Goal: Task Accomplishment & Management: Use online tool/utility

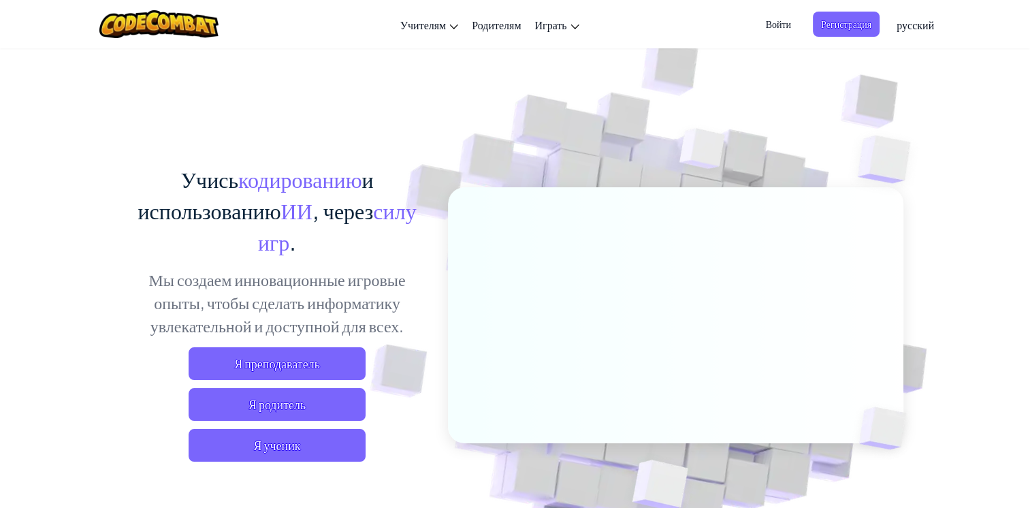
click at [782, 23] on span "Войти" at bounding box center [778, 24] width 42 height 25
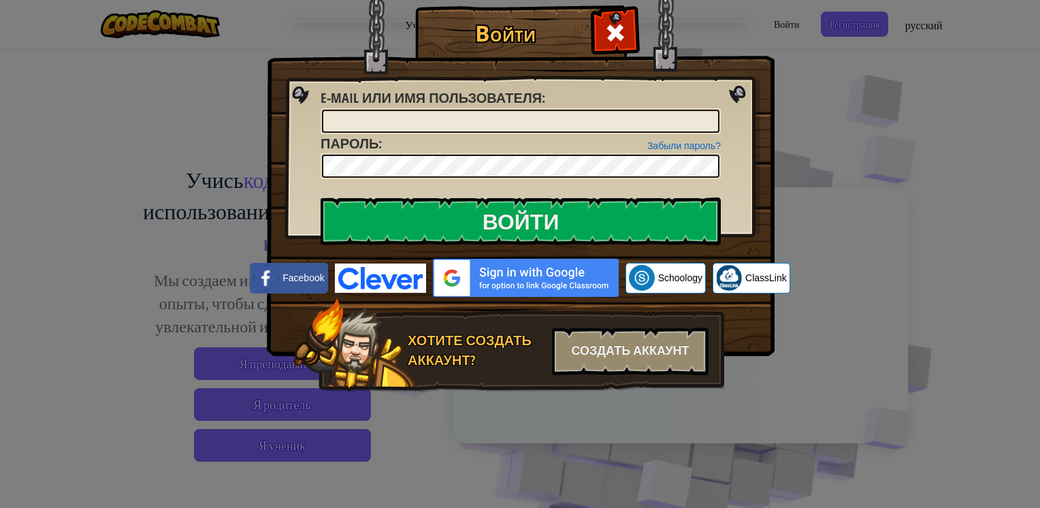
type input "МилисофП"
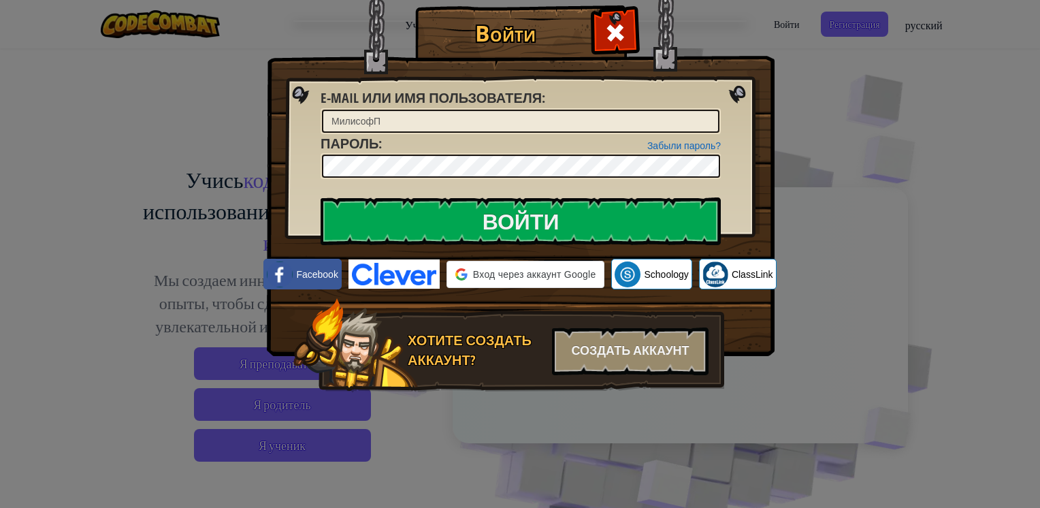
click at [868, 61] on div "Войти Неизвестная ошибка. E-mail или имя пользователя : [PERSON_NAME] пароль? П…" at bounding box center [520, 254] width 1040 height 508
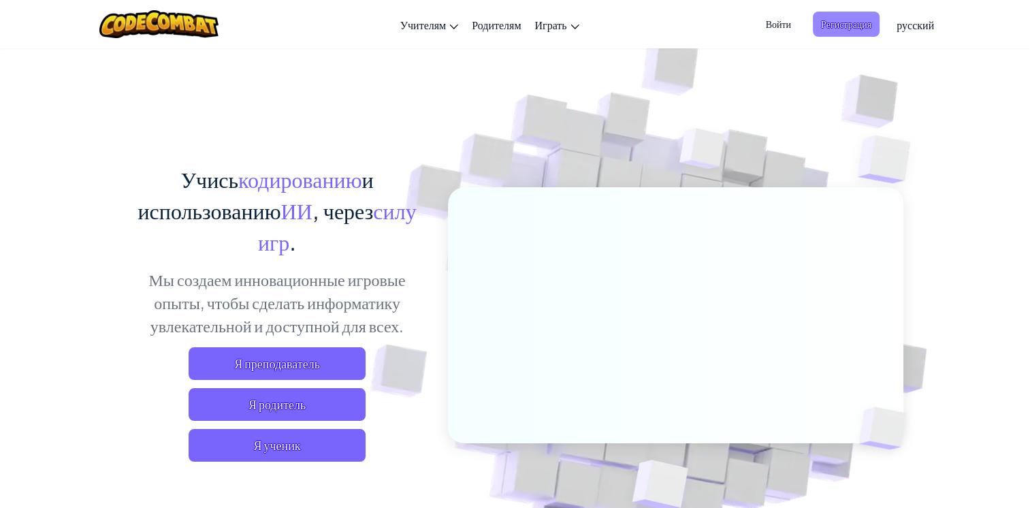
click at [849, 29] on span "Регистрация" at bounding box center [846, 24] width 67 height 25
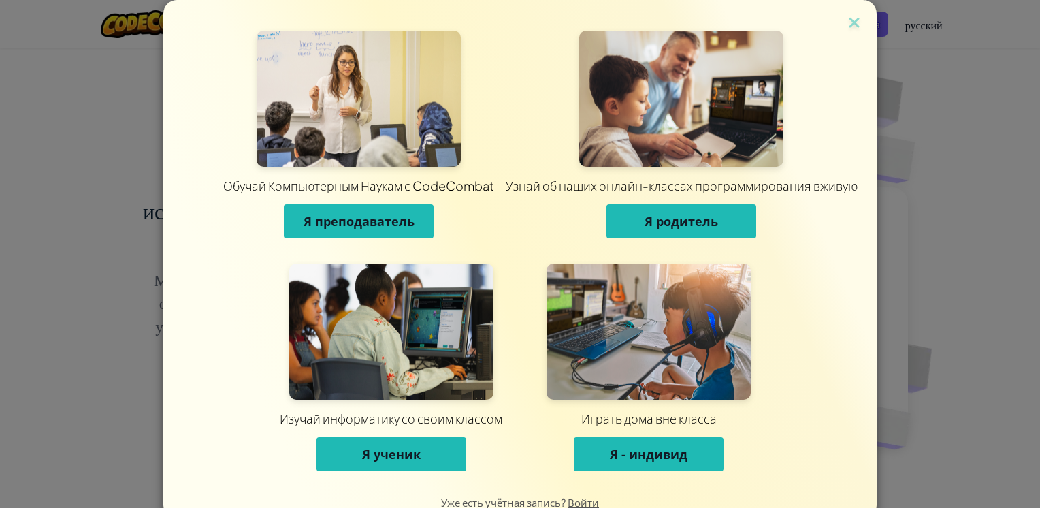
click at [408, 451] on span "Я ученик" at bounding box center [391, 454] width 59 height 16
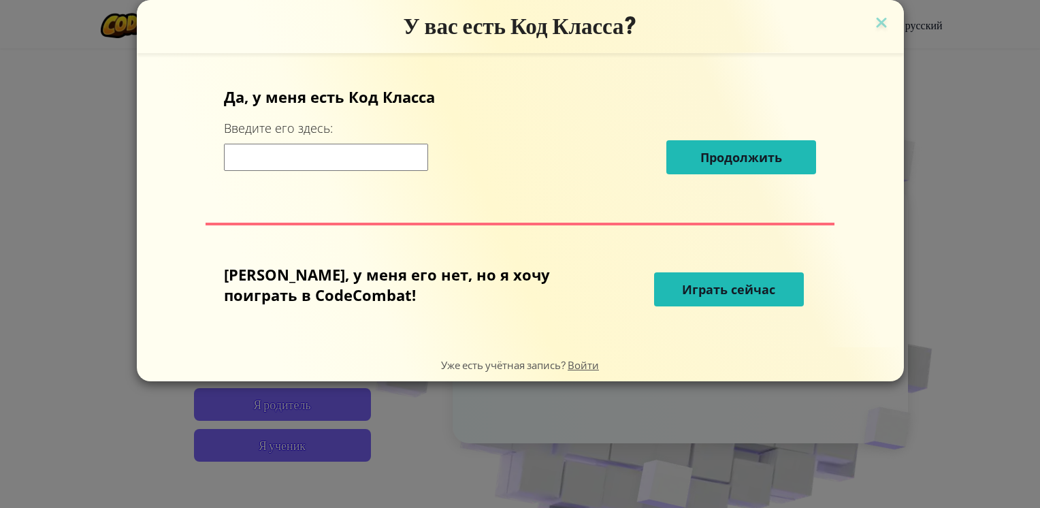
click at [351, 159] on input at bounding box center [326, 157] width 204 height 27
type input "ShipSkyUnder"
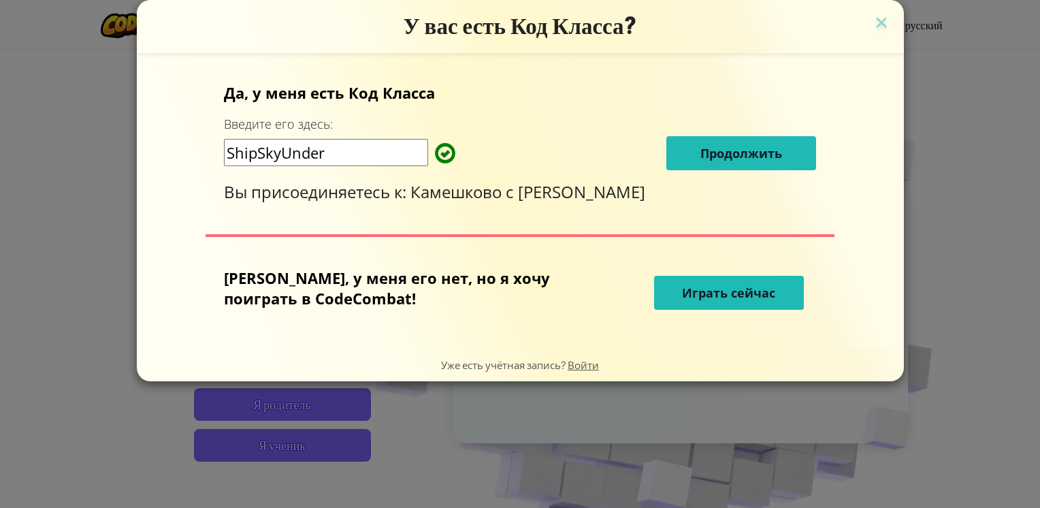
click at [700, 159] on span "Продолжить" at bounding box center [741, 153] width 82 height 16
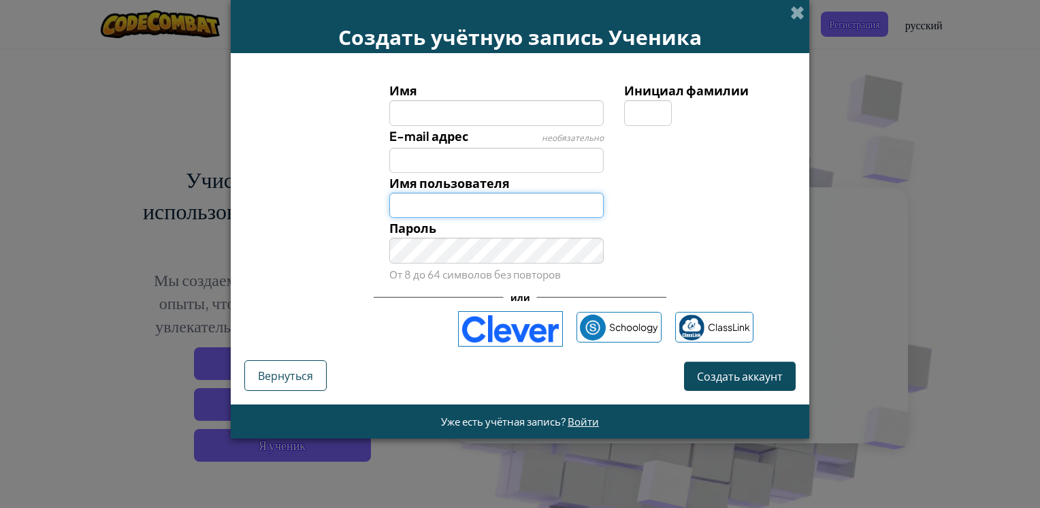
type input "МилисофП"
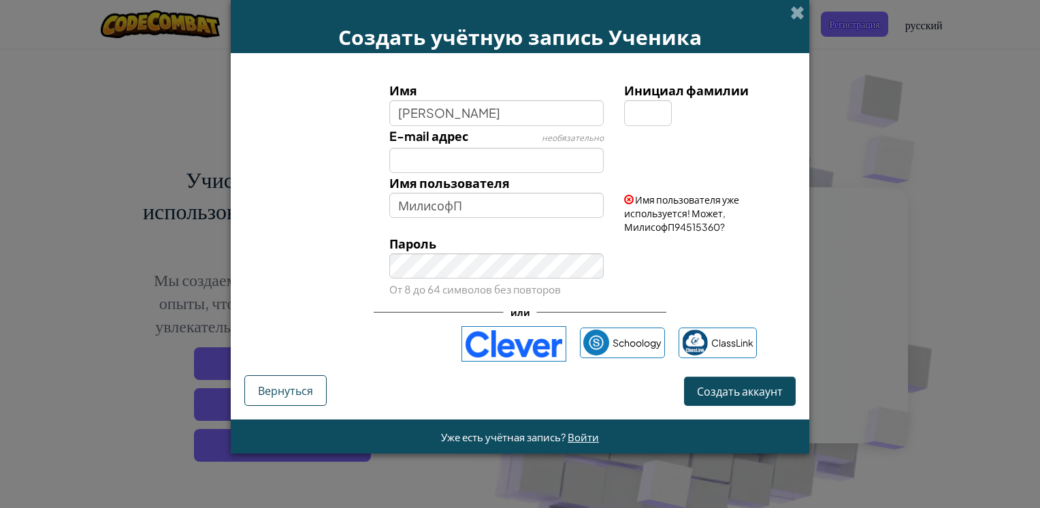
type input "[PERSON_NAME]"
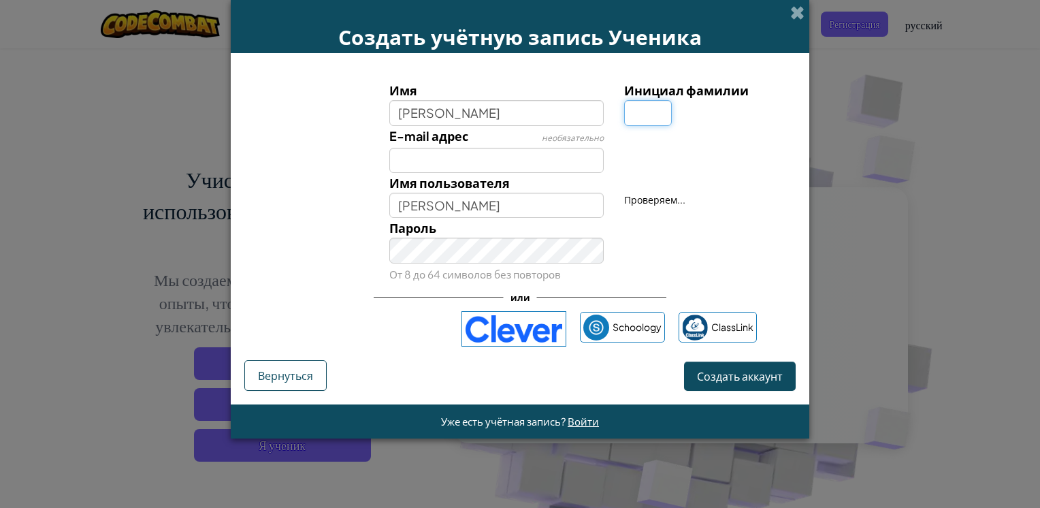
click at [661, 113] on input "Инициал фамилии" at bounding box center [648, 112] width 48 height 25
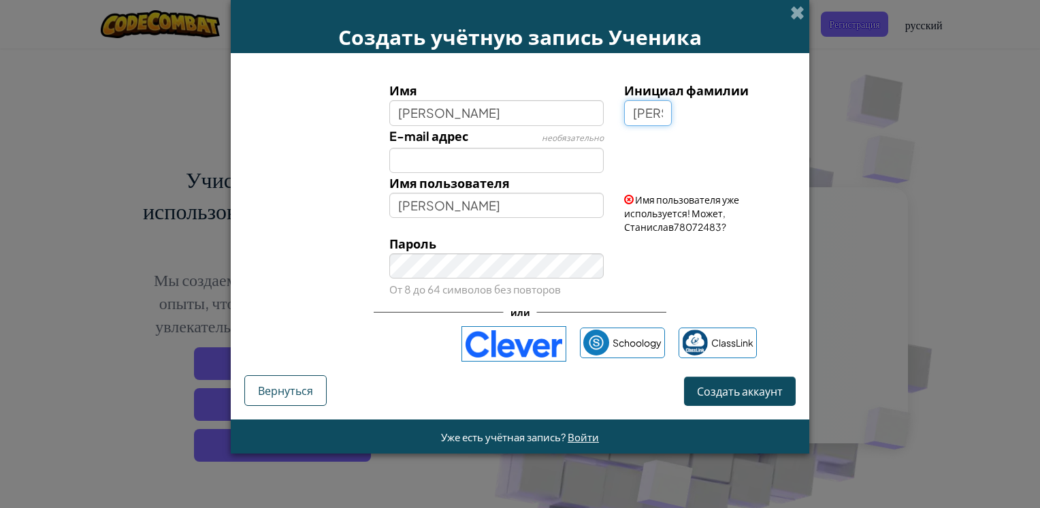
type input "[PERSON_NAME]"
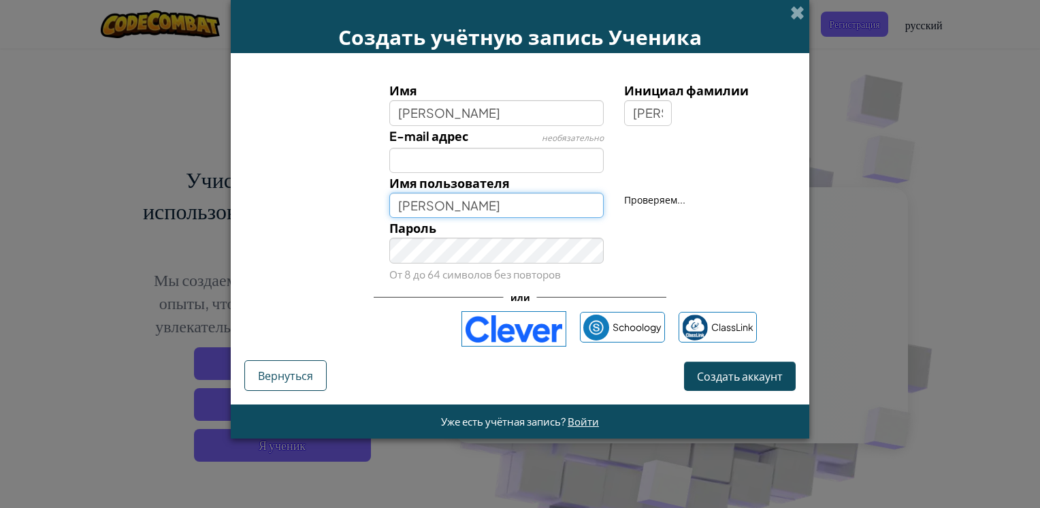
click at [471, 203] on input "[PERSON_NAME]" at bounding box center [496, 205] width 215 height 25
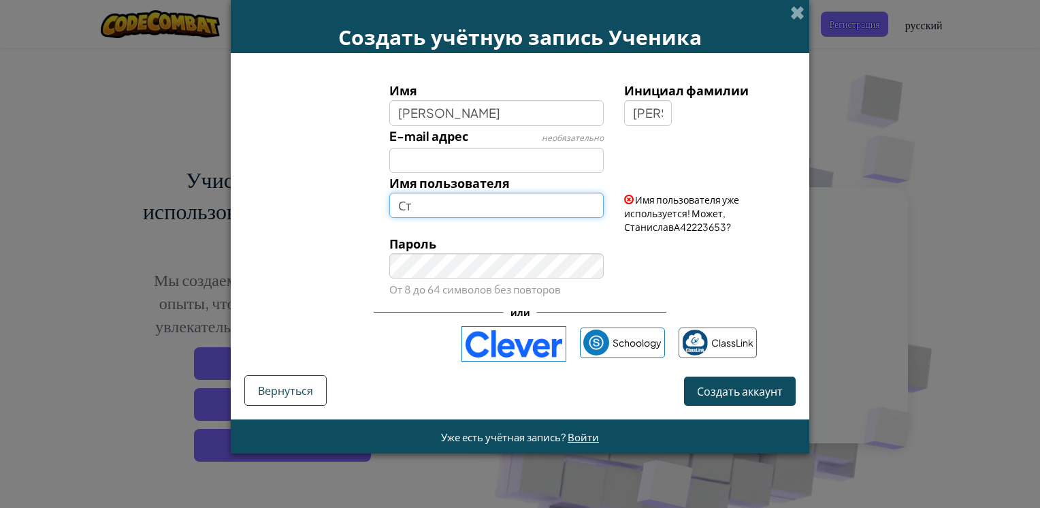
type input "С"
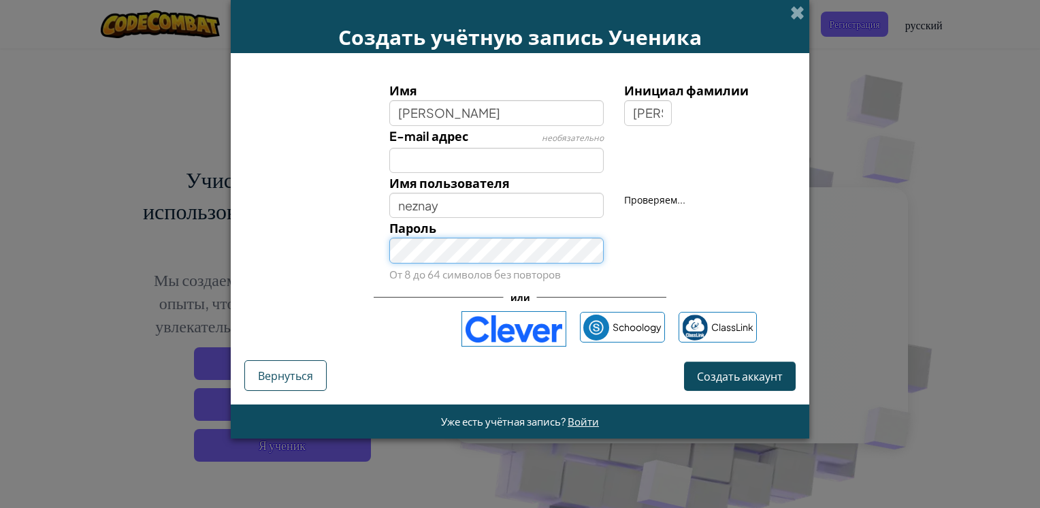
click at [501, 263] on div "Пароль От 8 до 64 символов без повторов" at bounding box center [496, 250] width 235 height 65
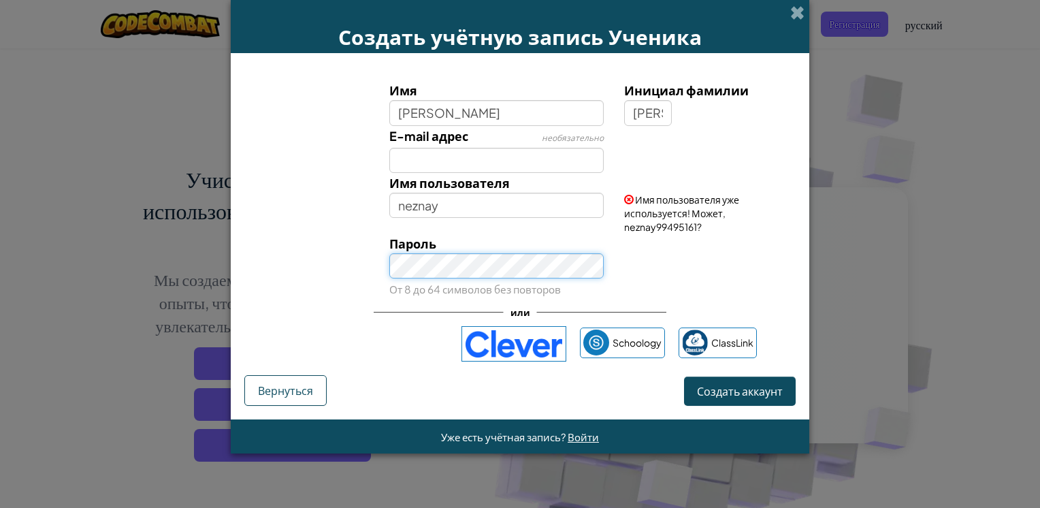
click at [684, 376] on button "Создать аккаунт" at bounding box center [740, 390] width 112 height 29
click at [377, 273] on div "Неправильно Пароль От 8 до 64 символов без повторов" at bounding box center [520, 265] width 565 height 65
click at [655, 270] on div "Неправильно Пароль От 8 до 64 символов без повторов" at bounding box center [520, 265] width 565 height 65
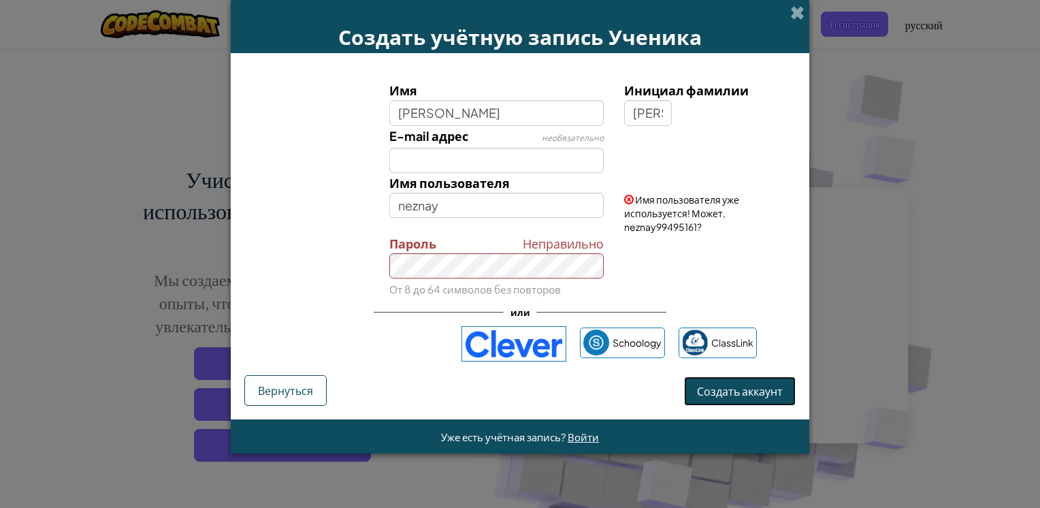
click at [724, 387] on span "Создать аккаунт" at bounding box center [740, 391] width 86 height 14
click at [721, 387] on button "Создать аккаунт" at bounding box center [740, 390] width 112 height 29
click at [726, 390] on button "Создать аккаунт" at bounding box center [740, 390] width 112 height 29
click at [724, 381] on button "Создать аккаунт" at bounding box center [740, 390] width 112 height 29
click at [724, 385] on button "Создать аккаунт" at bounding box center [740, 390] width 112 height 29
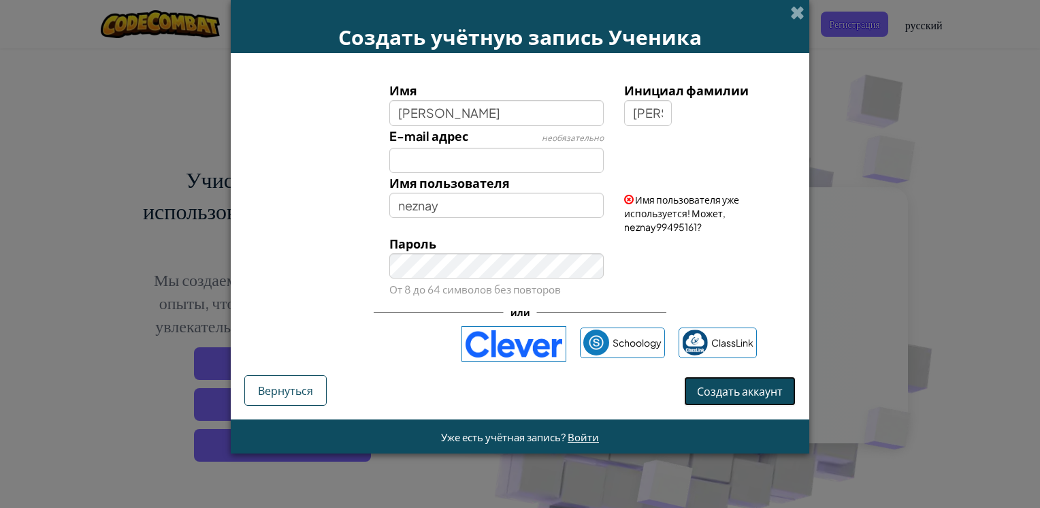
drag, startPoint x: 723, startPoint y: 385, endPoint x: 742, endPoint y: 372, distance: 22.1
click at [738, 378] on button "Создать аккаунт" at bounding box center [740, 390] width 112 height 29
click at [453, 206] on input "neznay" at bounding box center [496, 205] width 215 height 25
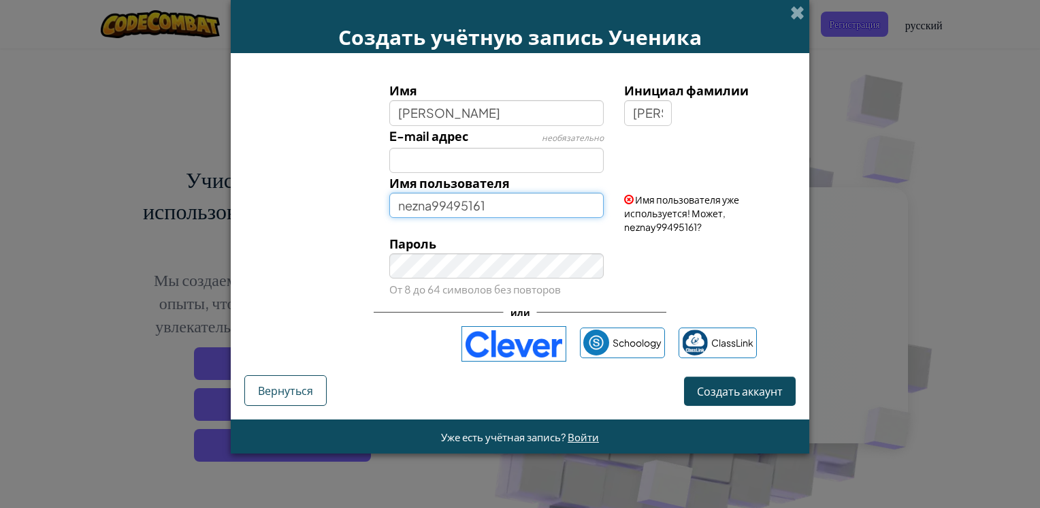
drag, startPoint x: 438, startPoint y: 203, endPoint x: 512, endPoint y: 207, distance: 73.6
click at [512, 207] on input "nezna99495161" at bounding box center [496, 205] width 215 height 25
type input "n"
type input "nenznay!"
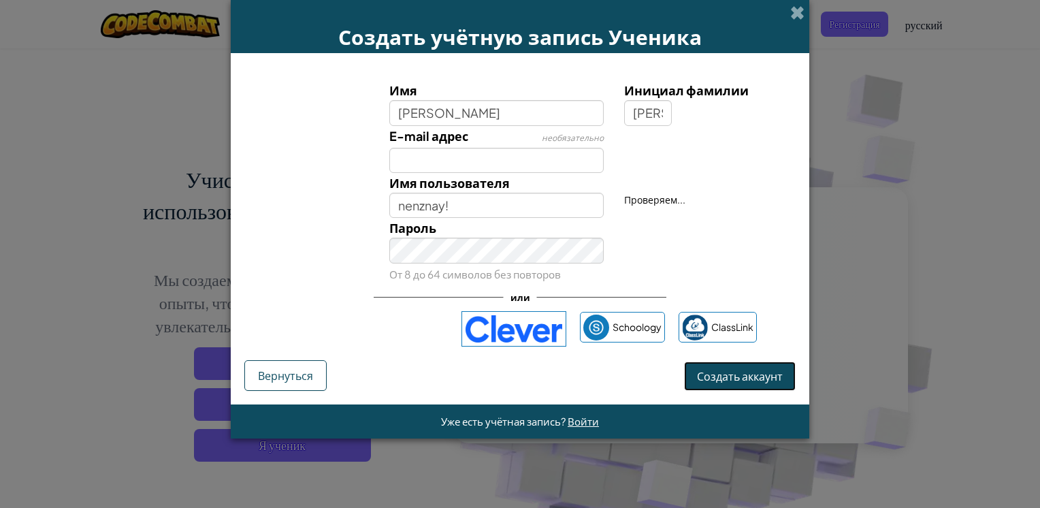
click at [772, 385] on button "Создать аккаунт" at bounding box center [740, 375] width 112 height 29
click at [736, 370] on button "Создать аккаунт" at bounding box center [740, 375] width 112 height 29
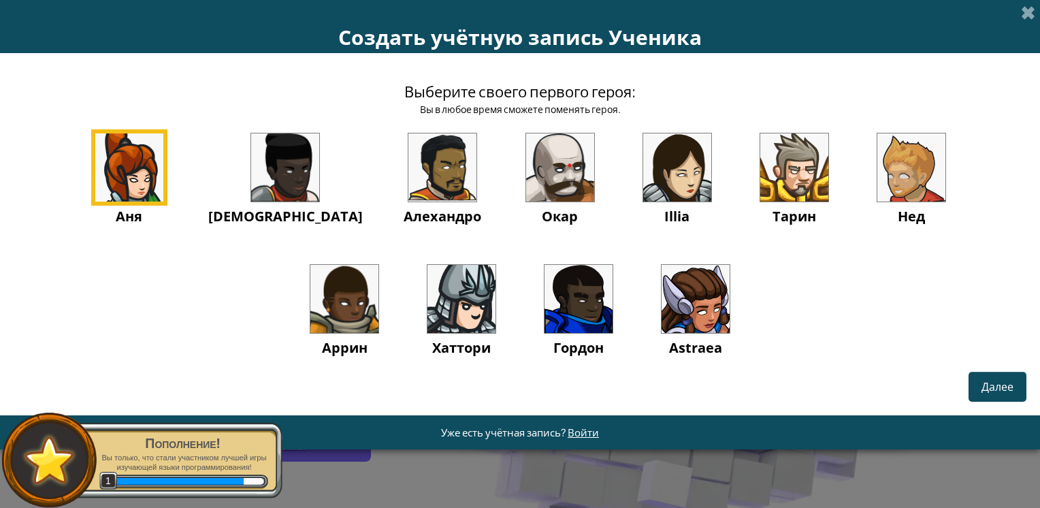
click at [662, 286] on img at bounding box center [696, 299] width 68 height 68
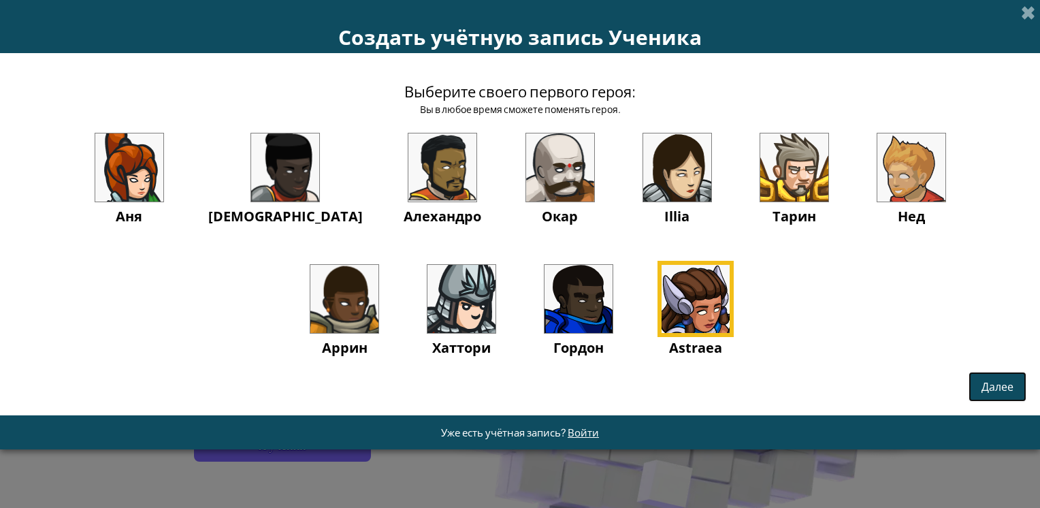
click at [996, 389] on span "Далее" at bounding box center [997, 386] width 32 height 14
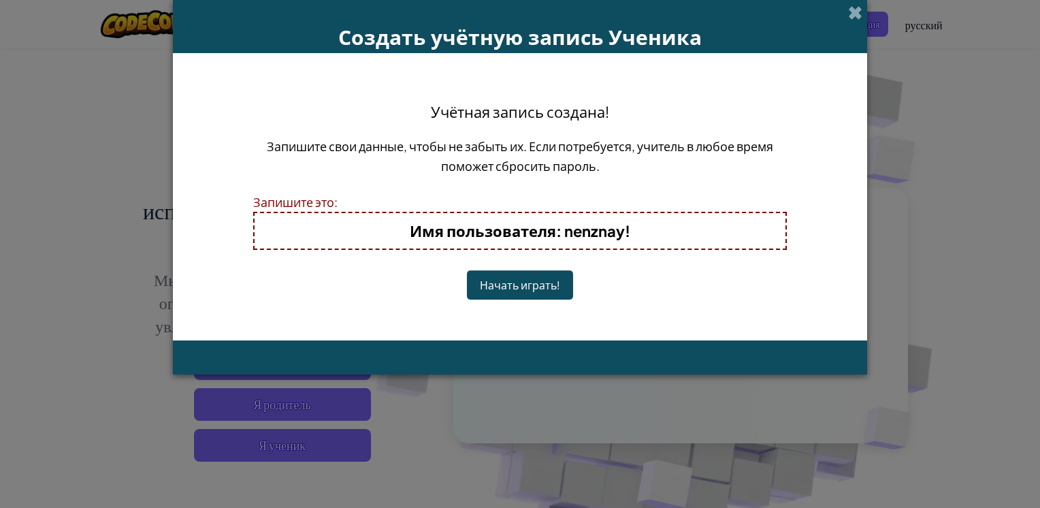
click at [543, 282] on button "Начать играть!" at bounding box center [520, 284] width 106 height 29
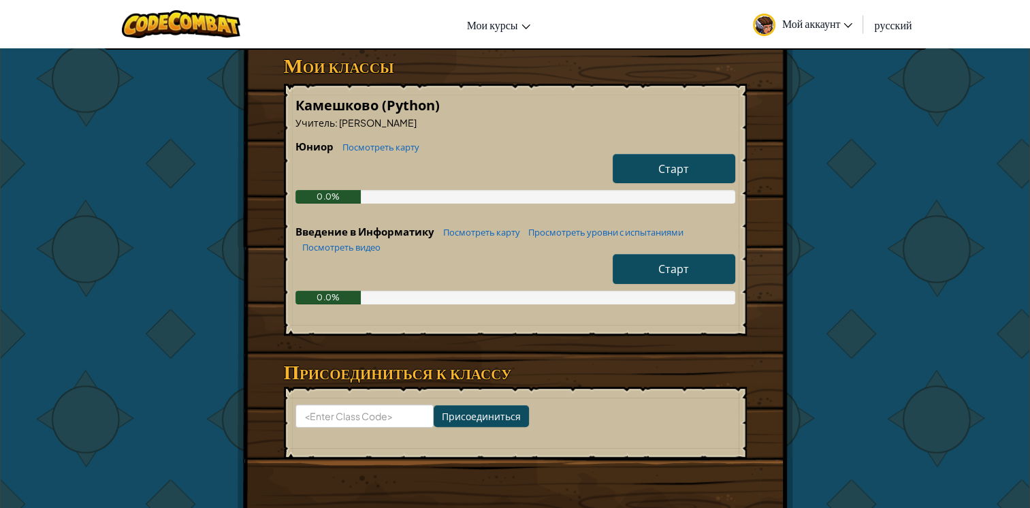
scroll to position [204, 0]
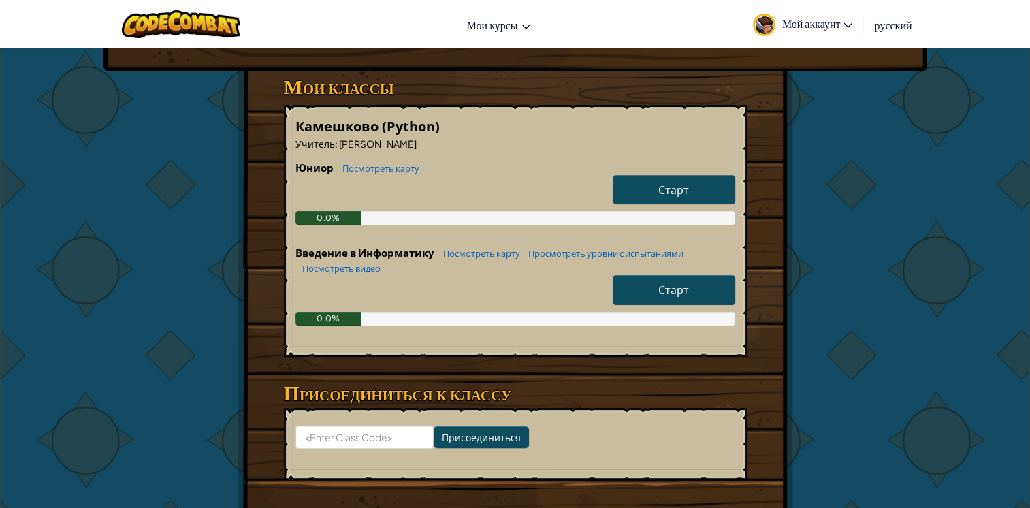
click at [662, 287] on span "Старт" at bounding box center [673, 289] width 31 height 14
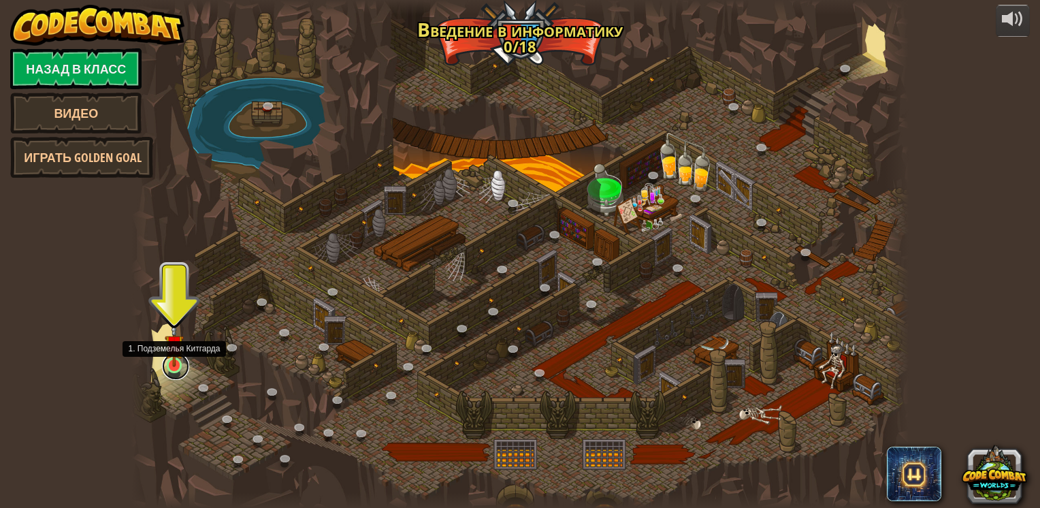
click at [168, 368] on link at bounding box center [175, 366] width 27 height 27
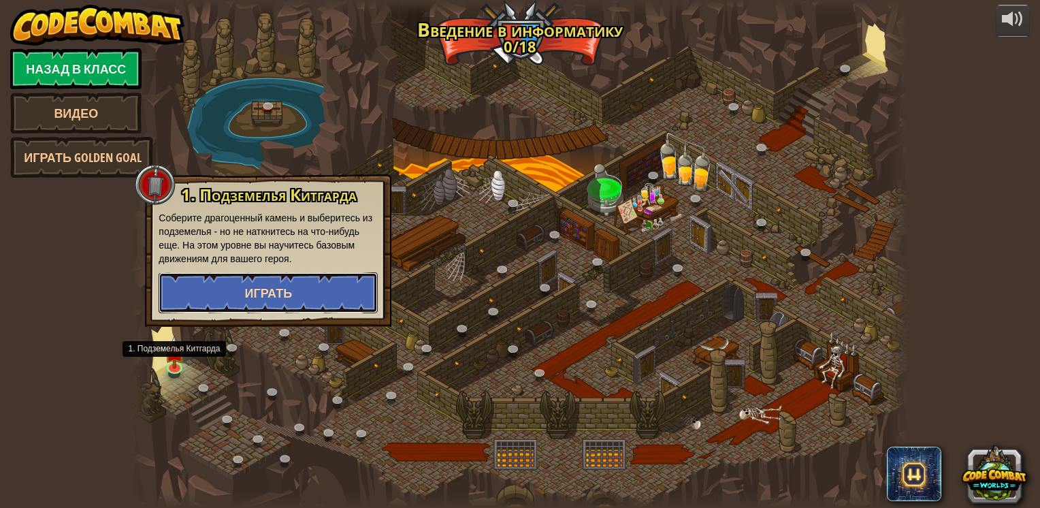
click at [251, 295] on span "Играть" at bounding box center [269, 292] width 48 height 17
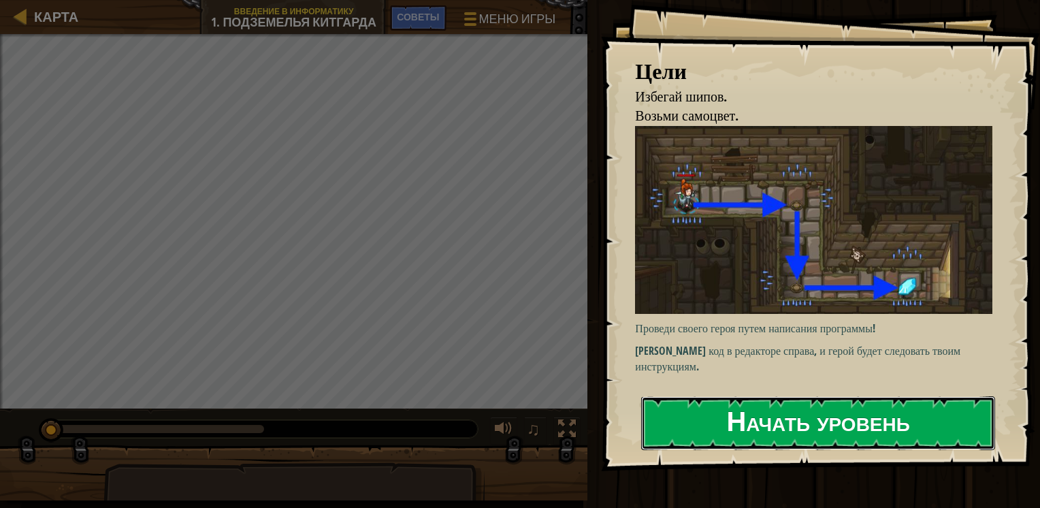
click at [828, 412] on button "Начать уровень" at bounding box center [818, 423] width 354 height 54
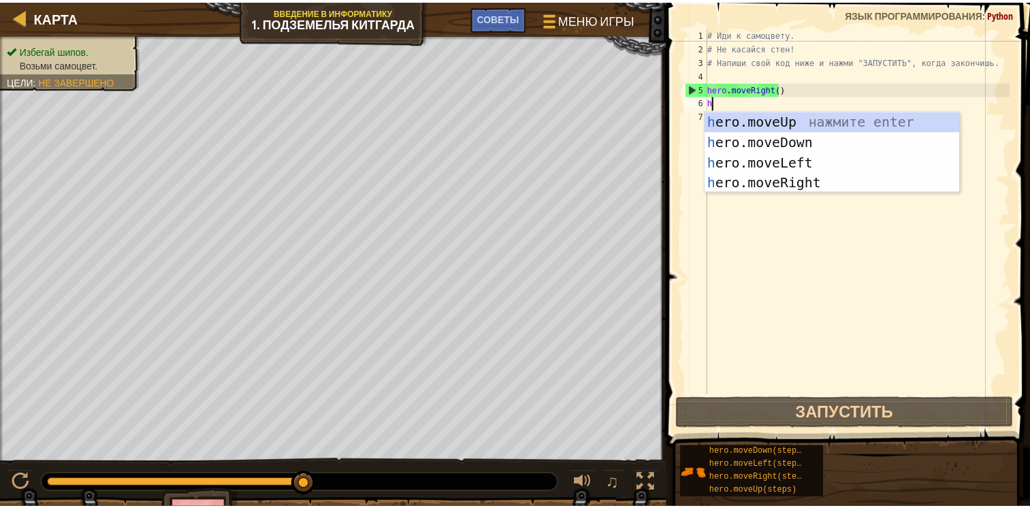
scroll to position [6, 0]
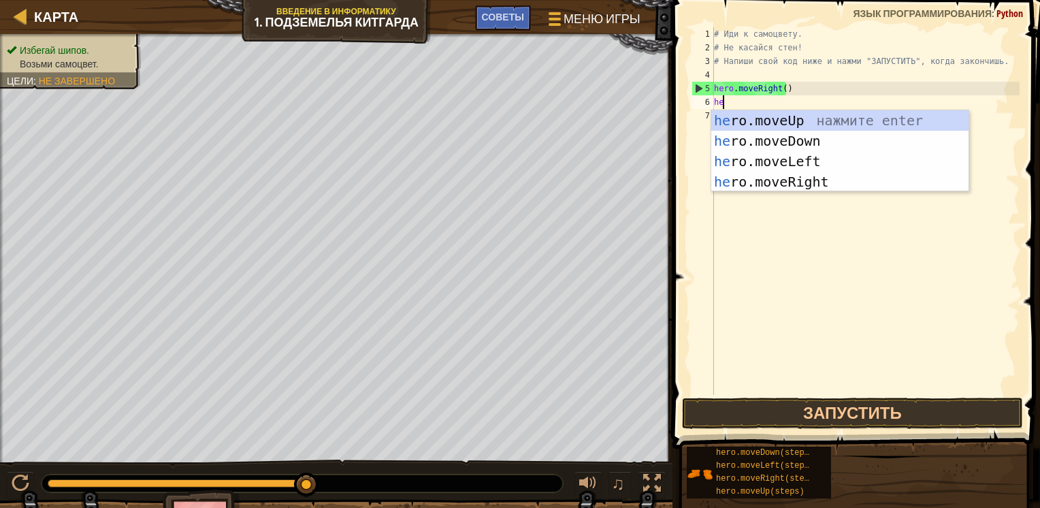
type textarea "her"
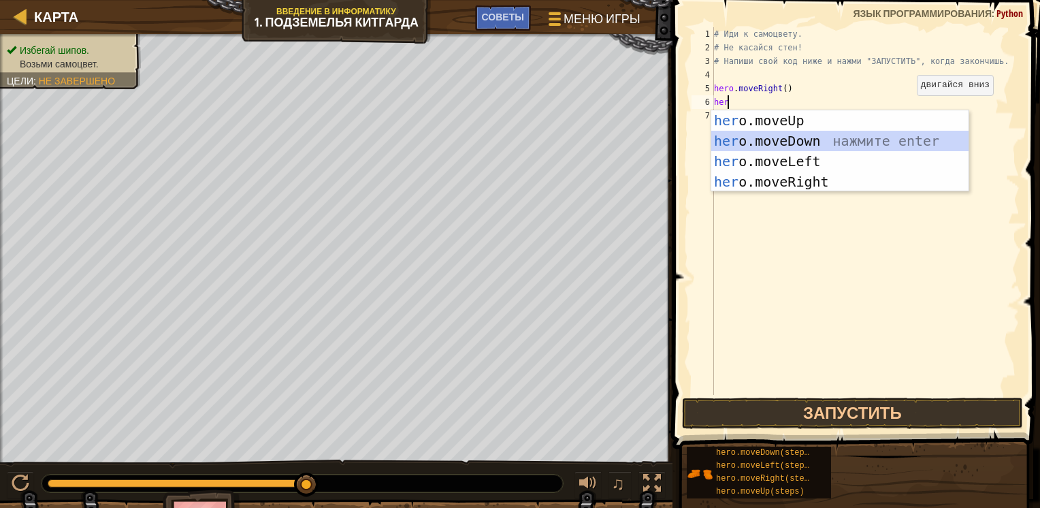
click at [890, 136] on div "her o.moveUp нажмите enter her o.moveDown нажмите enter her o.moveLeft нажмите …" at bounding box center [839, 171] width 257 height 123
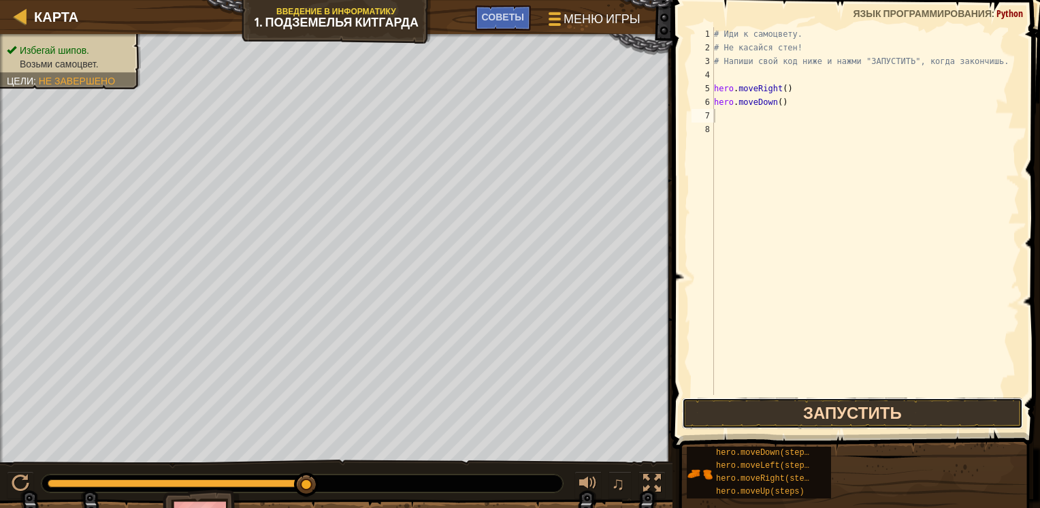
click at [794, 415] on button "Запустить" at bounding box center [852, 412] width 341 height 31
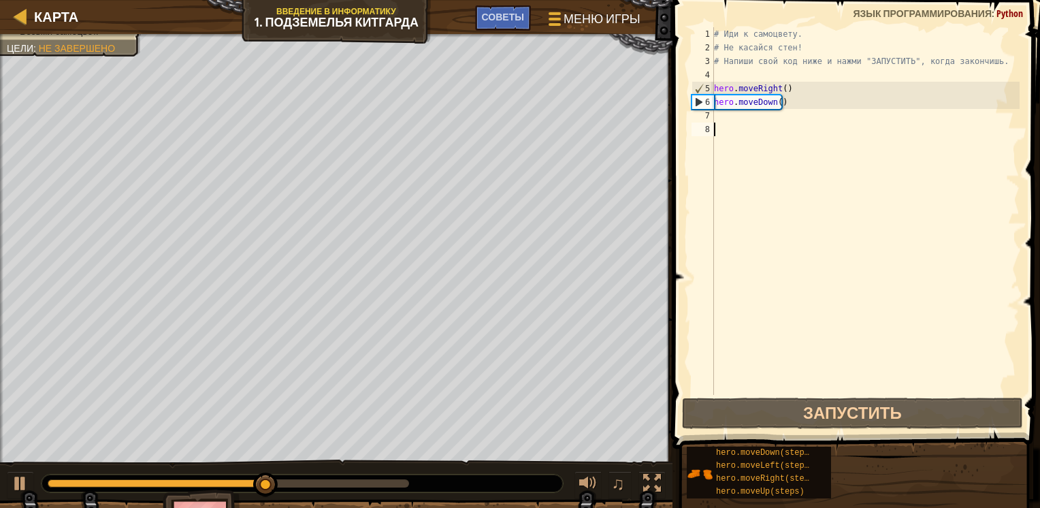
click at [795, 216] on div "# Иди к самоцвету. # Не касайся стен! # Напиши свой код ниже и нажми "ЗАПУСТИТЬ…" at bounding box center [865, 224] width 308 height 395
click at [802, 118] on div "# Иди к самоцвету. # Не касайся стен! # Напиши свой код ниже и нажми "ЗАПУСТИТЬ…" at bounding box center [865, 224] width 308 height 395
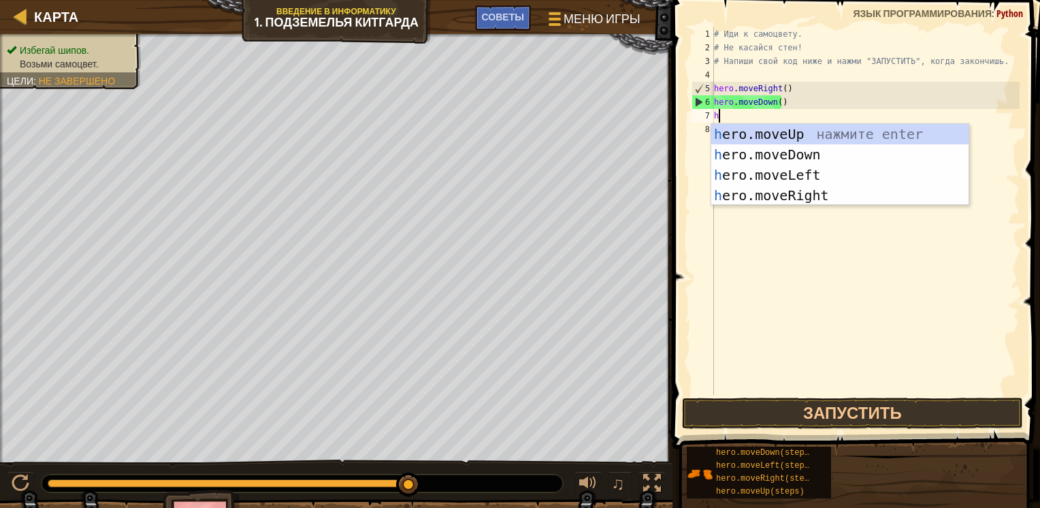
type textarea "her"
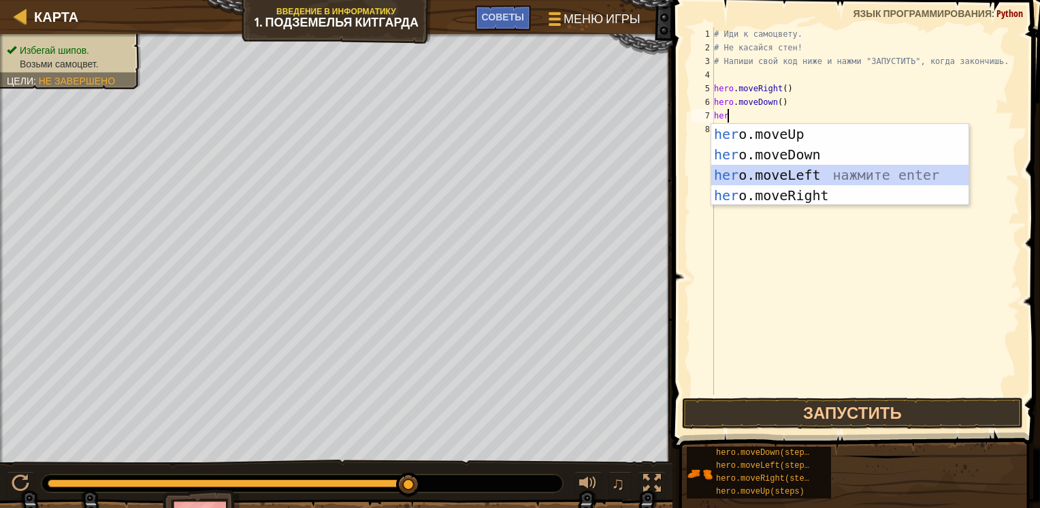
click at [779, 173] on div "her o.moveUp нажмите enter her o.moveDown нажмите enter her o.moveLeft нажмите …" at bounding box center [839, 185] width 257 height 123
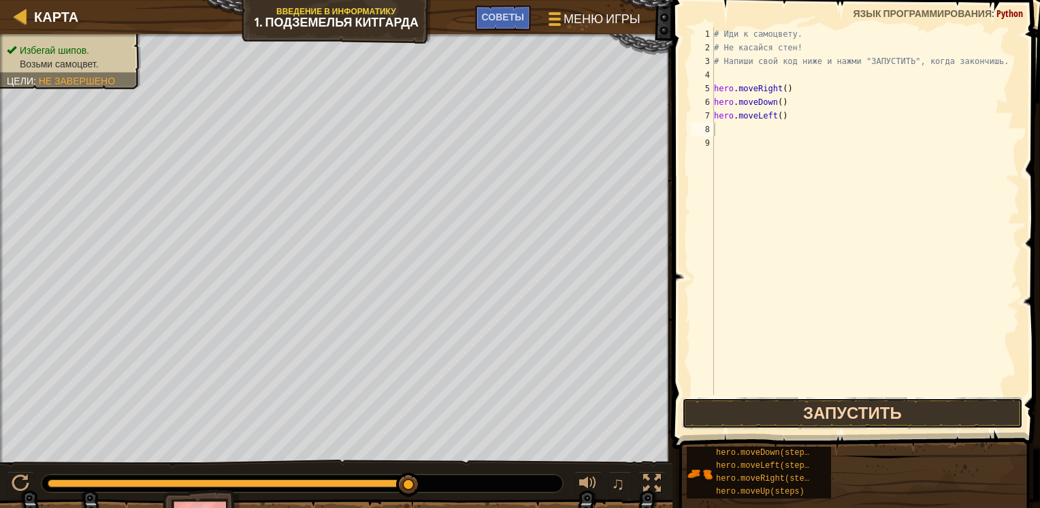
click at [779, 415] on button "Запустить" at bounding box center [852, 412] width 341 height 31
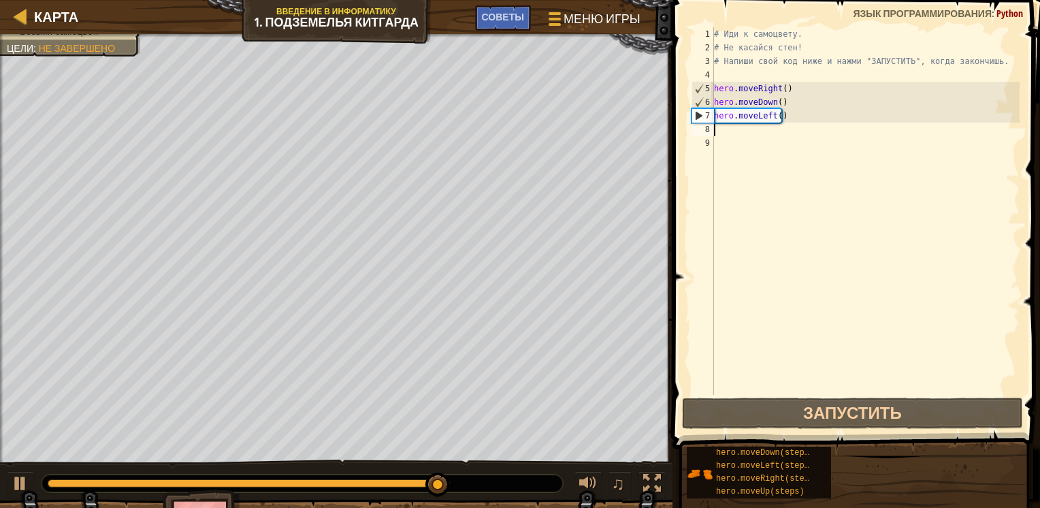
click at [791, 119] on div "# Иди к самоцвету. # Не касайся стен! # Напиши свой код ниже и нажми "ЗАПУСТИТЬ…" at bounding box center [865, 224] width 308 height 395
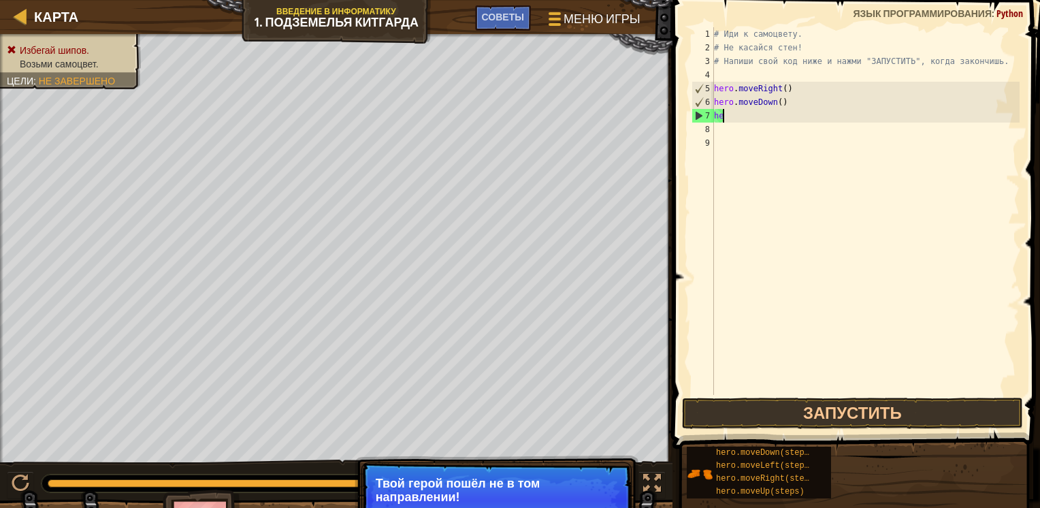
type textarea "h"
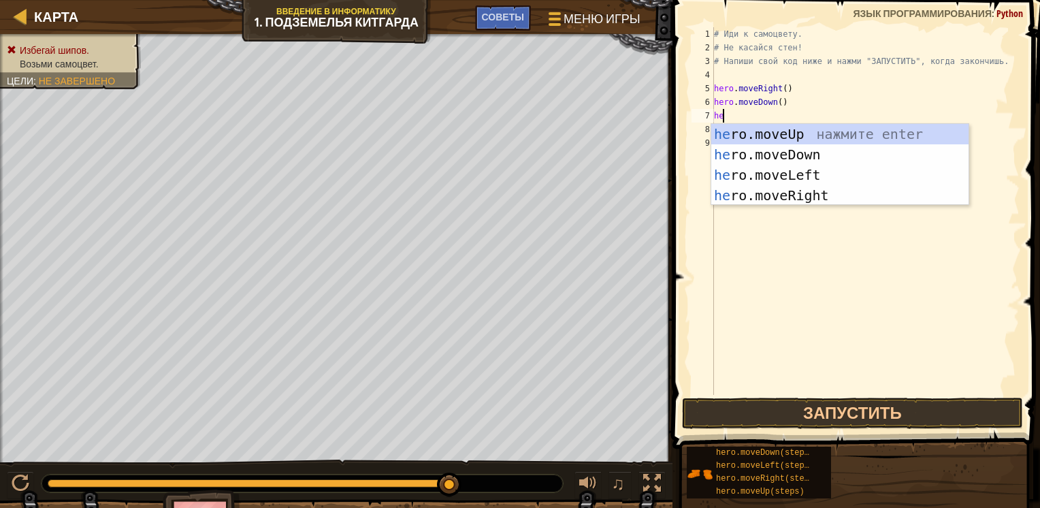
type textarea "her"
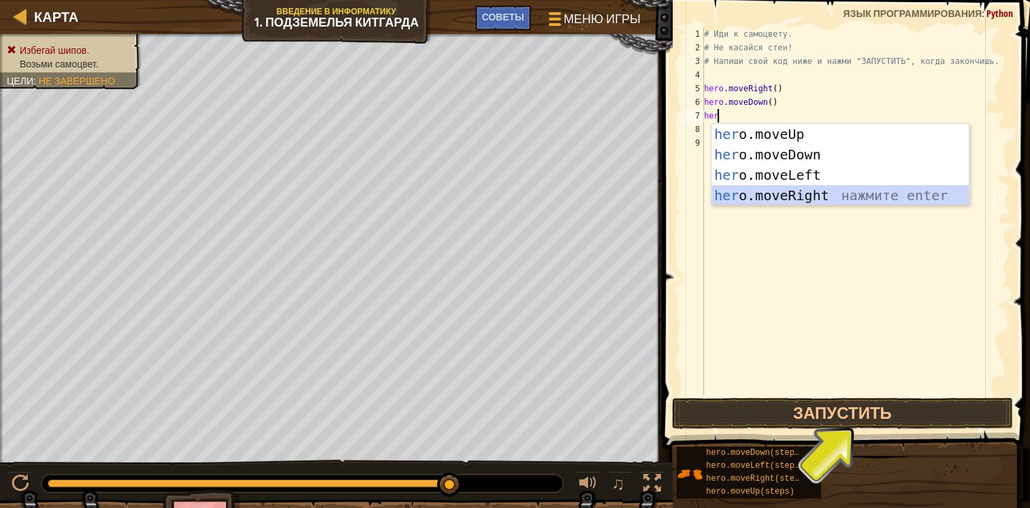
click at [808, 192] on div "her o.moveUp нажмите enter her o.moveDown нажмите enter her o.moveLeft нажмите …" at bounding box center [839, 185] width 257 height 123
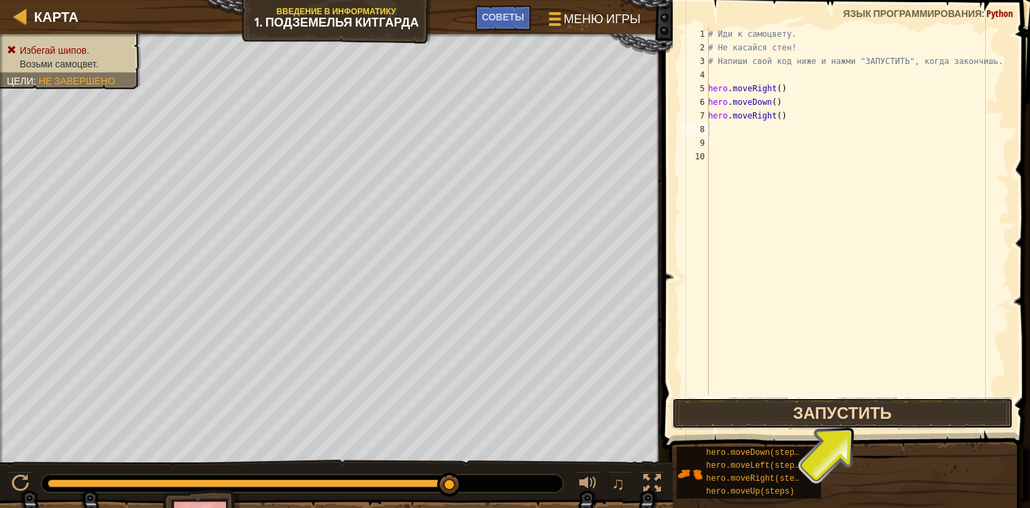
click at [841, 410] on button "Запустить" at bounding box center [842, 412] width 341 height 31
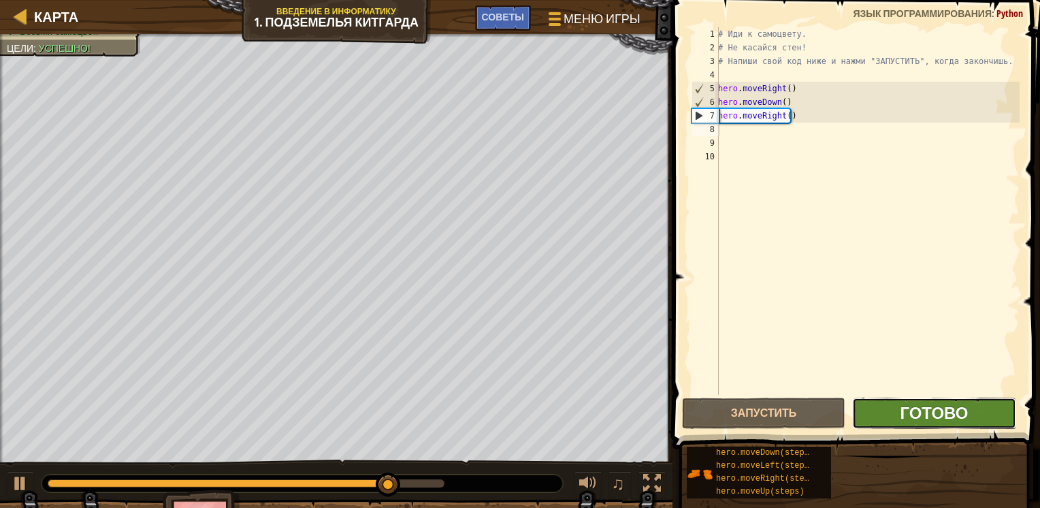
click at [934, 411] on span "Готово" at bounding box center [934, 413] width 68 height 22
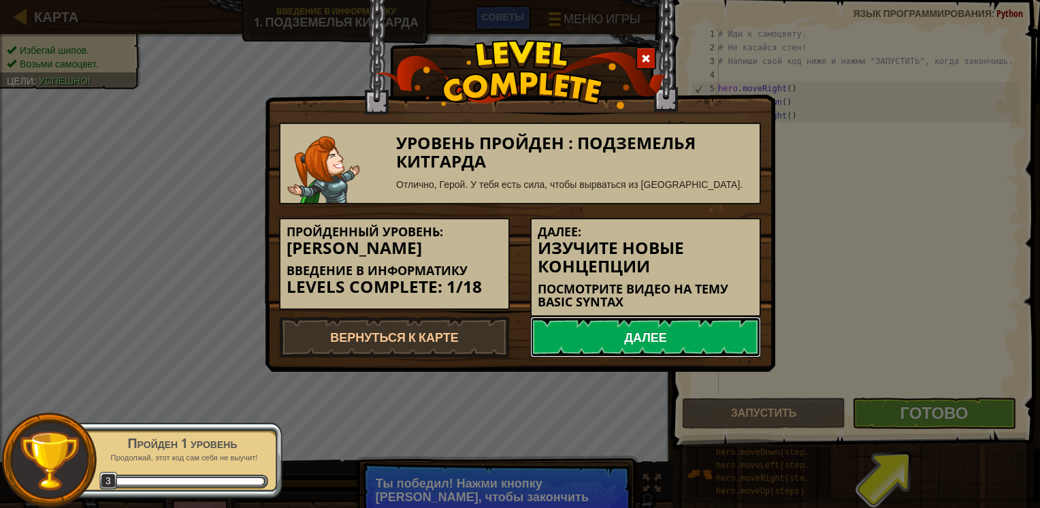
click at [617, 332] on link "Далее" at bounding box center [645, 336] width 231 height 41
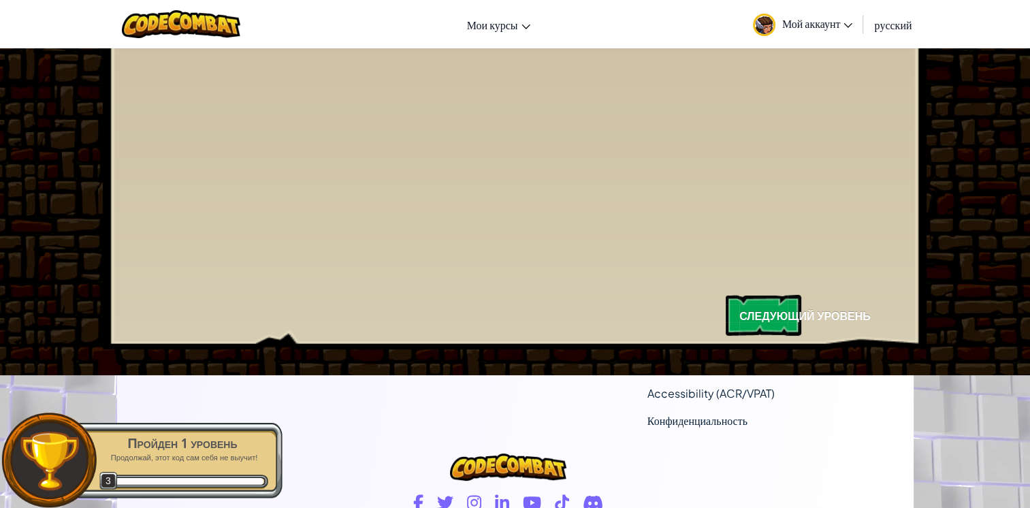
scroll to position [204, 0]
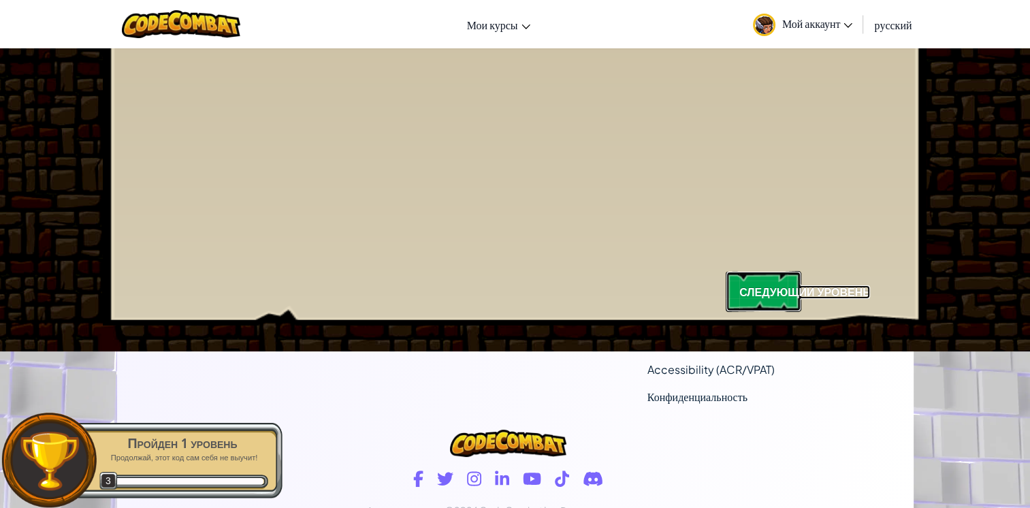
click at [757, 281] on link "Следующий уровень" at bounding box center [764, 291] width 76 height 41
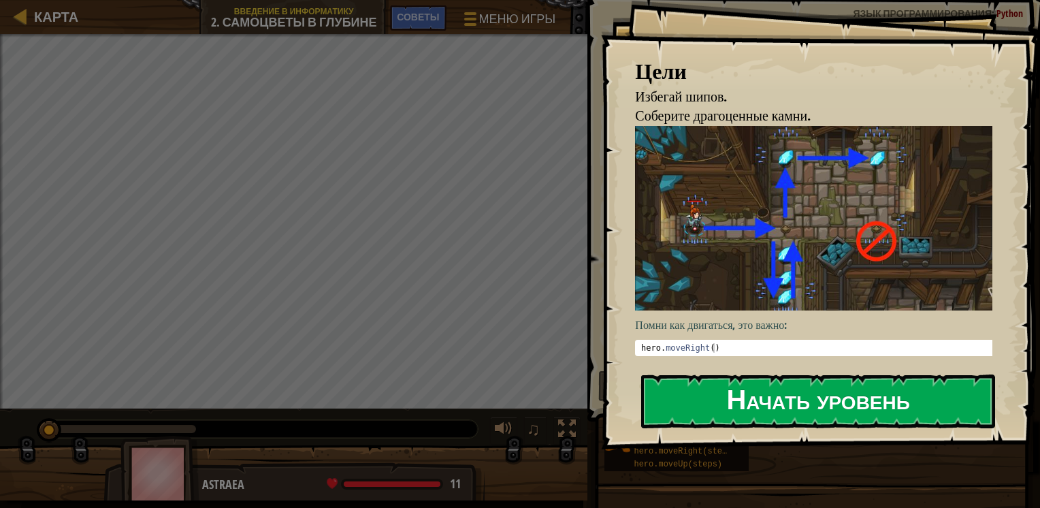
click at [760, 404] on button "Начать уровень" at bounding box center [818, 401] width 354 height 54
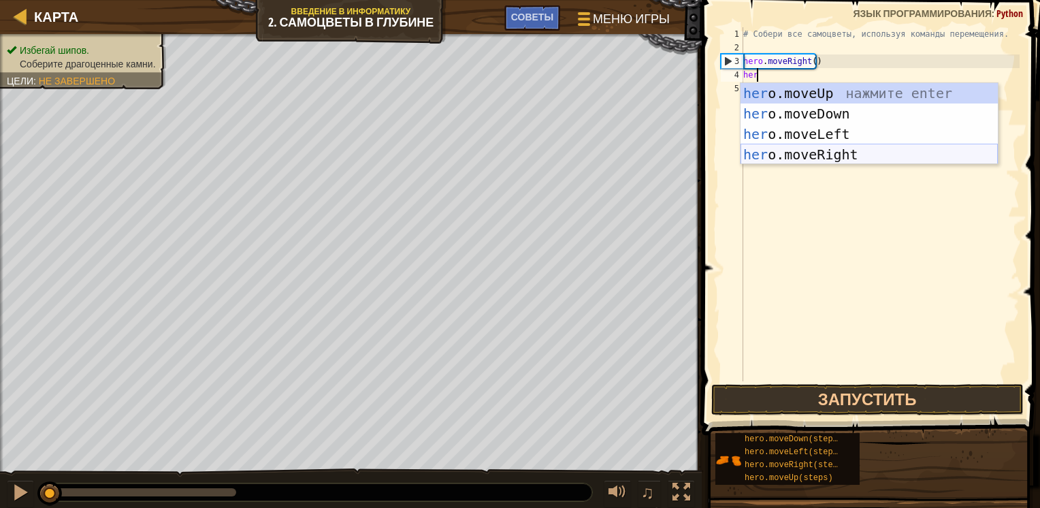
scroll to position [6, 0]
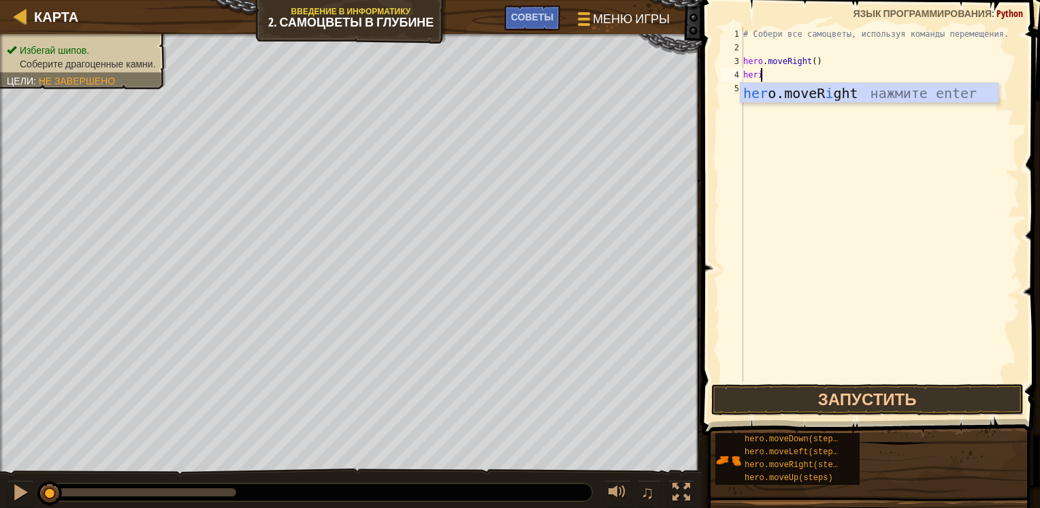
type textarea "her"
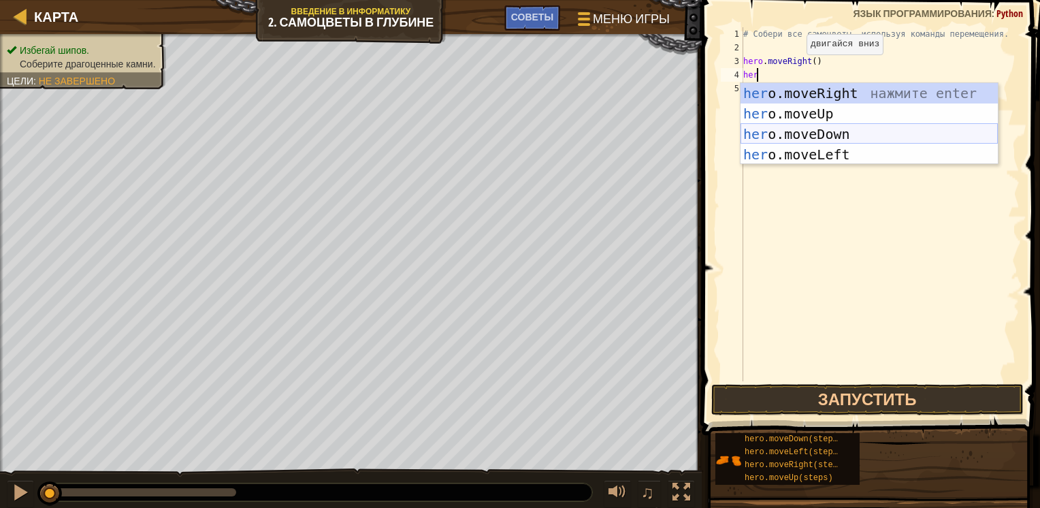
click at [816, 127] on div "her o.moveRight нажмите enter her o.moveUp нажмите enter her o.moveDown нажмите…" at bounding box center [868, 144] width 257 height 123
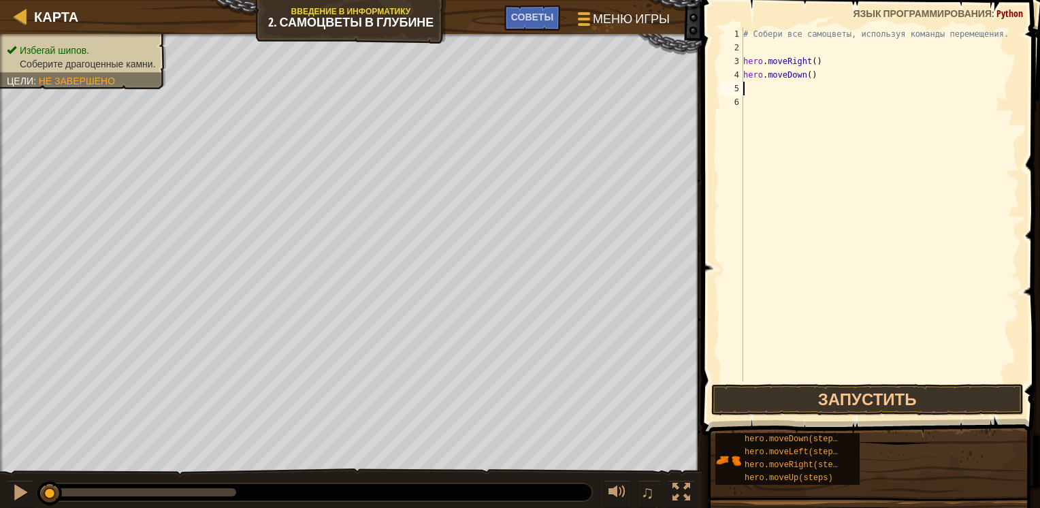
click at [772, 92] on div "# Собери все самоцветы, используя команды перемещения. hero . moveRight ( ) her…" at bounding box center [879, 217] width 279 height 381
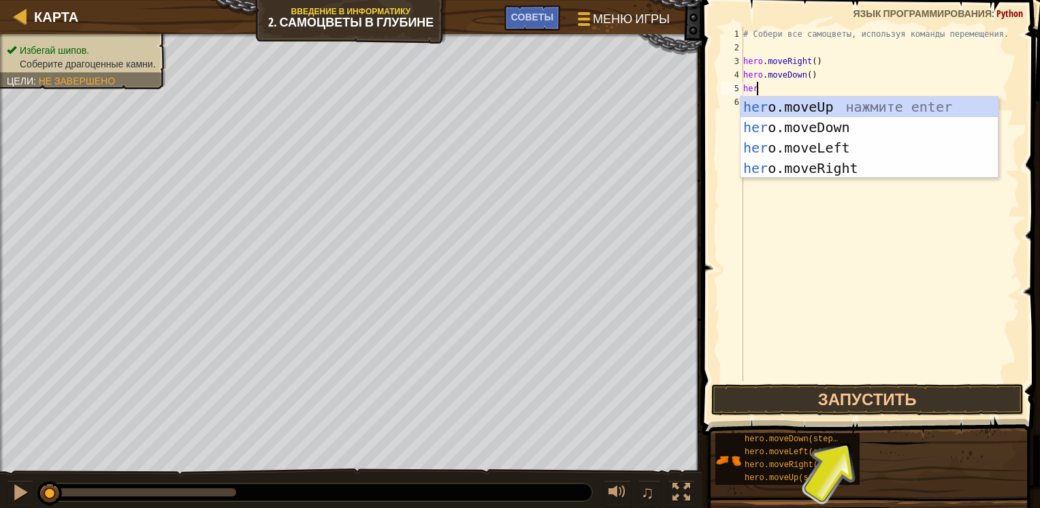
type textarea "hero"
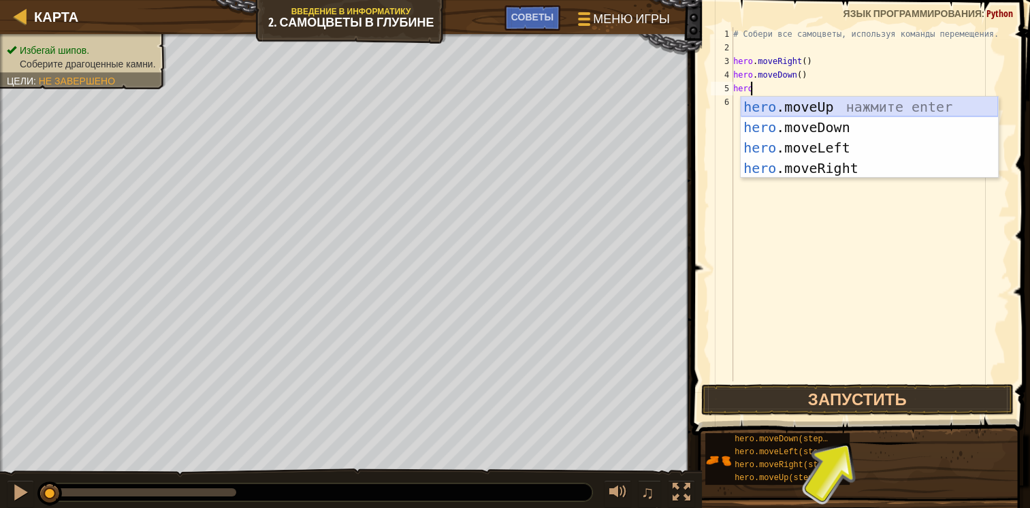
click at [839, 110] on div "hero .moveUp нажмите enter hero .moveDown нажмите enter hero .moveLeft нажмите …" at bounding box center [868, 158] width 257 height 123
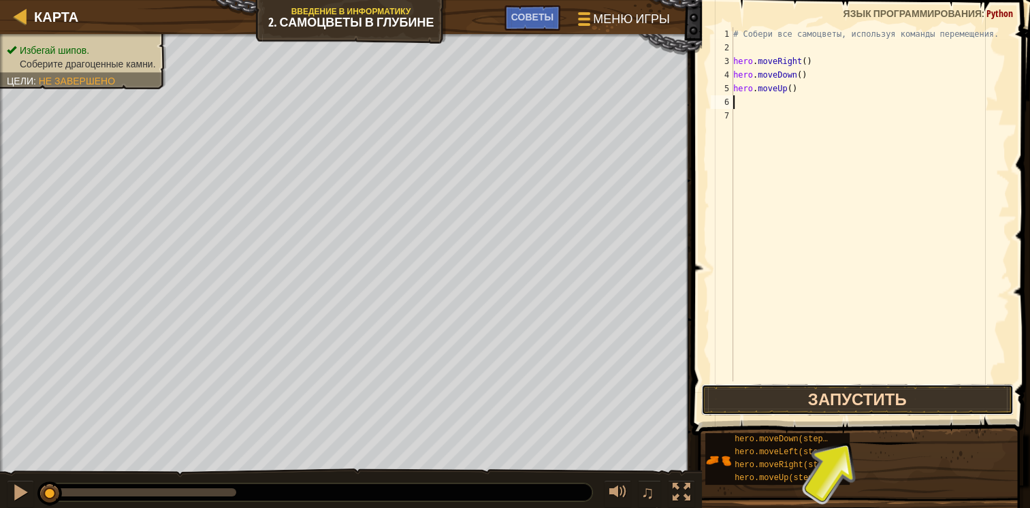
click at [760, 398] on button "Запустить" at bounding box center [857, 399] width 312 height 31
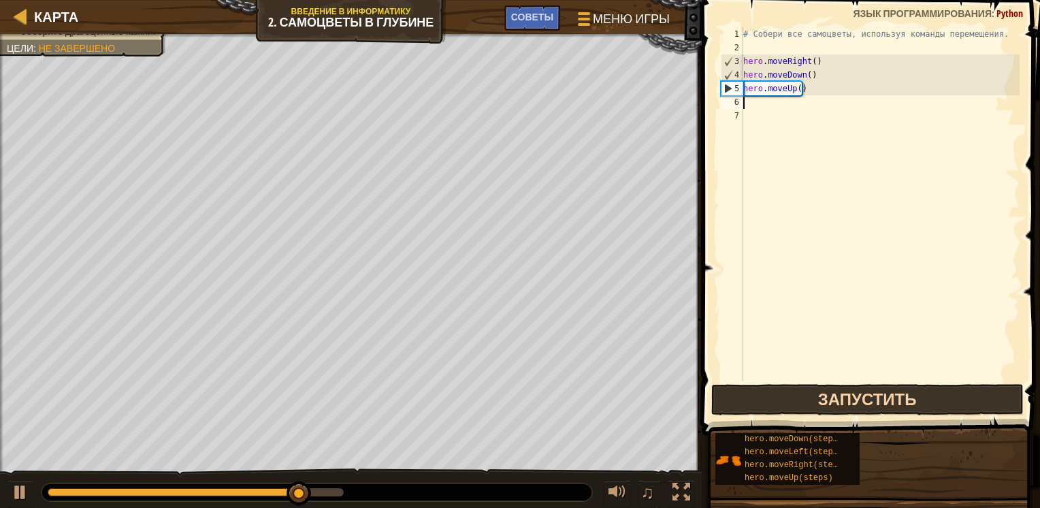
type textarea "h"
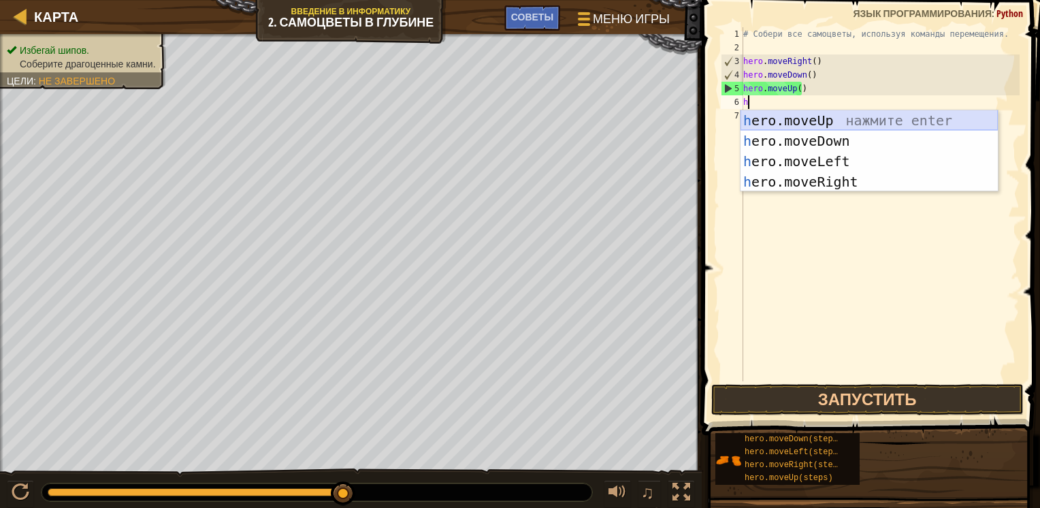
click at [903, 120] on div "h ero.moveUp нажмите enter h ero.moveDown нажмите enter h ero.moveLeft нажмите …" at bounding box center [868, 171] width 257 height 123
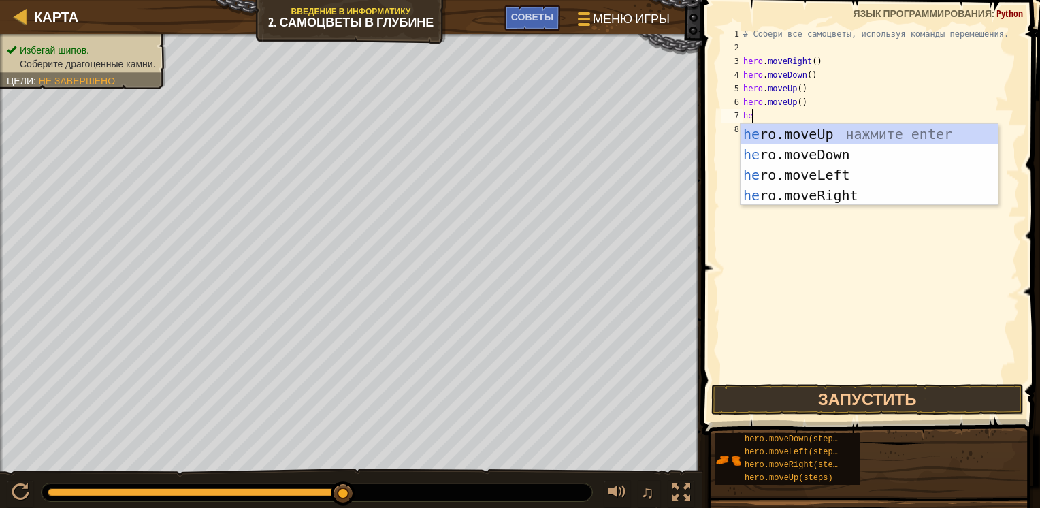
type textarea "her"
click at [832, 192] on div "her o.moveUp нажмите enter her o.moveDown нажмите enter her o.moveLeft нажмите …" at bounding box center [868, 185] width 257 height 123
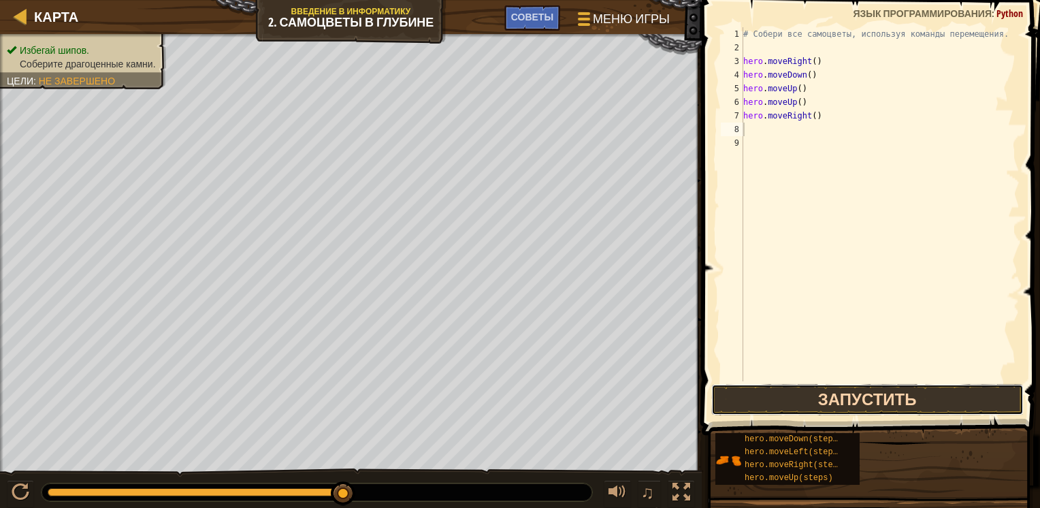
click at [857, 391] on button "Запустить" at bounding box center [867, 399] width 312 height 31
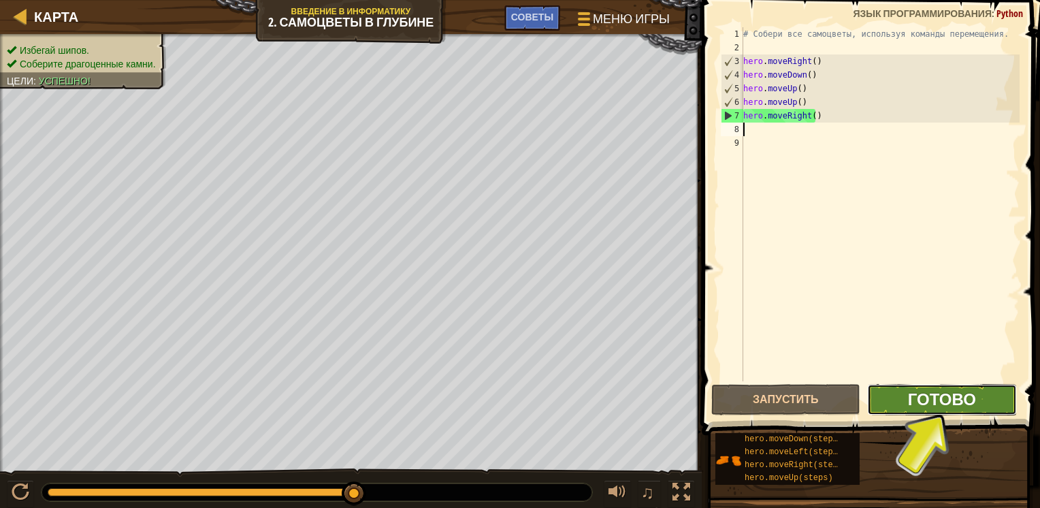
click at [960, 393] on span "Готово" at bounding box center [942, 399] width 68 height 22
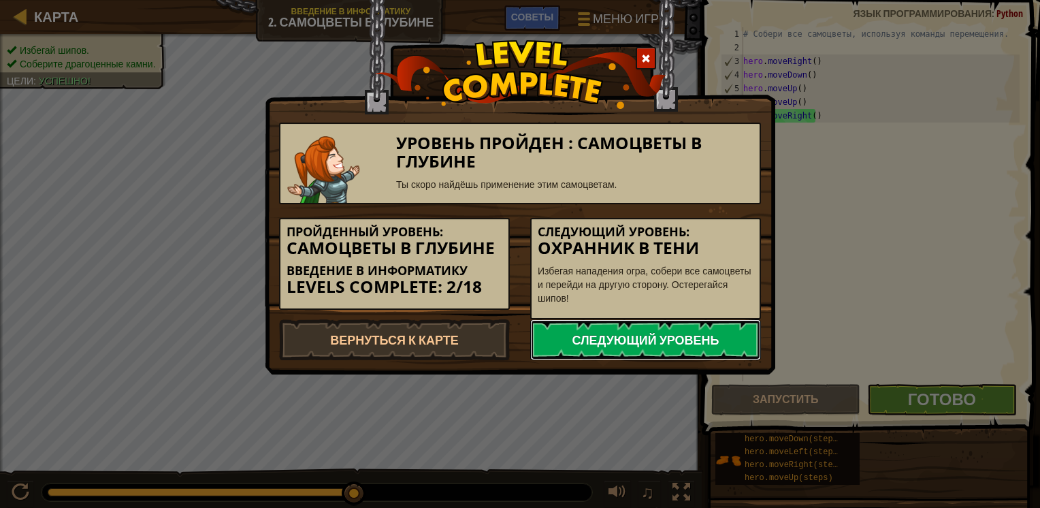
click at [629, 331] on link "Следующий уровень" at bounding box center [645, 339] width 231 height 41
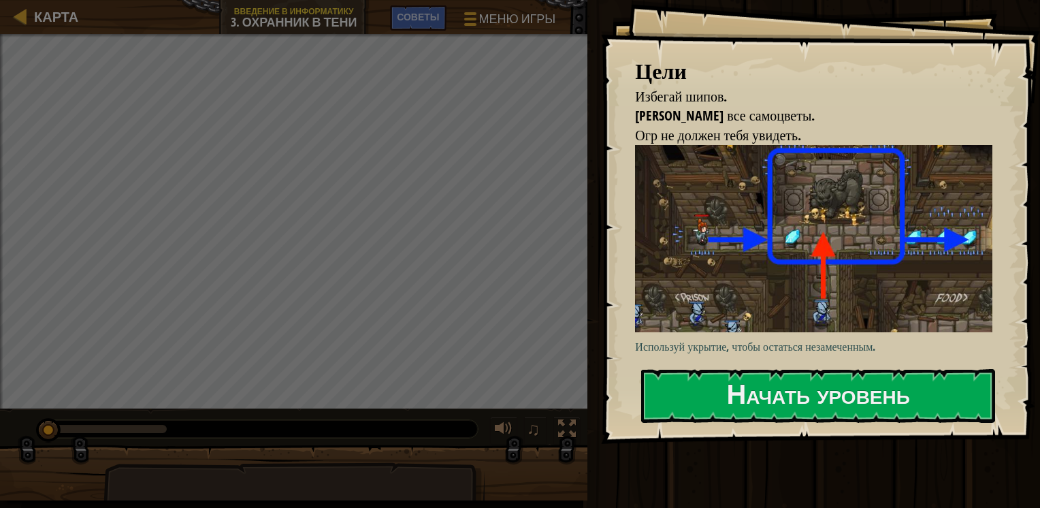
click at [699, 229] on img at bounding box center [819, 238] width 368 height 186
click at [700, 229] on img at bounding box center [819, 238] width 368 height 186
click at [816, 306] on img at bounding box center [819, 238] width 368 height 186
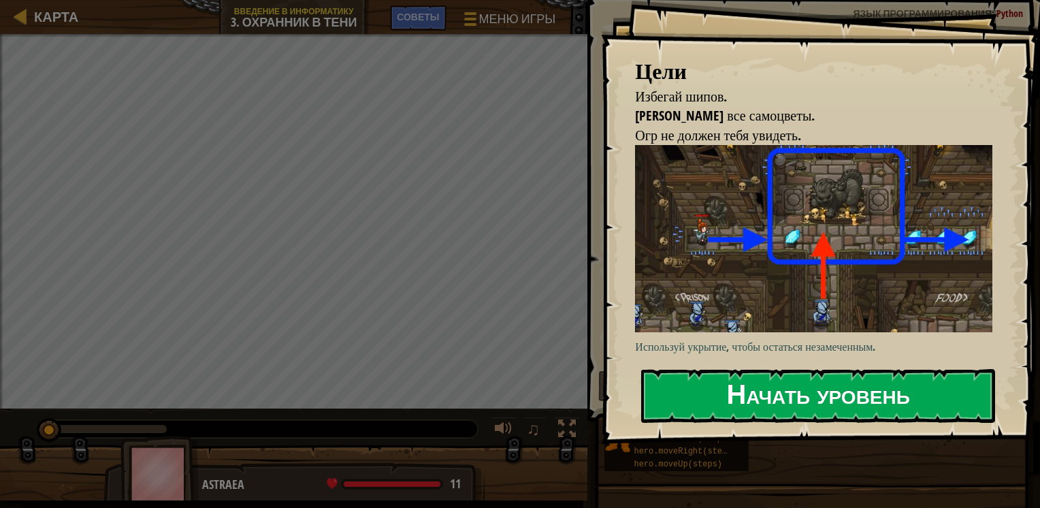
click at [800, 397] on button "Начать уровень" at bounding box center [818, 396] width 354 height 54
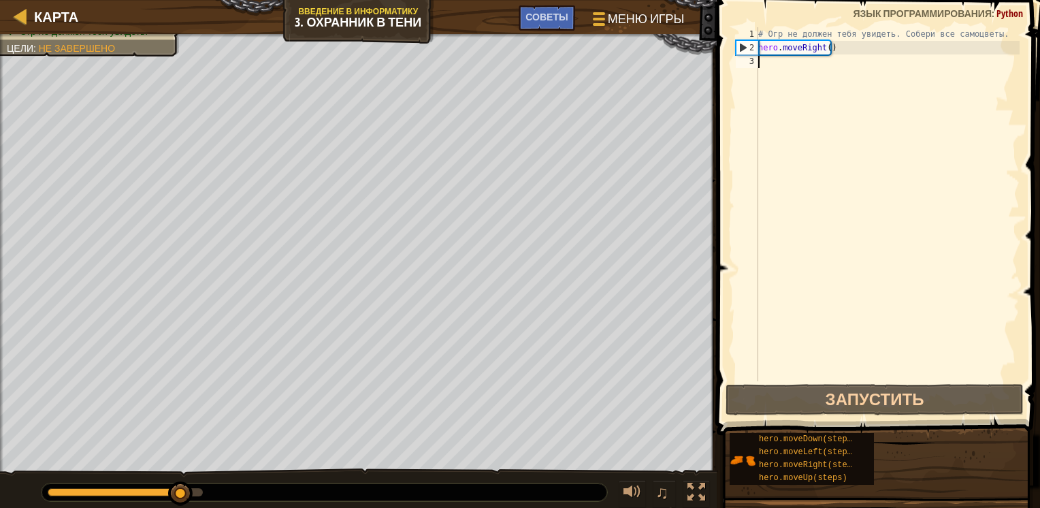
scroll to position [6, 0]
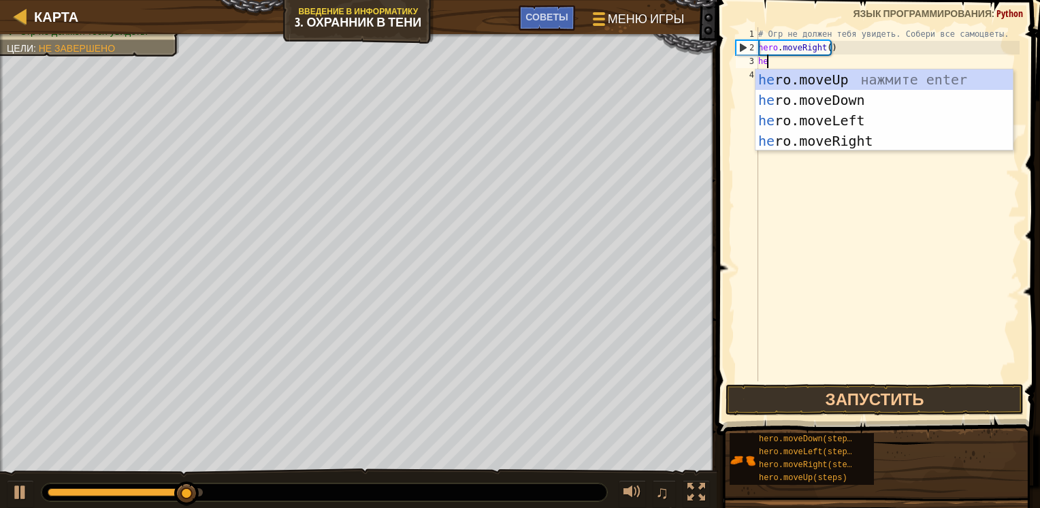
type textarea "her"
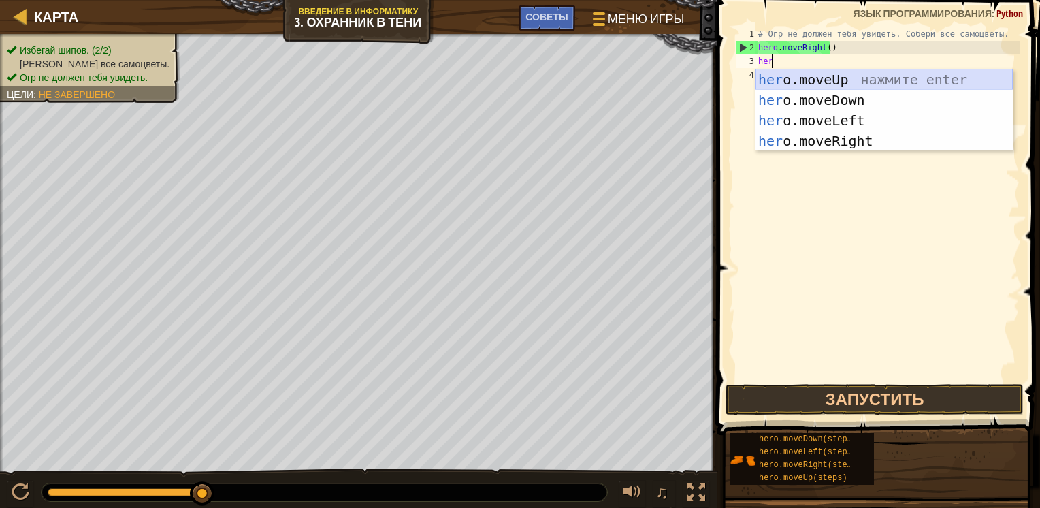
click at [870, 76] on div "her o.moveUp нажмите enter her o.moveDown нажмите enter her o.moveLeft нажмите …" at bounding box center [883, 130] width 257 height 123
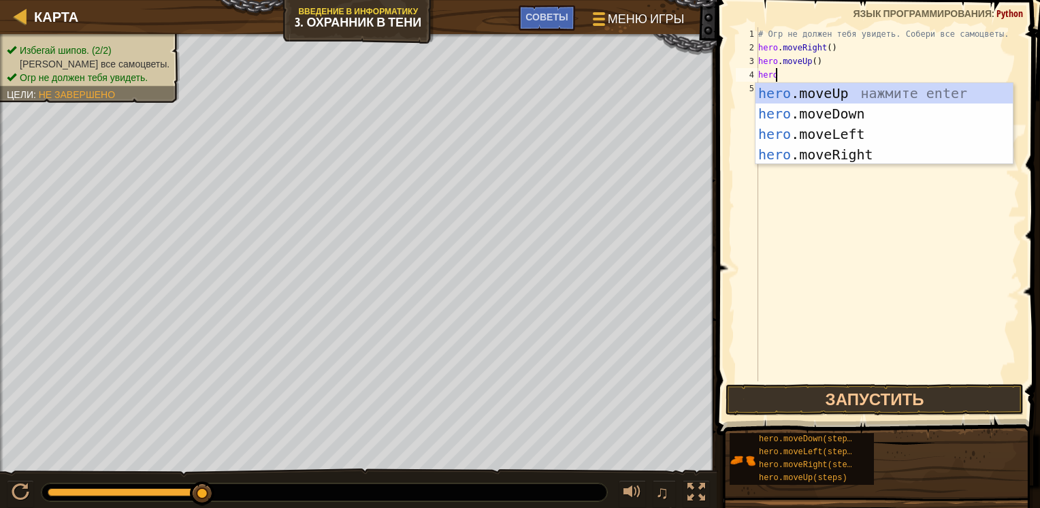
type textarea "hero"
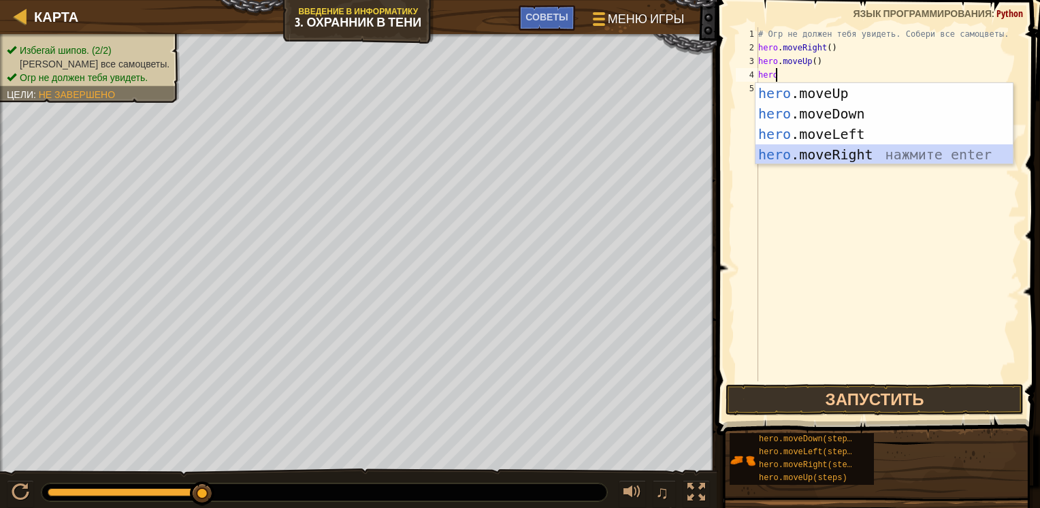
click at [846, 153] on div "hero .moveUp нажмите enter hero .moveDown нажмите enter hero .moveLeft нажмите …" at bounding box center [883, 144] width 257 height 123
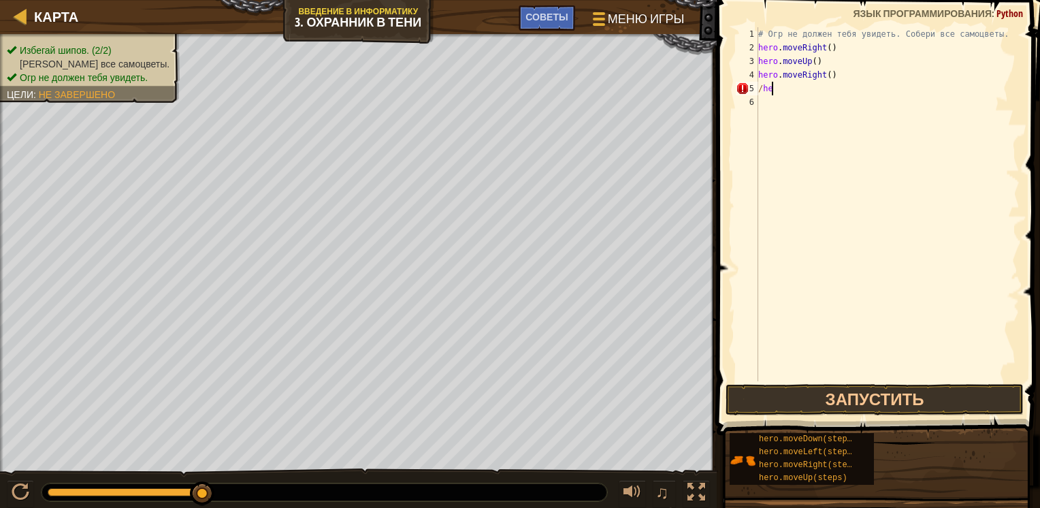
type textarea "/"
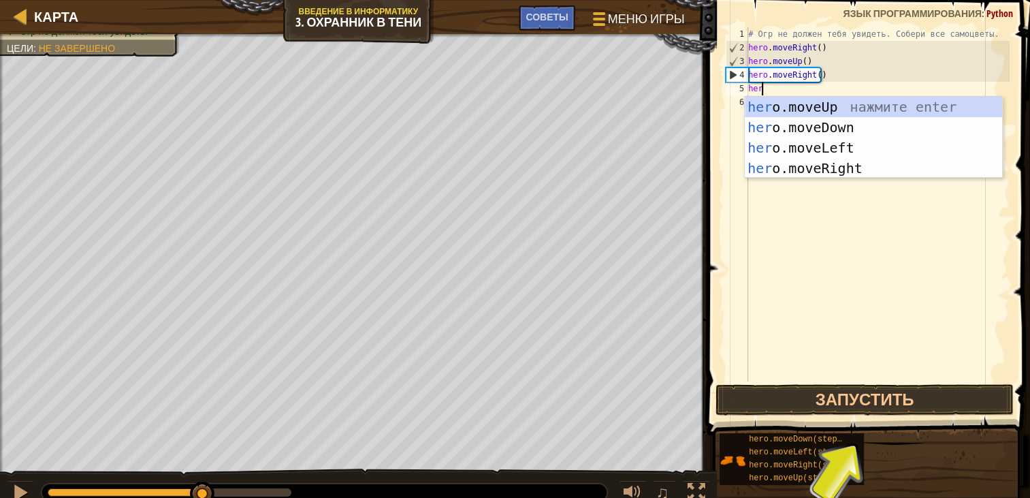
type textarea "hero"
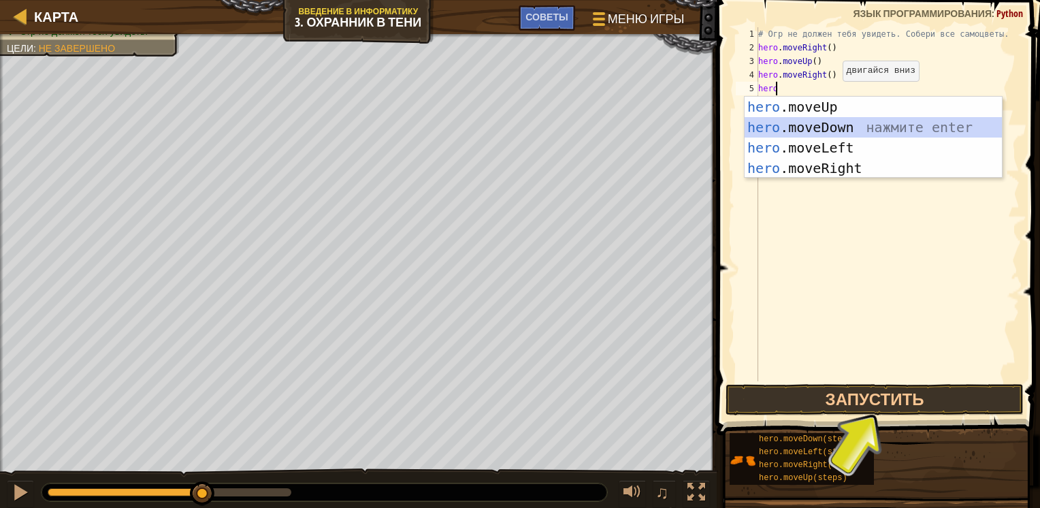
click at [843, 131] on div "hero .moveUp нажмите enter hero .moveDown нажмите enter hero .moveLeft нажмите …" at bounding box center [873, 158] width 257 height 123
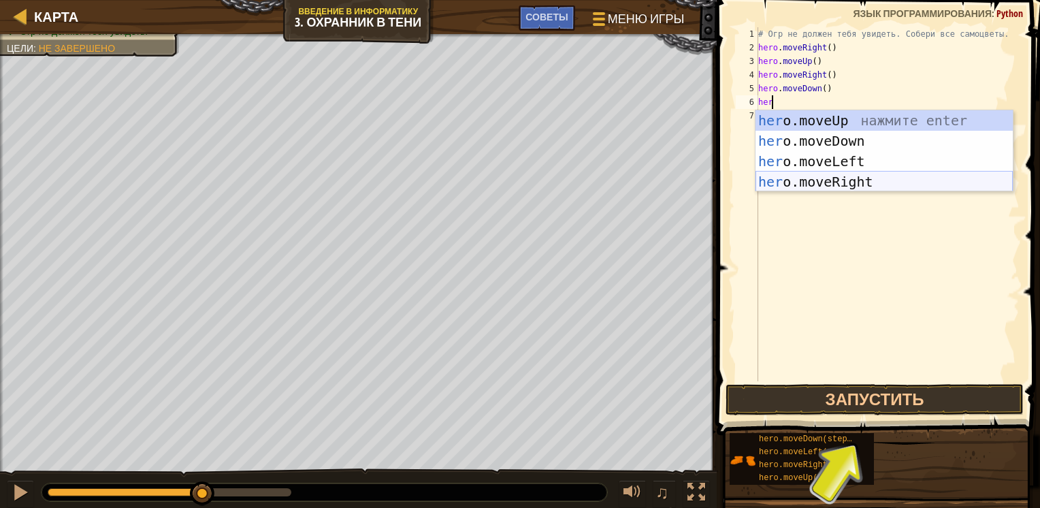
type textarea "hero"
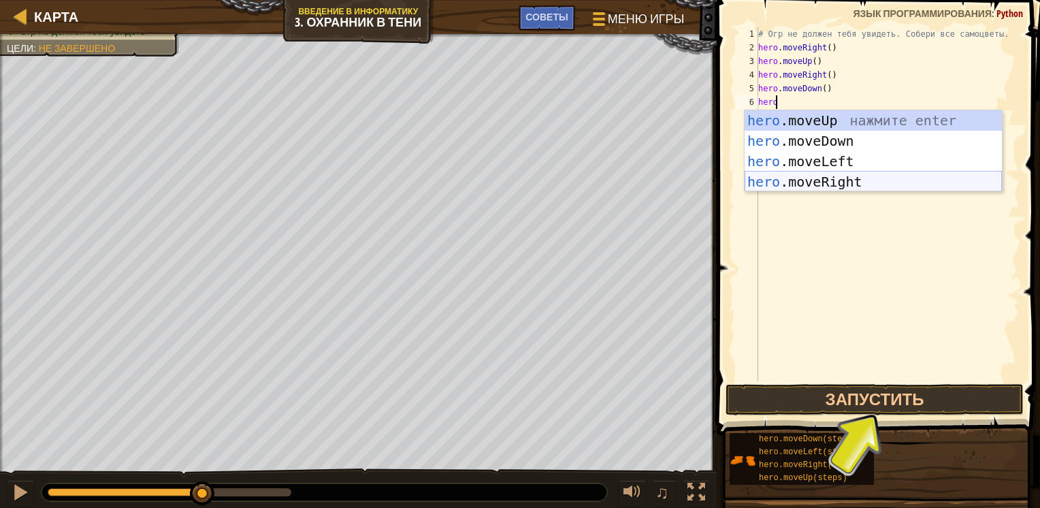
click at [836, 186] on div "hero .moveUp нажмите enter hero .moveDown нажмите enter hero .moveLeft нажмите …" at bounding box center [873, 171] width 257 height 123
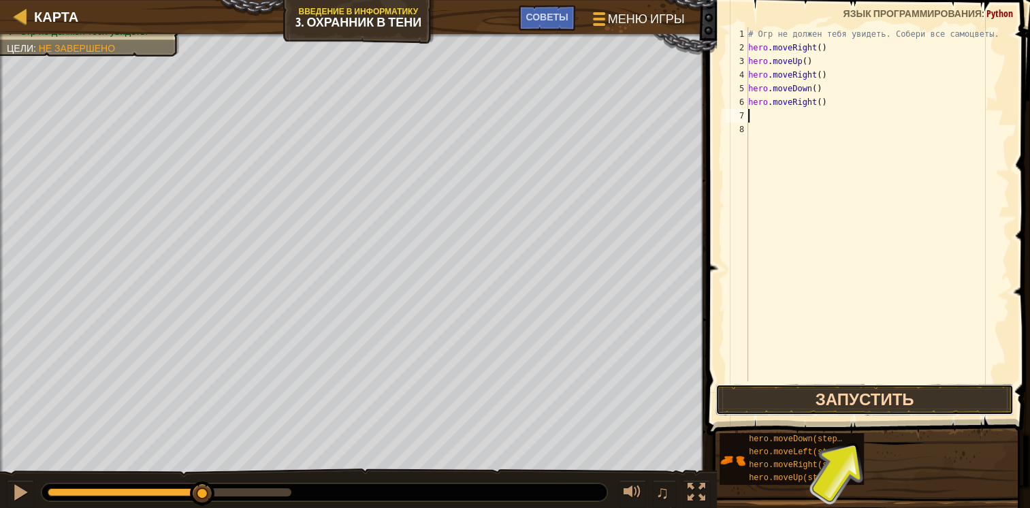
click at [817, 395] on button "Запустить" at bounding box center [864, 399] width 298 height 31
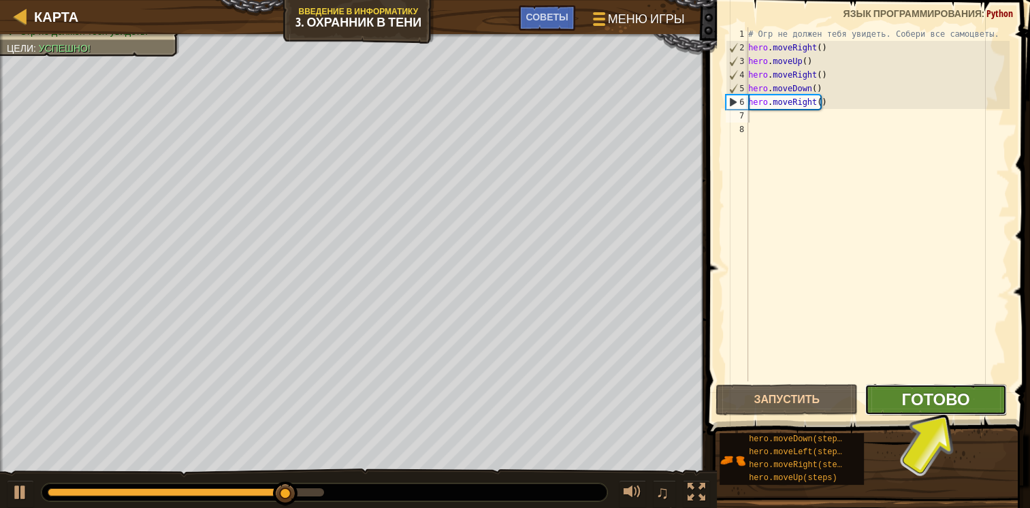
click at [953, 397] on span "Готово" at bounding box center [935, 399] width 68 height 22
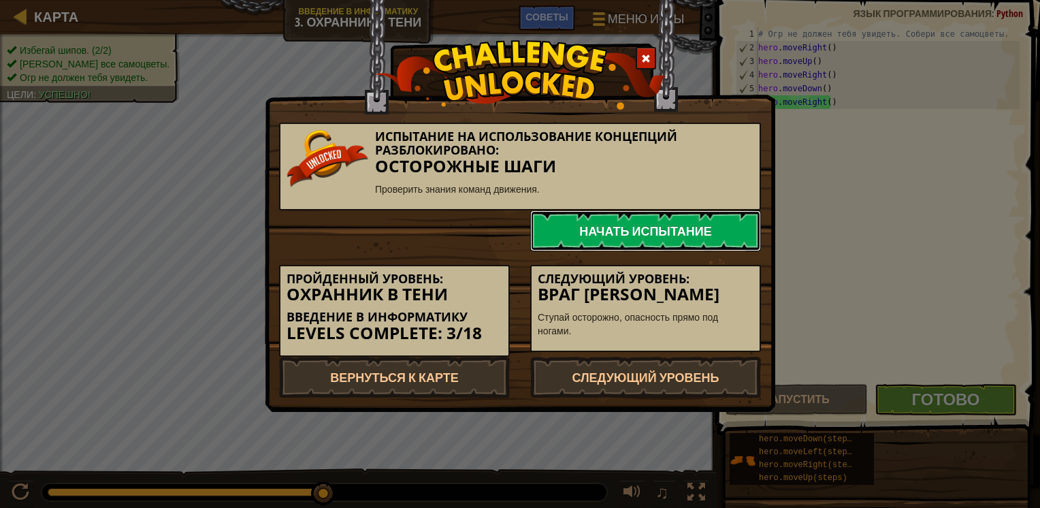
click at [670, 227] on link "Начать испытание" at bounding box center [645, 230] width 231 height 41
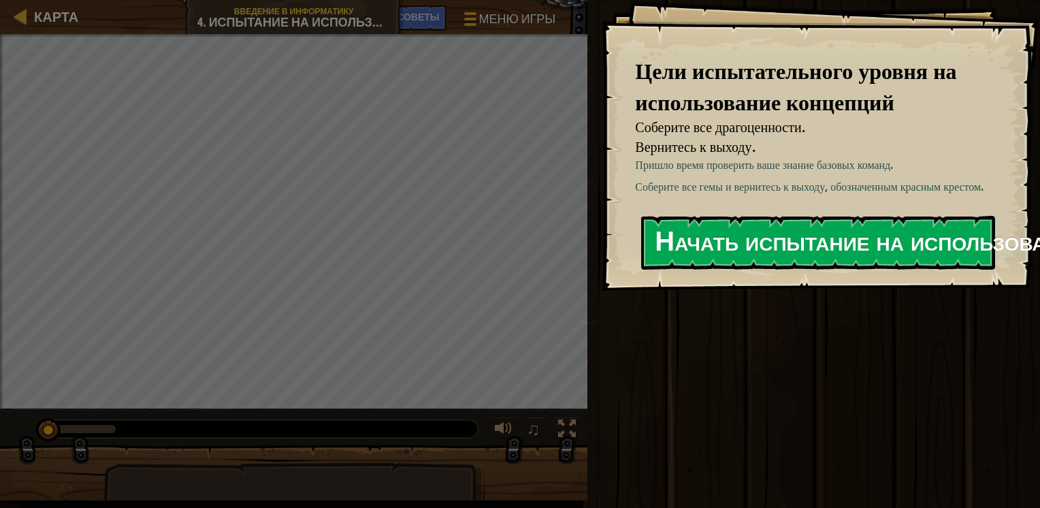
click at [782, 243] on button "Начать испытание на использование концепций" at bounding box center [818, 243] width 354 height 54
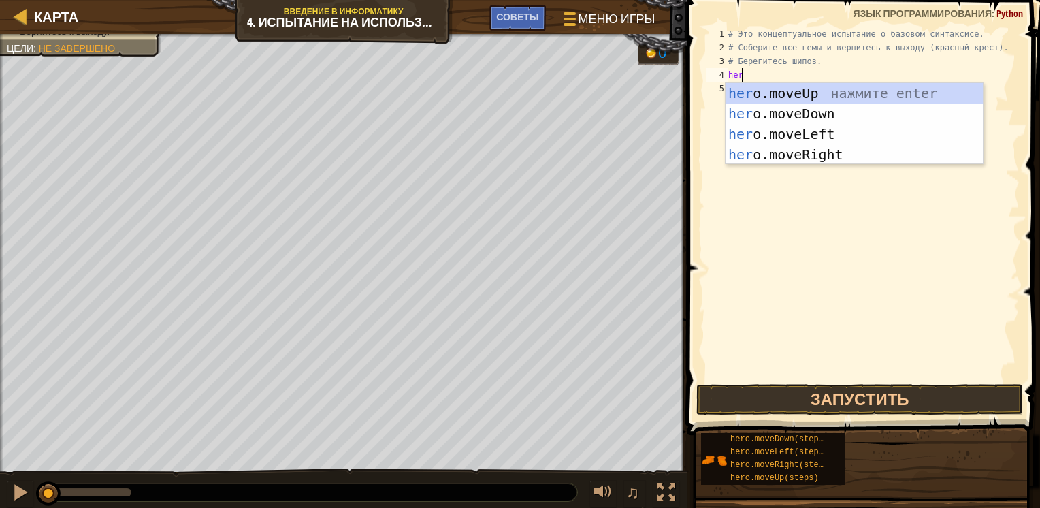
type textarea "hero"
click at [822, 91] on div "hero .moveUp нажмите enter hero .moveDown нажмите enter hero .moveLeft нажмите …" at bounding box center [854, 144] width 257 height 123
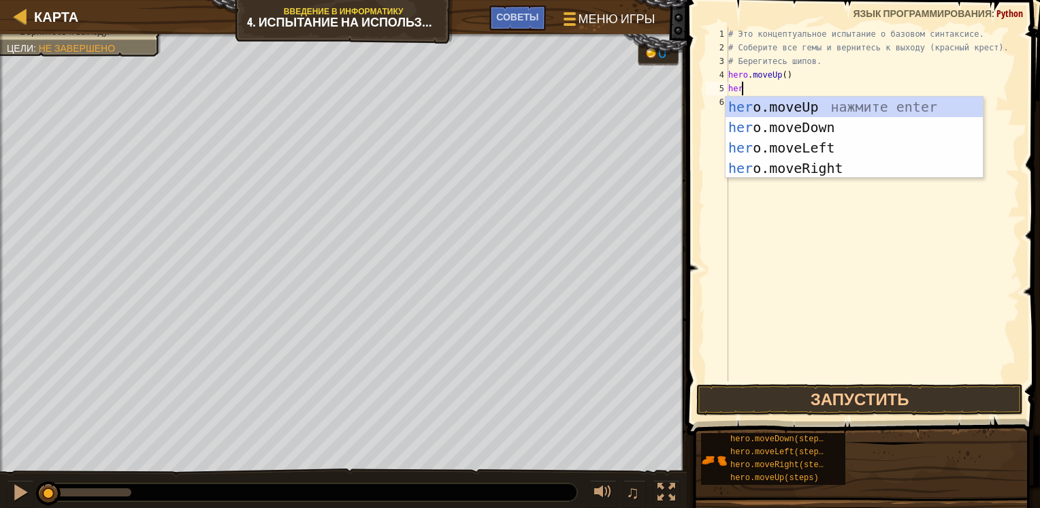
type textarea "hero"
click at [789, 161] on div "hero .moveUp нажмите enter hero .moveDown нажмите enter hero .moveLeft нажмите …" at bounding box center [854, 158] width 257 height 123
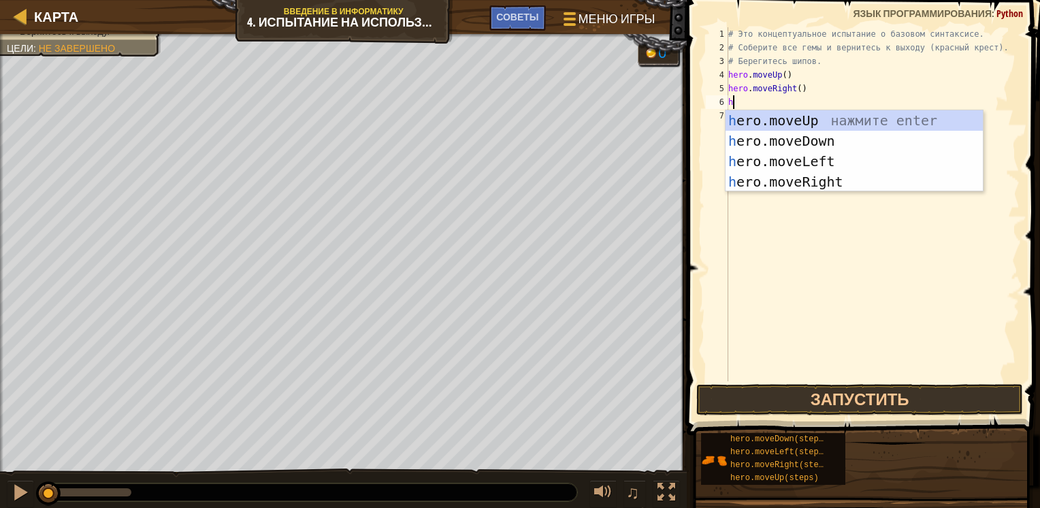
type textarea "hr"
click at [764, 140] on div "h e r o.moveUp нажмите enter h e r o.moveDown нажмите enter h e r o.moveLeft на…" at bounding box center [854, 171] width 257 height 123
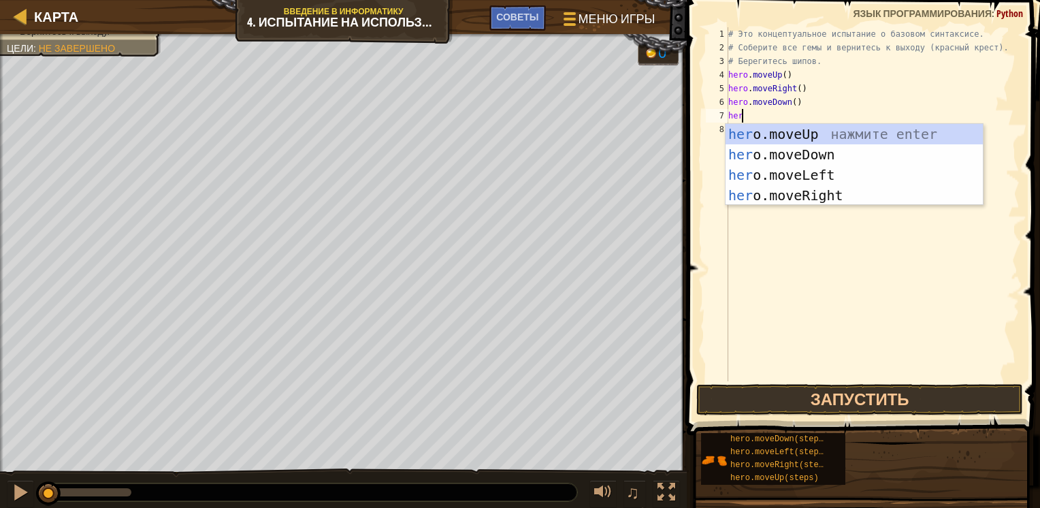
type textarea "hero"
click at [779, 158] on div "hero .moveUp нажмите enter hero .moveDown нажмите enter hero .moveLeft нажмите …" at bounding box center [854, 185] width 257 height 123
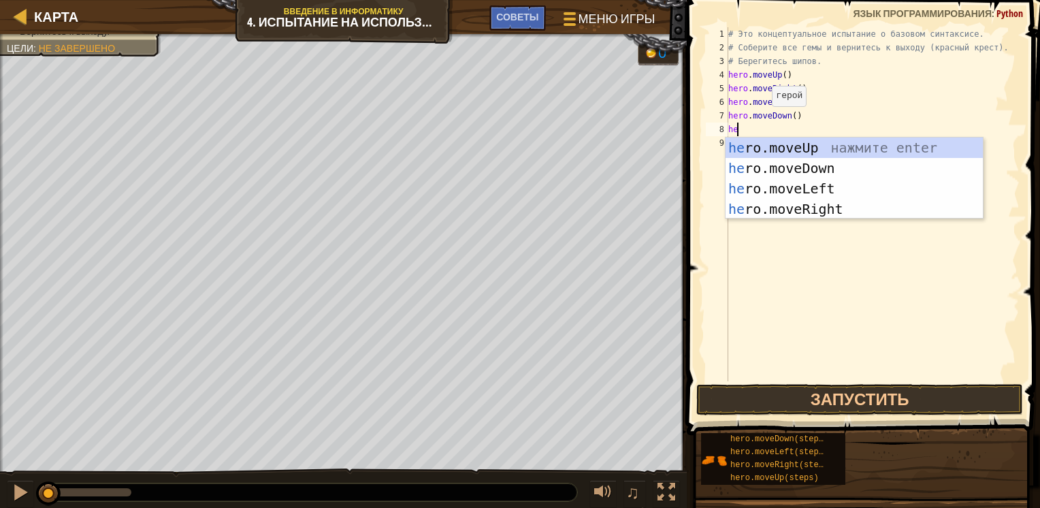
type textarea "her"
click at [787, 148] on div "her o.moveUp нажмите enter her o.moveDown нажмите enter her o.moveLeft нажмите …" at bounding box center [854, 198] width 257 height 123
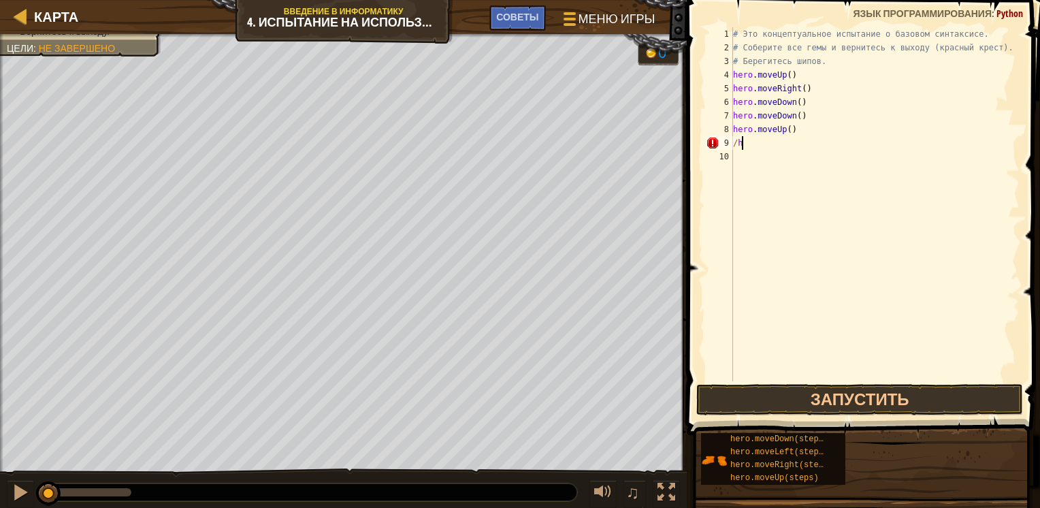
type textarea "/"
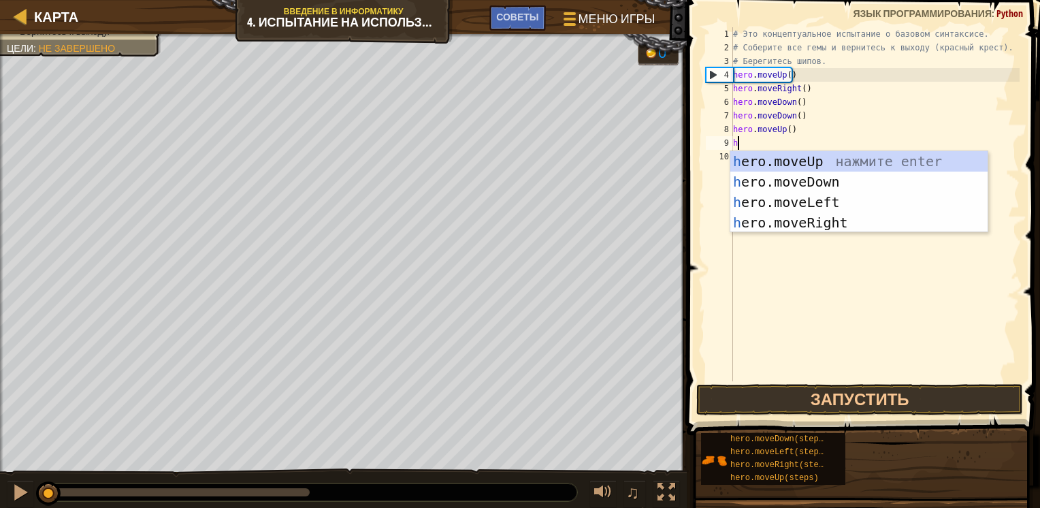
type textarea "her"
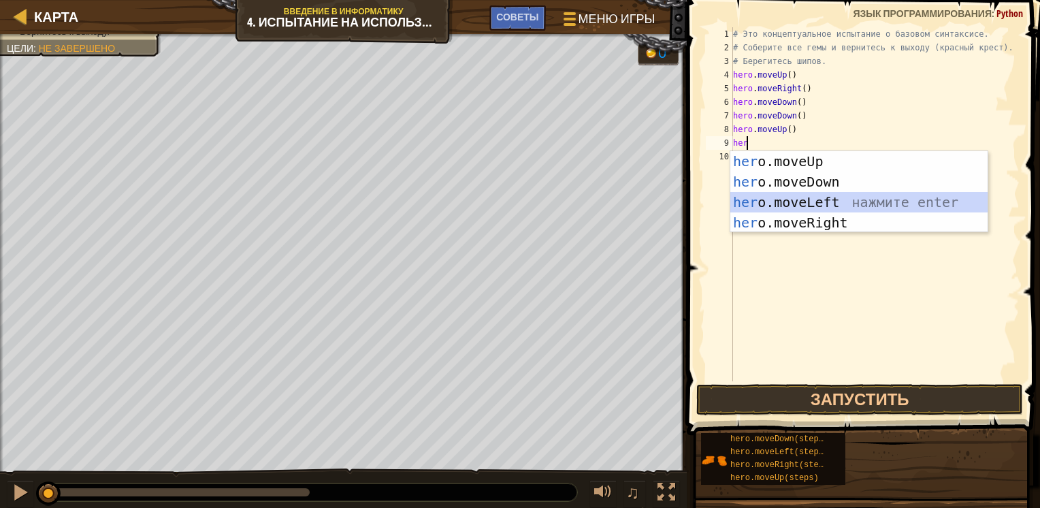
click at [802, 202] on div "her o.moveUp нажмите enter her o.moveDown нажмите enter her o.moveLeft нажмите …" at bounding box center [858, 212] width 257 height 123
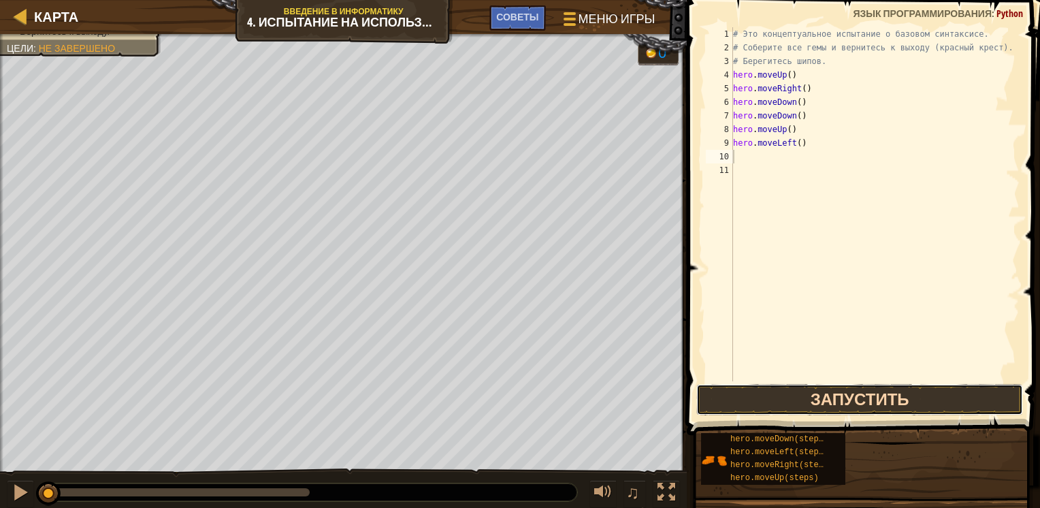
click at [821, 407] on button "Запустить" at bounding box center [859, 399] width 327 height 31
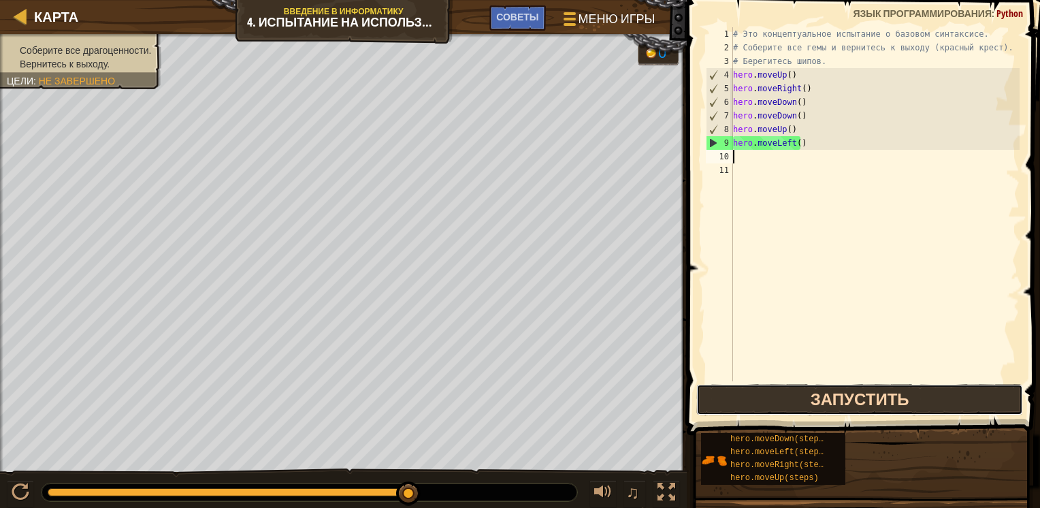
click at [858, 402] on button "Запустить" at bounding box center [859, 399] width 327 height 31
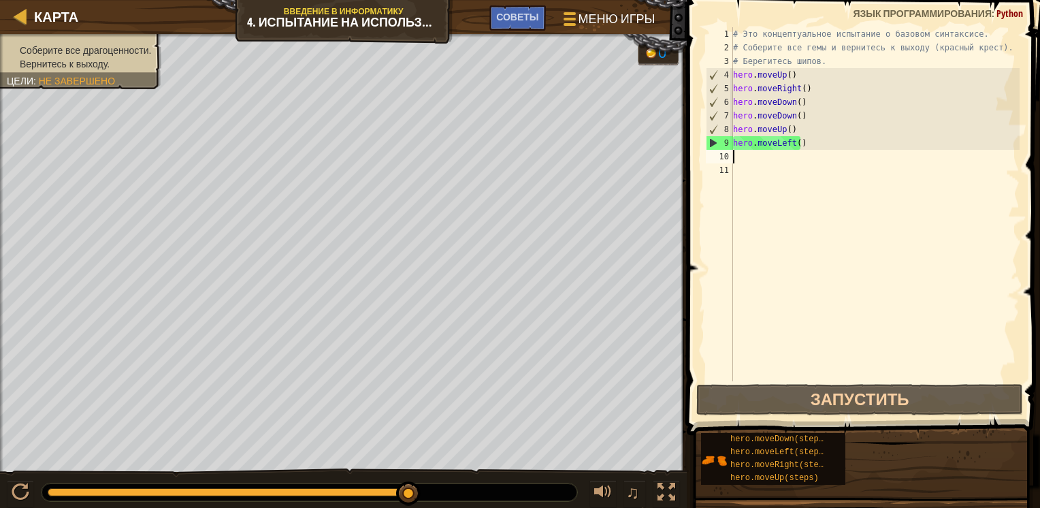
click at [815, 178] on div "# Это концептуальное испытание о базовом синтаксисе. # Соберите все гемы и верн…" at bounding box center [875, 217] width 290 height 381
click at [803, 139] on div "# Это концептуальное испытание о базовом синтаксисе. # Соберите все гемы и верн…" at bounding box center [875, 217] width 290 height 381
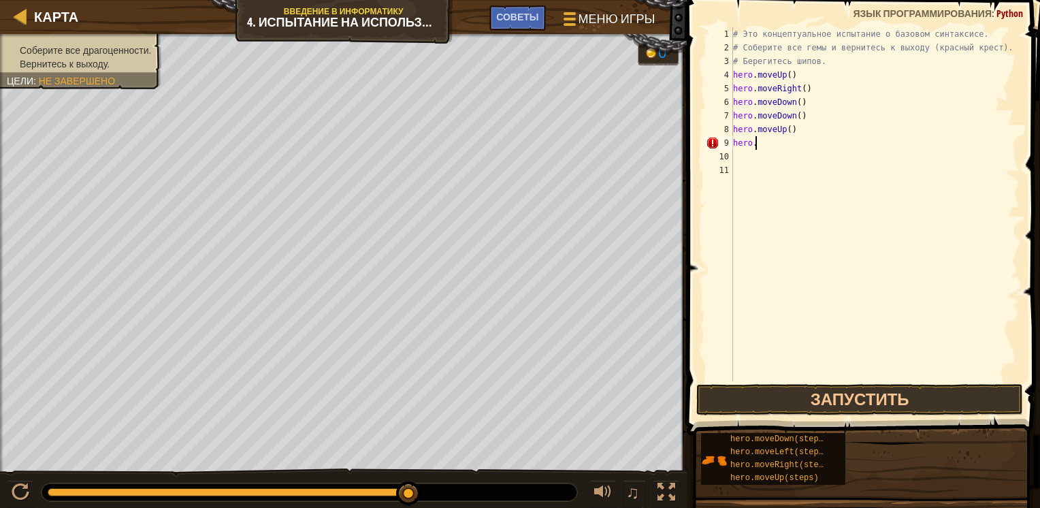
type textarea "h"
click at [821, 124] on div "# Это концептуальное испытание о базовом синтаксисе. # Соберите все гемы и верн…" at bounding box center [875, 217] width 290 height 381
type textarea "h"
click at [825, 116] on div "# Это концептуальное испытание о базовом синтаксисе. # Соберите все гемы и верн…" at bounding box center [875, 217] width 290 height 381
type textarea "h"
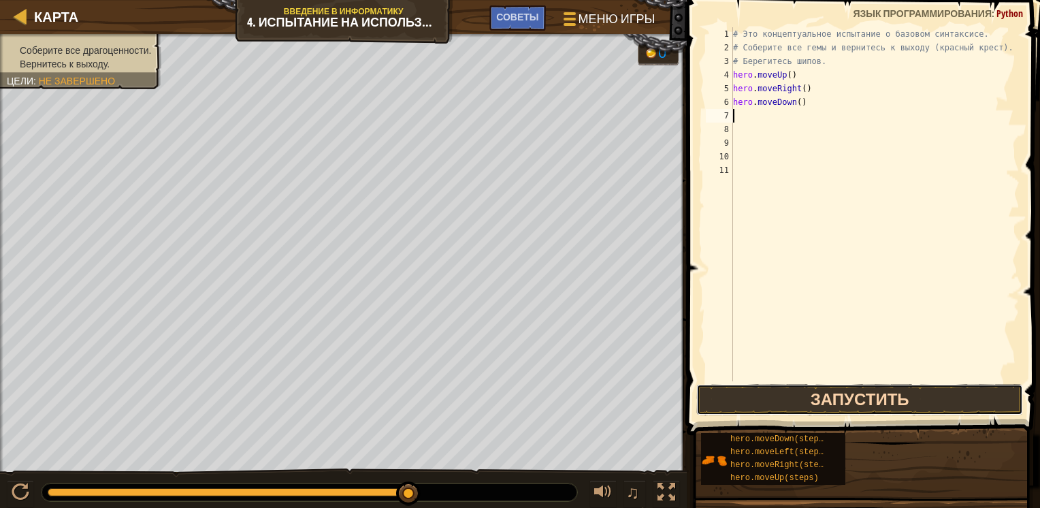
click at [808, 402] on button "Запустить" at bounding box center [859, 399] width 327 height 31
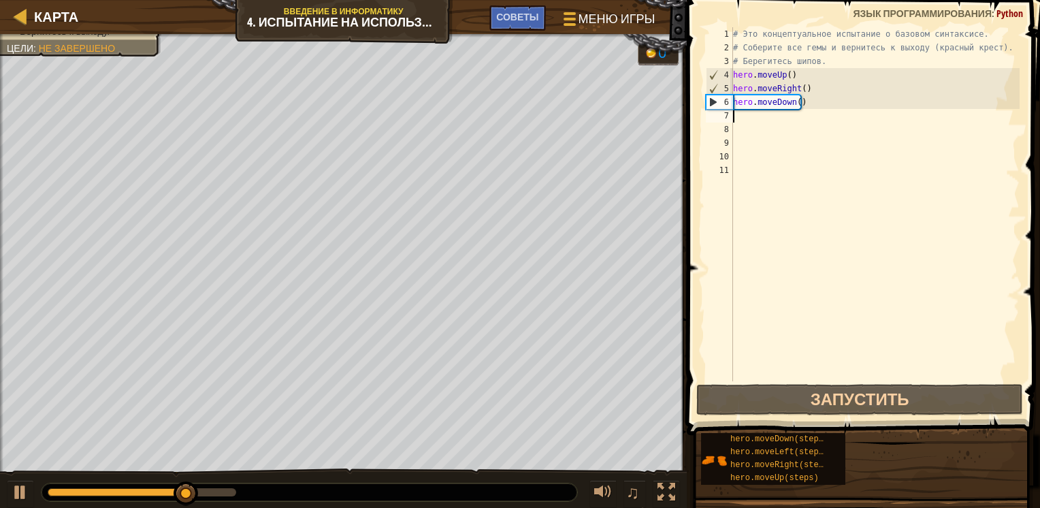
click at [768, 123] on div "# Это концептуальное испытание о базовом синтаксисе. # Соберите все гемы и верн…" at bounding box center [875, 217] width 290 height 381
click at [749, 117] on div "# Это концептуальное испытание о базовом синтаксисе. # Соберите все гемы и верн…" at bounding box center [875, 217] width 290 height 381
type textarea "hero.moveDown()"
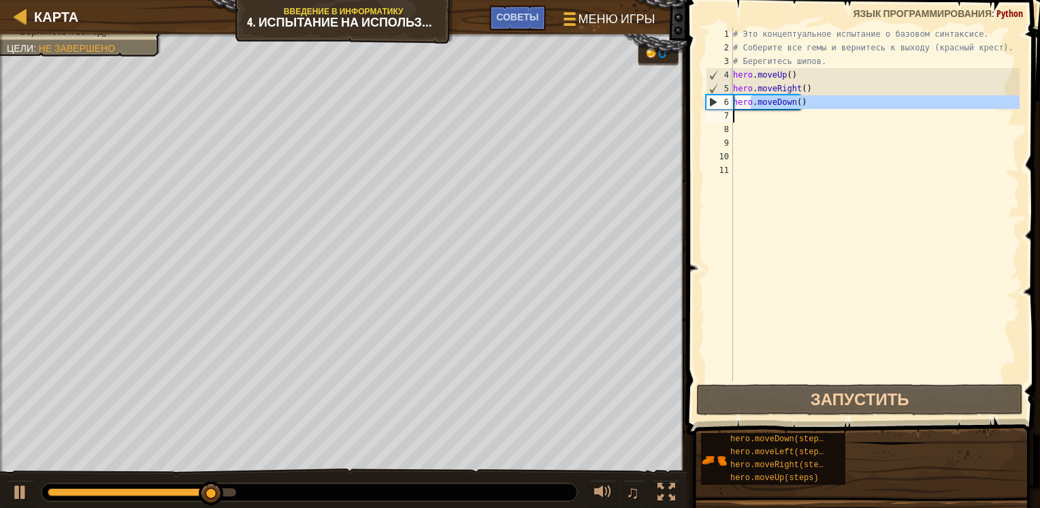
click at [751, 118] on div "# Это концептуальное испытание о базовом синтаксисе. # Соберите все гемы и верн…" at bounding box center [874, 204] width 289 height 354
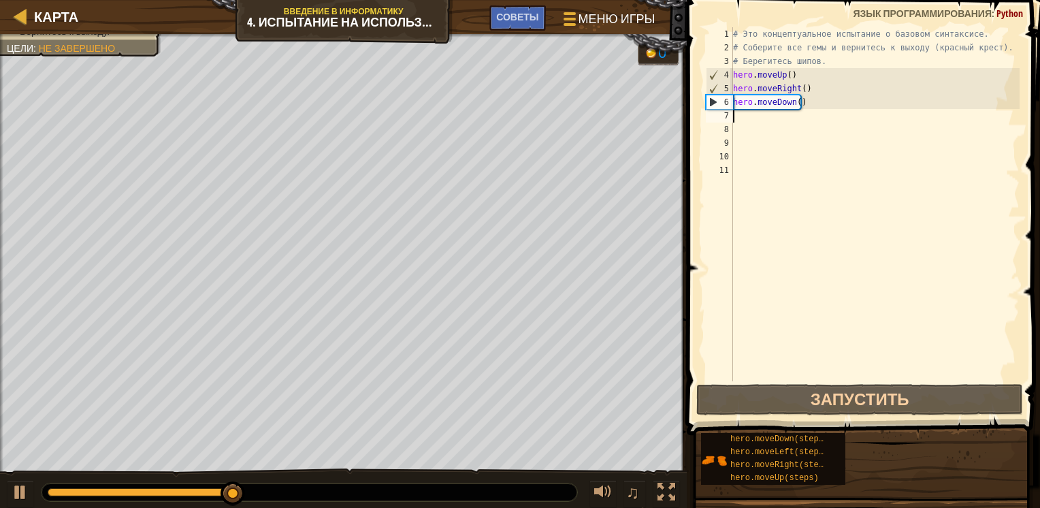
click at [751, 118] on div "# Это концептуальное испытание о базовом синтаксисе. # Соберите все гемы и верн…" at bounding box center [875, 217] width 290 height 381
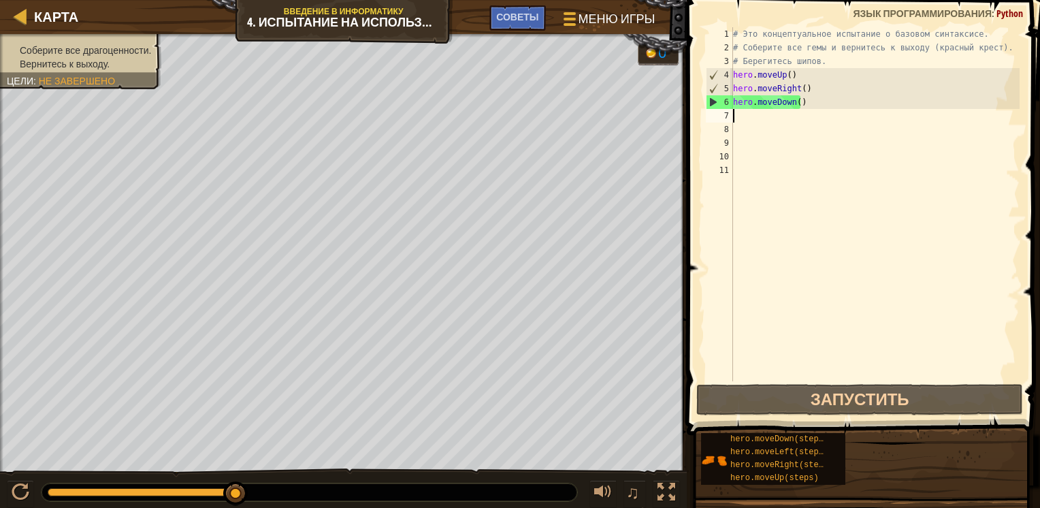
click at [748, 118] on div "# Это концептуальное испытание о базовом синтаксисе. # Соберите все гемы и верн…" at bounding box center [875, 217] width 290 height 381
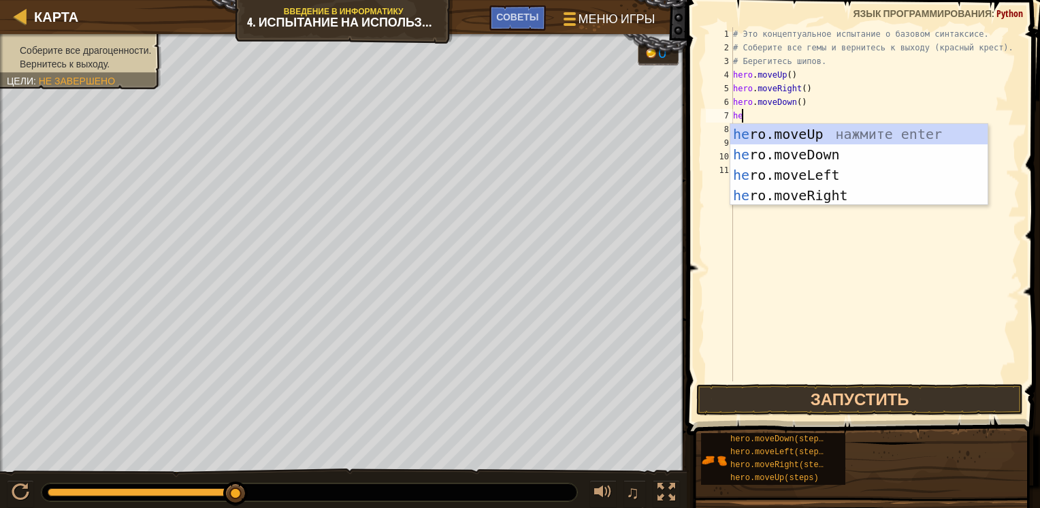
type textarea "her"
click at [853, 188] on div "her o.moveUp нажмите enter her o.moveDown нажмите enter her o.moveLeft нажмите …" at bounding box center [858, 185] width 257 height 123
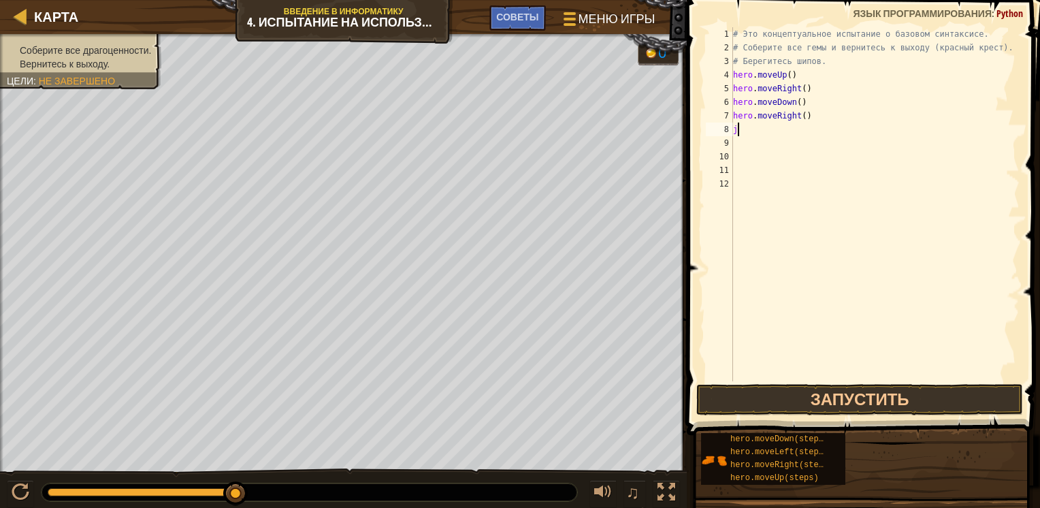
type textarea "j"
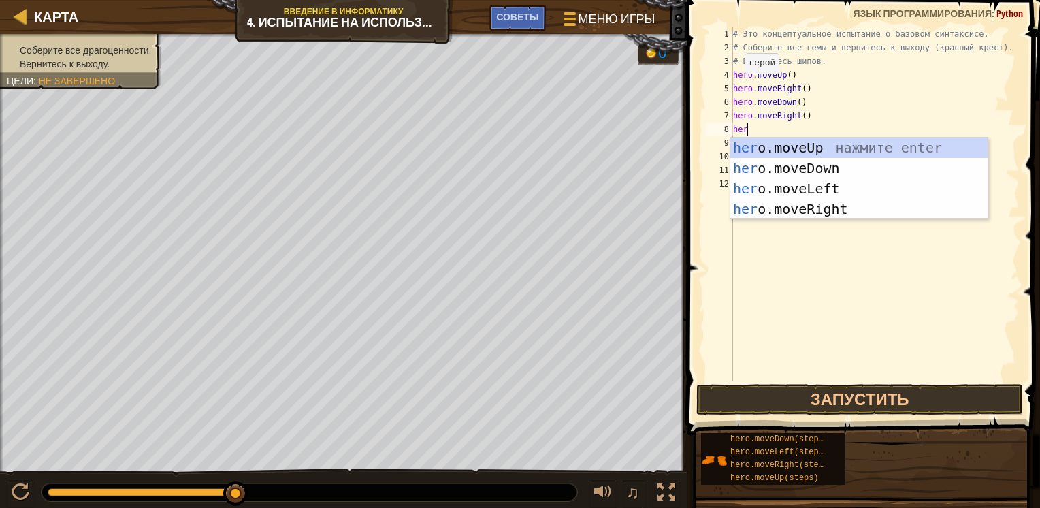
type textarea "hero"
click at [815, 187] on div "hero .moveUp нажмите enter hero .moveDown нажмите enter hero .moveLeft нажмите …" at bounding box center [858, 198] width 257 height 123
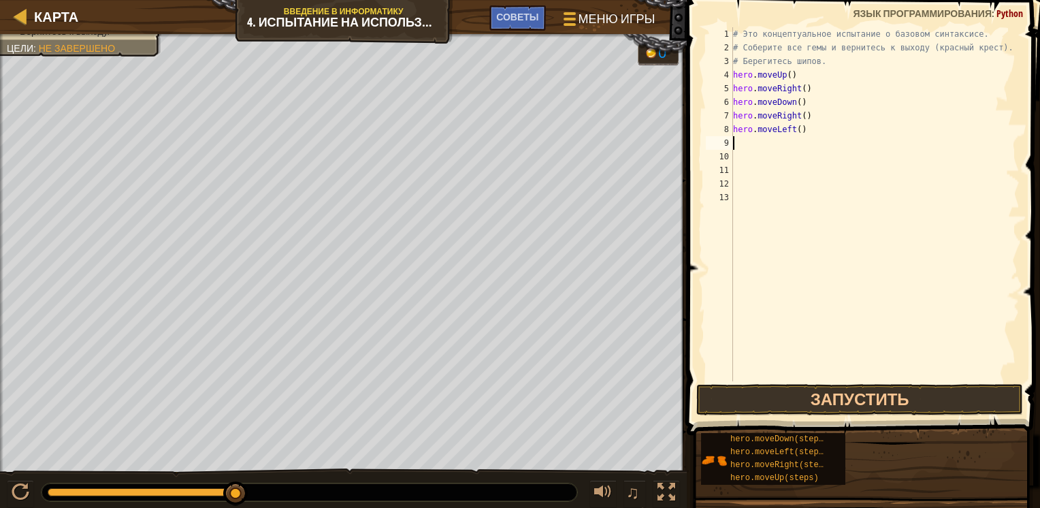
click at [780, 144] on div "# Это концептуальное испытание о базовом синтаксисе. # Соберите все гемы и верн…" at bounding box center [875, 217] width 290 height 381
type textarea "h"
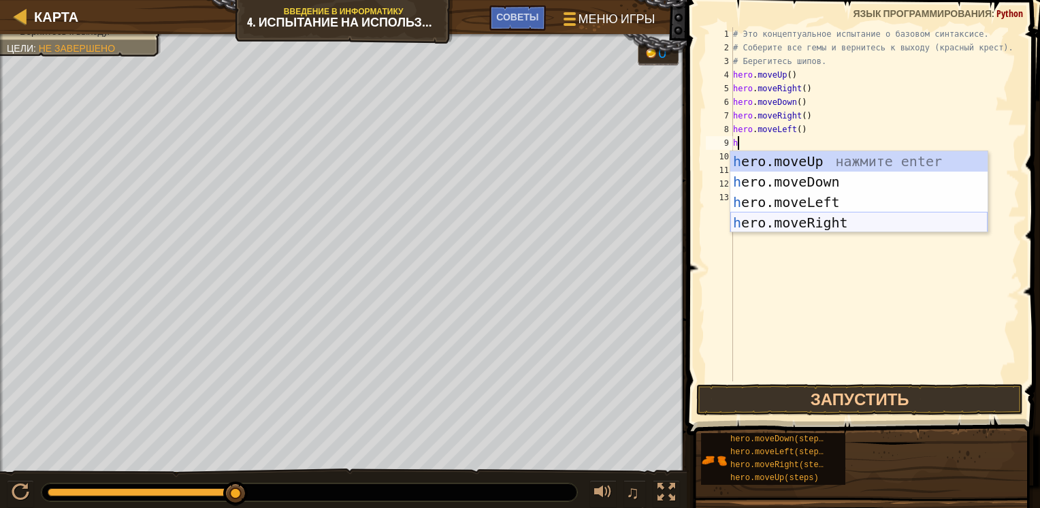
click at [809, 218] on div "h ero.moveUp нажмите enter h ero.moveDown нажмите enter h ero.moveLeft нажмите …" at bounding box center [858, 212] width 257 height 123
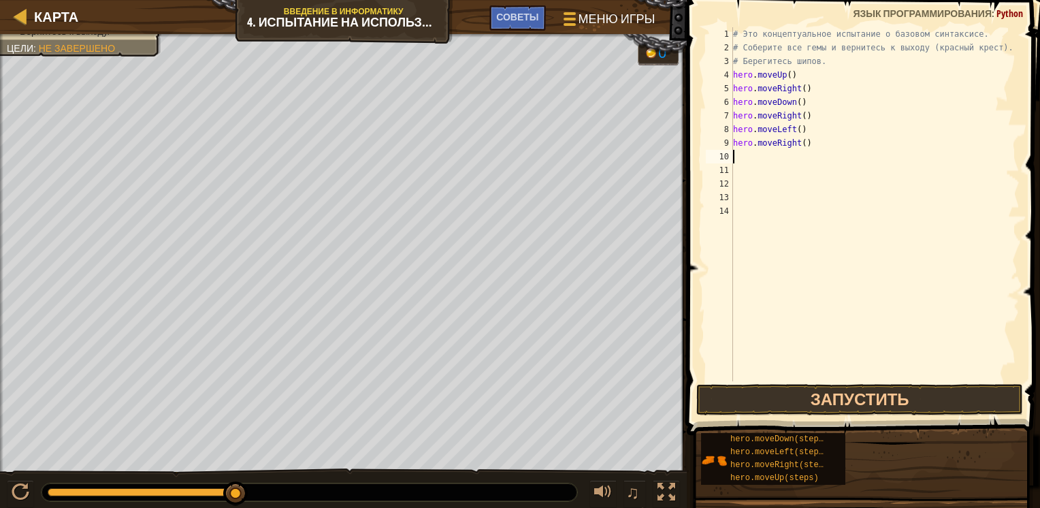
type textarea "h"
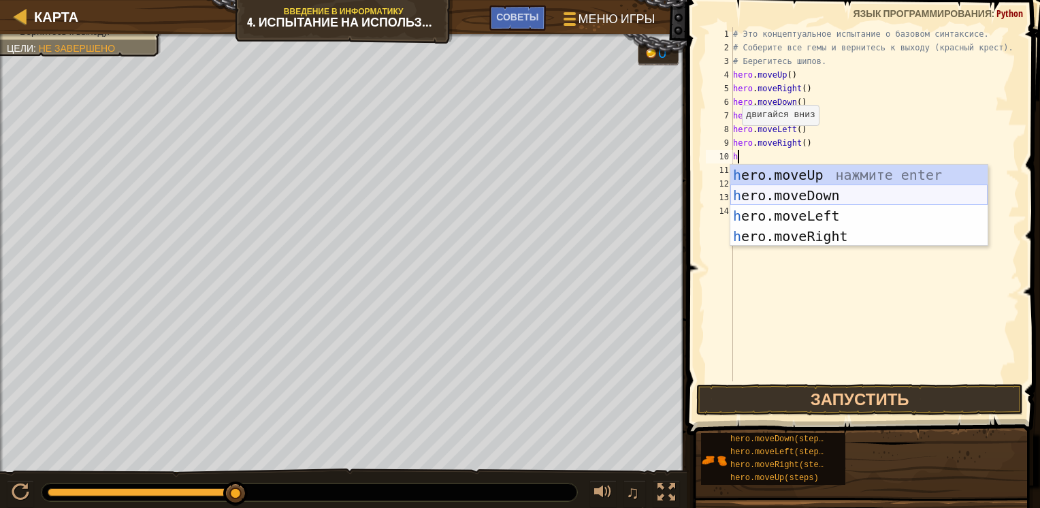
click at [789, 187] on div "h ero.moveUp нажмите enter h ero.moveDown нажмите enter h ero.moveLeft нажмите …" at bounding box center [858, 226] width 257 height 123
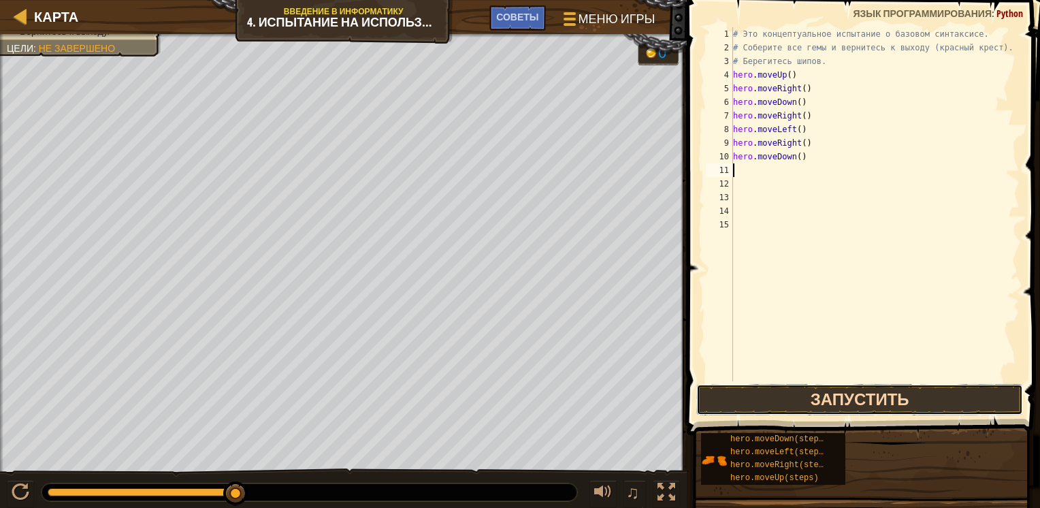
click at [832, 398] on button "Запустить" at bounding box center [859, 399] width 327 height 31
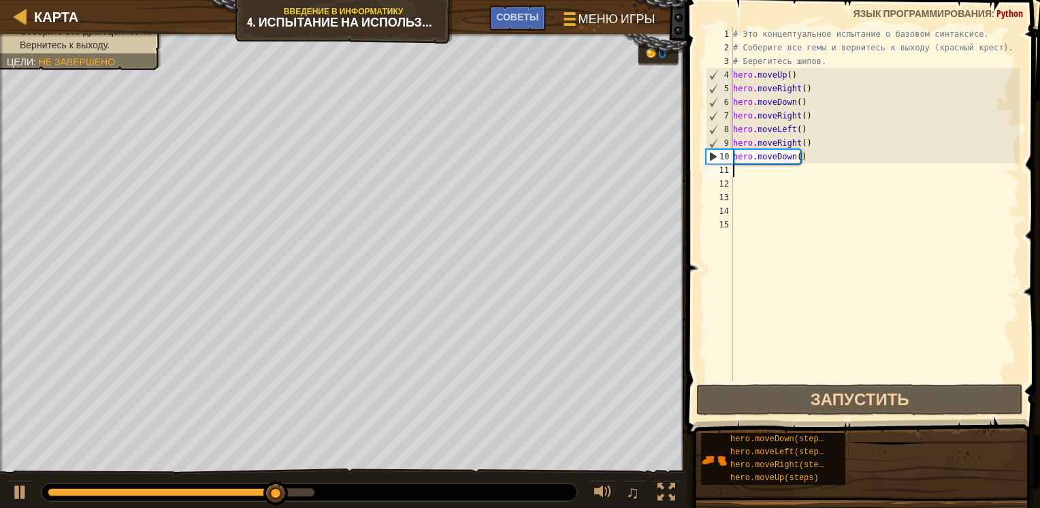
click at [836, 143] on div "# Это концептуальное испытание о базовом синтаксисе. # Соберите все гемы и верн…" at bounding box center [875, 217] width 290 height 381
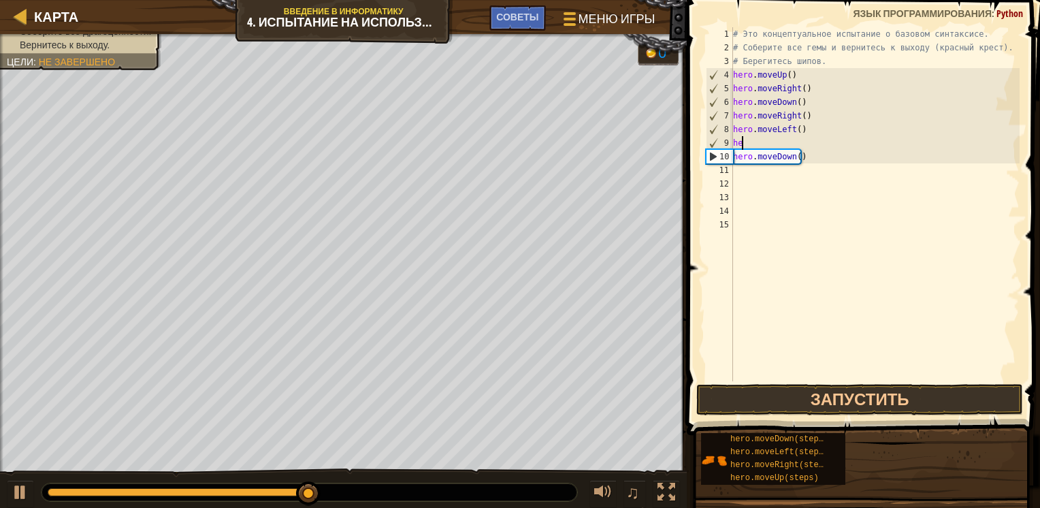
type textarea "h"
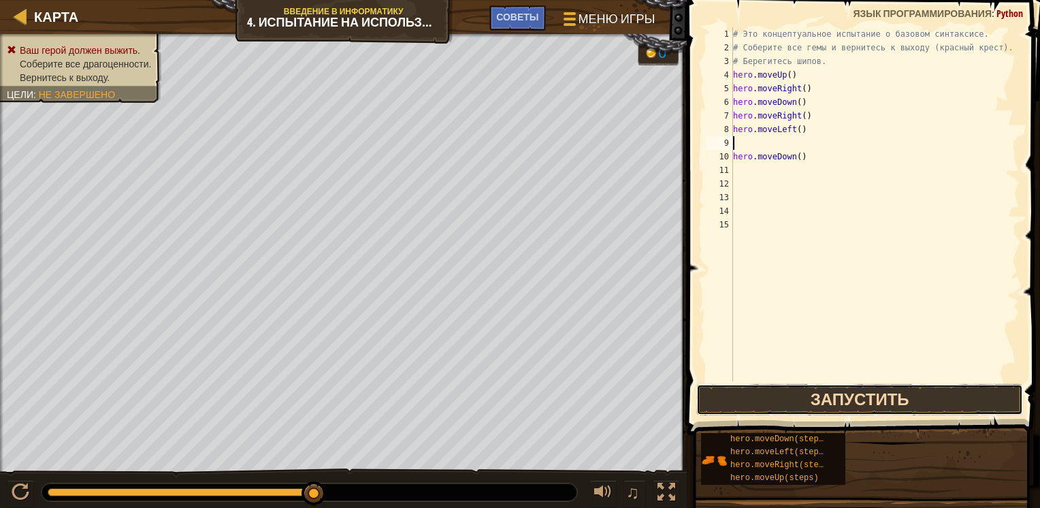
click at [848, 397] on button "Запустить" at bounding box center [859, 399] width 327 height 31
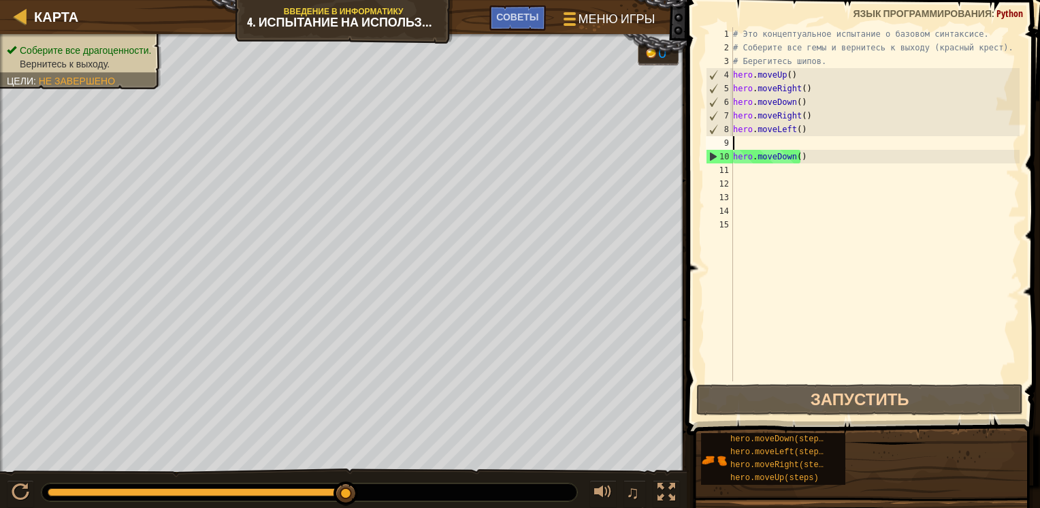
click at [763, 140] on div "# Это концептуальное испытание о базовом синтаксисе. # Соберите все гемы и верн…" at bounding box center [875, 217] width 290 height 381
click at [807, 161] on div "# Это концептуальное испытание о базовом синтаксисе. # Соберите все гемы и верн…" at bounding box center [875, 217] width 290 height 381
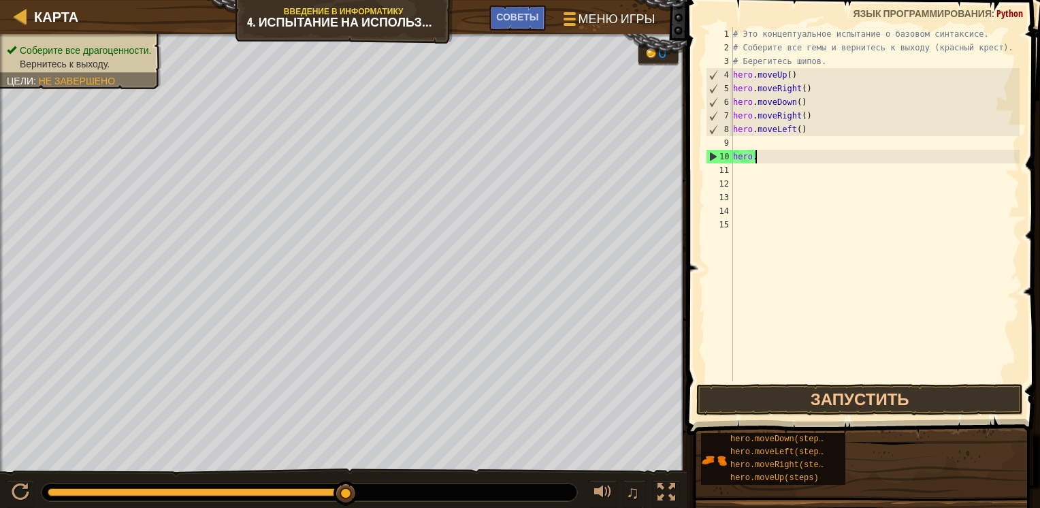
type textarea "h"
click at [738, 136] on div "# Это концептуальное испытание о базовом синтаксисе. # Соберите все гемы и верн…" at bounding box center [875, 217] width 290 height 381
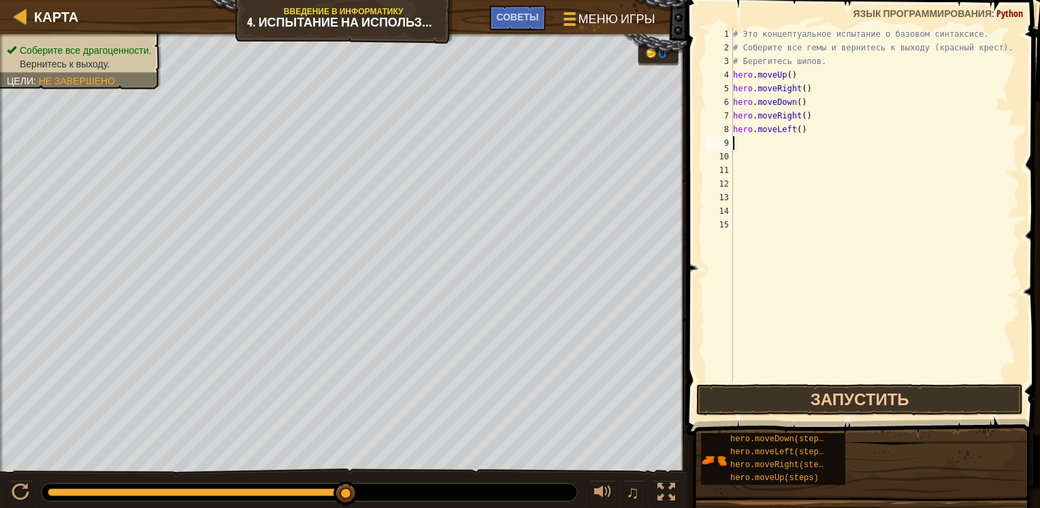
type textarea "h"
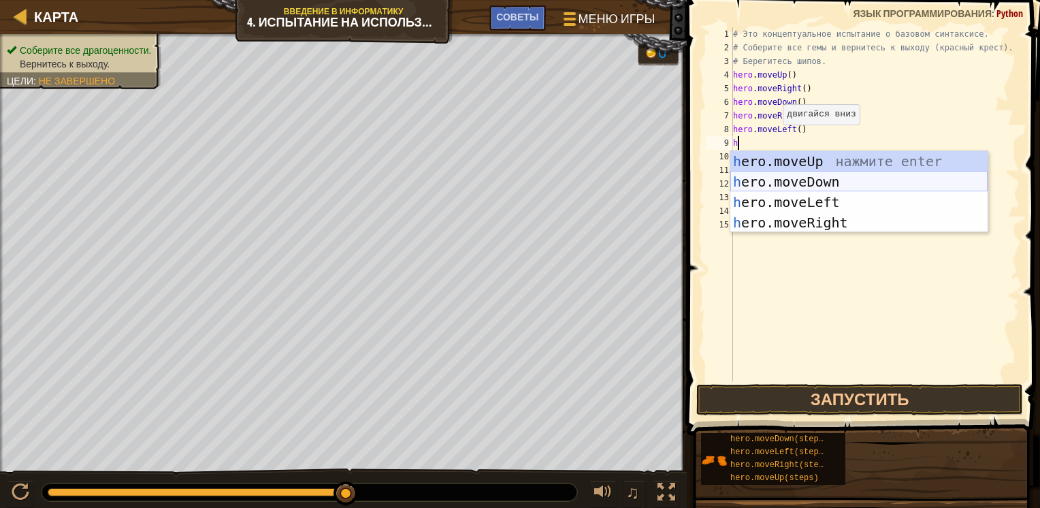
click at [783, 184] on div "h ero.moveUp нажмите enter h ero.moveDown нажмите enter h ero.moveLeft нажмите …" at bounding box center [858, 212] width 257 height 123
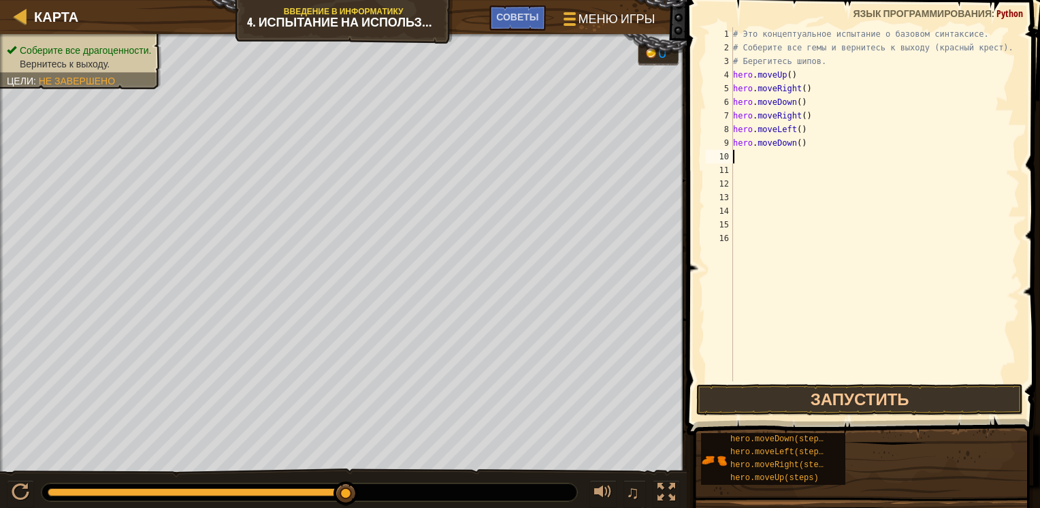
click at [746, 158] on div "# Это концептуальное испытание о базовом синтаксисе. # Соберите все гемы и верн…" at bounding box center [875, 217] width 290 height 381
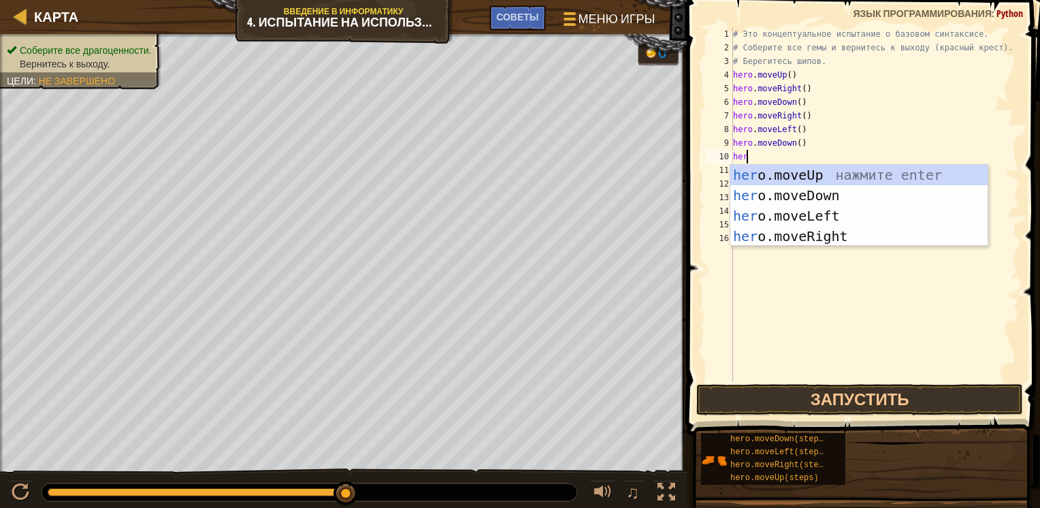
type textarea "hero"
click at [863, 180] on div "hero .moveUp нажмите enter hero .moveDown нажмите enter hero .moveLeft нажмите …" at bounding box center [858, 226] width 257 height 123
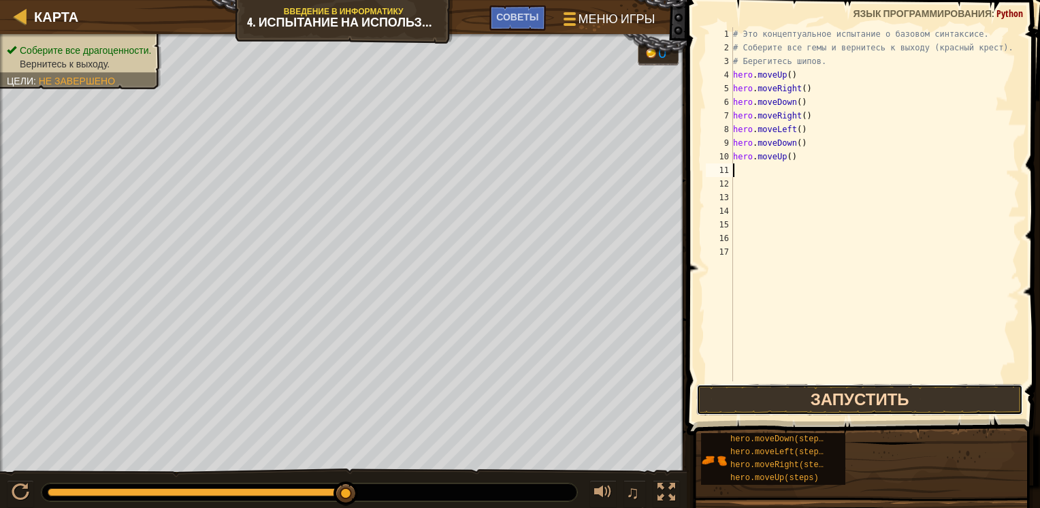
click at [825, 407] on button "Запустить" at bounding box center [859, 399] width 327 height 31
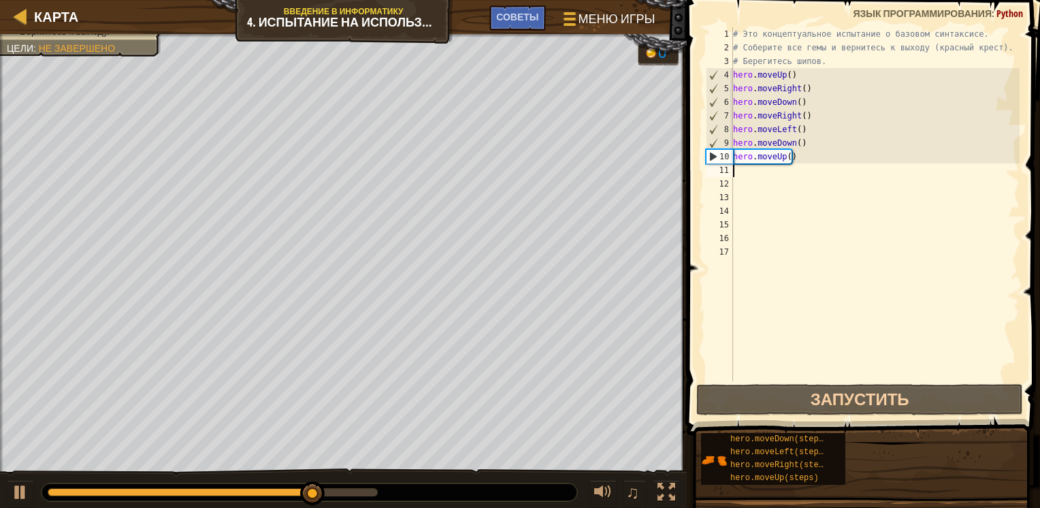
click at [753, 176] on div "# Это концептуальное испытание о базовом синтаксисе. # Соберите все гемы и верн…" at bounding box center [875, 217] width 290 height 381
type textarea "h"
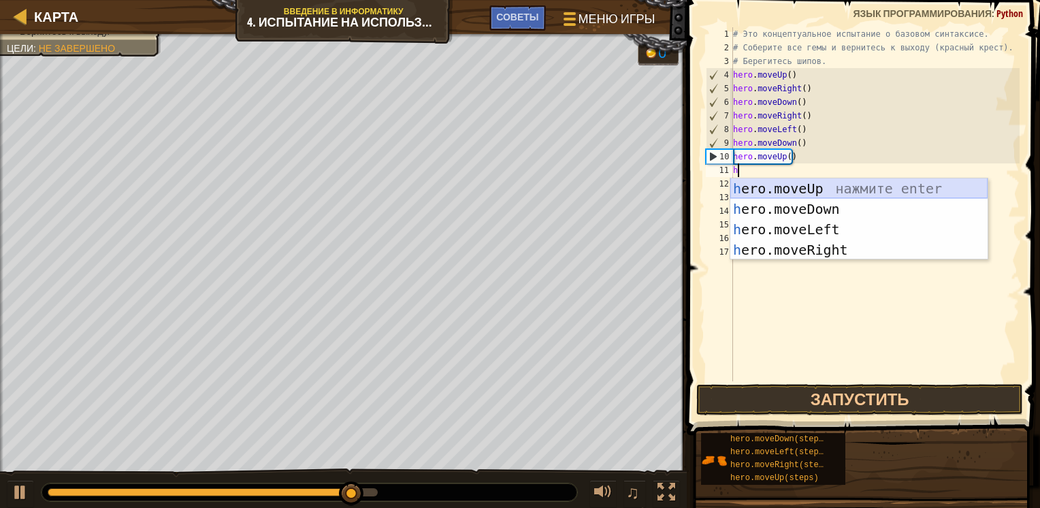
click at [770, 193] on div "h ero.moveUp нажмите enter h ero.moveDown нажмите enter h ero.moveLeft нажмите …" at bounding box center [858, 239] width 257 height 123
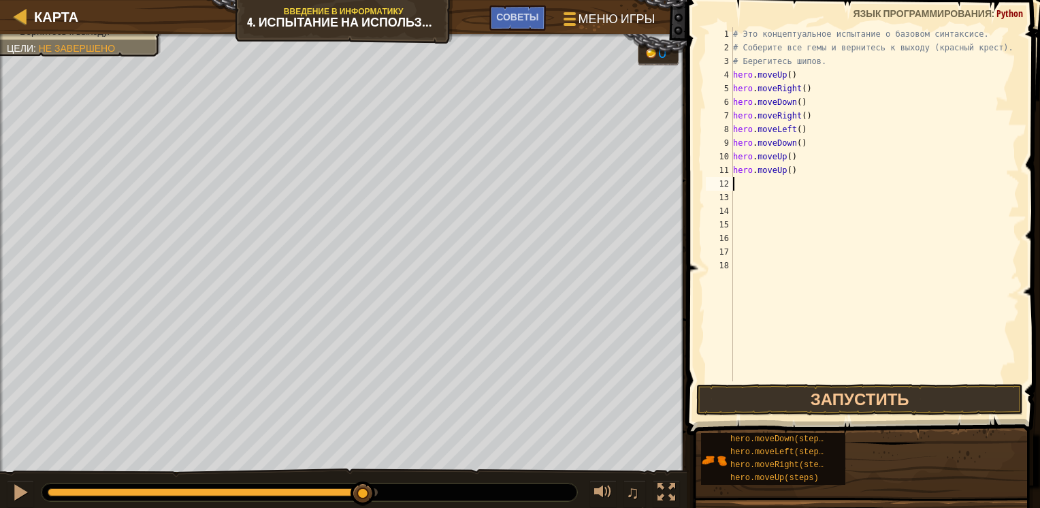
click at [736, 180] on div "# Это концептуальное испытание о базовом синтаксисе. # Соберите все гемы и верн…" at bounding box center [875, 217] width 290 height 381
click at [746, 181] on div "# Это концептуальное испытание о базовом синтаксисе. # Соберите все гемы и верн…" at bounding box center [875, 217] width 290 height 381
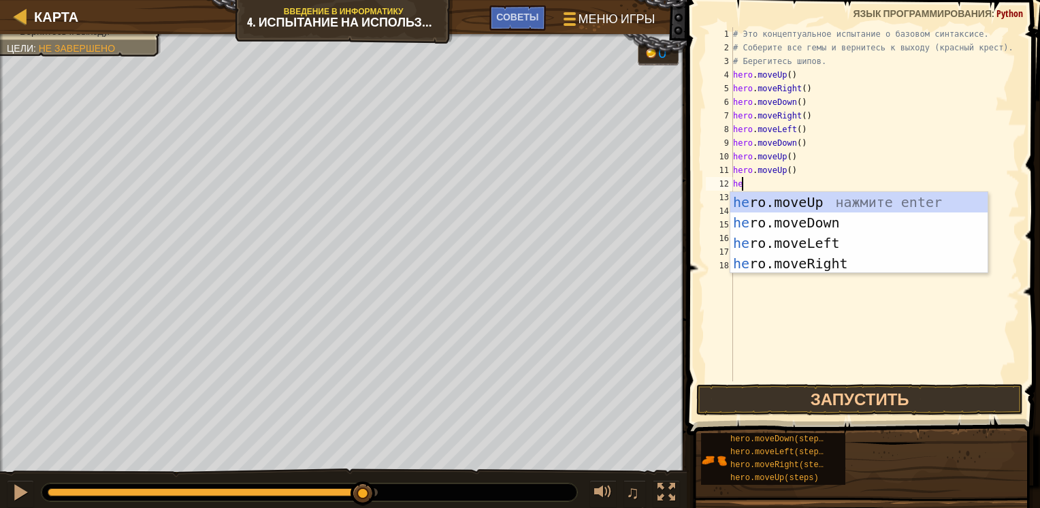
type textarea "her"
click at [762, 246] on div "her o.moveUp нажмите enter her o.moveDown нажмите enter her o.moveLeft нажмите …" at bounding box center [858, 253] width 257 height 123
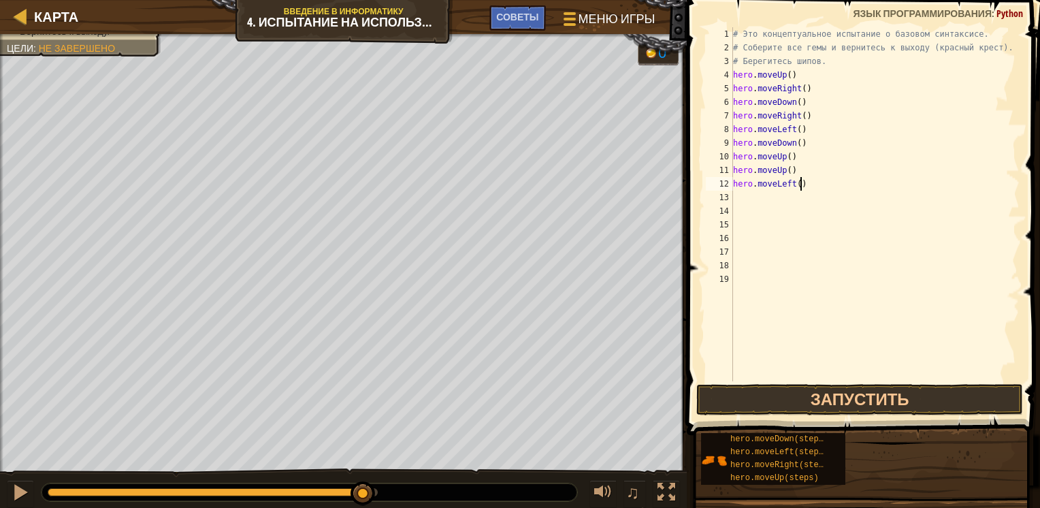
click at [816, 186] on div "# Это концептуальное испытание о базовом синтаксисе. # Соберите все гемы и верн…" at bounding box center [875, 217] width 290 height 381
type textarea "h"
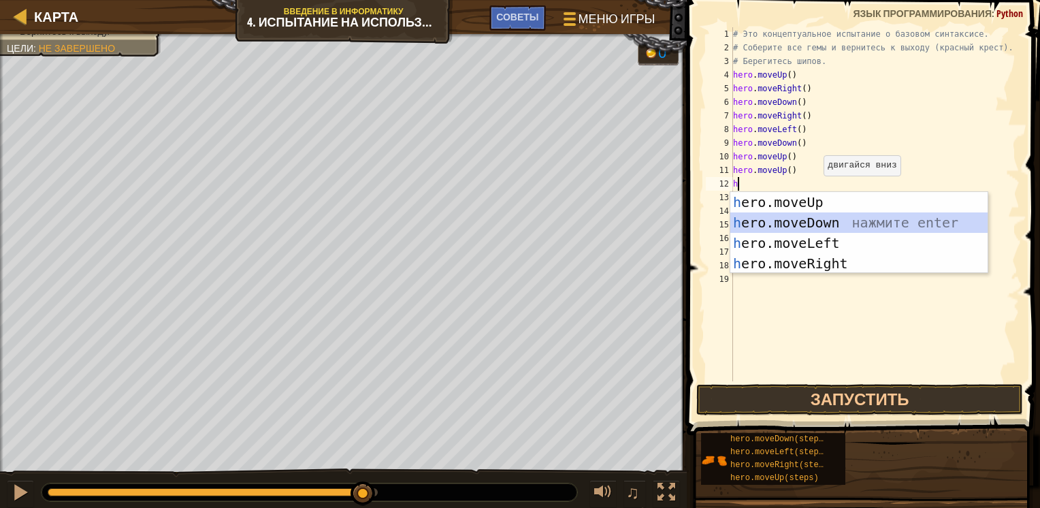
click at [773, 231] on div "h ero.moveUp нажмите enter h ero.moveDown нажмите enter h ero.moveLeft нажмите …" at bounding box center [858, 253] width 257 height 123
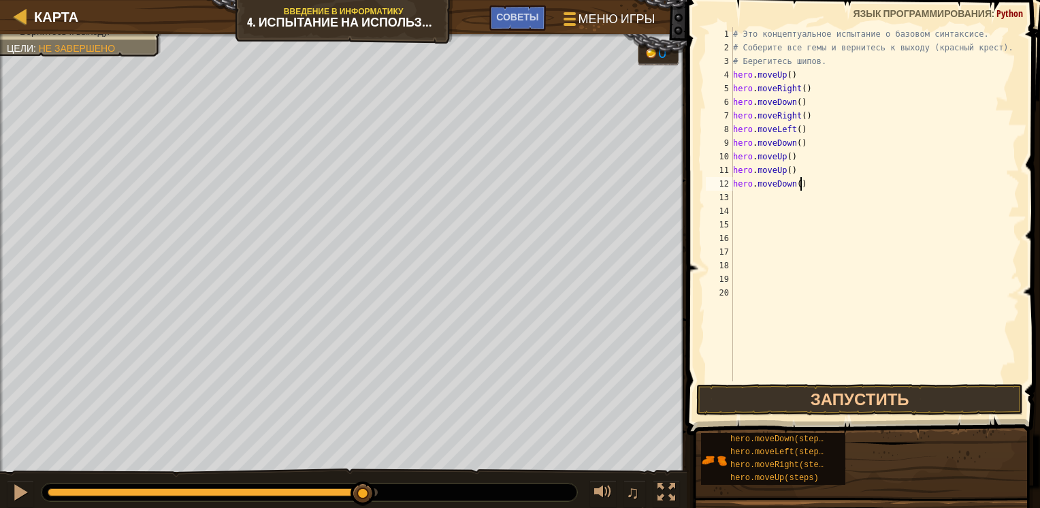
click at [819, 188] on div "# Это концептуальное испытание о базовом синтаксисе. # Соберите все гемы и верн…" at bounding box center [875, 217] width 290 height 381
type textarea "h"
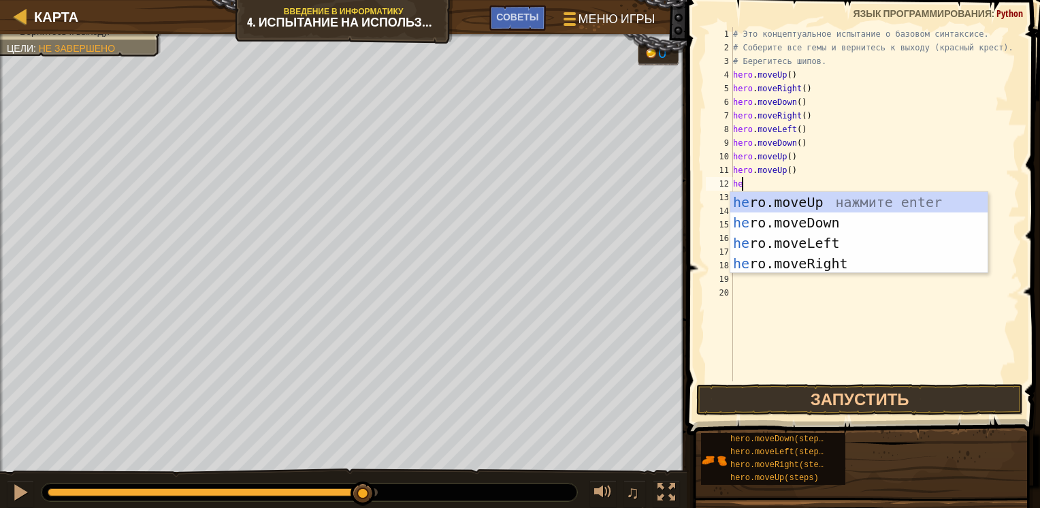
type textarea "her"
click at [781, 233] on div "her o.moveUp нажмите enter her o.moveDown нажмите enter her o.moveLeft нажмите …" at bounding box center [858, 253] width 257 height 123
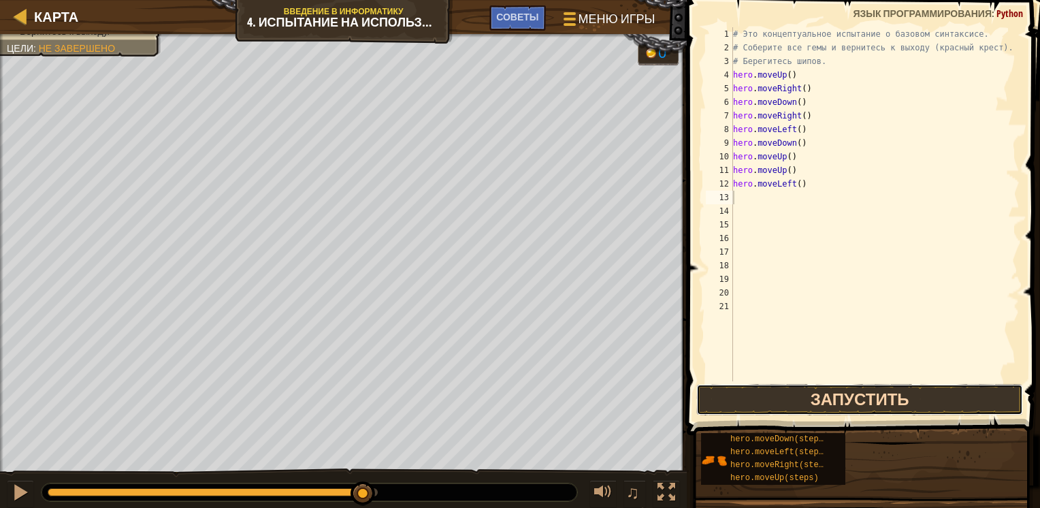
click at [810, 395] on button "Запустить" at bounding box center [859, 399] width 327 height 31
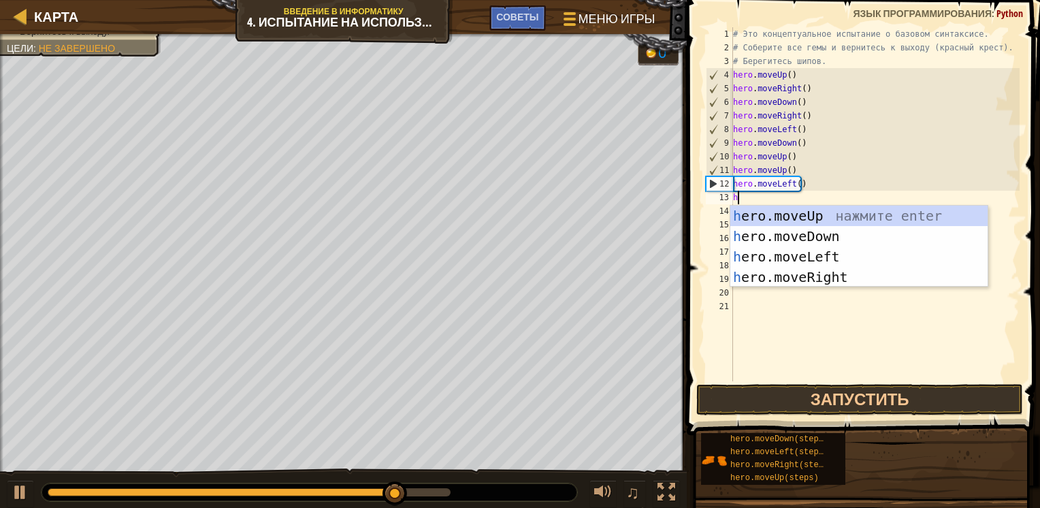
type textarea "her"
click at [802, 233] on div "her o.moveUp нажмите enter her o.moveDown нажмите enter her o.moveLeft нажмите …" at bounding box center [858, 267] width 257 height 123
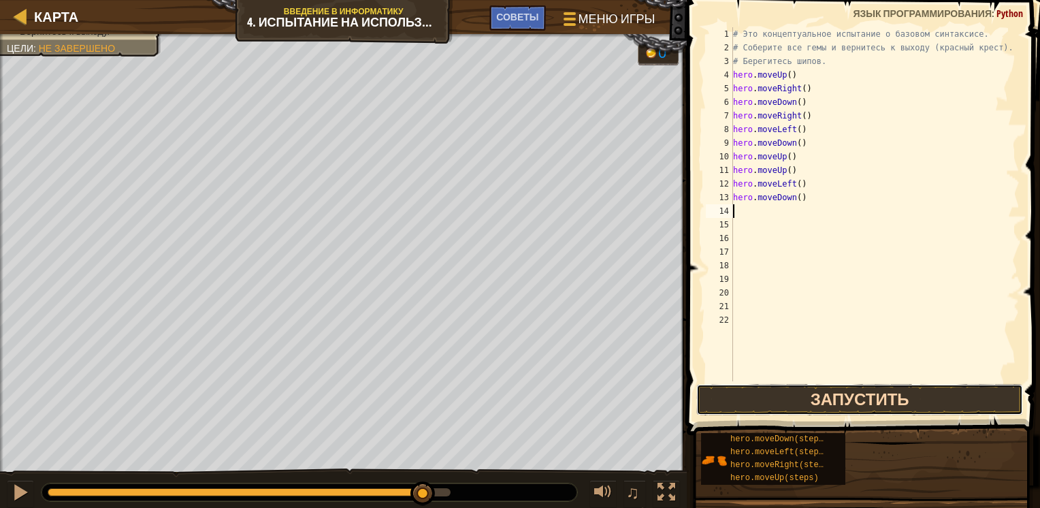
click at [822, 395] on button "Запустить" at bounding box center [859, 399] width 327 height 31
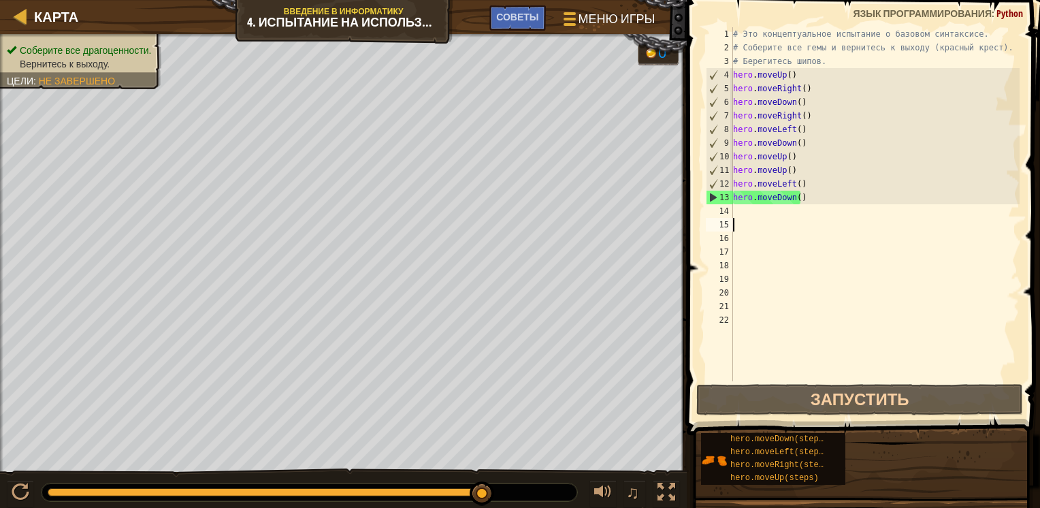
click at [824, 218] on div "# Это концептуальное испытание о базовом синтаксисе. # Соберите все гемы и верн…" at bounding box center [875, 217] width 290 height 381
type textarea "/"
click at [824, 218] on div "# Это концептуальное испытание о базовом синтаксисе. # Соберите все гемы и верн…" at bounding box center [875, 217] width 290 height 381
click at [777, 212] on div "# Это концептуальное испытание о базовом синтаксисе. # Соберите все гемы и верн…" at bounding box center [875, 217] width 290 height 381
type textarea "hero.moveDown()"
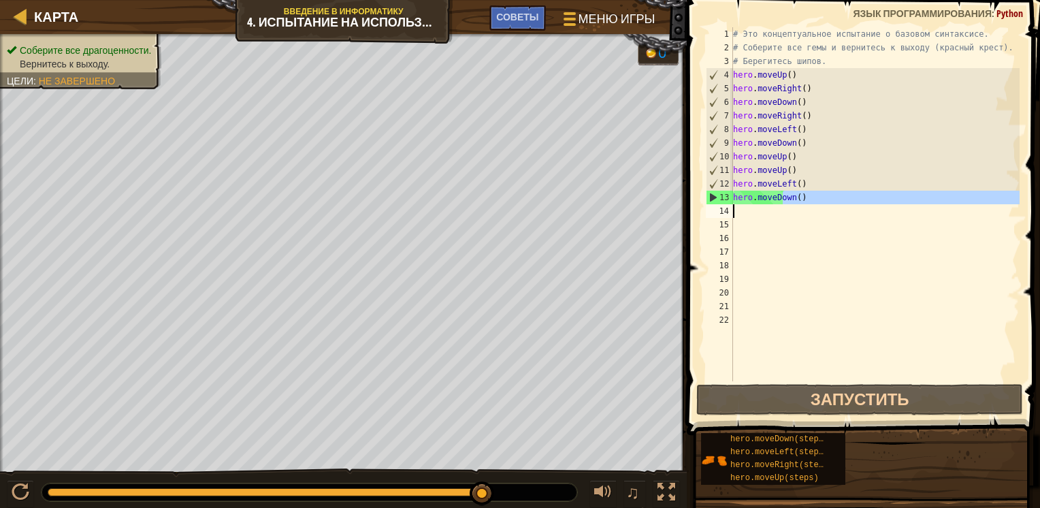
click at [773, 208] on div "# Это концептуальное испытание о базовом синтаксисе. # Соберите все гемы и верн…" at bounding box center [874, 204] width 289 height 354
type textarea "h"
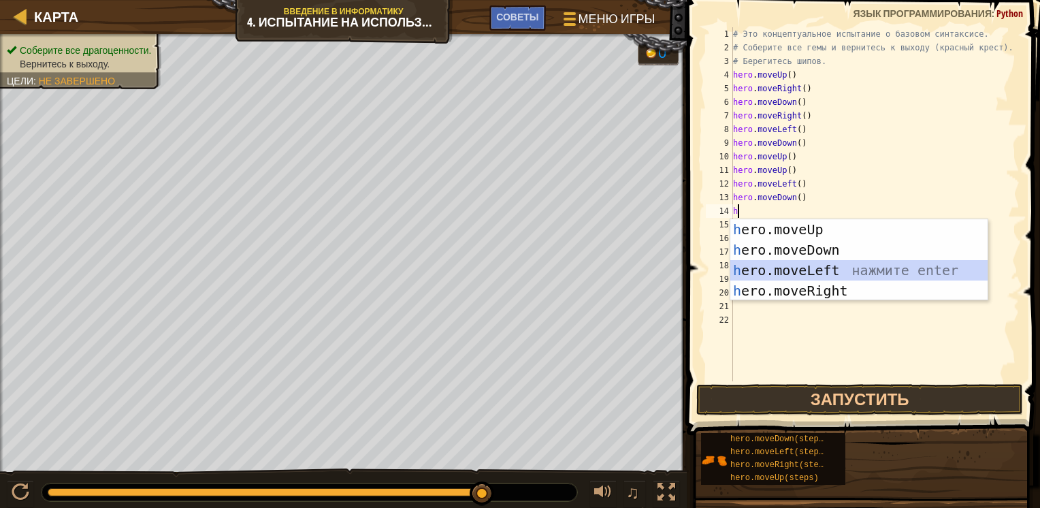
click at [761, 271] on div "h ero.moveUp нажмите enter h ero.moveDown нажмите enter h ero.moveLeft нажмите …" at bounding box center [858, 280] width 257 height 123
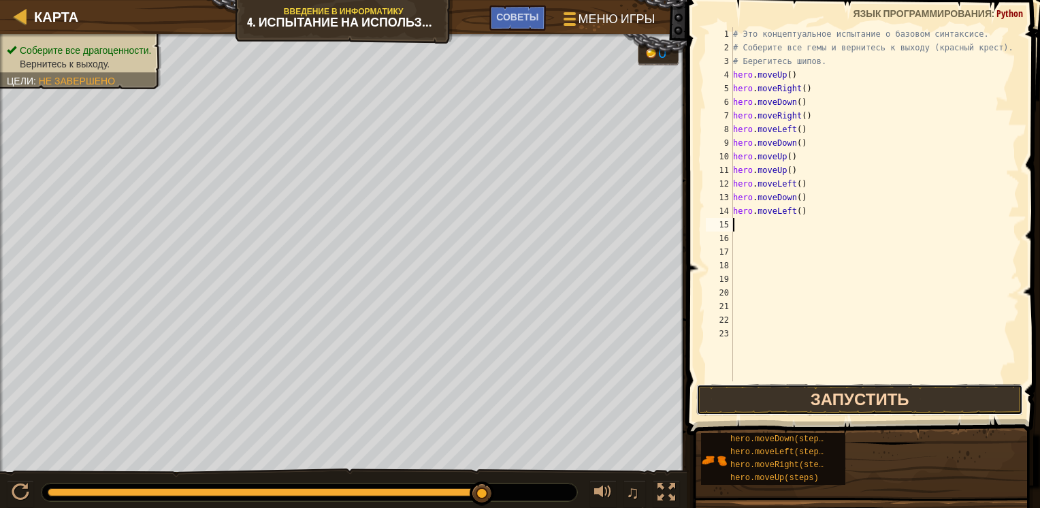
click at [798, 387] on button "Запустить" at bounding box center [859, 399] width 327 height 31
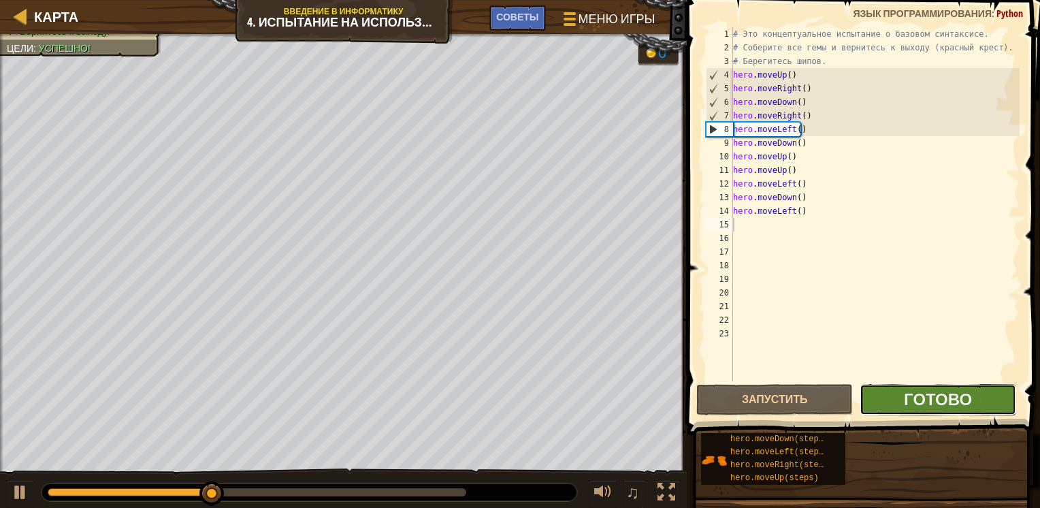
click at [982, 398] on button "Готово" at bounding box center [938, 399] width 157 height 31
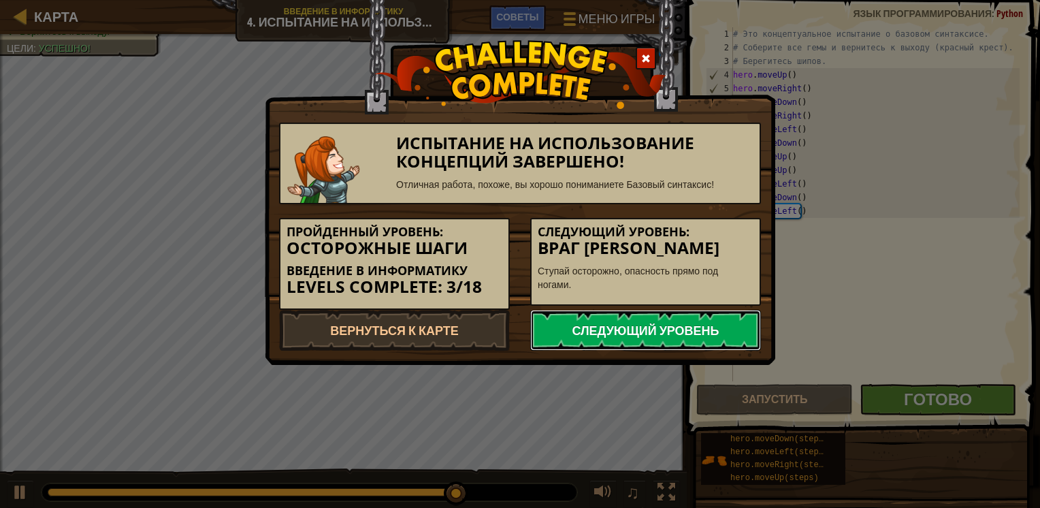
click at [562, 328] on link "Следующий уровень" at bounding box center [645, 330] width 231 height 41
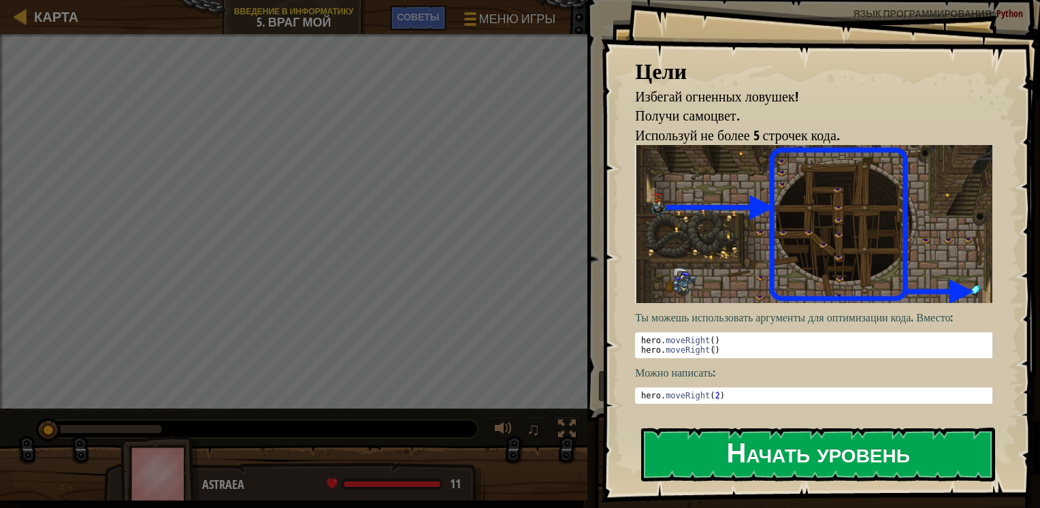
click at [687, 446] on button "Начать уровень" at bounding box center [818, 454] width 354 height 54
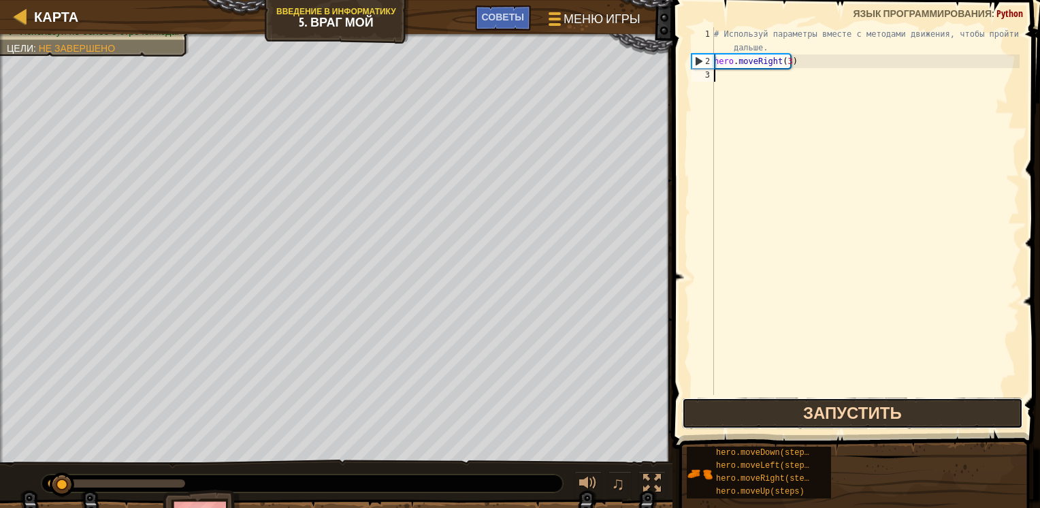
click at [798, 400] on button "Запустить" at bounding box center [852, 412] width 341 height 31
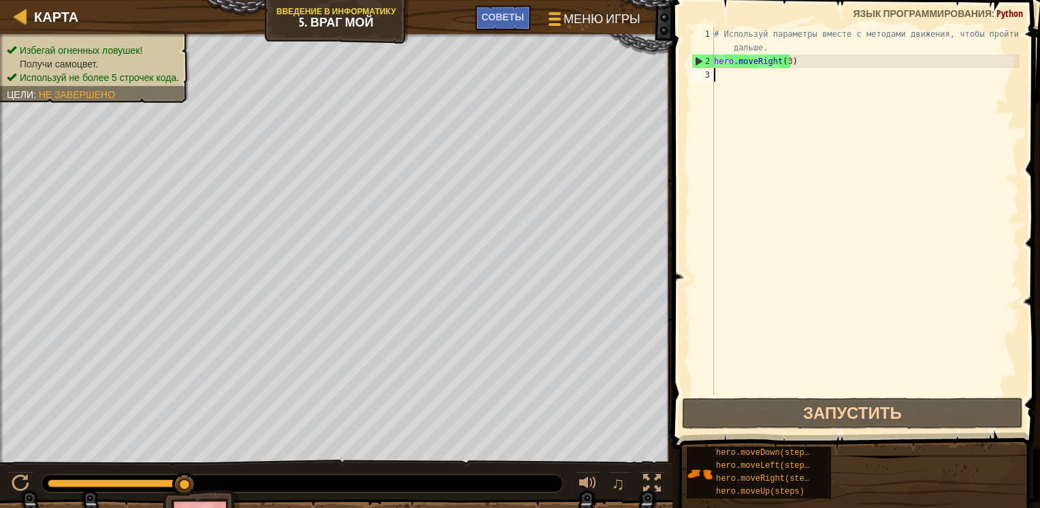
type textarea "h"
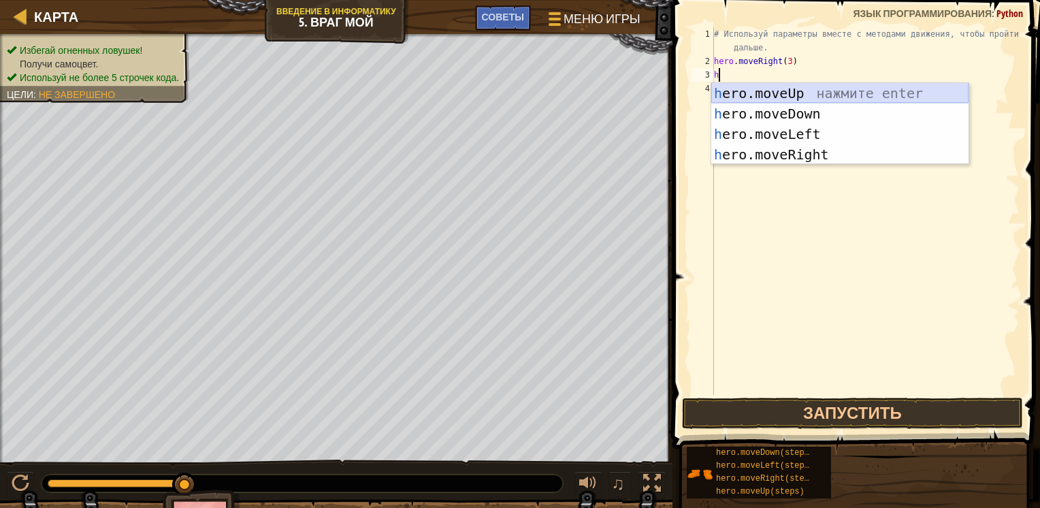
click at [785, 91] on div "h ero.moveUp нажмите enter h ero.moveDown нажмите enter h ero.moveLeft нажмите …" at bounding box center [839, 144] width 257 height 123
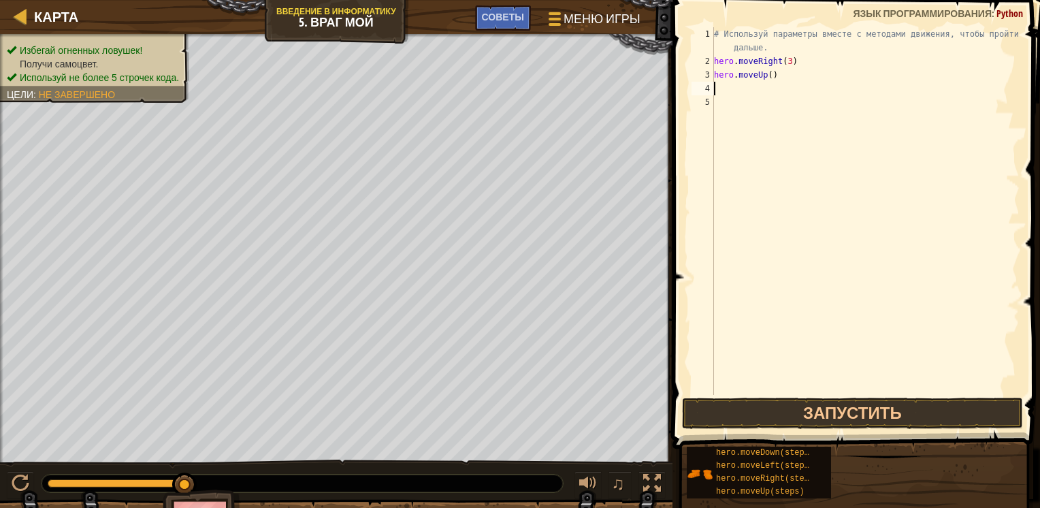
type textarea "h"
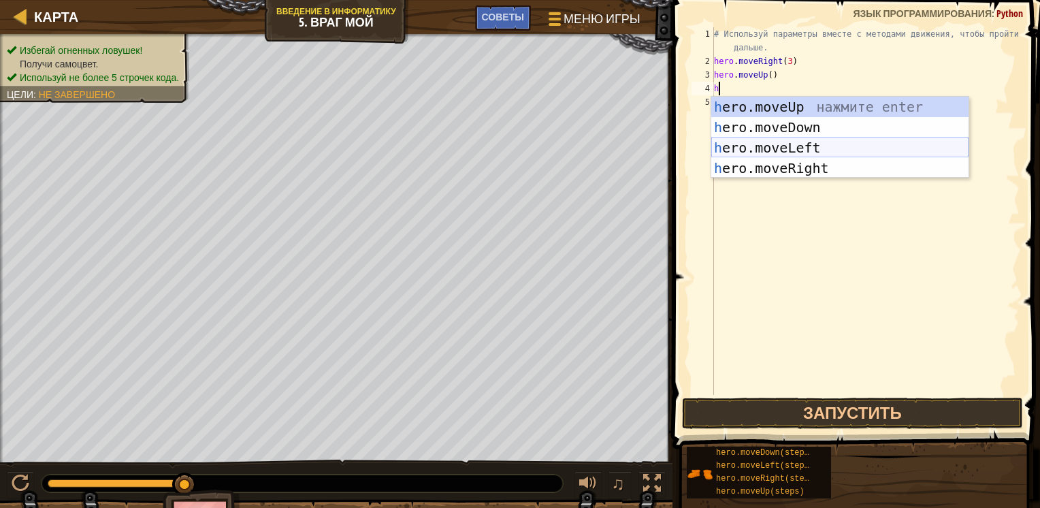
click at [744, 144] on div "h ero.moveUp нажмите enter h ero.moveDown нажмите enter h ero.moveLeft нажмите …" at bounding box center [839, 158] width 257 height 123
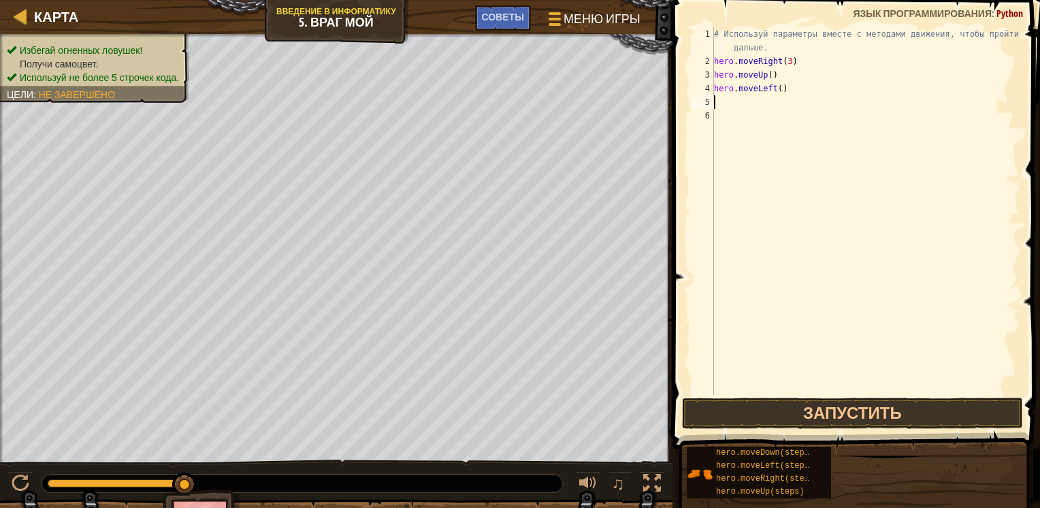
type textarea "h"
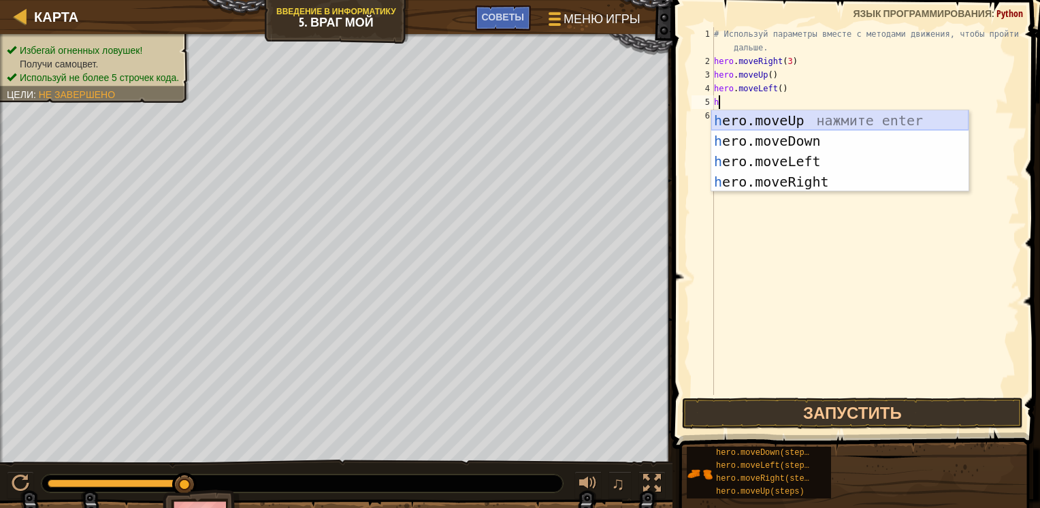
click at [743, 116] on div "h ero.moveUp нажмите enter h ero.moveDown нажмите enter h ero.moveLeft нажмите …" at bounding box center [839, 171] width 257 height 123
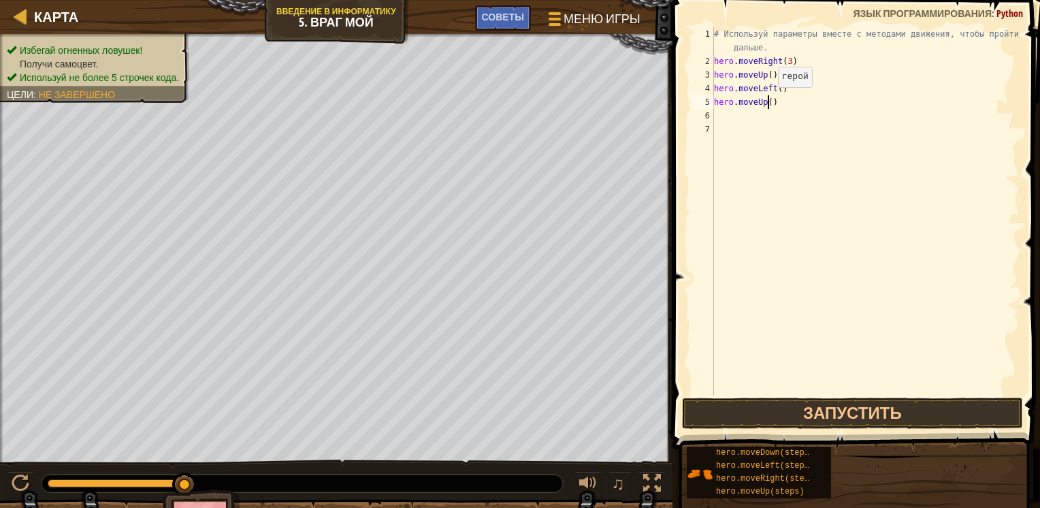
click at [766, 100] on div "# Используй параметры вместе с методами движения, чтобы пройти дальше. hero . m…" at bounding box center [865, 231] width 308 height 408
type textarea "h)"
click at [770, 110] on div "# Используй параметры вместе с методами движения, чтобы пройти дальше. hero . m…" at bounding box center [865, 231] width 308 height 408
click at [753, 93] on div "# Используй параметры вместе с методами движения, чтобы пройти дальше. hero . m…" at bounding box center [865, 231] width 308 height 408
type textarea "hero.moveLeft()"
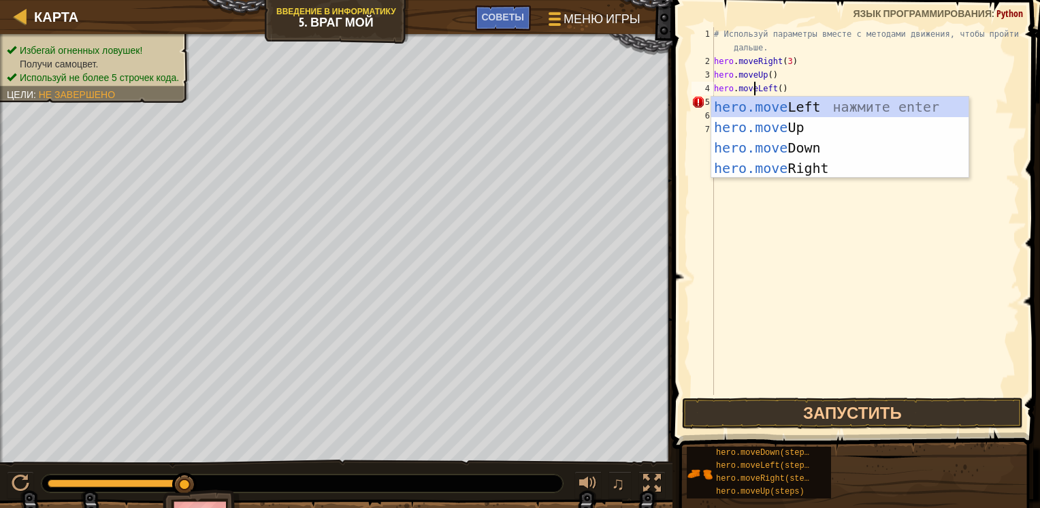
scroll to position [6, 3]
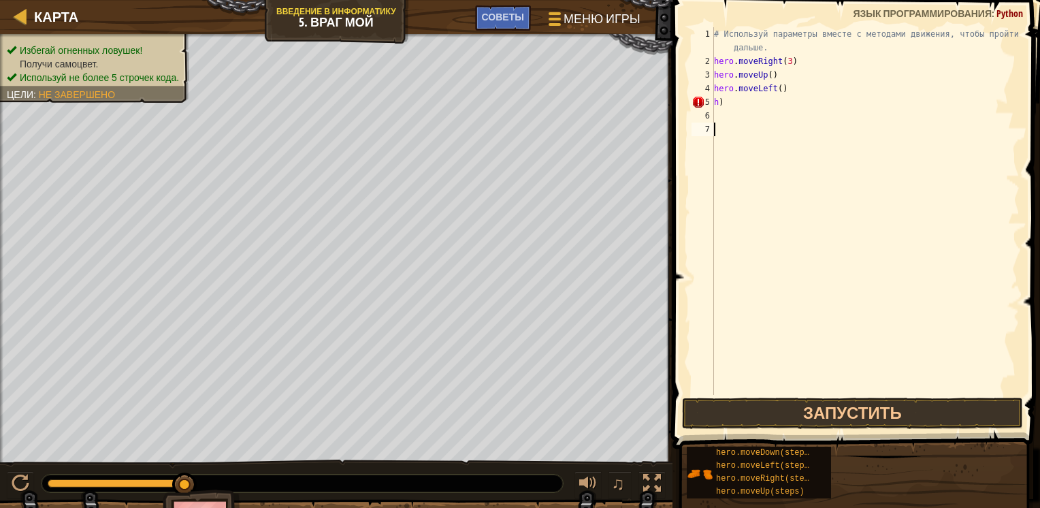
click at [751, 211] on div "# Используй параметры вместе с методами движения, чтобы пройти дальше. hero . m…" at bounding box center [865, 231] width 308 height 408
click at [721, 100] on div "# Используй параметры вместе с методами движения, чтобы пройти дальше. hero . m…" at bounding box center [865, 231] width 308 height 408
type textarea "h"
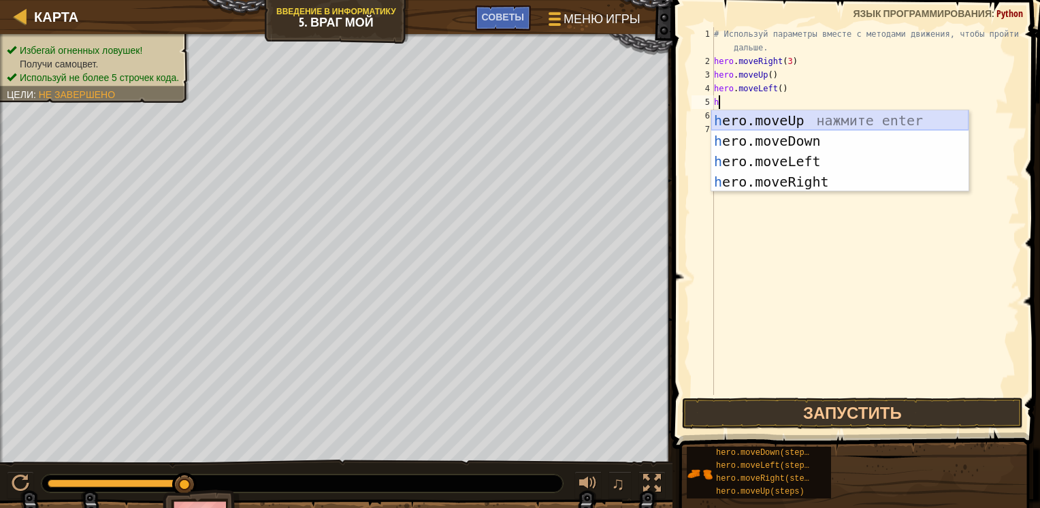
click at [749, 124] on div "h ero.moveUp нажмите enter h ero.moveDown нажмите enter h ero.moveLeft нажмите …" at bounding box center [839, 171] width 257 height 123
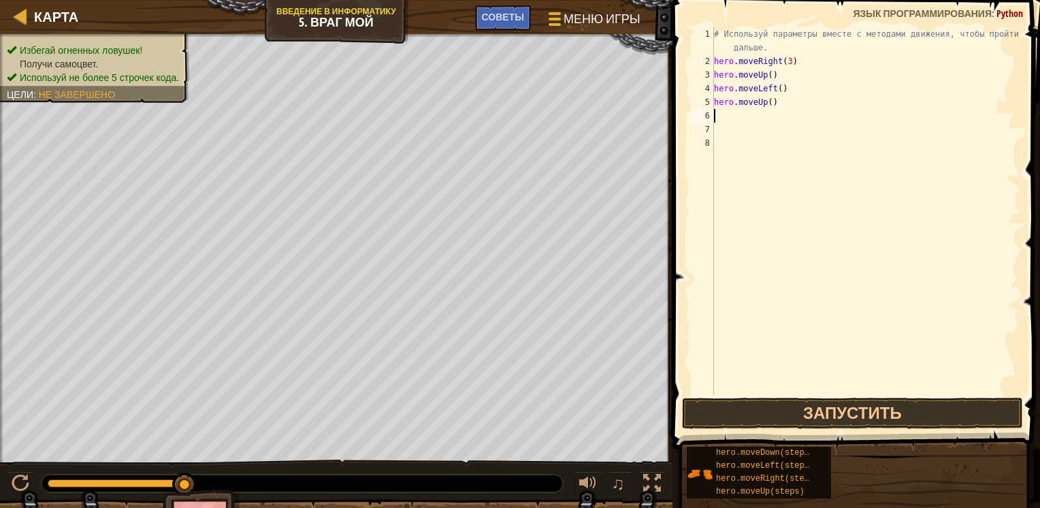
click at [788, 104] on div "# Используй параметры вместе с методами движения, чтобы пройти дальше. hero . m…" at bounding box center [865, 231] width 308 height 408
type textarea "h"
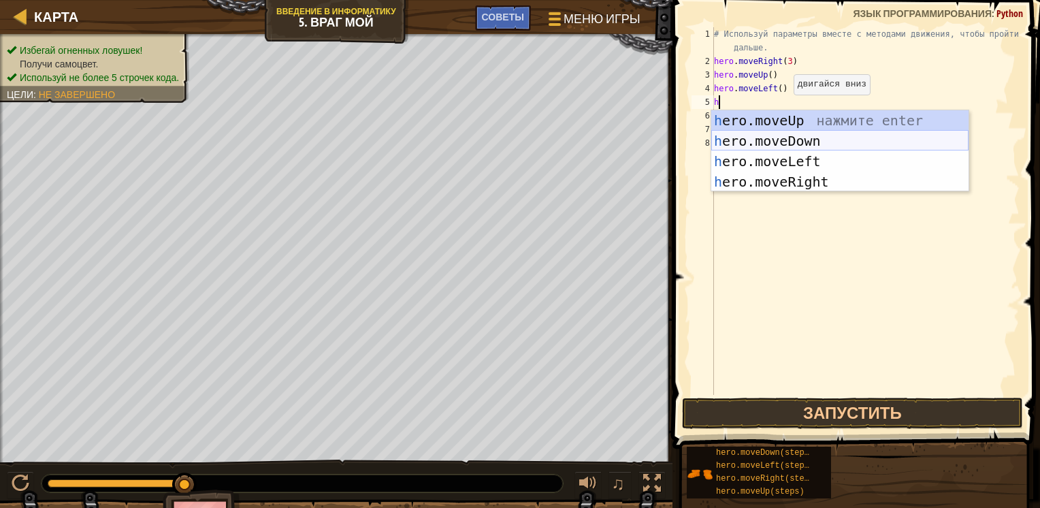
click at [755, 144] on div "h ero.moveUp нажмите enter h ero.moveDown нажмите enter h ero.moveLeft нажмите …" at bounding box center [839, 171] width 257 height 123
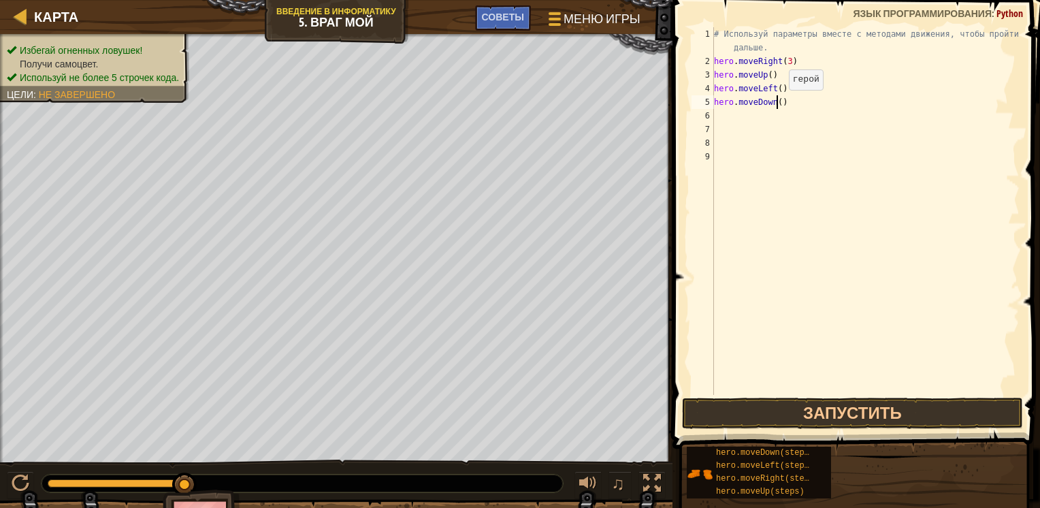
click at [777, 103] on div "# Используй параметры вместе с методами движения, чтобы пройти дальше. hero . m…" at bounding box center [865, 231] width 308 height 408
click at [767, 404] on button "Запустить" at bounding box center [852, 412] width 341 height 31
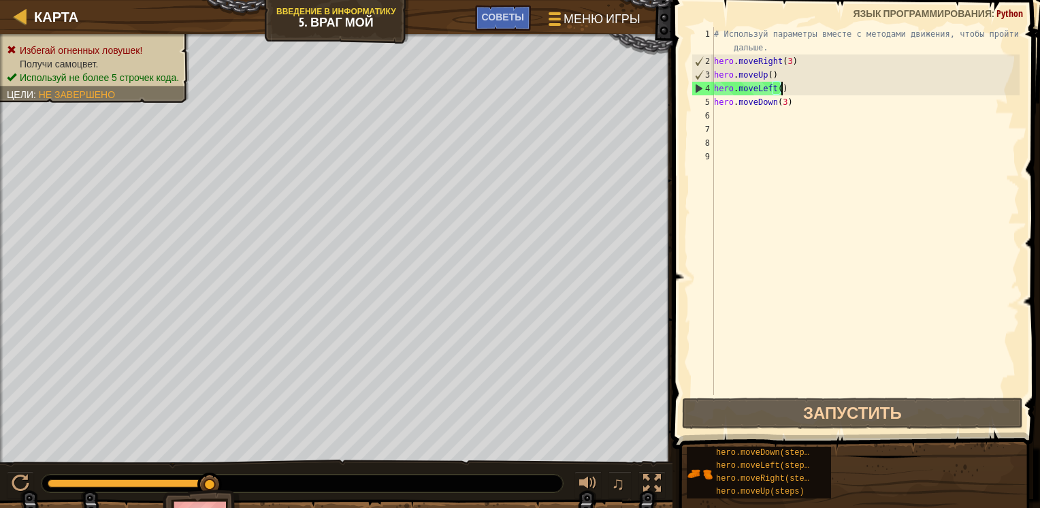
click at [787, 88] on div "# Используй параметры вместе с методами движения, чтобы пройти дальше. hero . m…" at bounding box center [865, 231] width 308 height 408
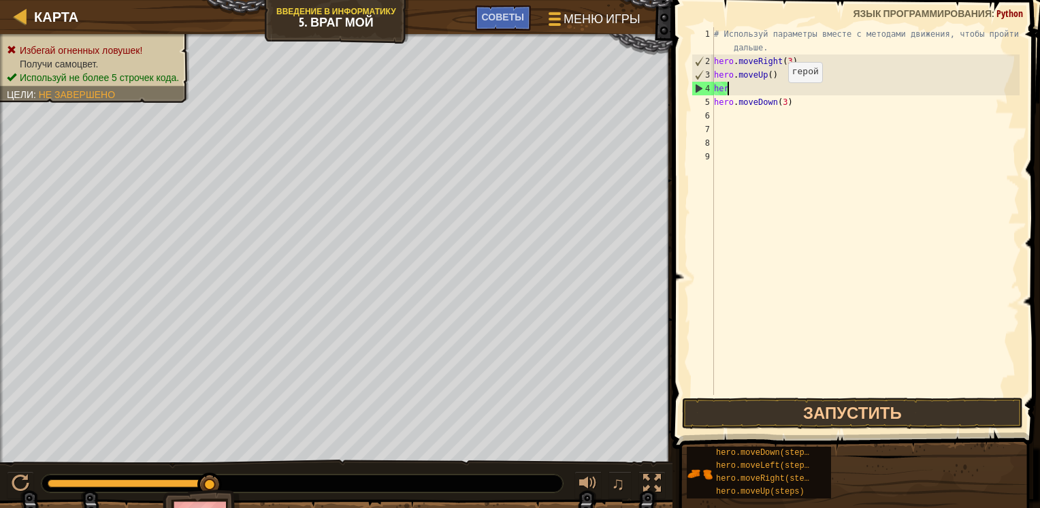
scroll to position [6, 0]
type textarea "h"
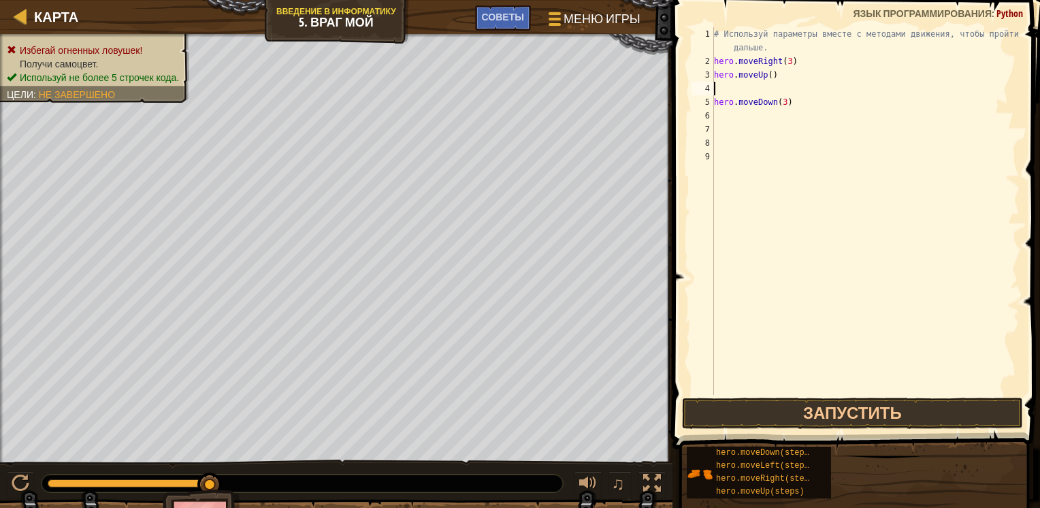
type textarea "h"
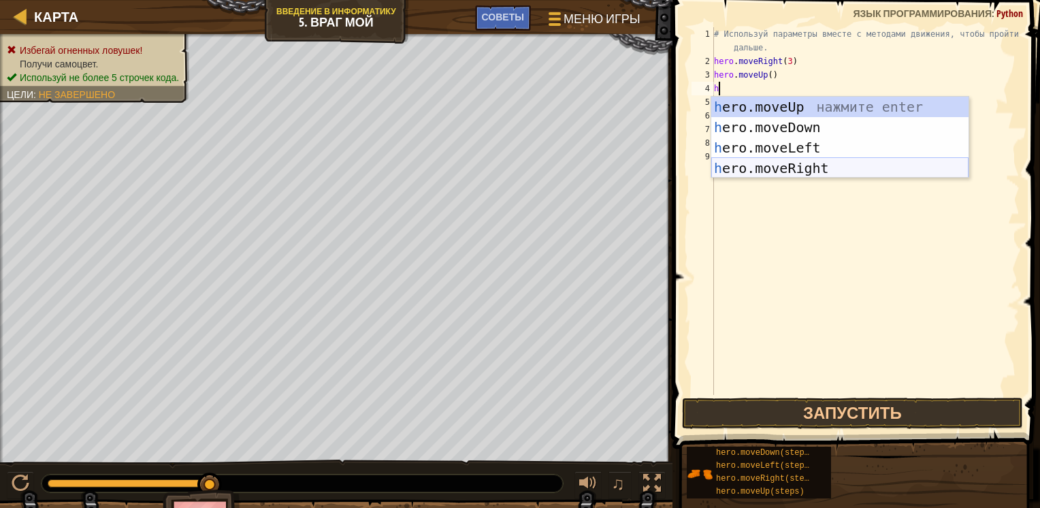
click at [724, 164] on div "h ero.moveUp нажмите enter h ero.moveDown нажмите enter h ero.moveLeft нажмите …" at bounding box center [839, 158] width 257 height 123
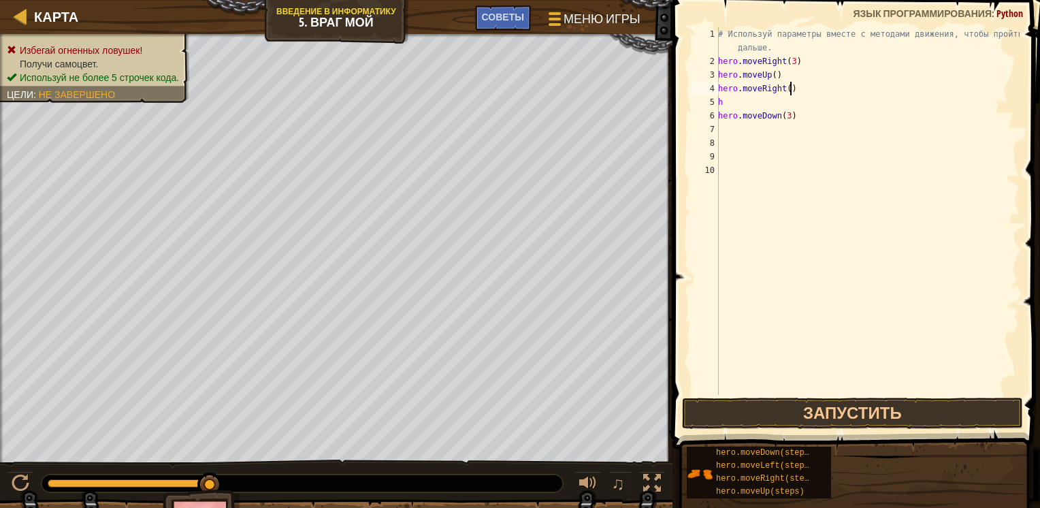
click at [813, 88] on div "# Используй параметры вместе с методами движения, чтобы пройти дальше. hero . m…" at bounding box center [867, 231] width 304 height 408
click at [765, 102] on div "# Используй параметры вместе с методами движения, чтобы пройти дальше. hero . m…" at bounding box center [867, 231] width 304 height 408
type textarea "h"
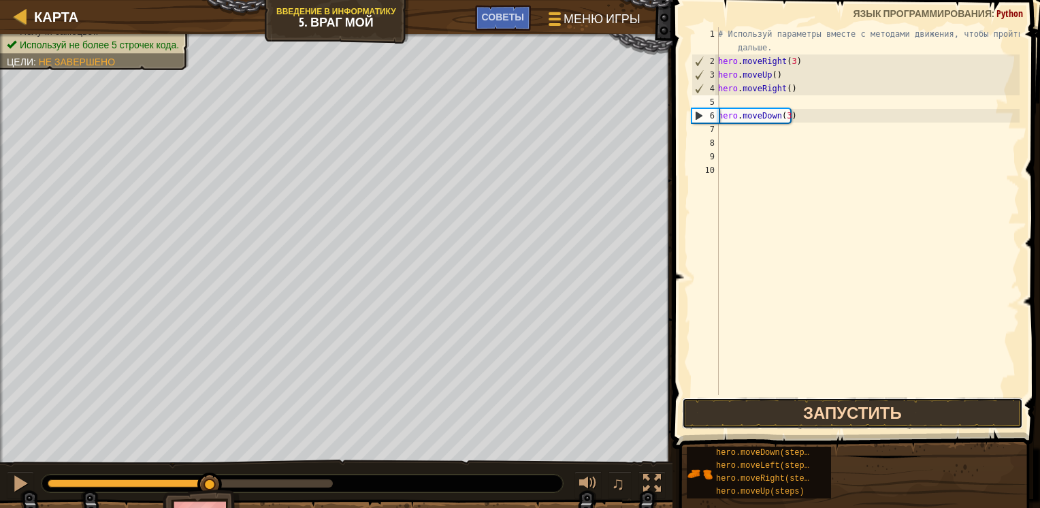
click at [794, 415] on button "Запустить" at bounding box center [852, 412] width 341 height 31
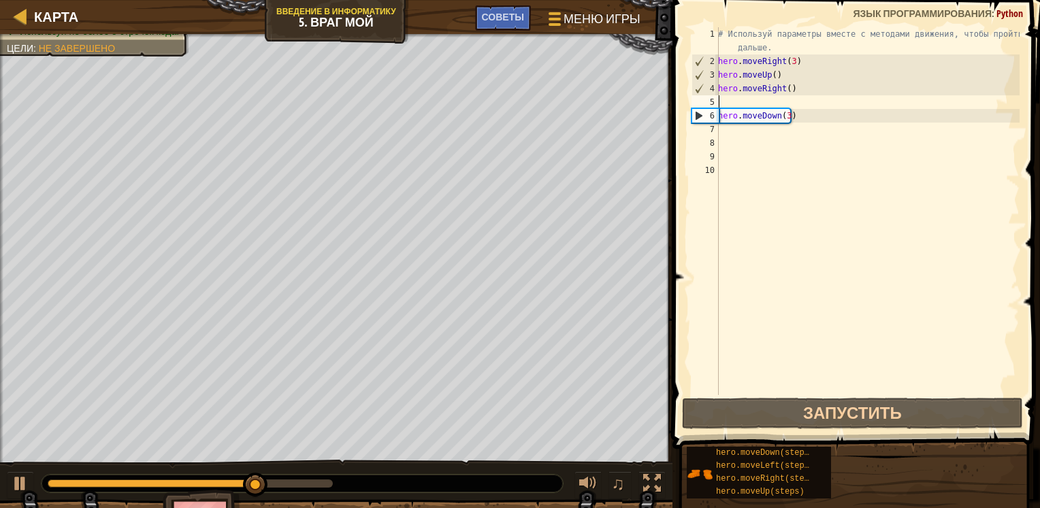
click at [829, 118] on div "# Используй параметры вместе с методами движения, чтобы пройти дальше. hero . m…" at bounding box center [867, 231] width 304 height 408
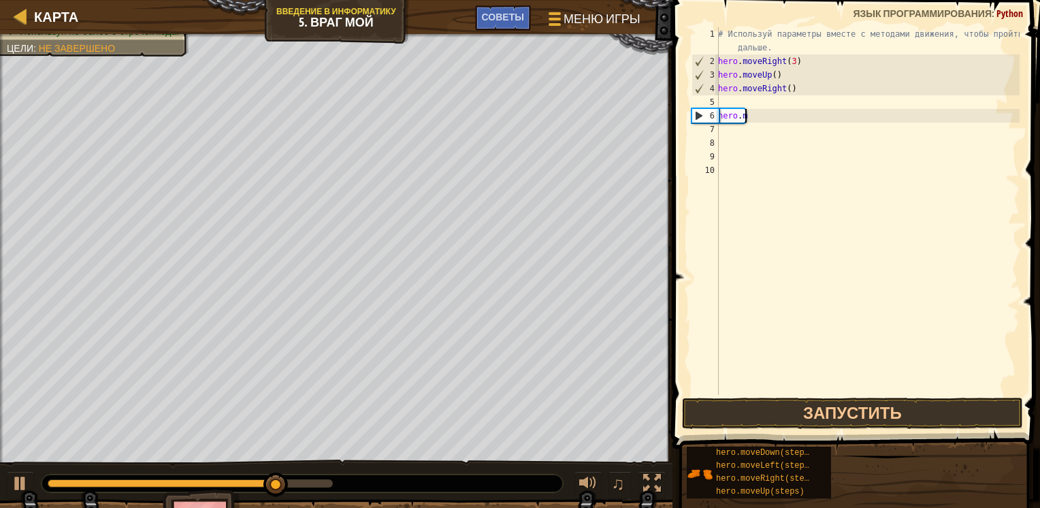
type textarea "h"
click at [804, 107] on div "# Используй параметры вместе с методами движения, чтобы пройти дальше. hero . m…" at bounding box center [867, 231] width 304 height 408
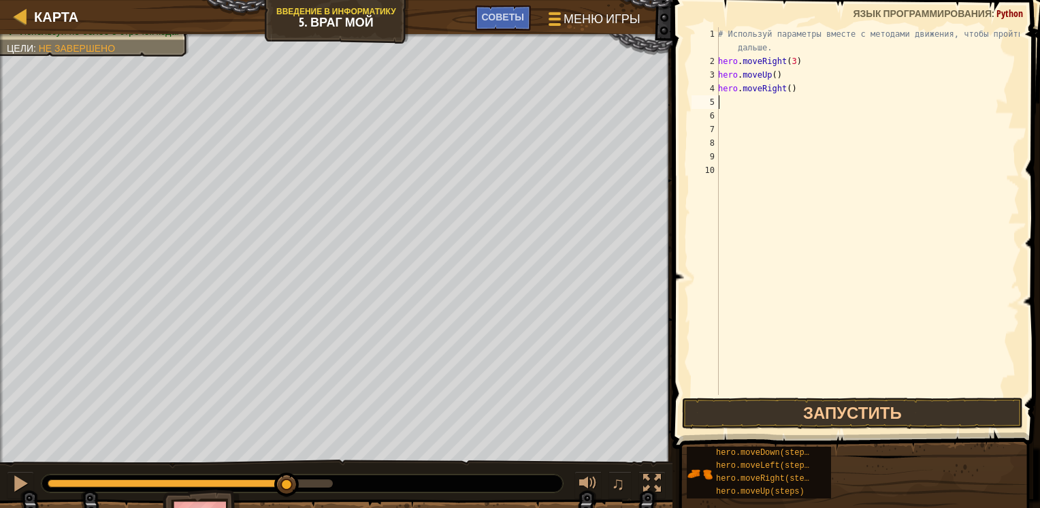
type textarea "h"
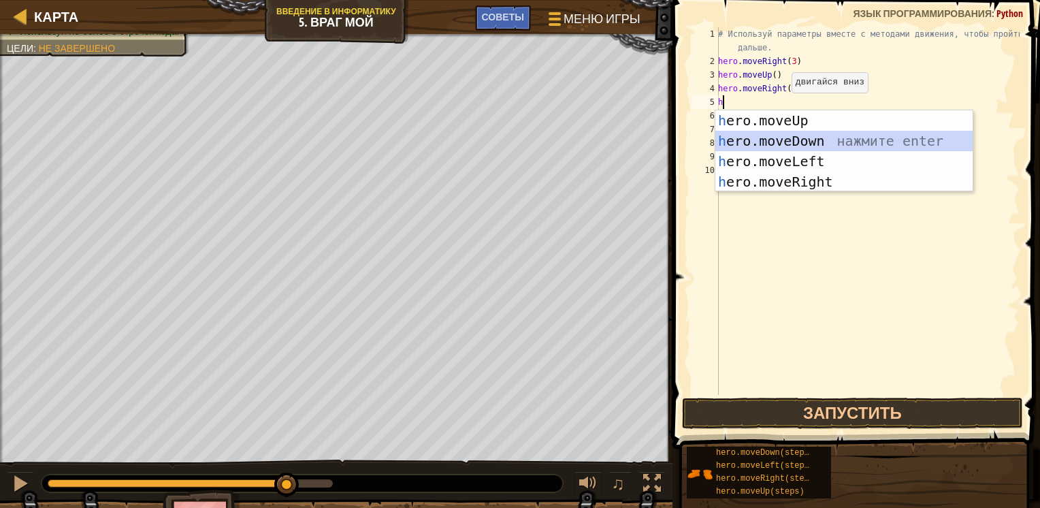
click at [779, 137] on div "h ero.moveUp нажмите enter h ero.moveDown нажмите enter h ero.moveLeft нажмите …" at bounding box center [843, 171] width 257 height 123
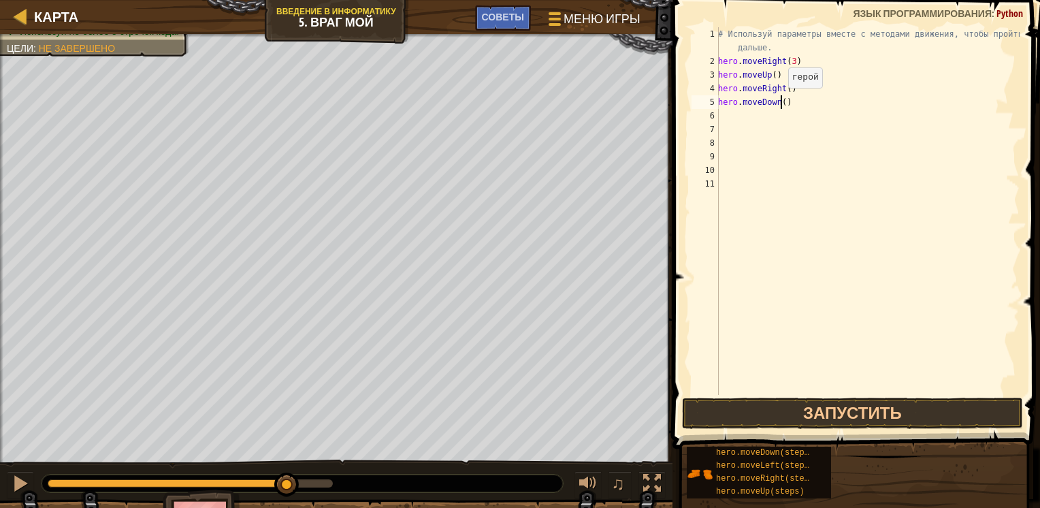
click at [781, 101] on div "# Используй параметры вместе с методами движения, чтобы пройти дальше. hero . m…" at bounding box center [867, 231] width 304 height 408
type textarea "hero.moveDown(3)"
click at [748, 116] on div "# Используй параметры вместе с методами движения, чтобы пройти дальше. hero . m…" at bounding box center [867, 231] width 304 height 408
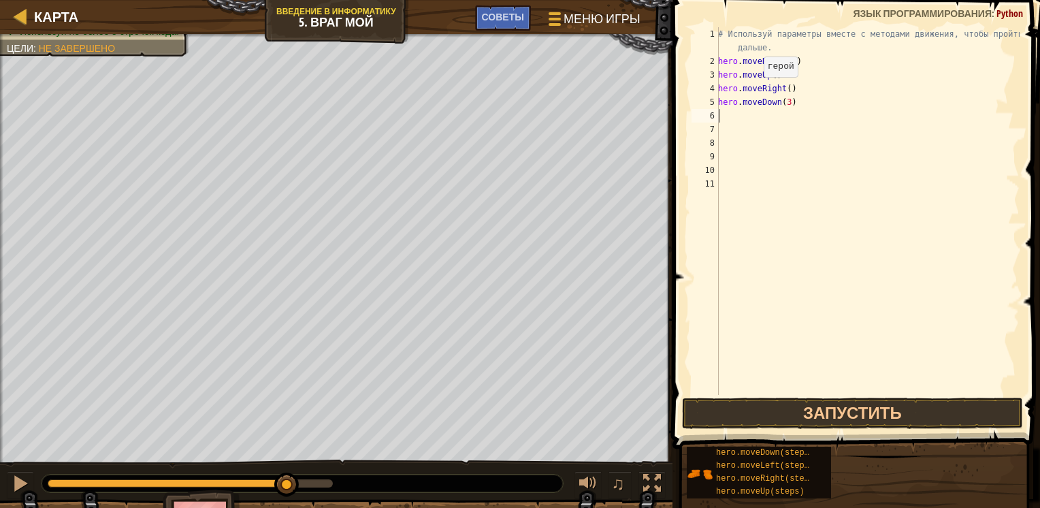
type textarea "/"
type textarea "h"
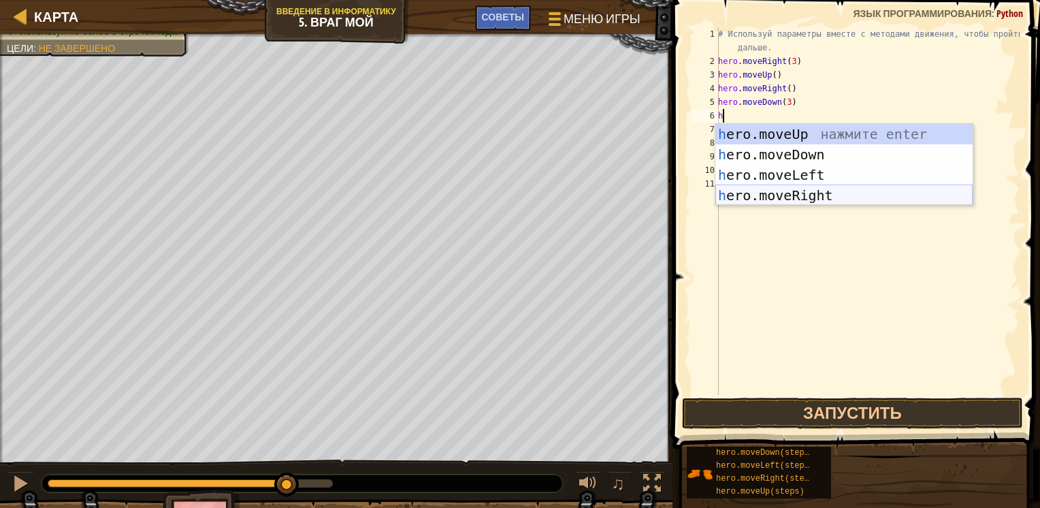
click at [868, 193] on div "h ero.moveUp нажмите enter h ero.moveDown нажмите enter h ero.moveLeft нажмите …" at bounding box center [843, 185] width 257 height 123
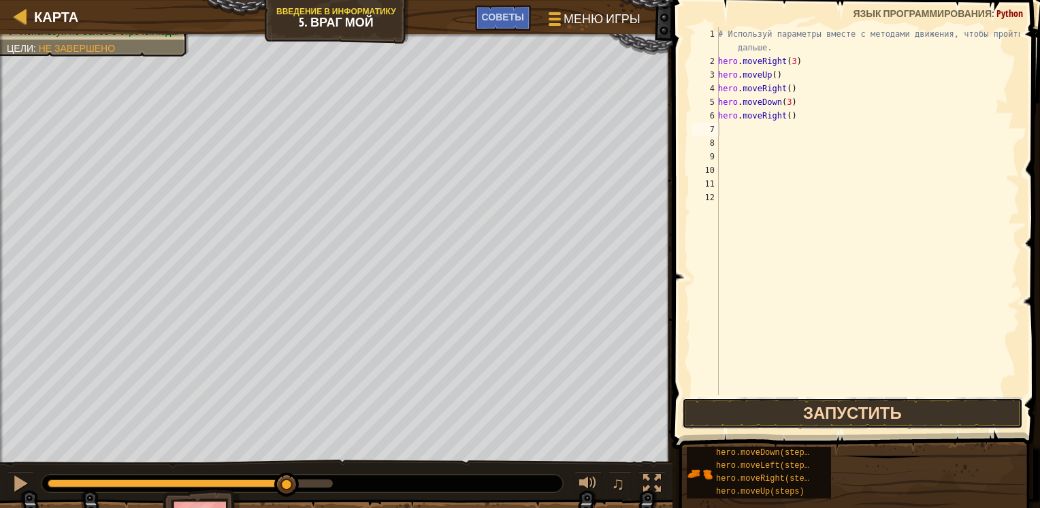
click at [796, 412] on button "Запустить" at bounding box center [852, 412] width 341 height 31
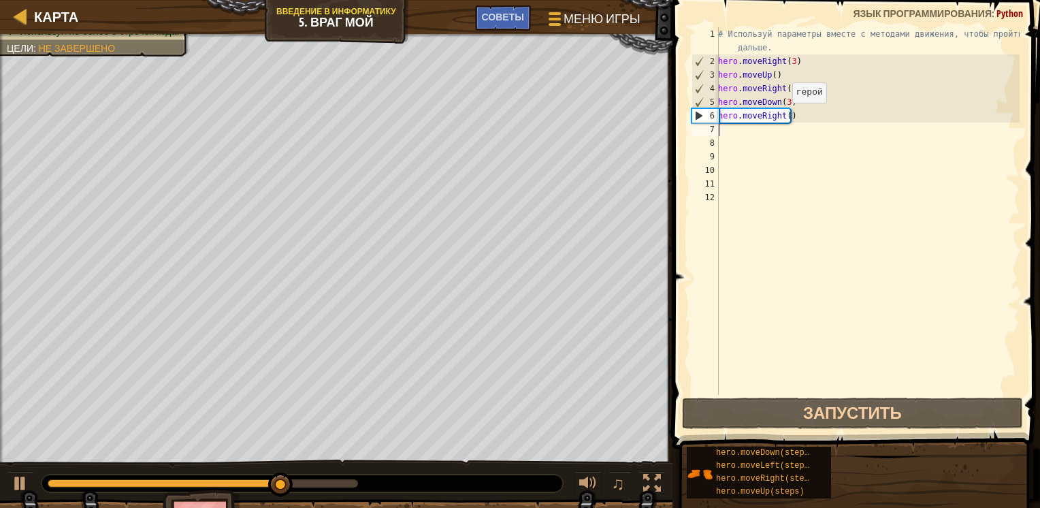
click at [784, 116] on div "# Используй параметры вместе с методами движения, чтобы пройти дальше. hero . m…" at bounding box center [867, 231] width 304 height 408
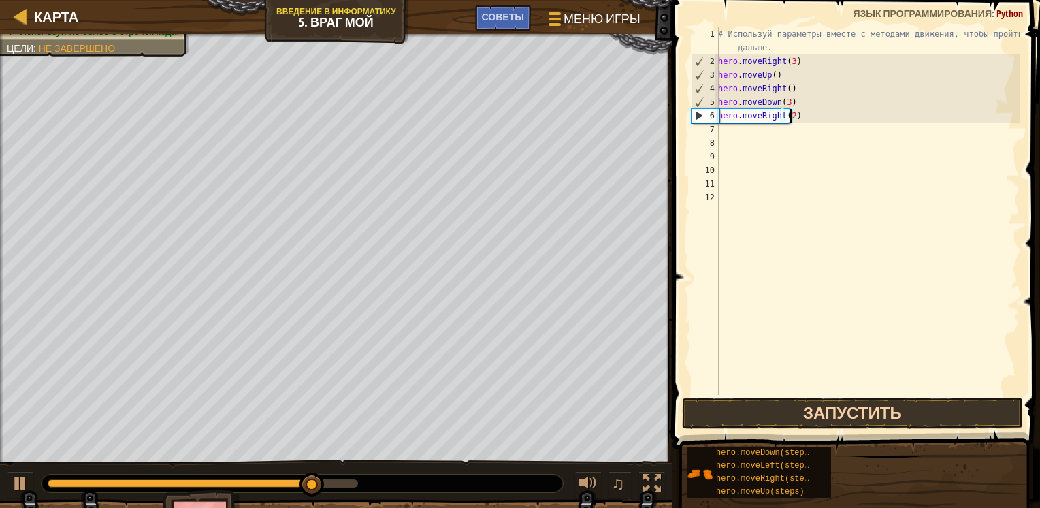
type textarea "hero.moveRight(2)"
click at [810, 417] on button "Запустить" at bounding box center [852, 412] width 341 height 31
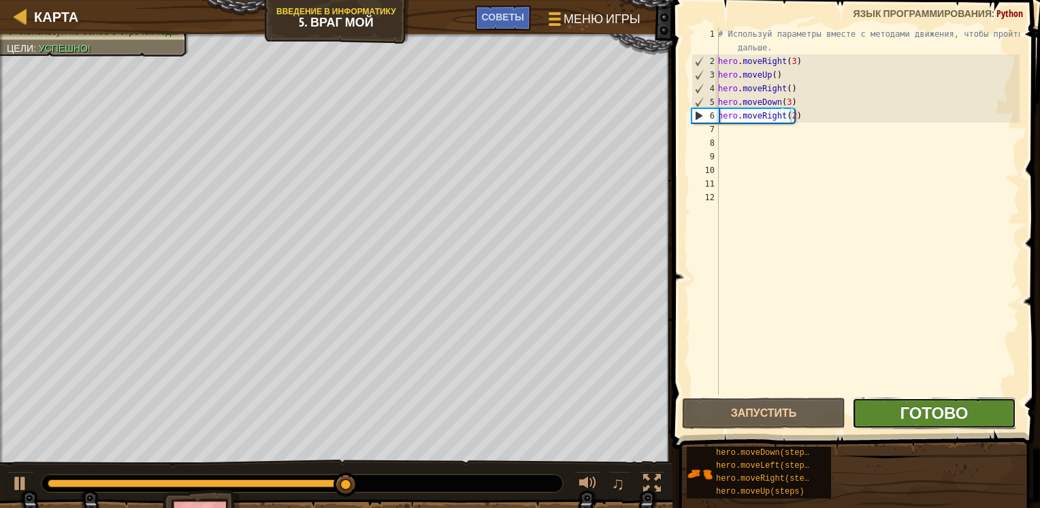
click at [913, 410] on span "Готово" at bounding box center [934, 413] width 68 height 22
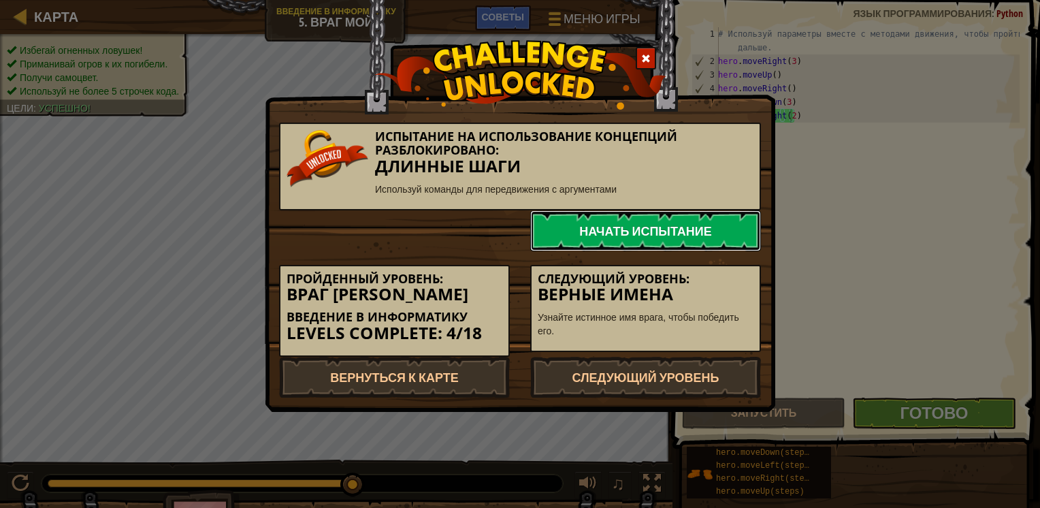
click at [690, 221] on link "Начать испытание" at bounding box center [645, 230] width 231 height 41
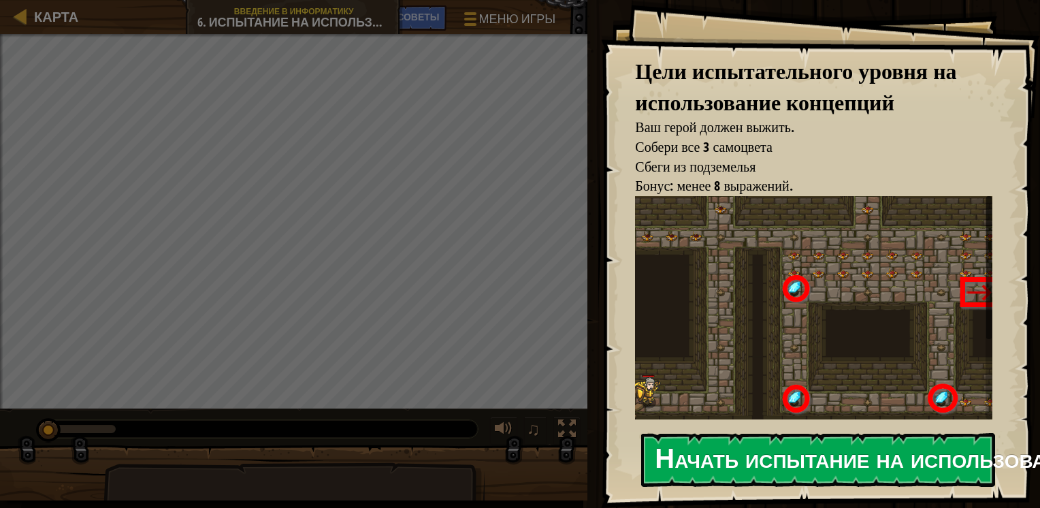
click at [795, 457] on button "Начать испытание на использование концепций" at bounding box center [818, 460] width 354 height 54
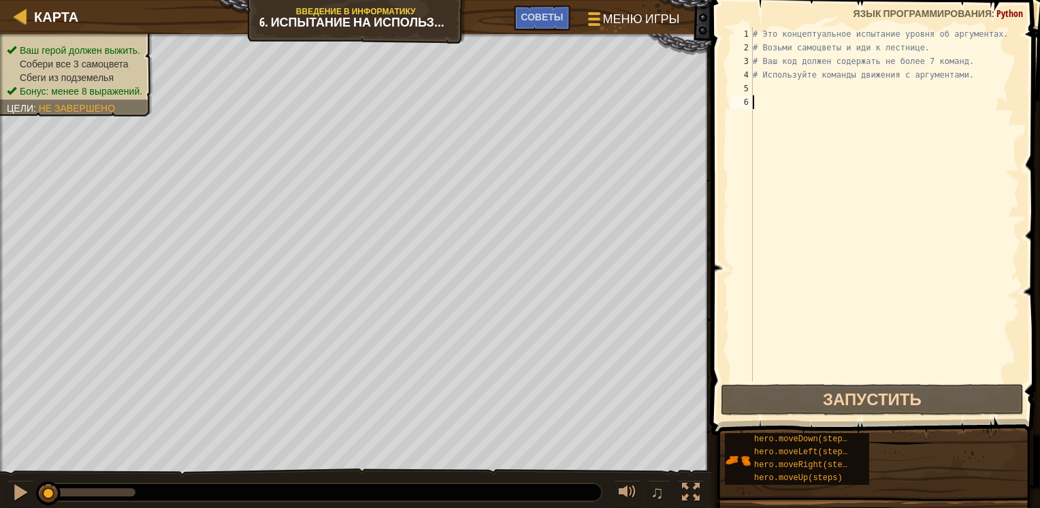
click at [912, 83] on div "# Это концептуальное испытание уровня об аргументах. # Возьми самоцветы и иди к…" at bounding box center [885, 217] width 270 height 381
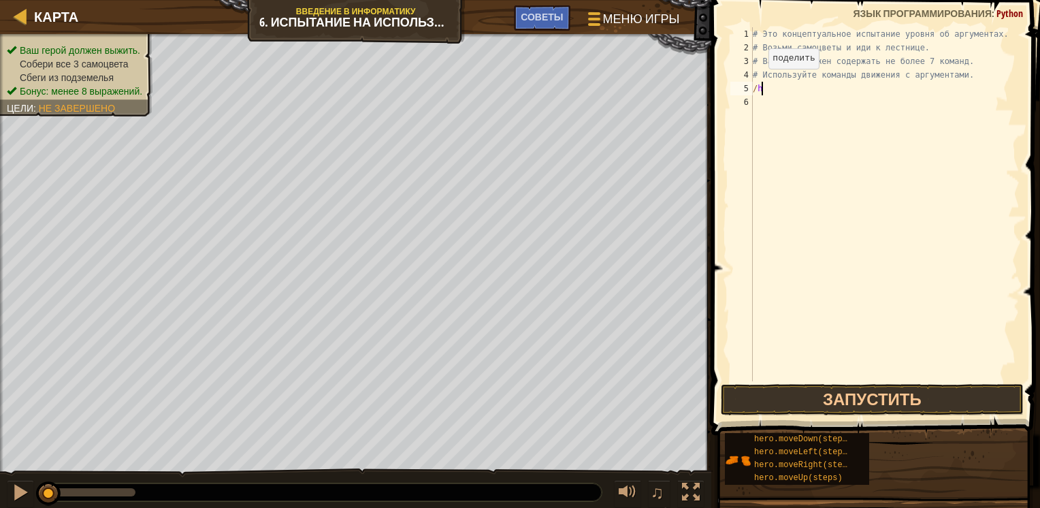
type textarea "/"
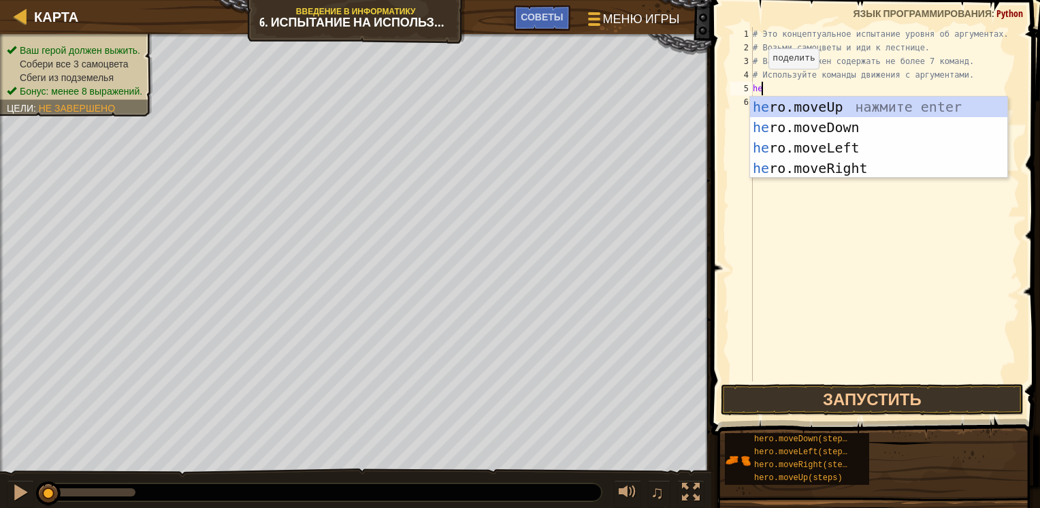
type textarea "her"
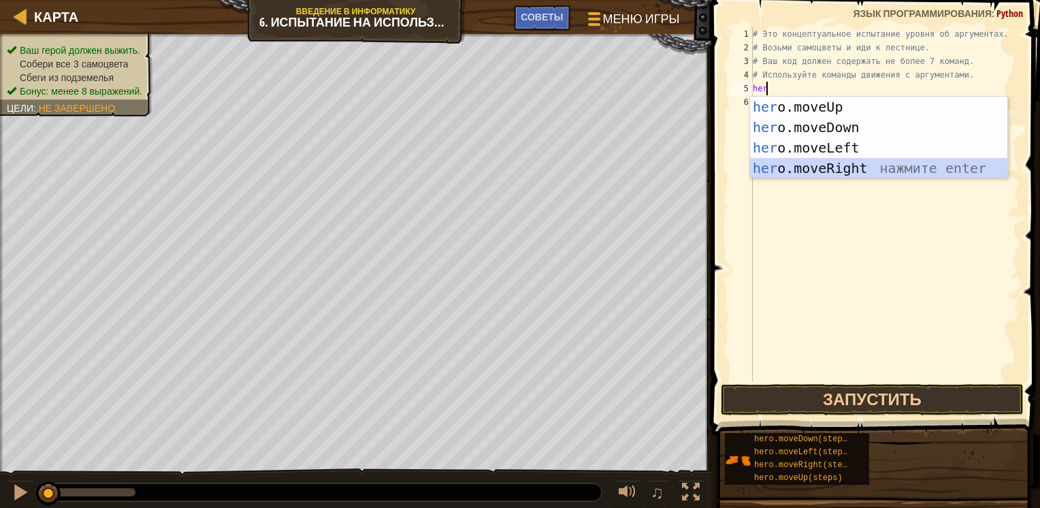
click at [787, 161] on div "her o.moveUp нажмите enter her o.moveDown нажмите enter her o.moveLeft нажмите …" at bounding box center [878, 158] width 257 height 123
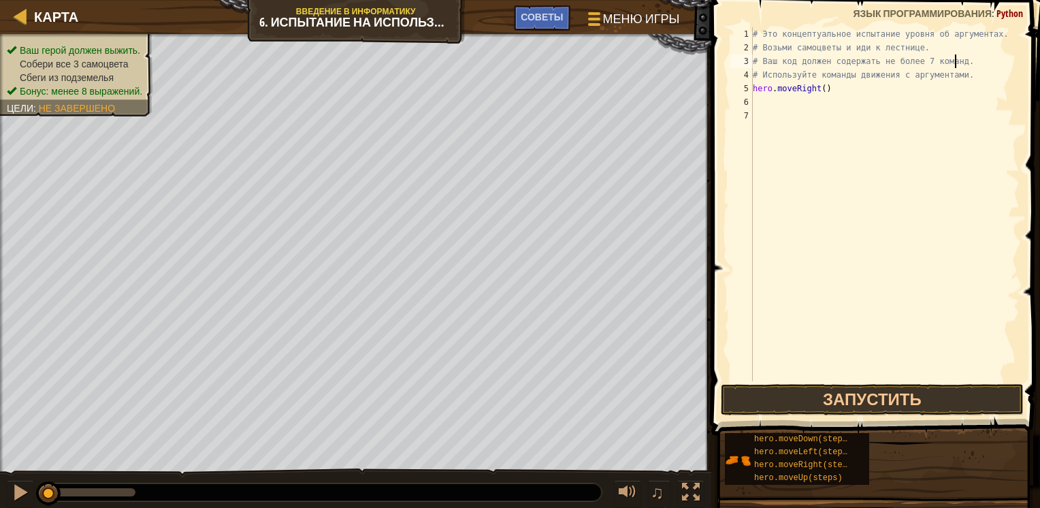
drag, startPoint x: 958, startPoint y: 64, endPoint x: 1039, endPoint y: 69, distance: 81.9
click at [1039, 0] on html "Карта Введение в Информатику 6. Испытание на использование концепций. Длинные ш…" at bounding box center [520, 0] width 1040 height 0
type textarea "# Ваш код должен содержать не более 7 команд. # Используйте команды движения с …"
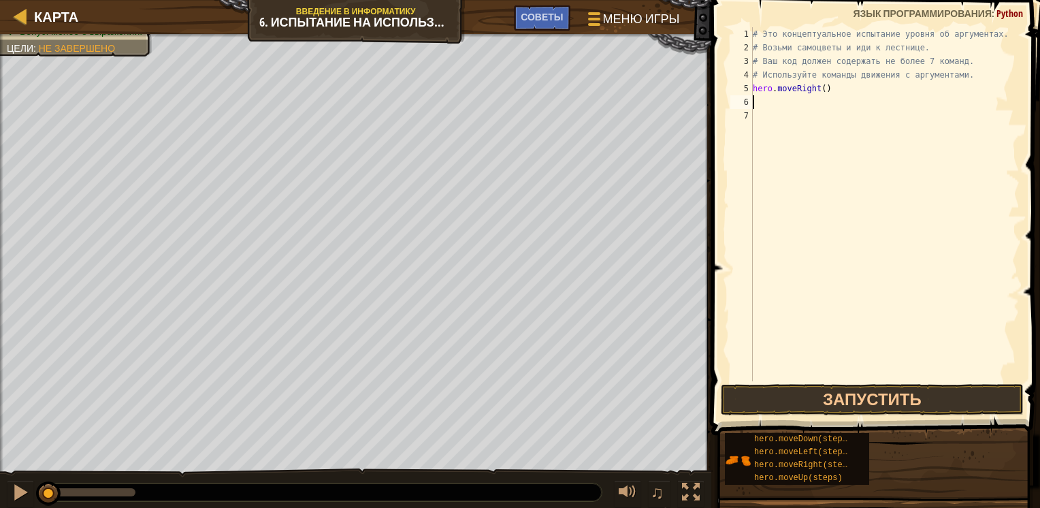
click at [777, 100] on div "# Это концептуальное испытание уровня об аргументах. # Возьми самоцветы и иди к…" at bounding box center [885, 217] width 270 height 381
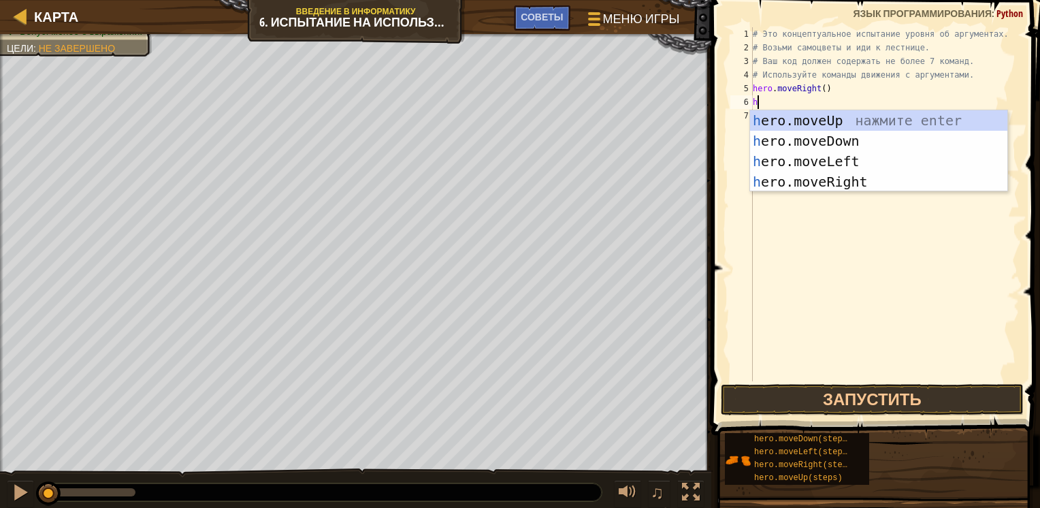
type textarea "her"
click at [780, 113] on div "her o.moveUp нажмите enter her o.moveDown нажмите enter her o.moveLeft нажмите …" at bounding box center [878, 171] width 257 height 123
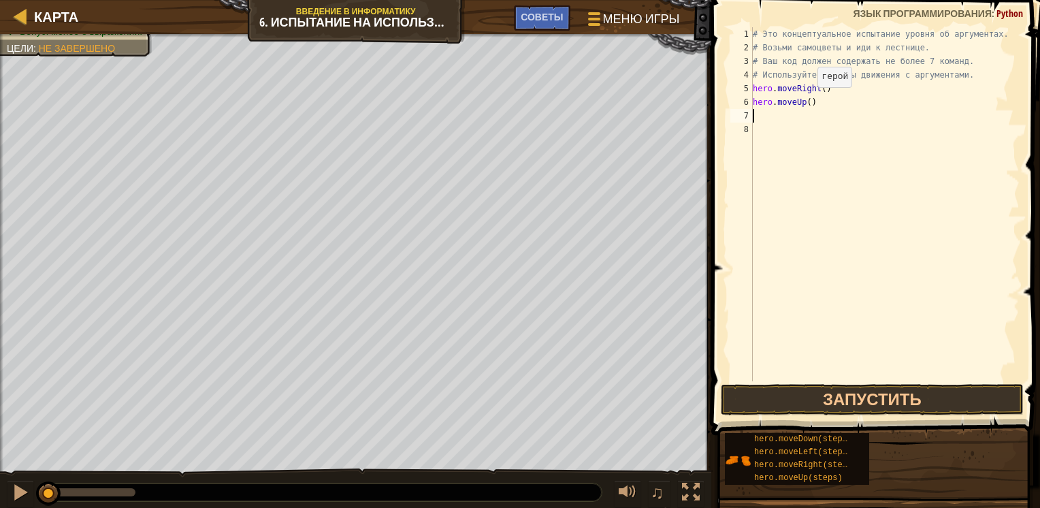
click at [806, 100] on div "# Это концептуальное испытание уровня об аргументах. # Возьми самоцветы и иди к…" at bounding box center [885, 217] width 270 height 381
click at [827, 398] on button "Запустить" at bounding box center [872, 399] width 303 height 31
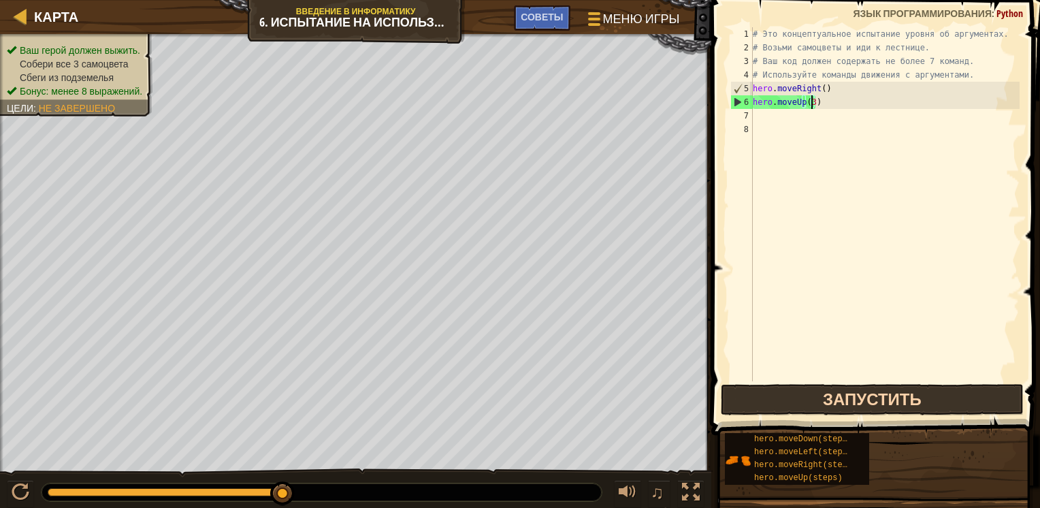
scroll to position [6, 5]
type textarea "hero.moveUp(3)"
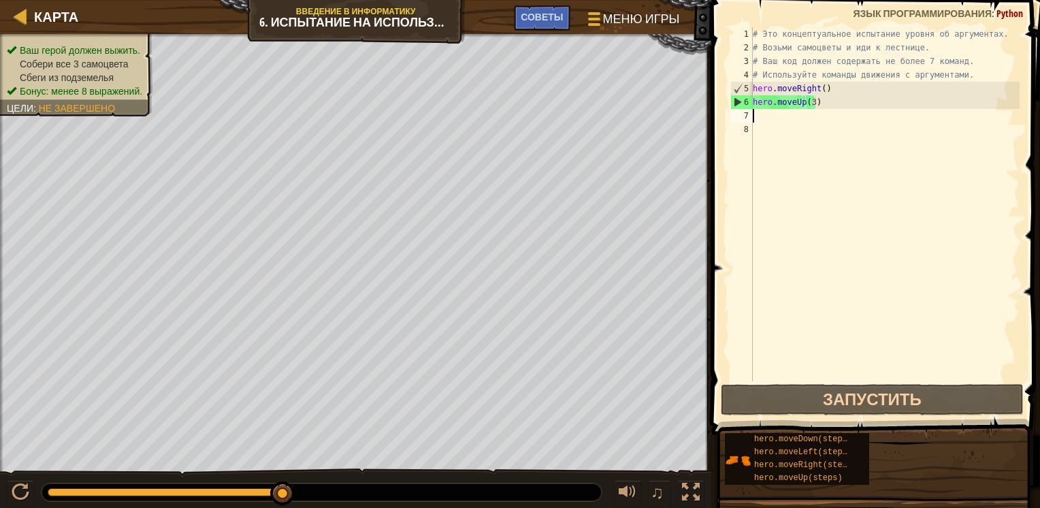
click at [783, 116] on div "# Это концептуальное испытание уровня об аргументах. # Возьми самоцветы и иди к…" at bounding box center [885, 217] width 270 height 381
type textarea "h"
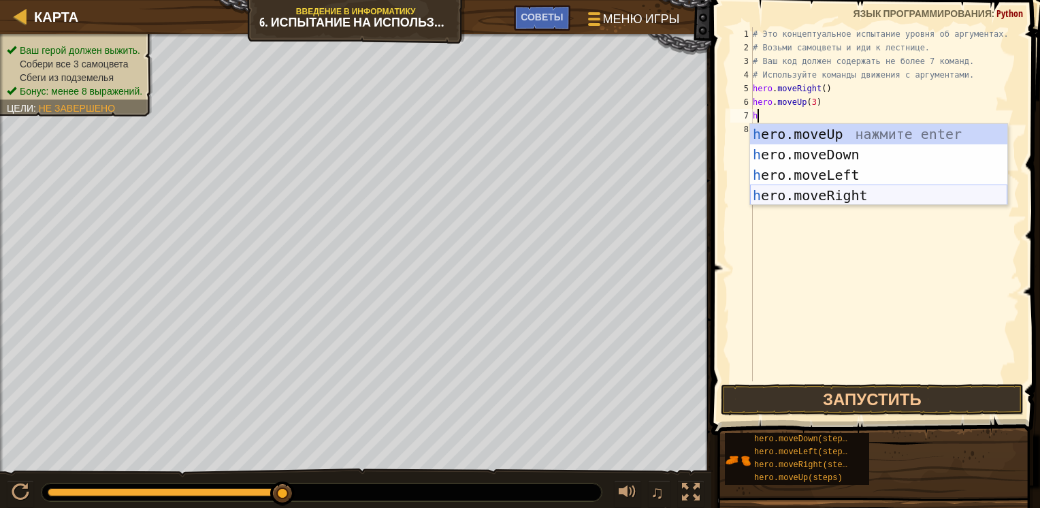
click at [832, 189] on div "h ero.moveUp нажмите enter h ero.moveDown нажмите enter h ero.moveLeft нажмите …" at bounding box center [878, 185] width 257 height 123
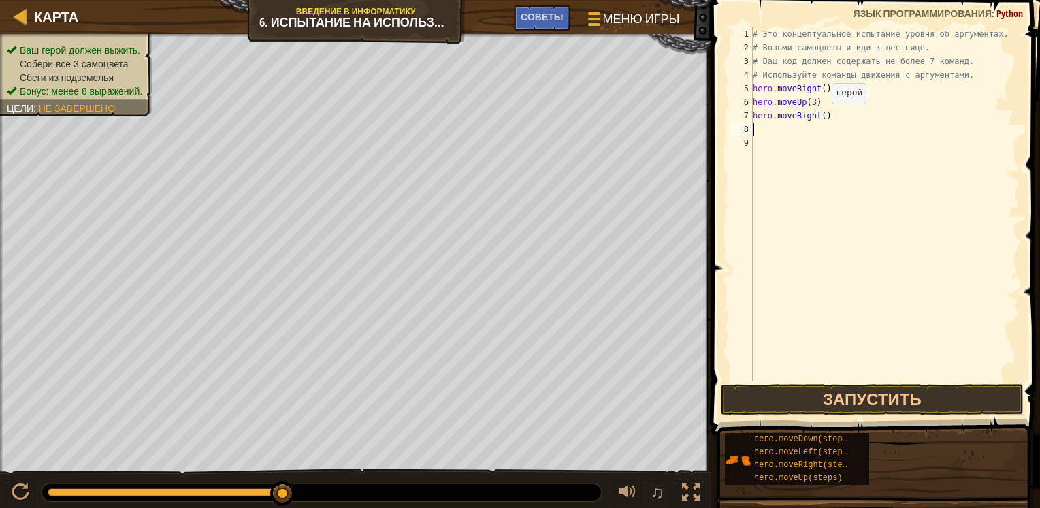
click at [820, 116] on div "# Это концептуальное испытание уровня об аргументах. # Возьми самоцветы и иди к…" at bounding box center [885, 217] width 270 height 381
type textarea "hero.moveRight(2)"
click at [763, 129] on div "# Это концептуальное испытание уровня об аргументах. # Возьми самоцветы и иди к…" at bounding box center [885, 217] width 270 height 381
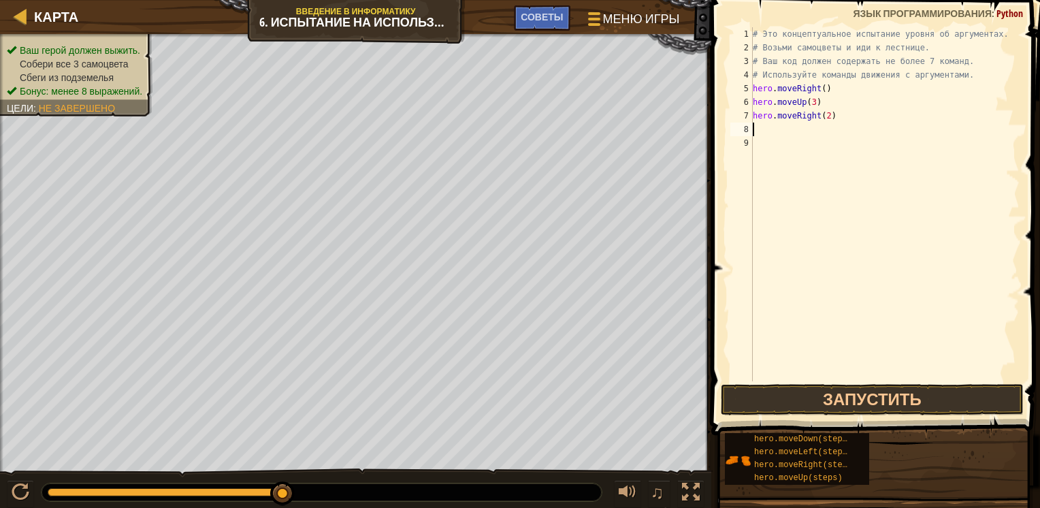
type textarea "/"
type textarea "he"
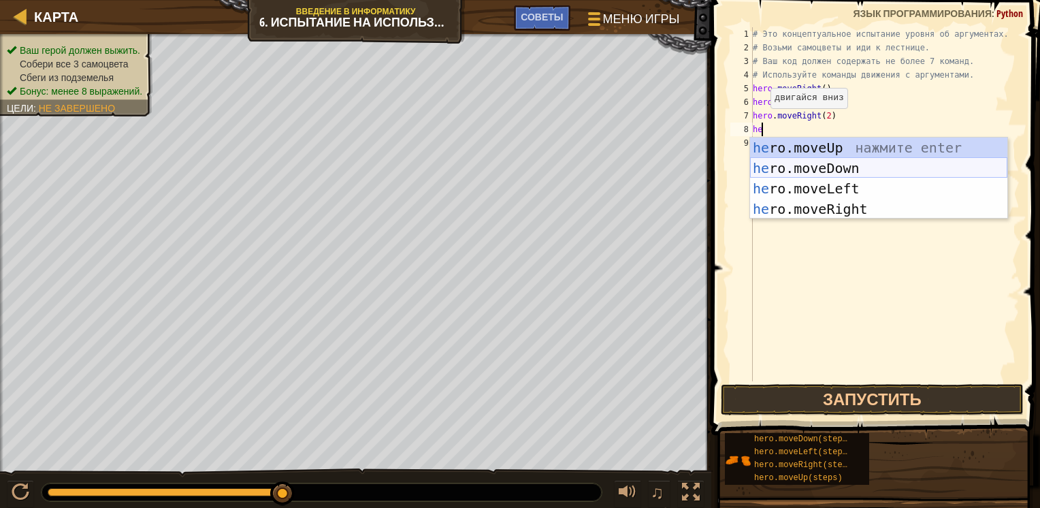
click at [822, 153] on div "he ro.moveUp нажмите enter he ro.moveDown нажмите enter he ro.moveLeft нажмите …" at bounding box center [878, 198] width 257 height 123
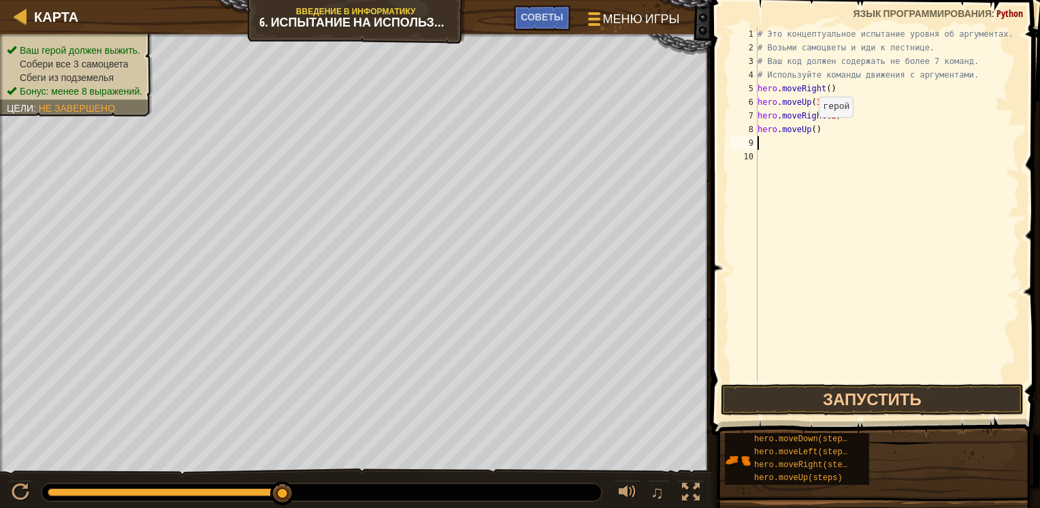
click at [811, 130] on div "# Это концептуальное испытание уровня об аргументах. # Возьми самоцветы и иди к…" at bounding box center [887, 217] width 265 height 381
type textarea ")"
click at [808, 130] on div "# Это концептуальное испытание уровня об аргументах. # Возьми самоцветы и иди к…" at bounding box center [887, 217] width 265 height 381
type textarea "h"
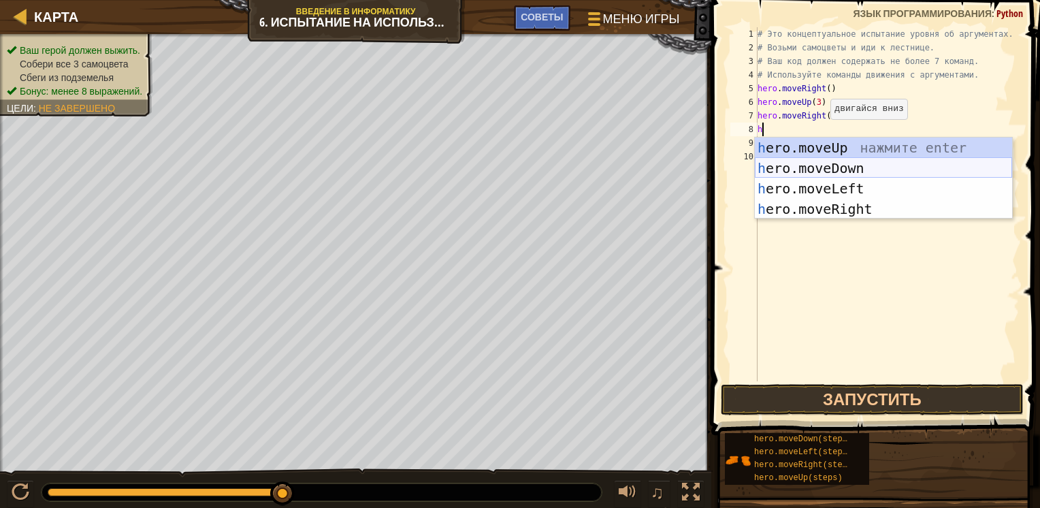
click at [847, 162] on div "h ero.moveUp нажмите enter h ero.moveDown нажмите enter h ero.moveLeft нажмите …" at bounding box center [883, 198] width 257 height 123
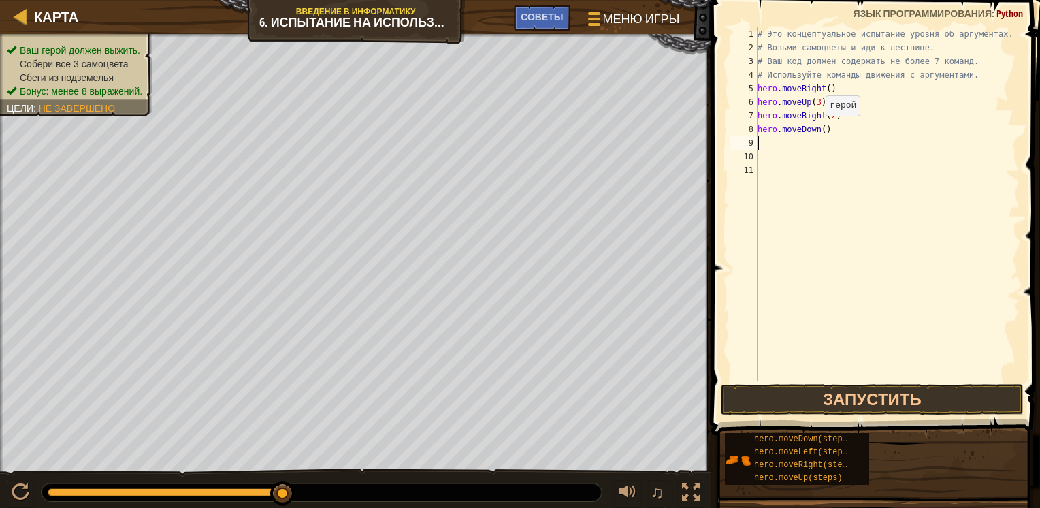
click at [818, 129] on div "# Это концептуальное испытание уровня об аргументах. # Возьми самоцветы и иди к…" at bounding box center [887, 217] width 265 height 381
type textarea "hero.moveDown(3)"
click at [768, 393] on button "Запустить" at bounding box center [872, 399] width 303 height 31
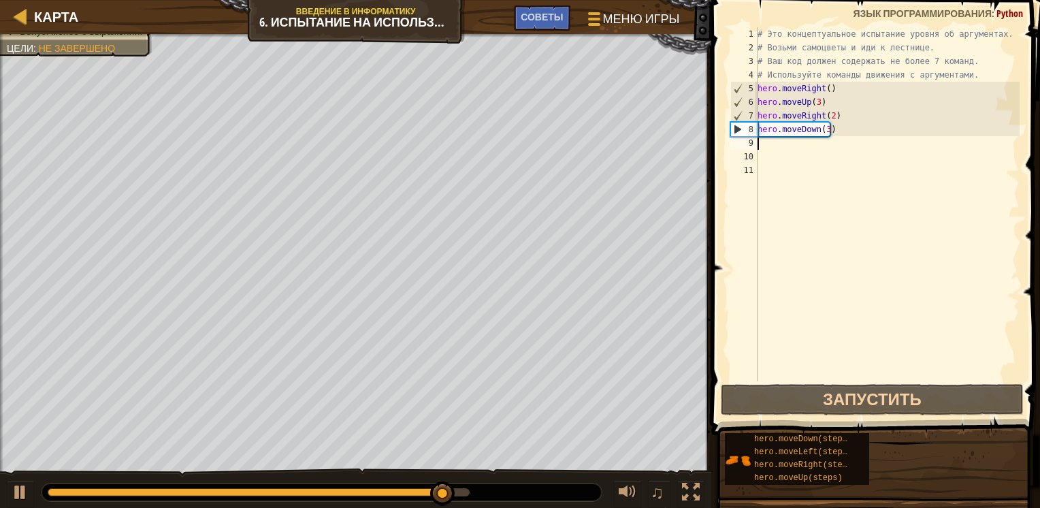
click at [770, 146] on div "# Это концептуальное испытание уровня об аргументах. # Возьми самоцветы и иди к…" at bounding box center [887, 217] width 265 height 381
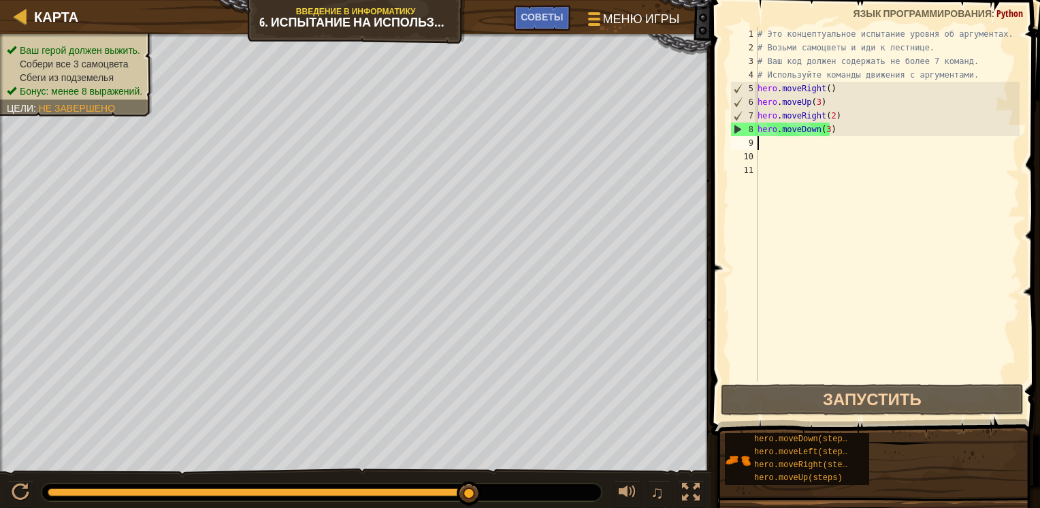
type textarea "h"
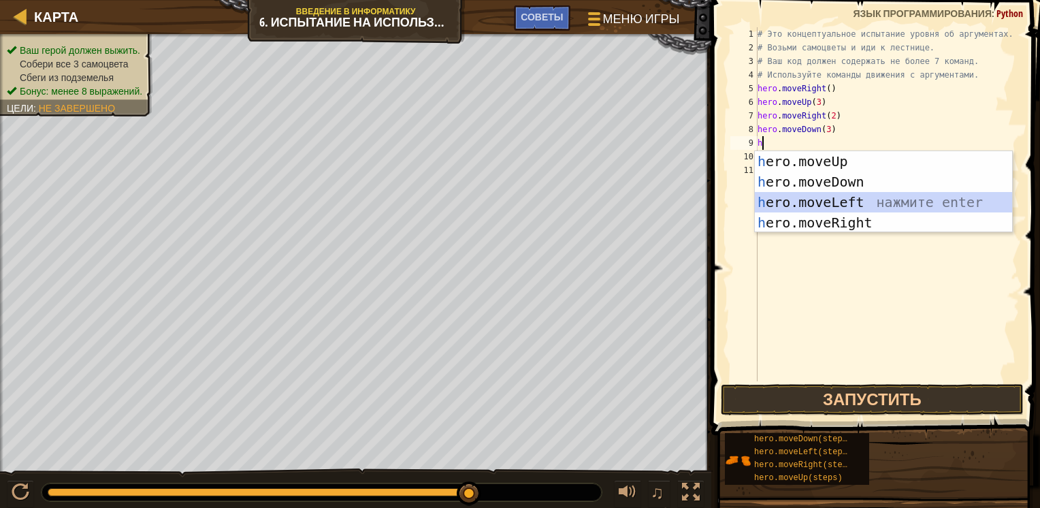
click at [826, 208] on div "h ero.moveUp нажмите enter h ero.moveDown нажмите enter h ero.moveLeft нажмите …" at bounding box center [883, 212] width 257 height 123
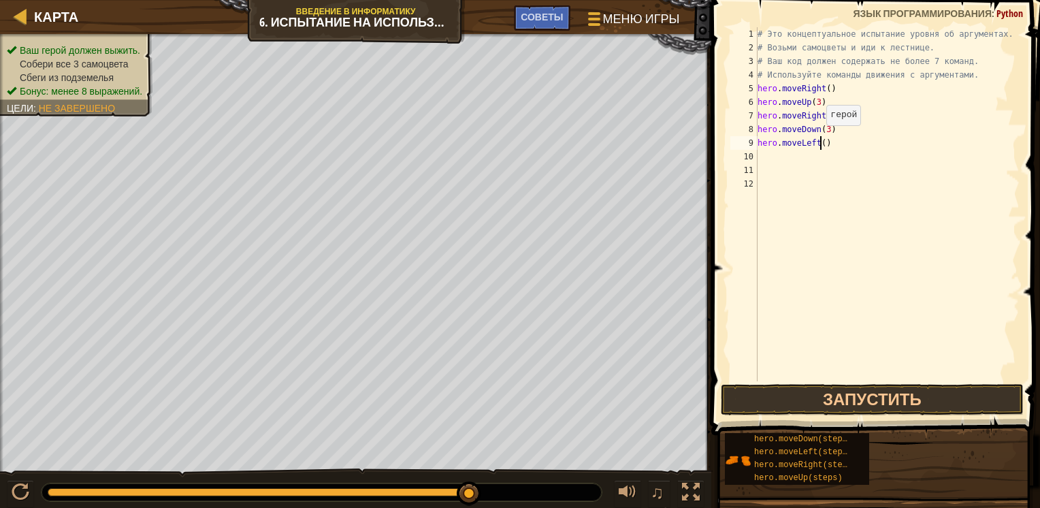
click at [819, 139] on div "# Это концептуальное испытание уровня об аргументах. # Возьми самоцветы и иди к…" at bounding box center [887, 217] width 265 height 381
type textarea "hero.moveLeft()"
click at [830, 197] on div "# Это концептуальное испытание уровня об аргументах. # Возьми самоцветы и иди к…" at bounding box center [887, 217] width 265 height 381
click at [766, 156] on div "# Это концептуальное испытание уровня об аргументах. # Возьми самоцветы и иди к…" at bounding box center [887, 217] width 265 height 381
type textarea "h"
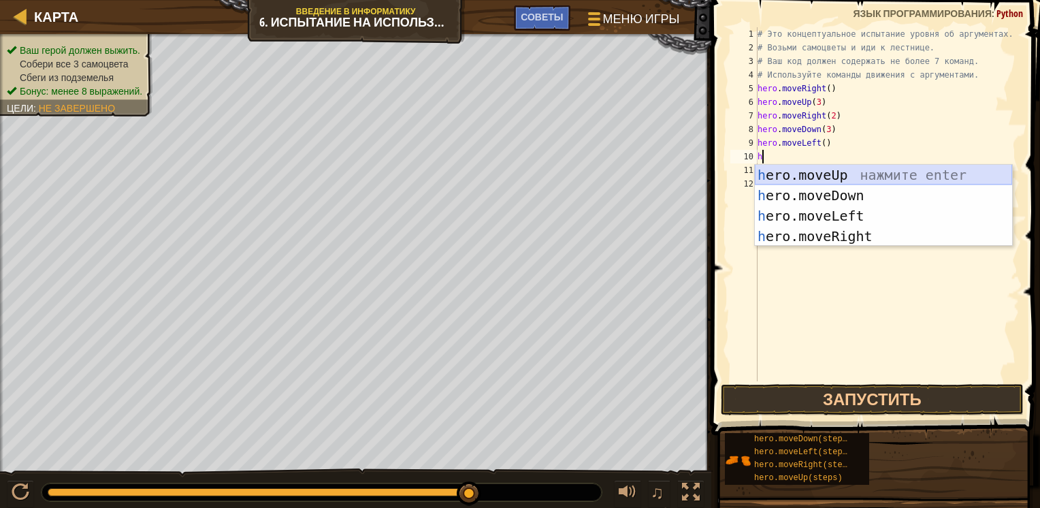
click at [852, 181] on div "h ero.moveUp нажмите enter h ero.moveDown нажмите enter h ero.moveLeft нажмите …" at bounding box center [883, 226] width 257 height 123
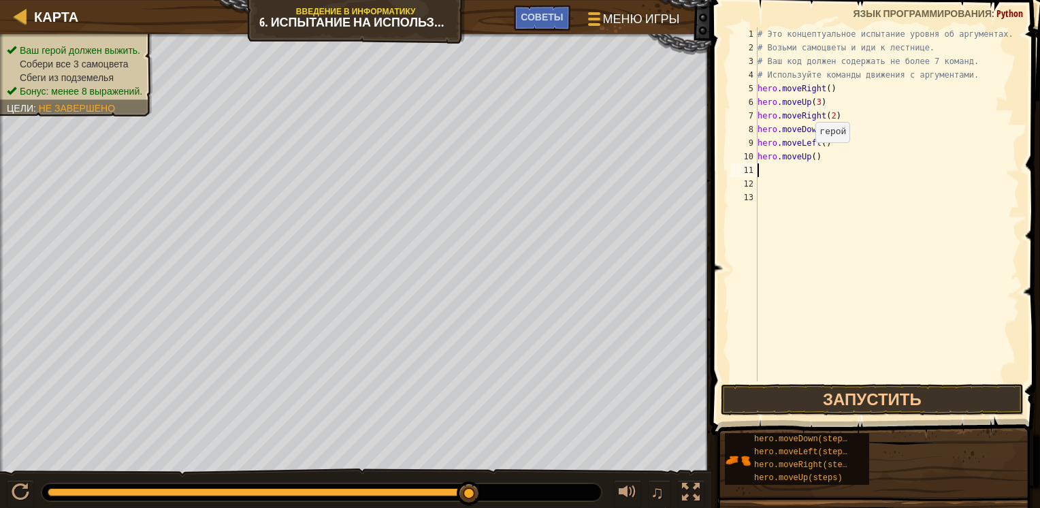
click at [809, 156] on div "# Это концептуальное испытание уровня об аргументах. # Возьми самоцветы и иди к…" at bounding box center [887, 217] width 265 height 381
click at [813, 160] on div "# Это концептуальное испытание уровня об аргументах. # Возьми самоцветы и иди к…" at bounding box center [887, 217] width 265 height 381
type textarea "hero.moveUp(2)"
click at [774, 172] on div "# Это концептуальное испытание уровня об аргументах. # Возьми самоцветы и иди к…" at bounding box center [887, 217] width 265 height 381
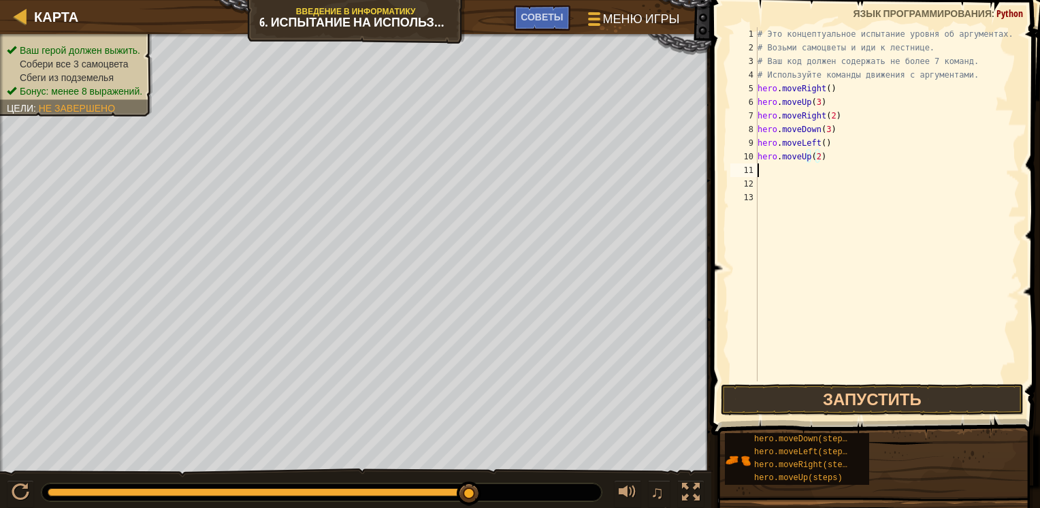
scroll to position [6, 0]
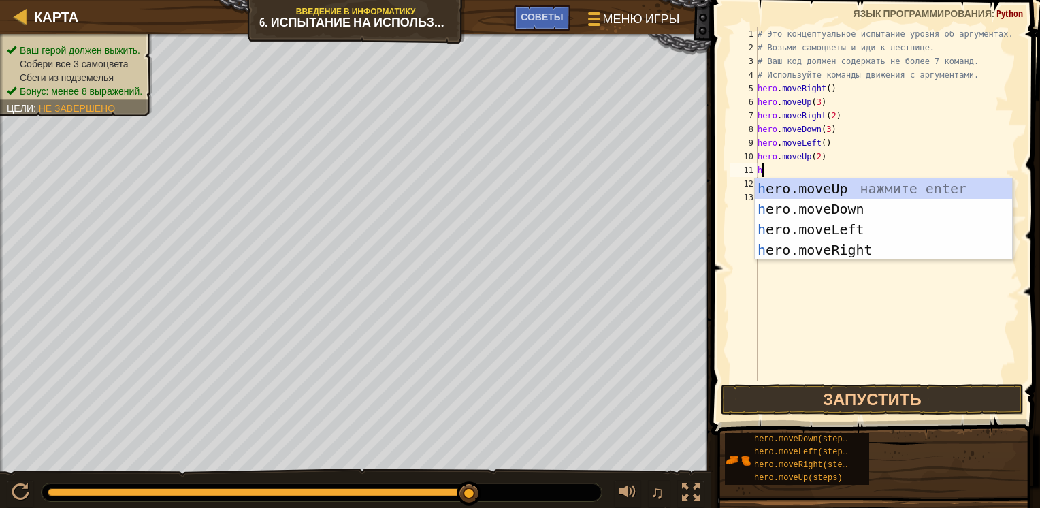
type textarea "her"
click at [825, 208] on div "her o.moveUp нажмите enter her o.moveDown нажмите enter her o.moveLeft нажмите …" at bounding box center [883, 239] width 257 height 123
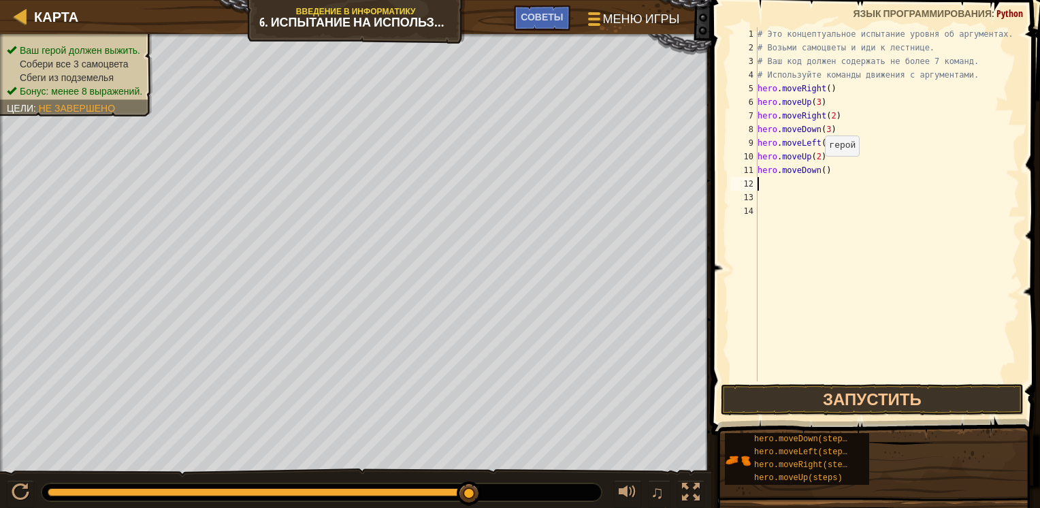
click at [817, 169] on div "# Это концептуальное испытание уровня об аргументах. # Возьми самоцветы и иди к…" at bounding box center [887, 217] width 265 height 381
click at [819, 169] on div "# Это концептуальное испытание уровня об аргументах. # Возьми самоцветы и иди к…" at bounding box center [887, 217] width 265 height 381
click at [796, 391] on button "Запустить" at bounding box center [872, 399] width 303 height 31
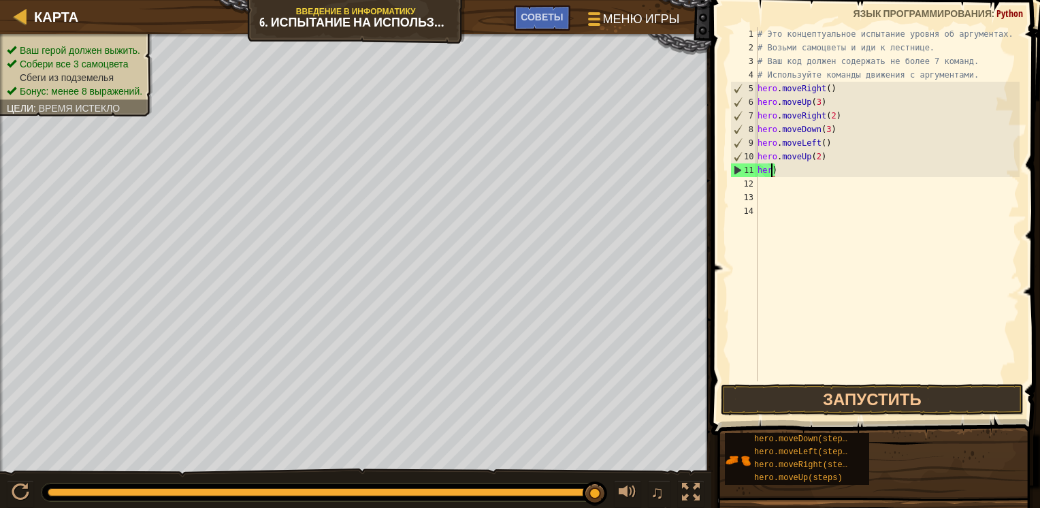
scroll to position [6, 0]
type textarea ")"
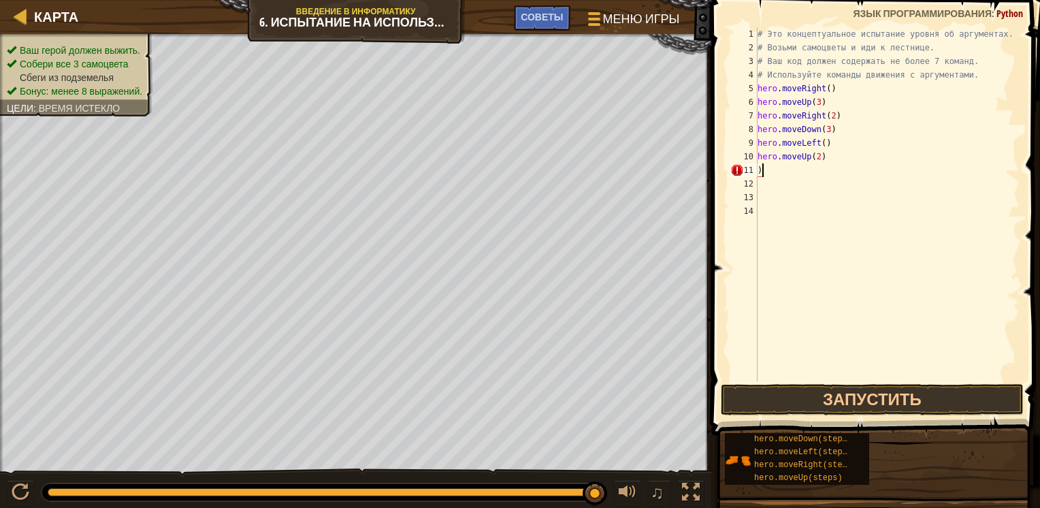
click at [784, 173] on div "# Это концептуальное испытание уровня об аргументах. # Возьми самоцветы и иди к…" at bounding box center [887, 217] width 265 height 381
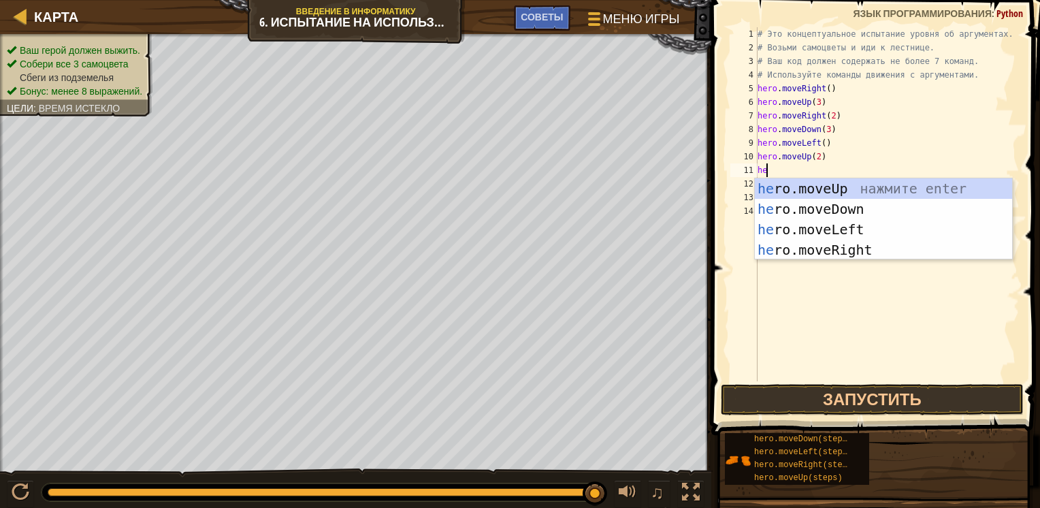
type textarea "her"
click at [798, 250] on div "her o.moveUp нажмите enter her o.moveDown нажмите enter her o.moveLeft нажмите …" at bounding box center [883, 239] width 257 height 123
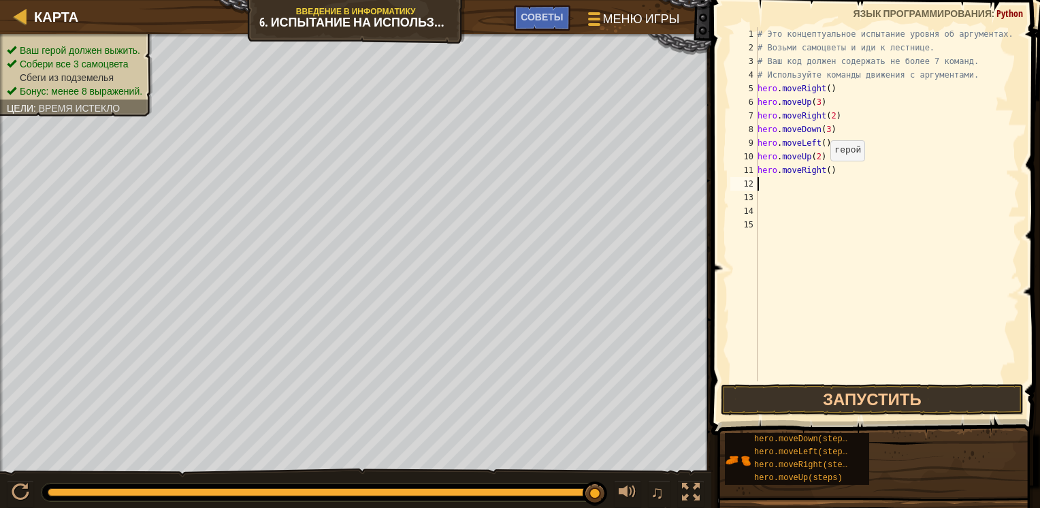
click at [823, 174] on div "# Это концептуальное испытание уровня об аргументах. # Возьми самоцветы и иди к…" at bounding box center [887, 217] width 265 height 381
type textarea "hero.moveRight(3)"
click at [815, 399] on button "Запустить" at bounding box center [872, 399] width 303 height 31
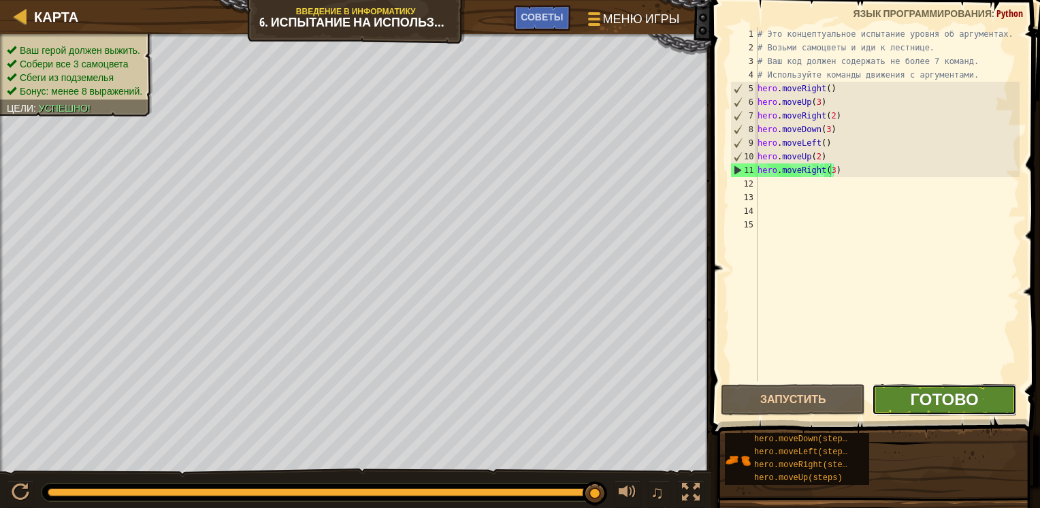
click at [937, 399] on span "Готово" at bounding box center [945, 399] width 68 height 22
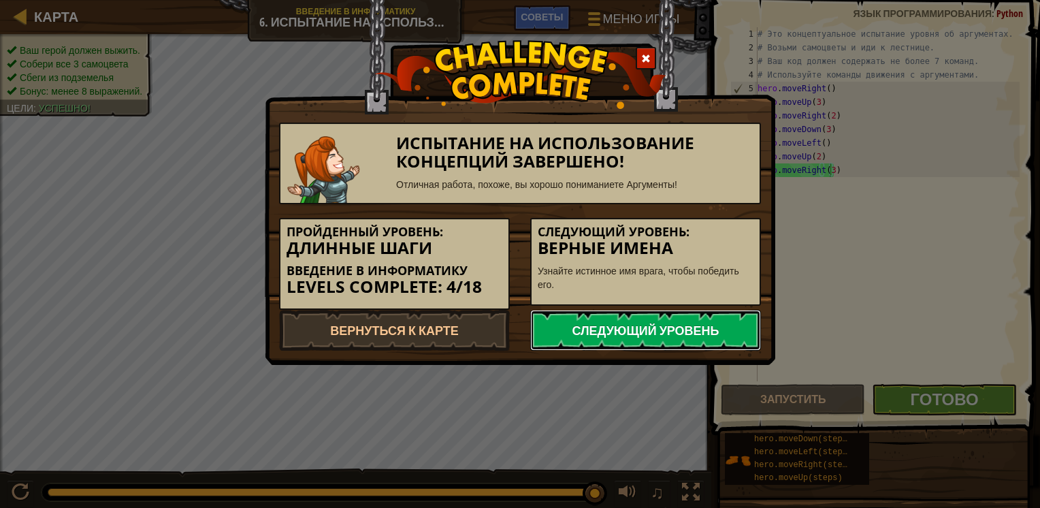
click at [623, 328] on link "Следующий уровень" at bounding box center [645, 330] width 231 height 41
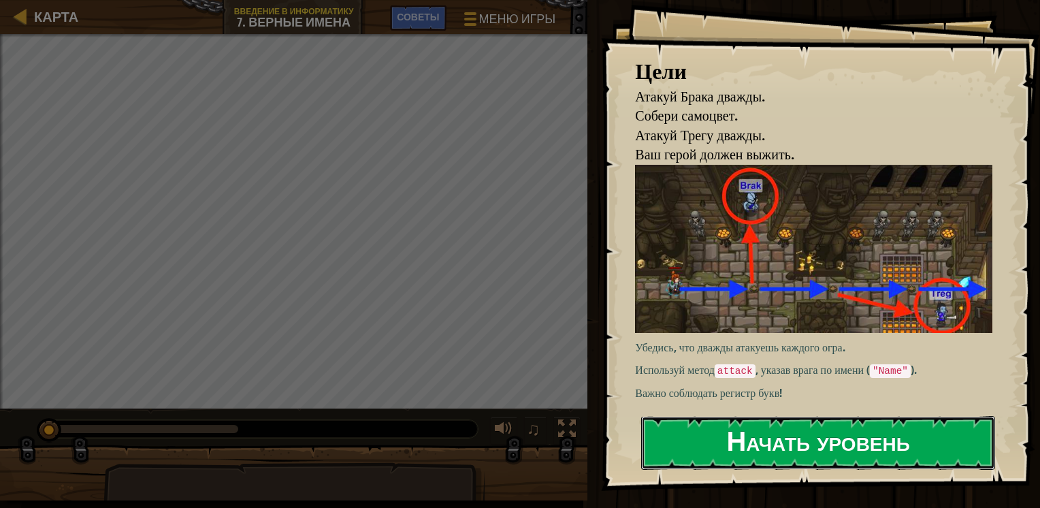
click at [884, 446] on button "Начать уровень" at bounding box center [818, 443] width 354 height 54
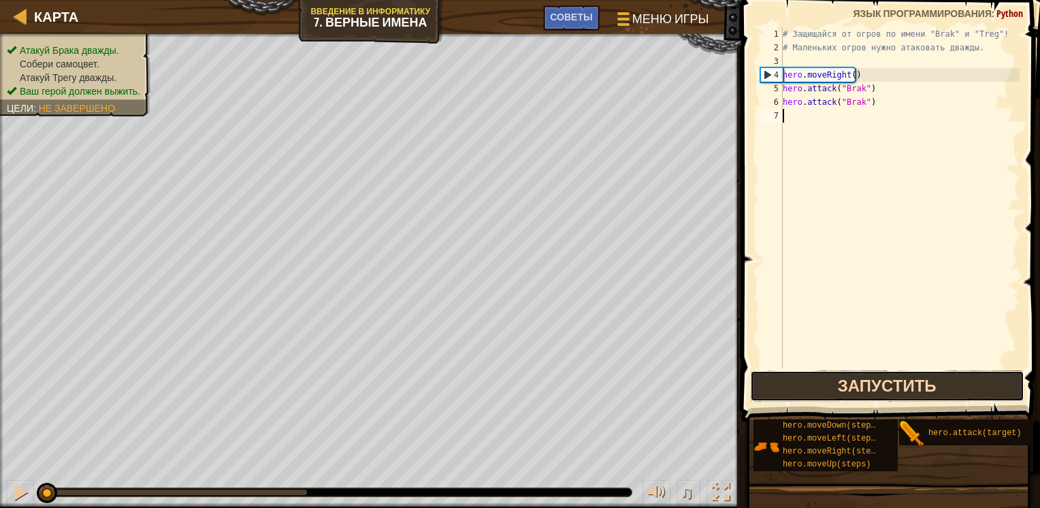
click at [829, 380] on button "Запустить" at bounding box center [887, 385] width 274 height 31
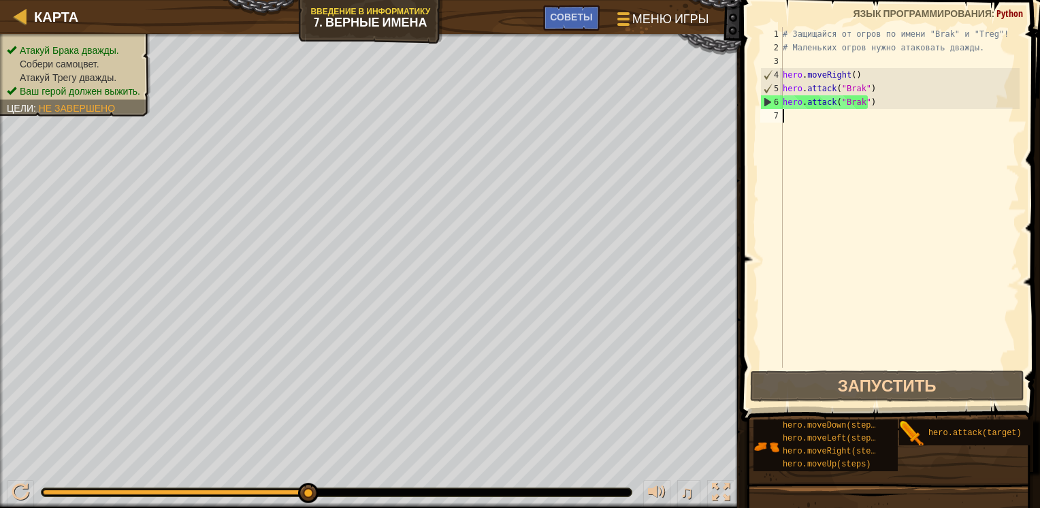
type textarea "/"
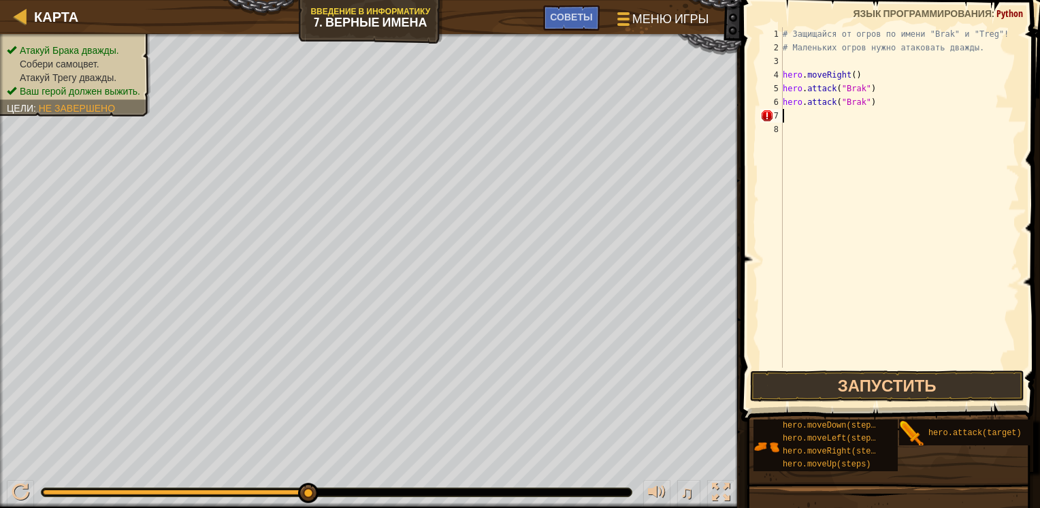
type textarea "h"
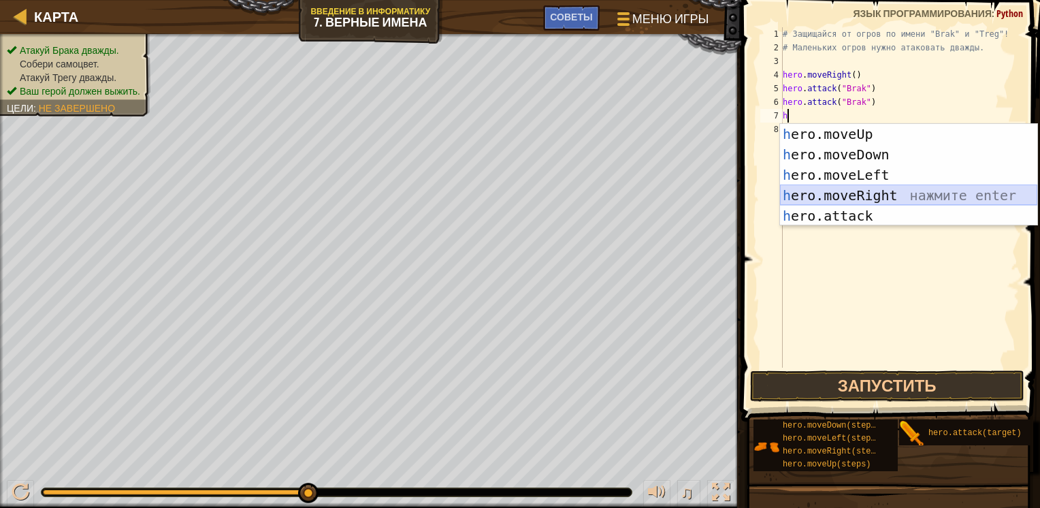
drag, startPoint x: 835, startPoint y: 199, endPoint x: 826, endPoint y: 192, distance: 11.7
click at [826, 193] on div "h ero.moveUp нажмите enter h ero.moveDown нажмите enter h ero.moveLeft нажмите …" at bounding box center [908, 195] width 257 height 143
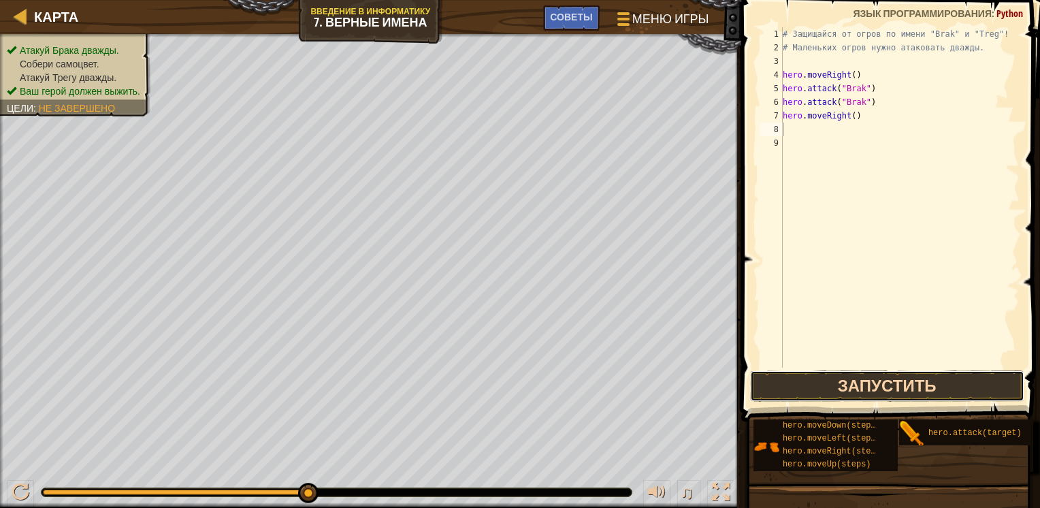
click at [845, 396] on button "Запустить" at bounding box center [887, 385] width 274 height 31
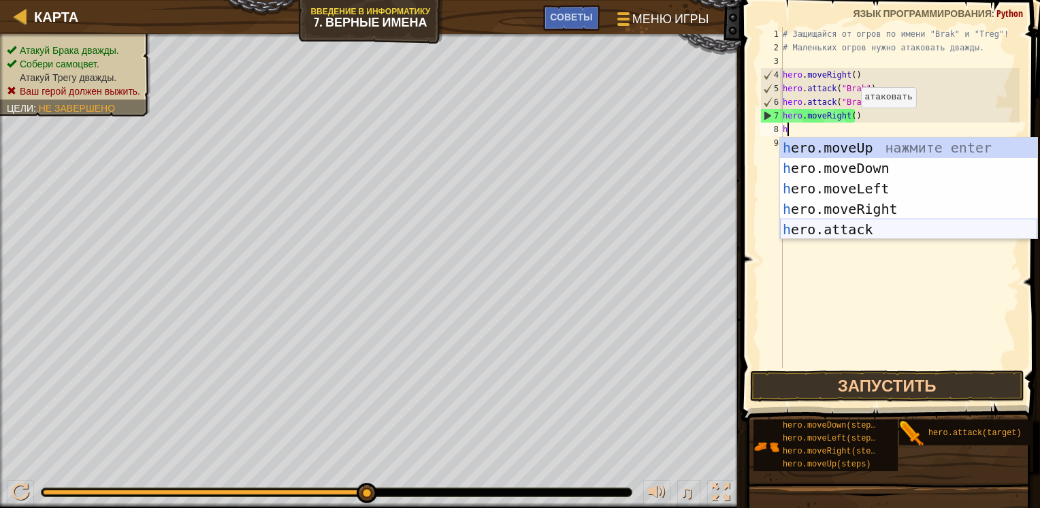
click at [860, 222] on div "h ero.moveUp нажмите enter h ero.moveDown нажмите enter h ero.moveLeft нажмите …" at bounding box center [908, 208] width 257 height 143
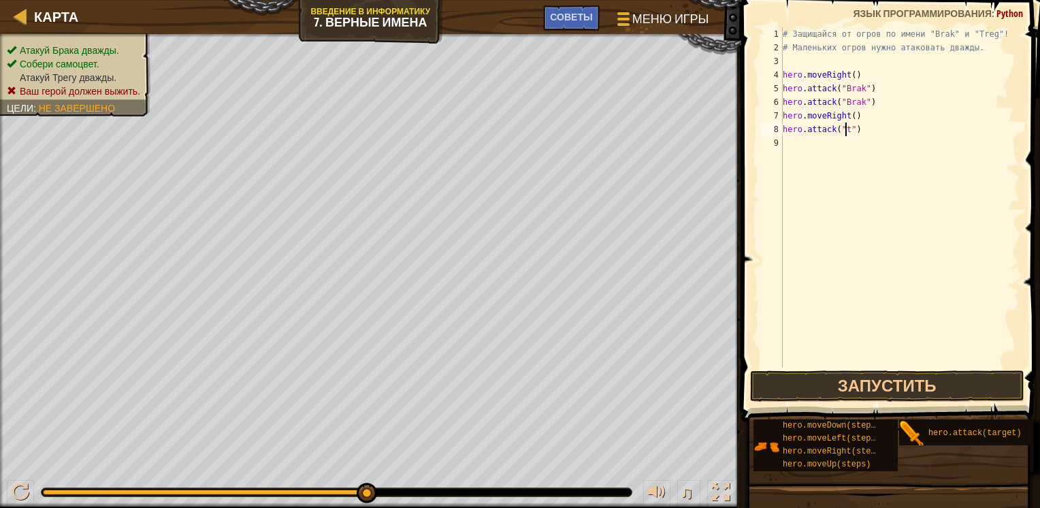
scroll to position [6, 5]
type textarea "hero.attack("Treg")"
click at [811, 144] on div "# Защищайся от огров по имени "Brak" и "Treg"! # Маленьких огров нужно атаковат…" at bounding box center [900, 211] width 240 height 368
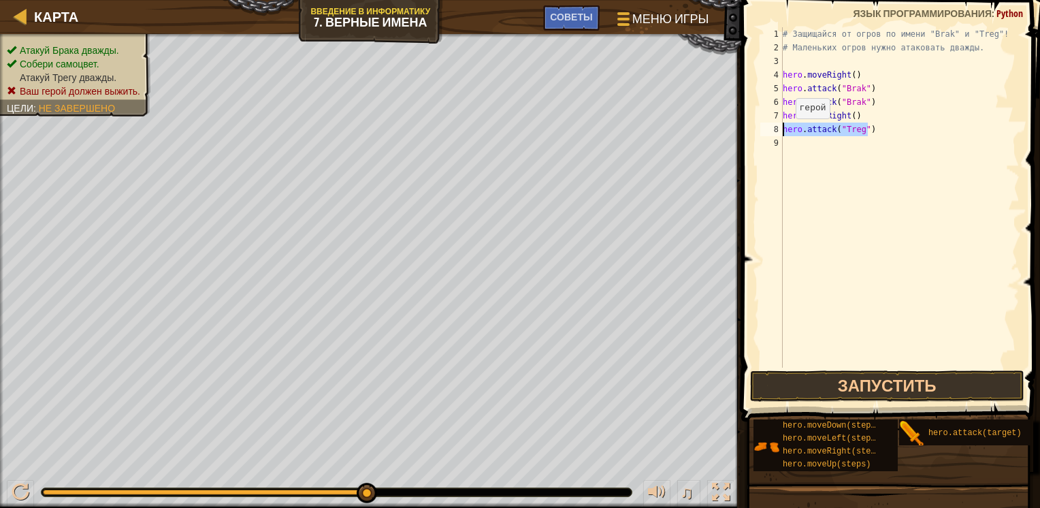
drag, startPoint x: 871, startPoint y: 134, endPoint x: 782, endPoint y: 132, distance: 89.2
click at [782, 132] on div "1 2 3 4 5 6 7 8 9 # Защищайся от огров по имени "Brak" и "Treg"! # Маленьких ог…" at bounding box center [889, 197] width 262 height 340
type textarea "c"
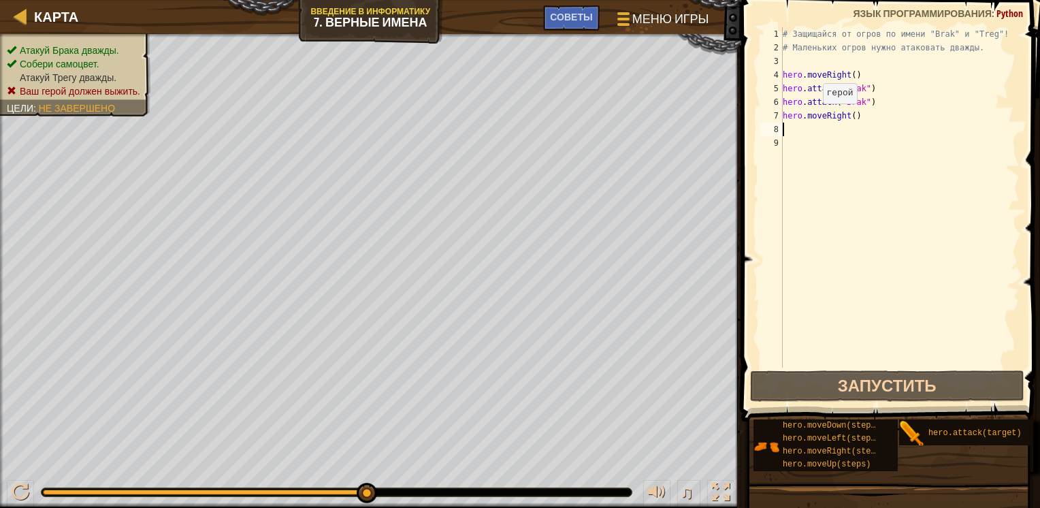
click at [811, 117] on div "# Защищайся от огров по имени "Brak" и "Treg"! # Маленьких огров нужно атаковат…" at bounding box center [900, 211] width 240 height 368
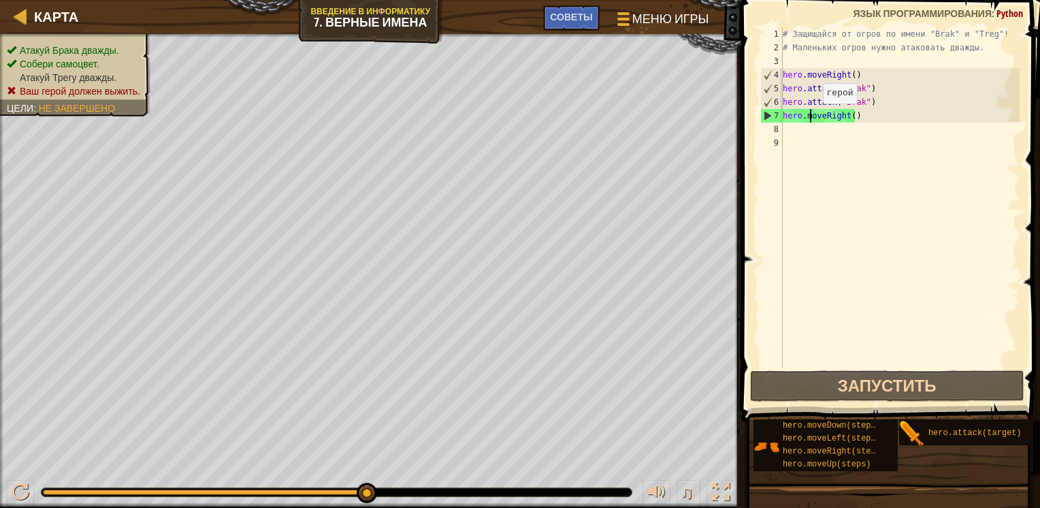
scroll to position [6, 2]
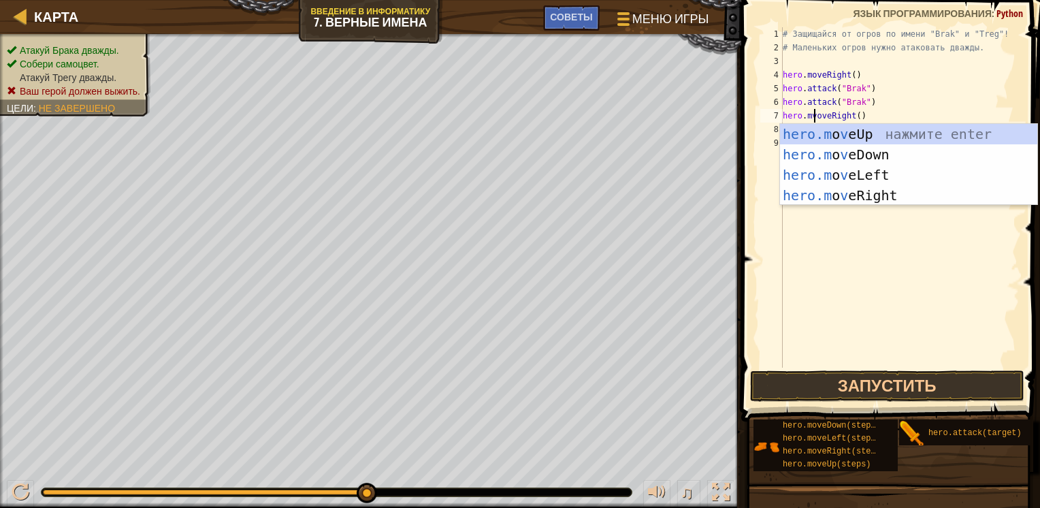
click at [892, 110] on div "# Защищайся от огров по имени "Brak" и "Treg"! # Маленьких огров нужно атаковат…" at bounding box center [900, 211] width 240 height 368
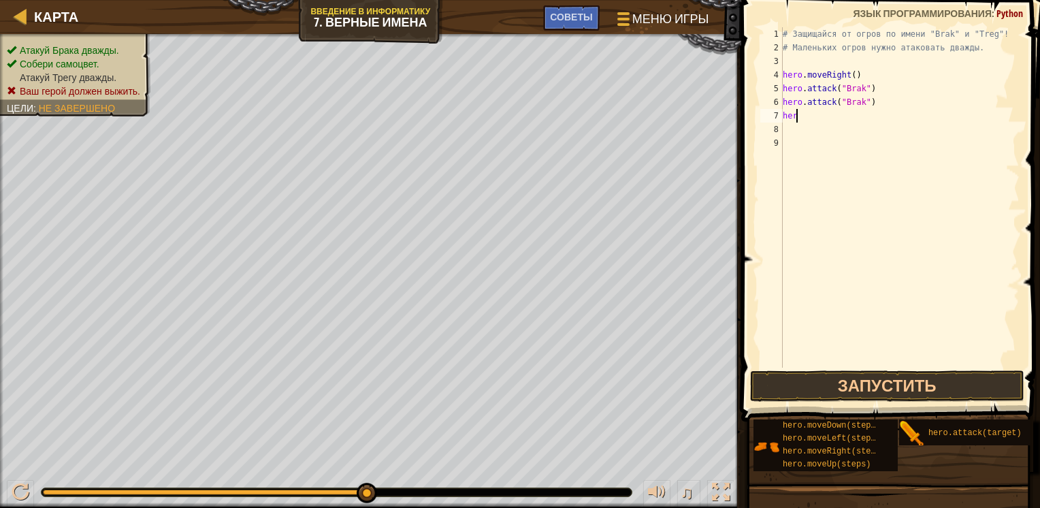
scroll to position [6, 0]
type textarea "h"
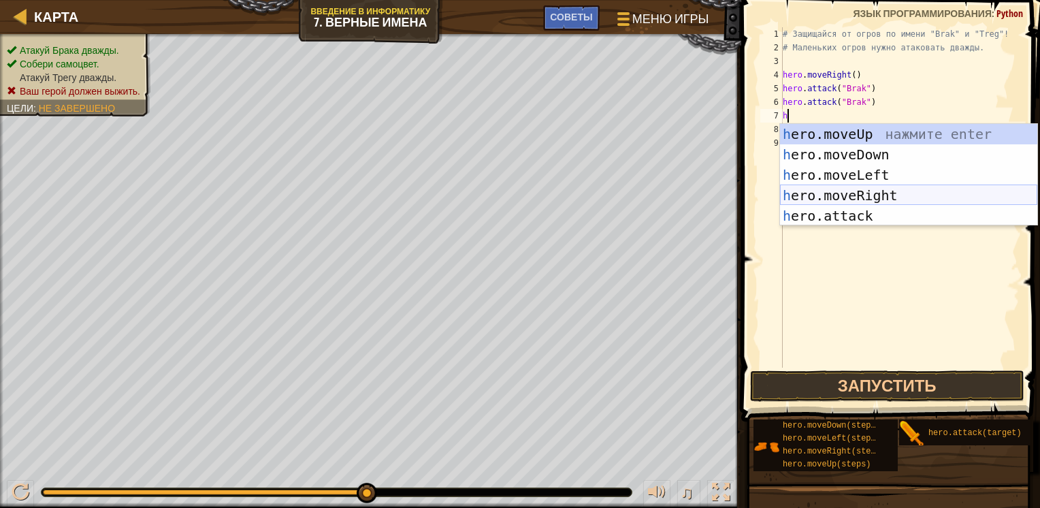
click at [838, 189] on div "h ero.moveUp нажмите enter h ero.moveDown нажмите enter h ero.moveLeft нажмите …" at bounding box center [908, 195] width 257 height 143
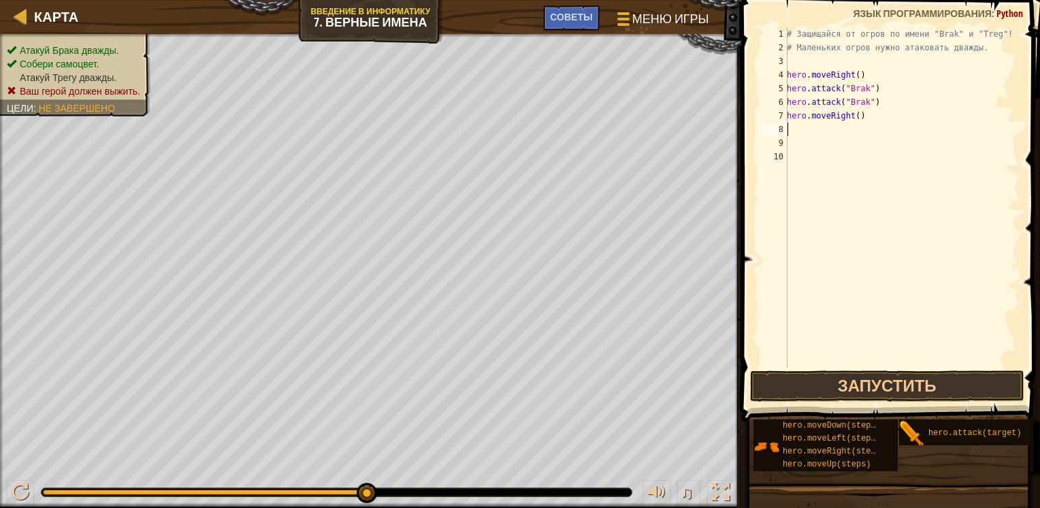
click at [817, 135] on div "# Защищайся от огров по имени "Brak" и "Treg"! # Маленьких огров нужно атаковат…" at bounding box center [901, 211] width 235 height 368
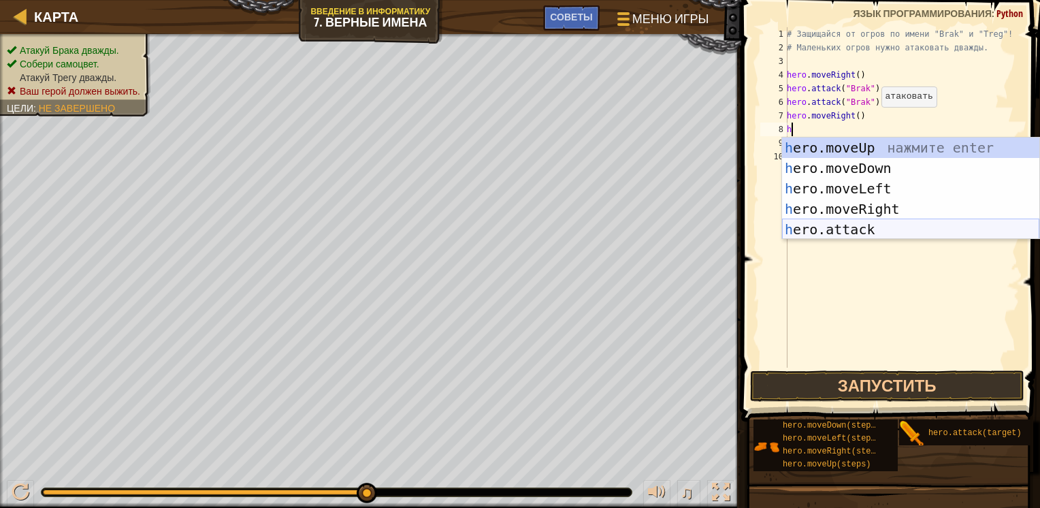
click at [821, 230] on div "h ero.moveUp нажмите enter h ero.moveDown нажмите enter h ero.moveLeft нажмите …" at bounding box center [910, 208] width 257 height 143
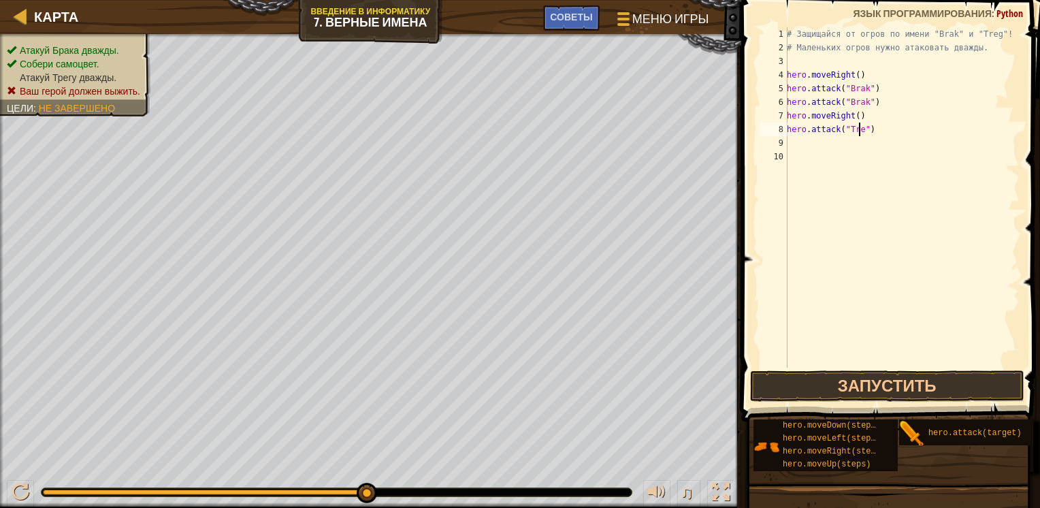
scroll to position [6, 5]
type textarea "hero.attack("Treg")"
click at [862, 150] on div "# Защищайся от огров по имени "Brak" и "Treg"! # Маленьких огров нужно атаковат…" at bounding box center [901, 211] width 235 height 368
click at [836, 142] on div "# Защищайся от огров по имени "Brak" и "Treg"! # Маленьких огров нужно атаковат…" at bounding box center [901, 211] width 235 height 368
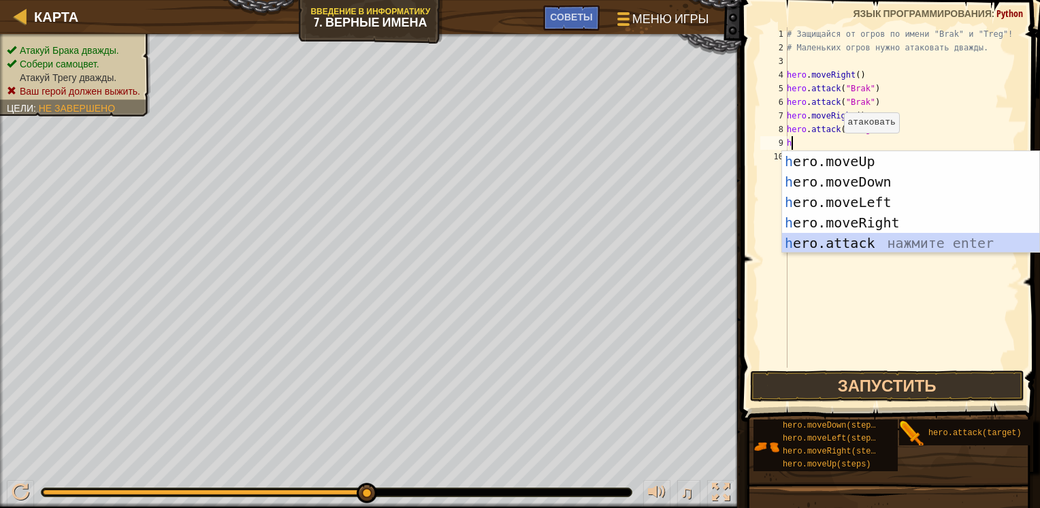
click at [848, 248] on div "h ero.moveUp нажмите enter h ero.moveDown нажмите enter h ero.moveLeft нажмите …" at bounding box center [910, 222] width 257 height 143
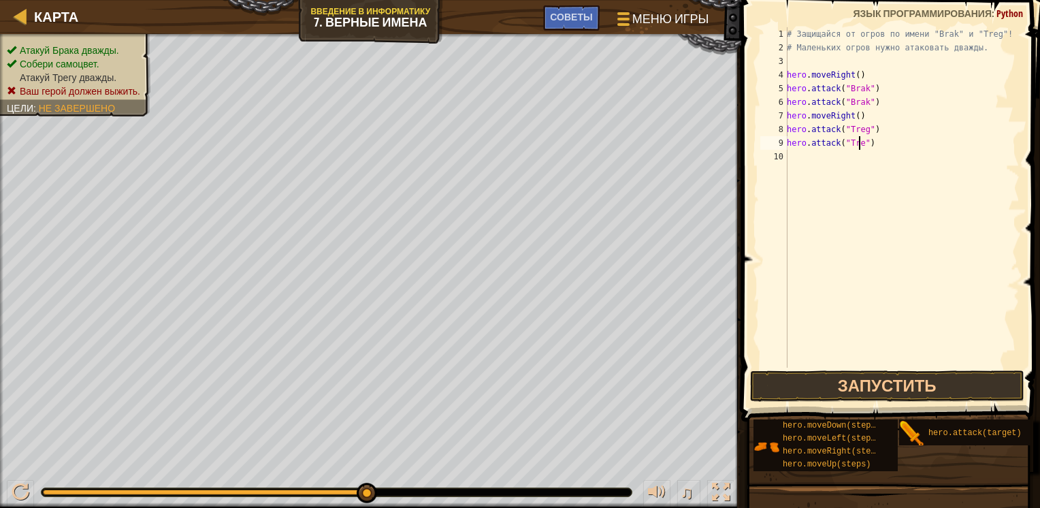
scroll to position [6, 5]
type textarea "hero.attack("Treg")"
click at [825, 377] on button "Запустить" at bounding box center [887, 385] width 274 height 31
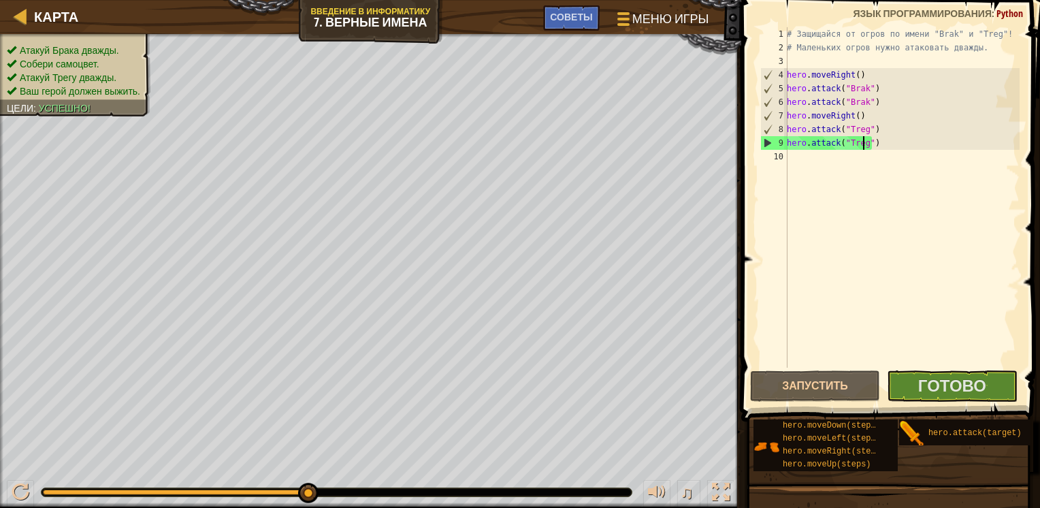
click at [798, 160] on div "# Защищайся от огров по имени "Brak" и "Treg"! # Маленьких огров нужно атаковат…" at bounding box center [901, 211] width 235 height 368
type textarea "/"
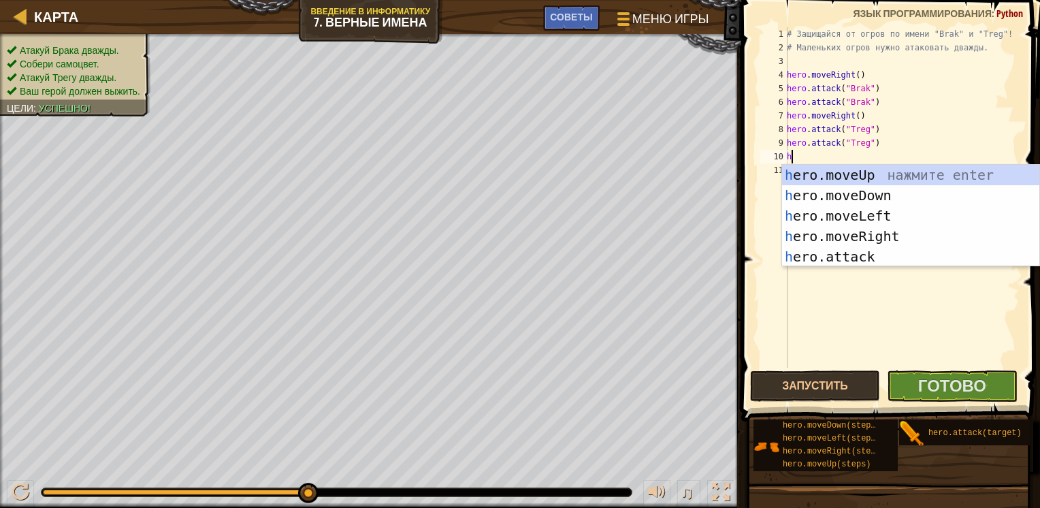
type textarea "her"
click at [822, 231] on div "her o.moveUp нажмите enter her o.moveDown нажмите enter her o.moveLeft нажмите …" at bounding box center [910, 236] width 257 height 143
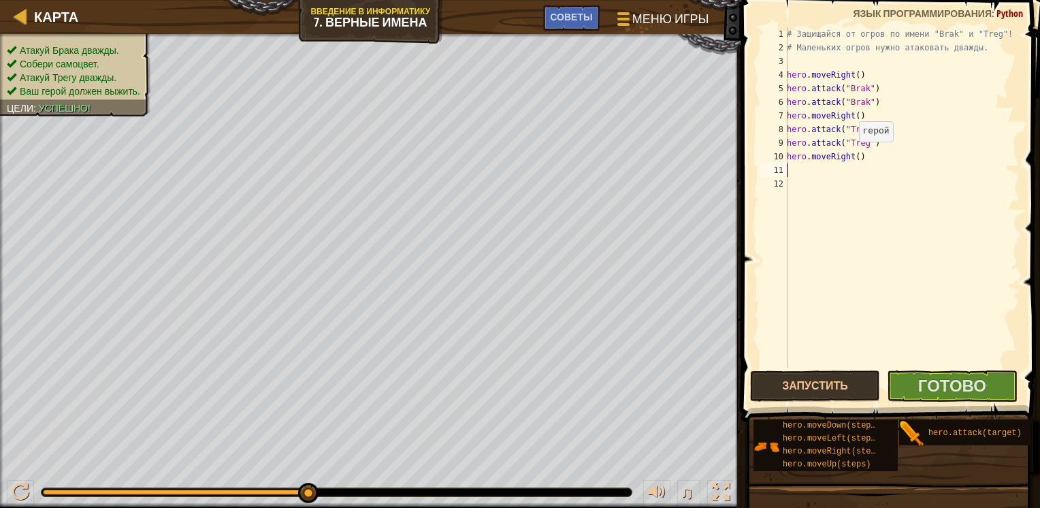
click at [851, 155] on div "# Защищайся от огров по имени "Brak" и "Treg"! # Маленьких огров нужно атаковат…" at bounding box center [901, 211] width 235 height 368
click at [856, 158] on div "# Защищайся от огров по имени "Brak" и "Treg"! # Маленьких огров нужно атаковат…" at bounding box center [901, 211] width 235 height 368
type textarea "hero.moveRight(2)"
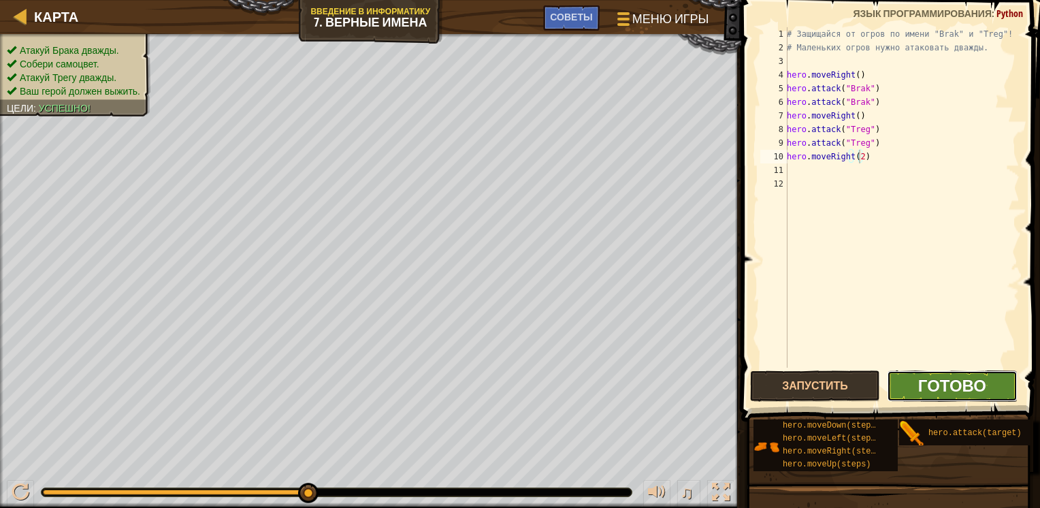
click at [937, 384] on span "Готово" at bounding box center [952, 385] width 68 height 22
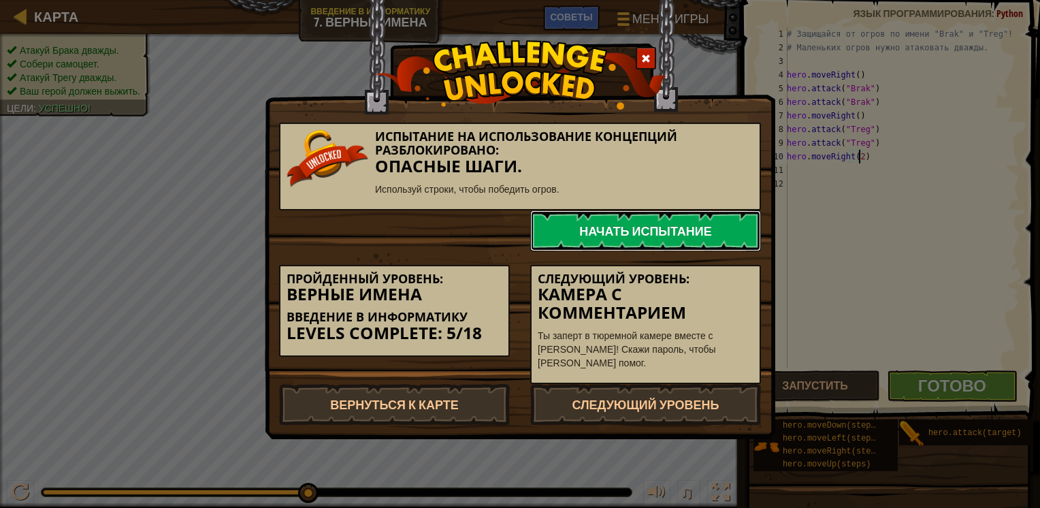
click at [626, 227] on link "Начать испытание" at bounding box center [645, 230] width 231 height 41
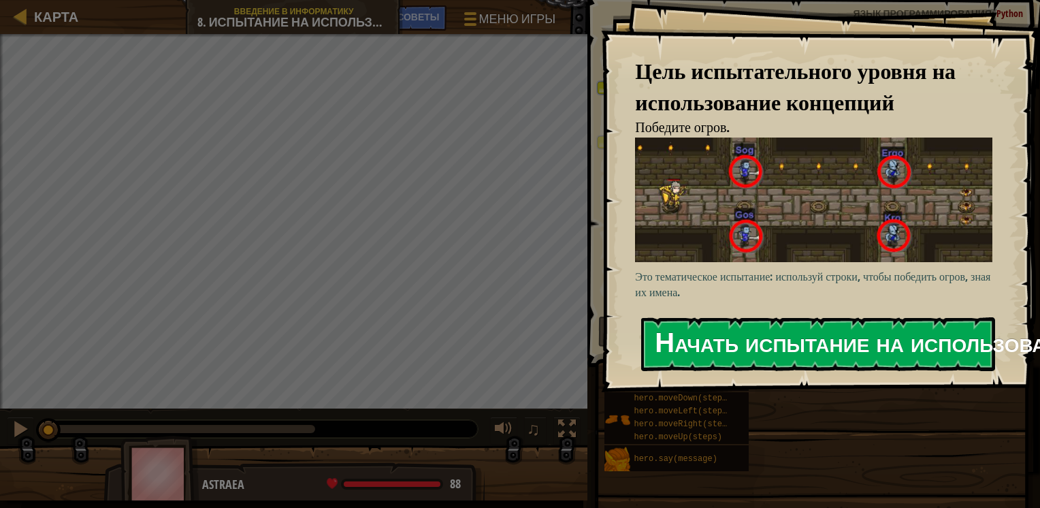
click at [819, 336] on button "Начать испытание на использование концепций" at bounding box center [818, 344] width 354 height 54
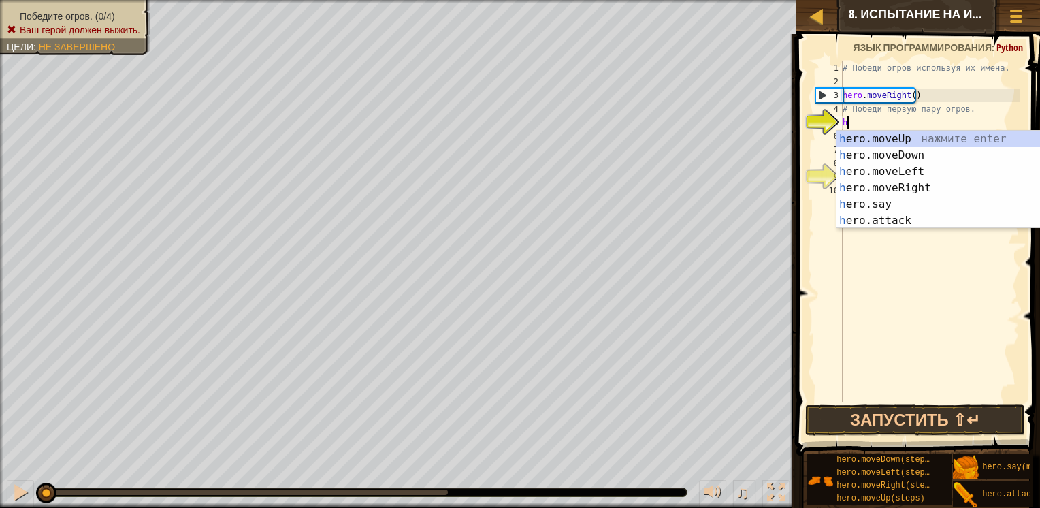
scroll to position [6, 0]
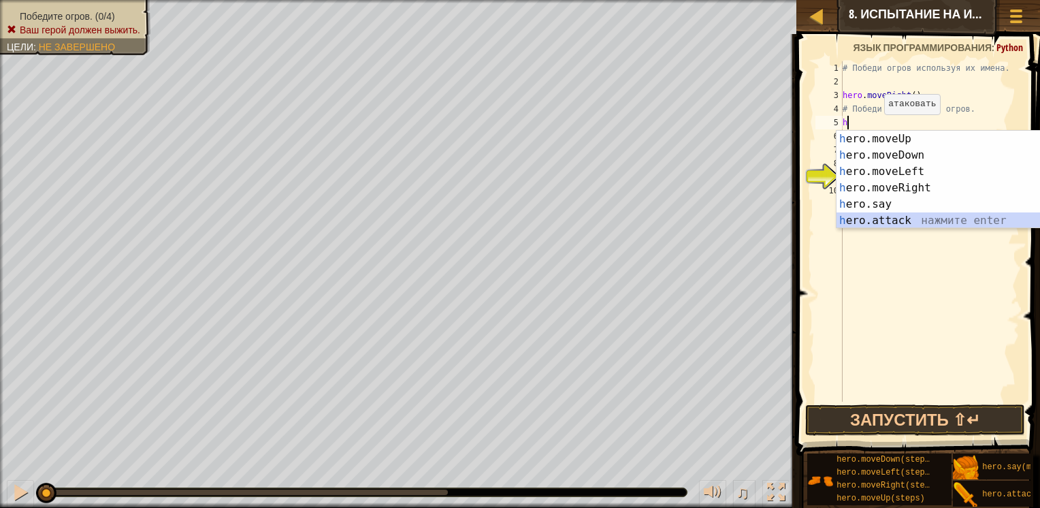
click at [877, 219] on div "h ero.moveUp нажмите enter h ero.moveDown нажмите enter h ero.moveLeft нажмите …" at bounding box center [964, 196] width 257 height 131
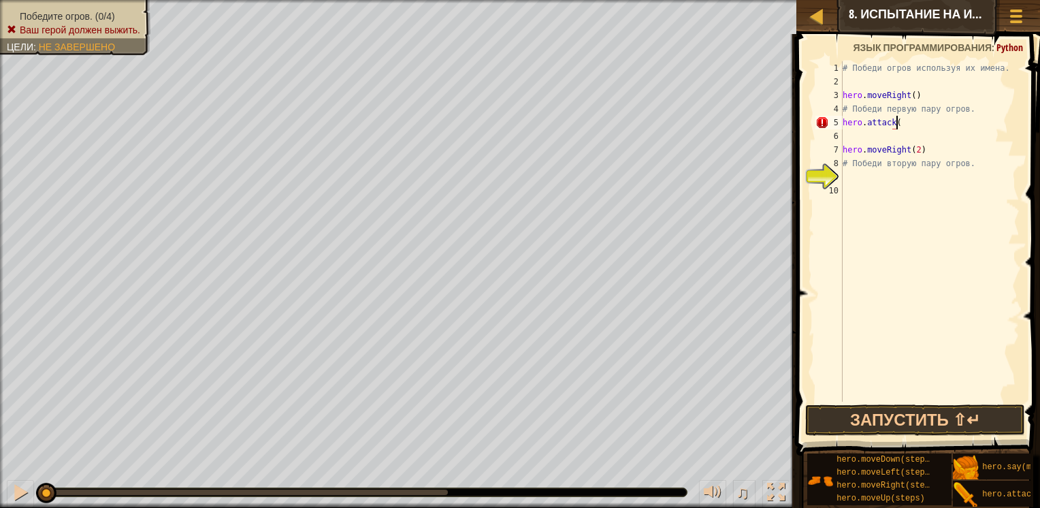
scroll to position [6, 3]
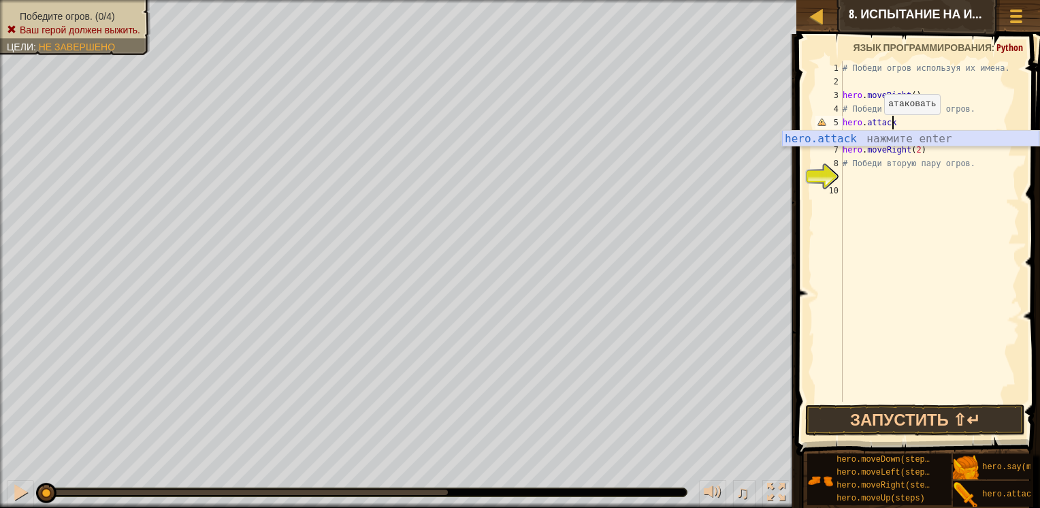
click at [885, 136] on div "hero.attack нажмите enter" at bounding box center [910, 155] width 257 height 49
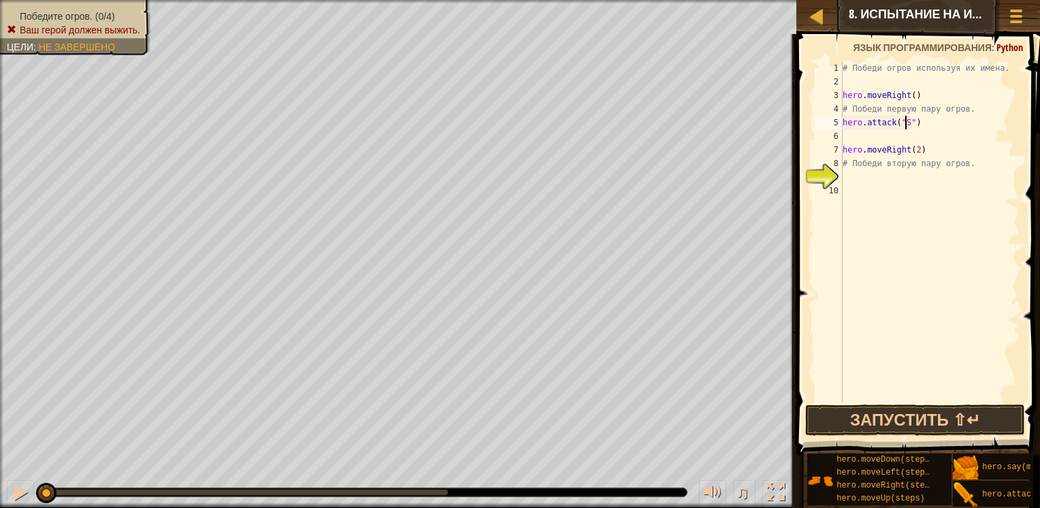
scroll to position [6, 5]
type textarea "hero.attack("Sog")"
click at [866, 406] on button "Запустить ⇧↵" at bounding box center [915, 419] width 221 height 31
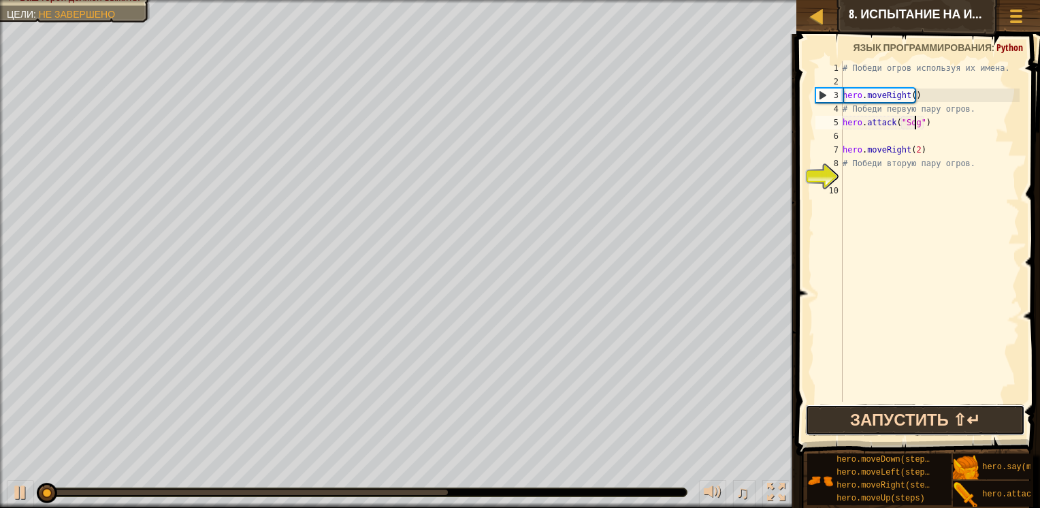
click at [864, 414] on button "Запустить ⇧↵" at bounding box center [915, 419] width 221 height 31
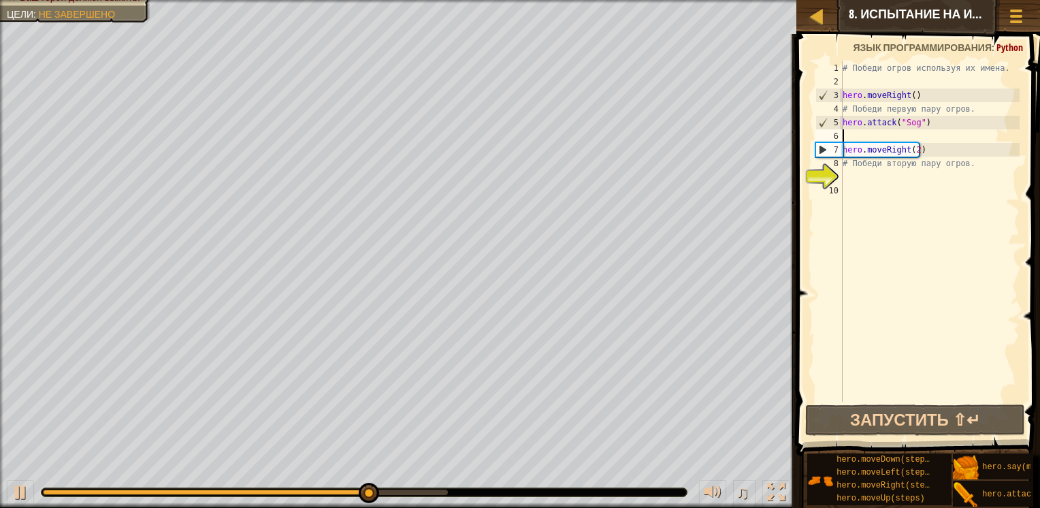
click at [945, 130] on div "# Победи огров используя их имена. hero . moveRight ( ) # Победи первую пару ог…" at bounding box center [930, 245] width 180 height 368
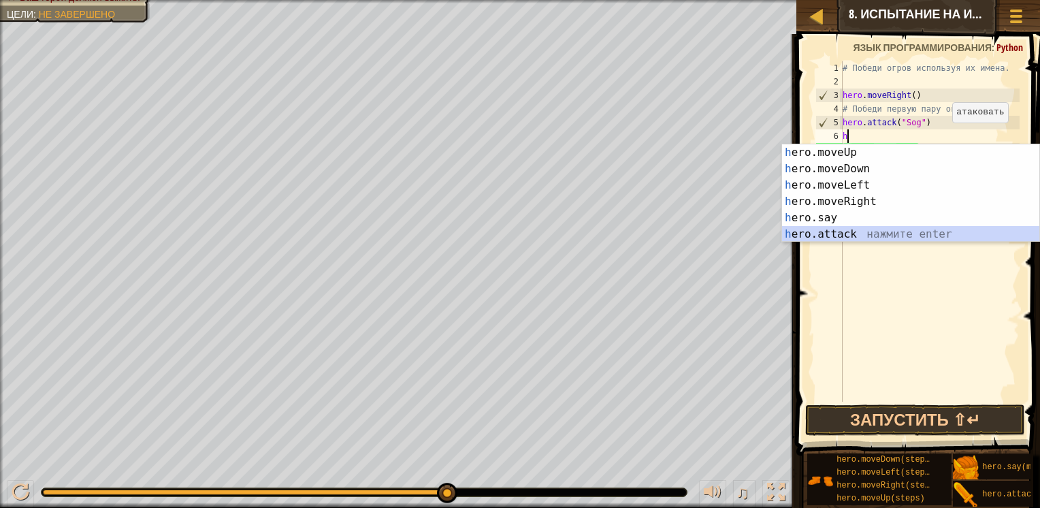
click at [858, 233] on div "h ero.moveUp нажмите enter h ero.moveDown нажмите enter h ero.moveLeft нажмите …" at bounding box center [910, 209] width 257 height 131
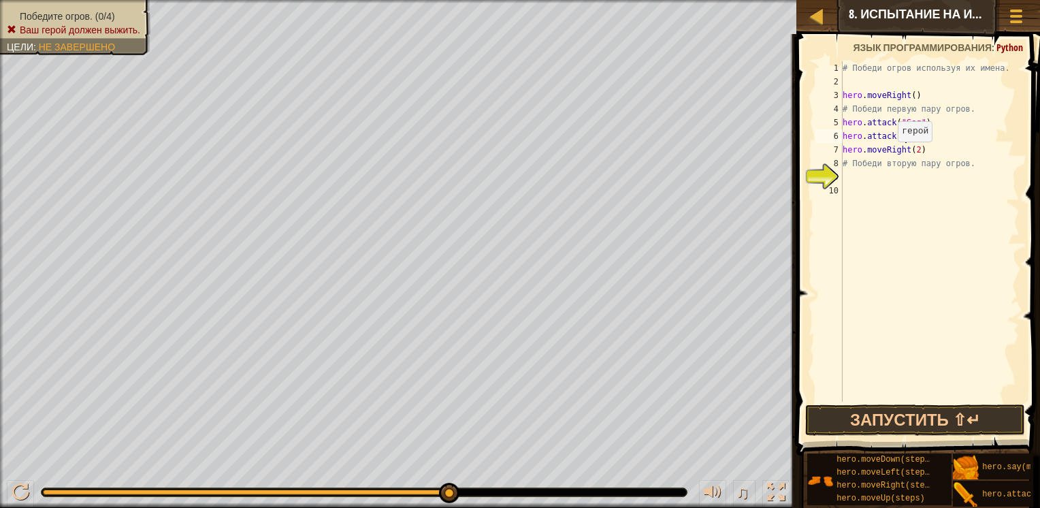
scroll to position [6, 5]
click at [903, 418] on button "Запустить ⇧↵" at bounding box center [915, 419] width 221 height 31
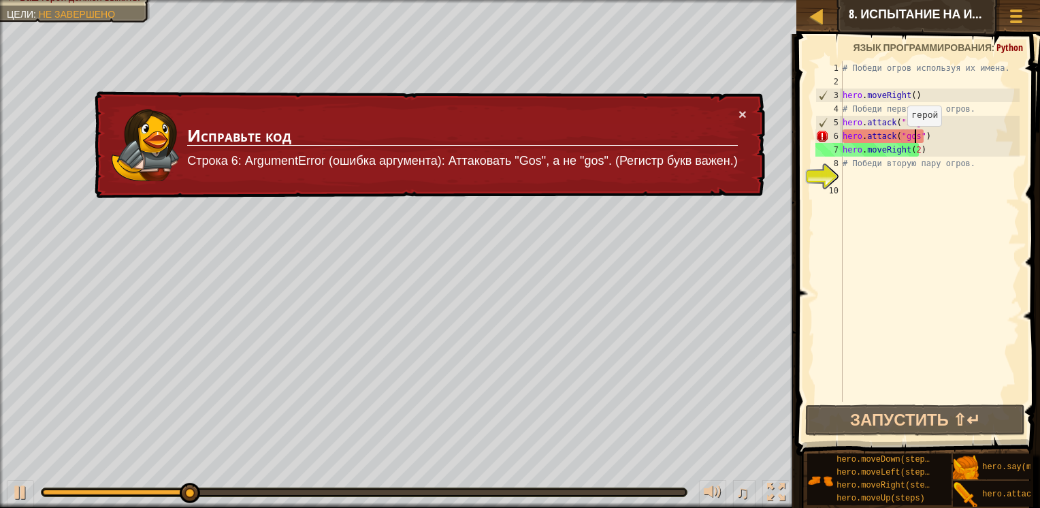
click at [900, 140] on div "# Победи огров используя их имена. hero . moveRight ( ) # Победи первую пару ог…" at bounding box center [930, 245] width 180 height 368
click at [901, 140] on div "# Победи огров используя их имена. hero . moveRight ( ) # Победи первую пару ог…" at bounding box center [930, 245] width 180 height 368
click at [905, 140] on div "# Победи огров используя их имена. hero . moveRight ( ) # Победи первую пару ог…" at bounding box center [930, 231] width 180 height 340
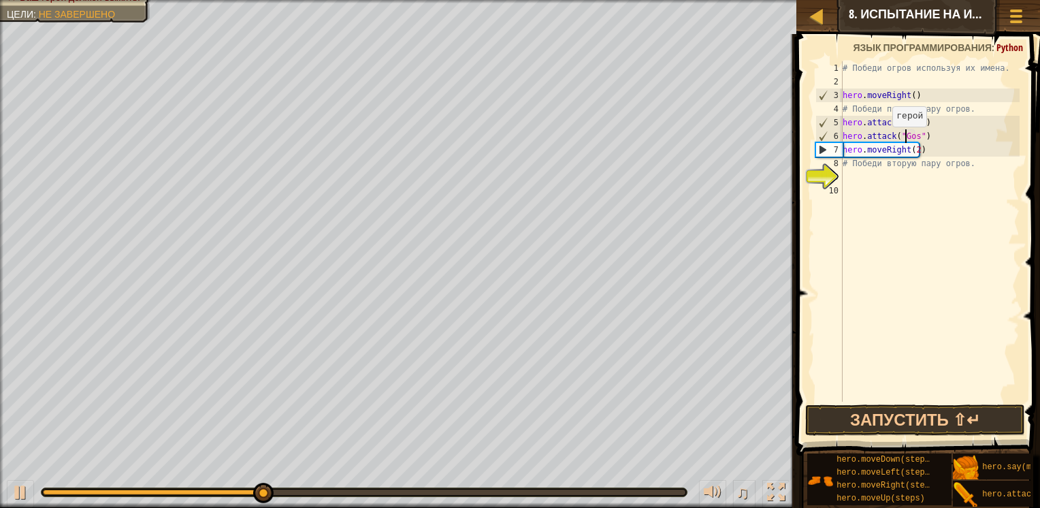
scroll to position [6, 0]
click at [946, 429] on button "Запустить ⇧↵" at bounding box center [915, 419] width 221 height 31
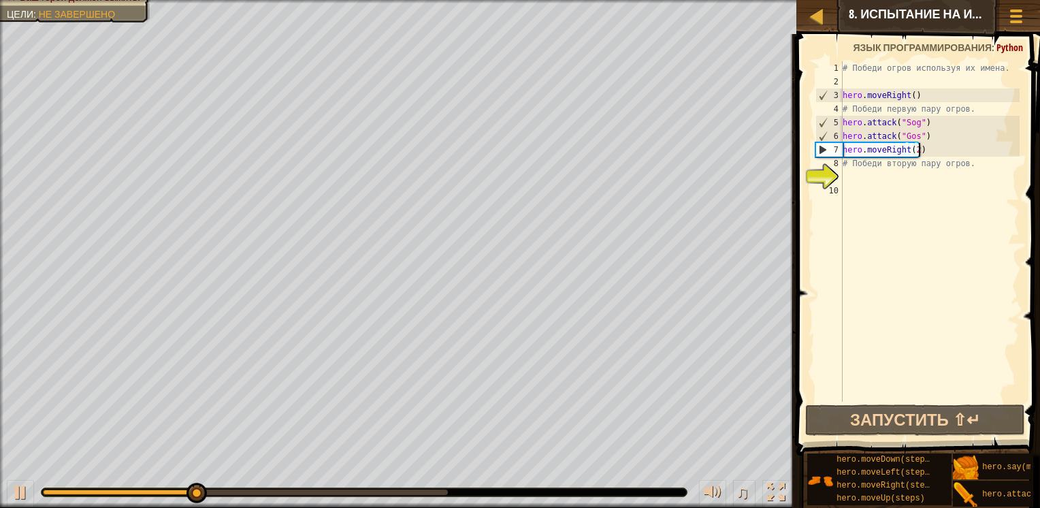
click at [931, 153] on div "# Победи огров используя их имена. hero . moveRight ( ) # Победи первую пару ог…" at bounding box center [930, 245] width 180 height 368
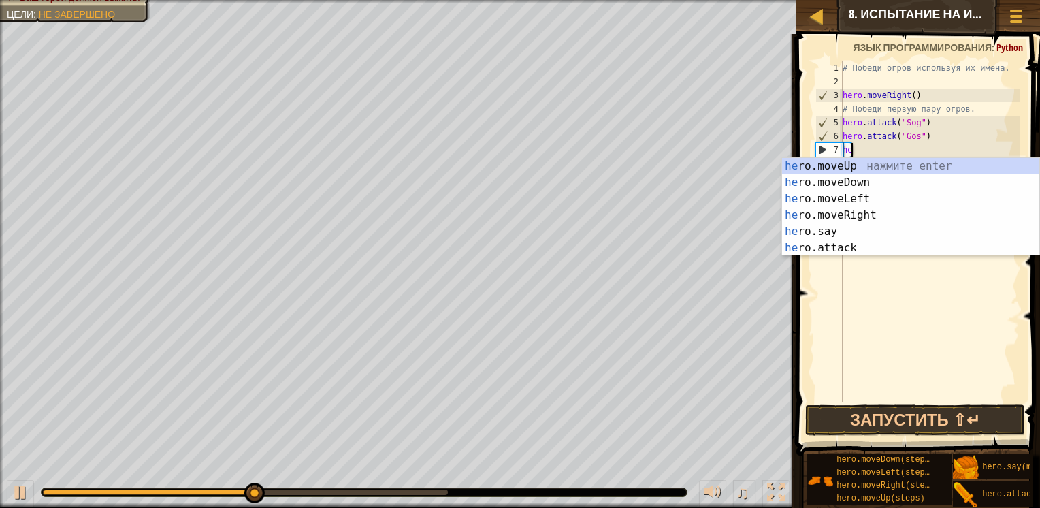
type textarea "h"
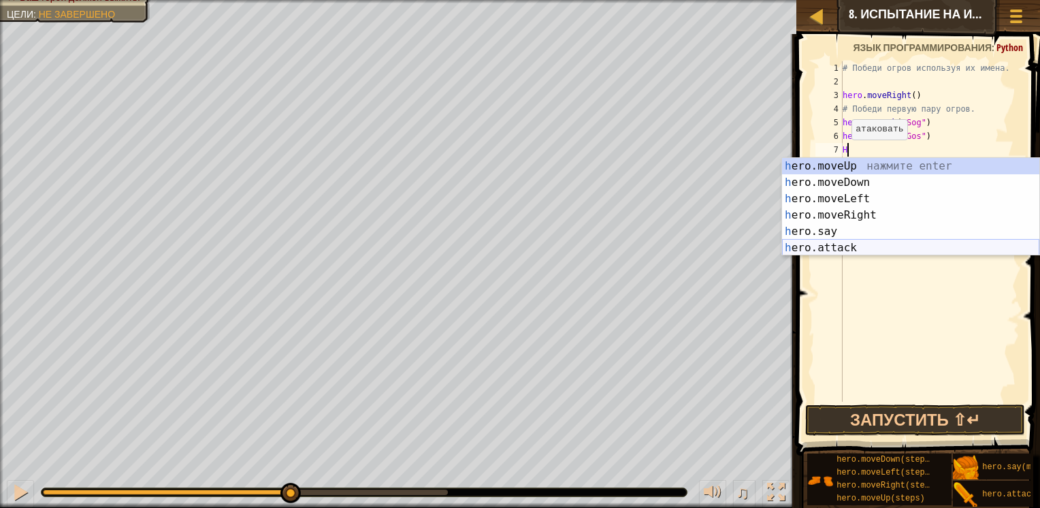
click at [824, 244] on div "h ero.moveUp нажмите enter h ero.moveDown нажмите enter h ero.moveLeft нажмите …" at bounding box center [910, 223] width 257 height 131
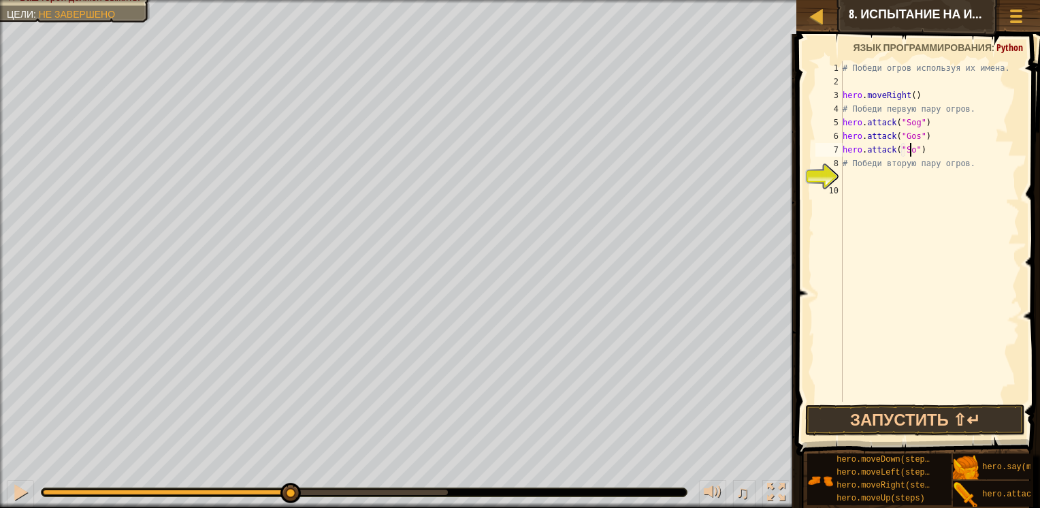
scroll to position [6, 5]
click at [973, 159] on div "# Победи огров используя их имена. hero . moveRight ( ) # Победи первую пару ог…" at bounding box center [930, 245] width 180 height 368
type textarea "# Победи вторую пару огров."
click at [770, 166] on div "Карта Введение в Информатику 8. Испытание на использование концепций. Опасные ш…" at bounding box center [520, 254] width 1040 height 508
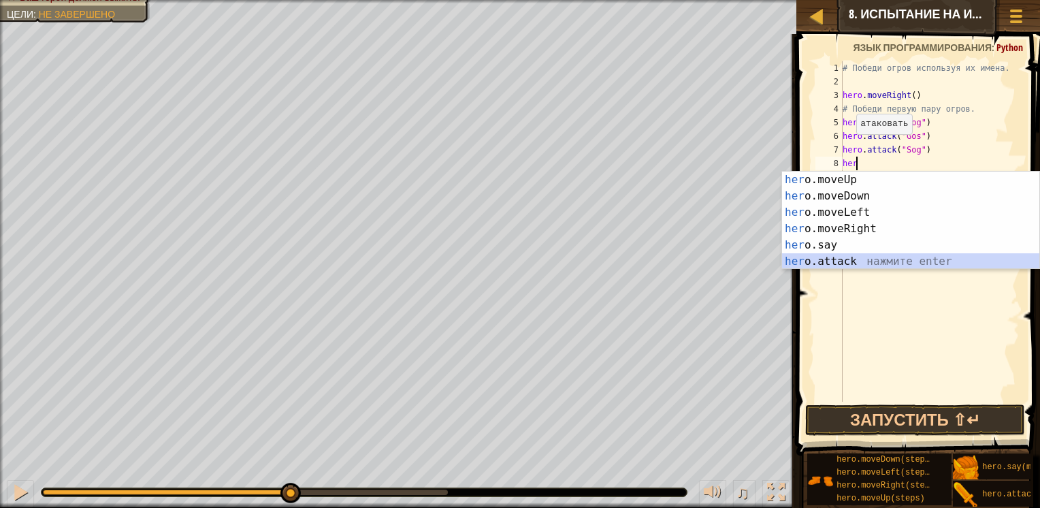
click at [920, 263] on div "her o.moveUp нажмите enter her o.moveDown нажмите enter her o.moveLeft нажмите …" at bounding box center [910, 237] width 257 height 131
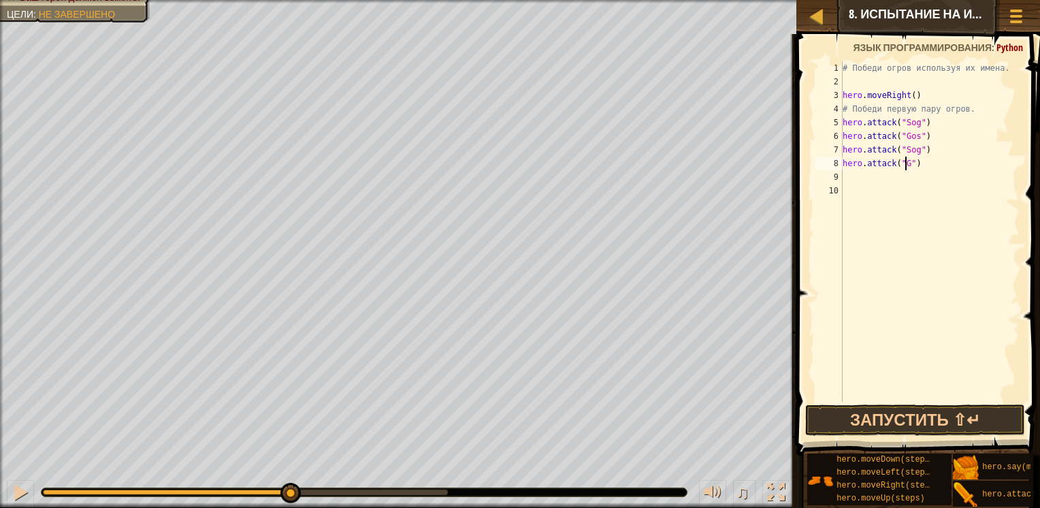
scroll to position [6, 5]
type textarea "hero.attack("Gos")"
click at [868, 422] on button "Запустить ⇧↵" at bounding box center [915, 419] width 221 height 31
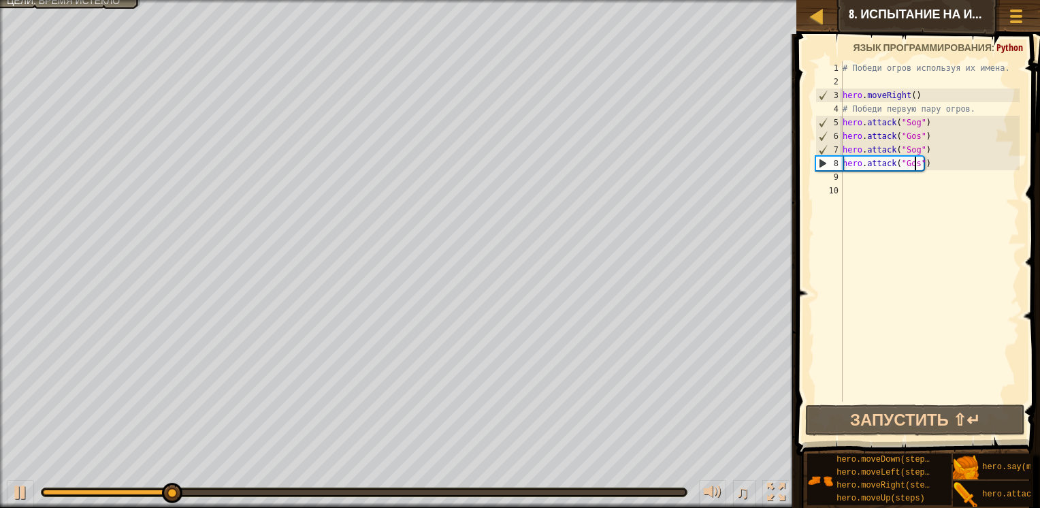
click at [859, 184] on div "# Победи огров используя их имена. hero . moveRight ( ) # Победи первую пару ог…" at bounding box center [930, 245] width 180 height 368
drag, startPoint x: 864, startPoint y: 196, endPoint x: 867, endPoint y: 213, distance: 17.2
click at [867, 213] on div "# Победи огров используя их имена. hero . moveRight ( ) # Победи первую пару ог…" at bounding box center [930, 245] width 180 height 368
click at [856, 184] on div "# Победи огров используя их имена. hero . moveRight ( ) # Победи первую пару ог…" at bounding box center [930, 245] width 180 height 368
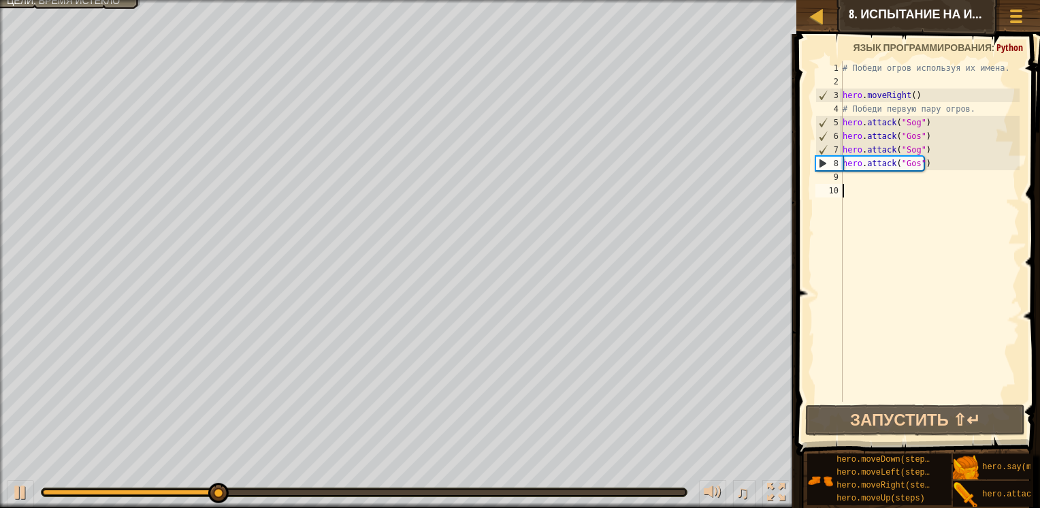
click at [855, 193] on div "# Победи огров используя их имена. hero . moveRight ( ) # Победи первую пару ог…" at bounding box center [930, 245] width 180 height 368
click at [852, 177] on div "# Победи огров используя их имена. hero . moveRight ( ) # Победи первую пару ог…" at bounding box center [930, 245] width 180 height 368
type textarea "h"
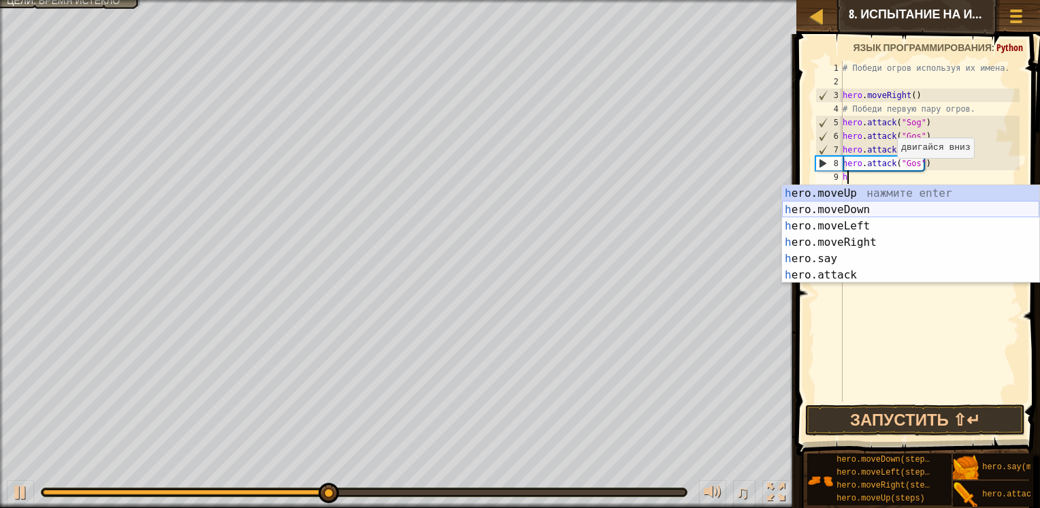
click at [845, 211] on div "h ero.moveUp нажмите enter h ero.moveDown нажмите enter h ero.moveLeft нажмите …" at bounding box center [910, 250] width 257 height 131
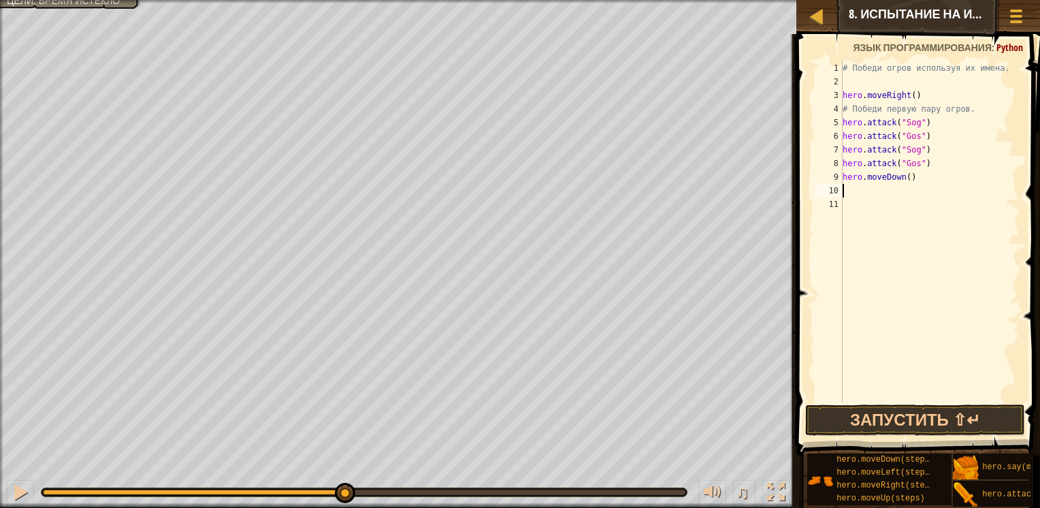
type textarea "h"
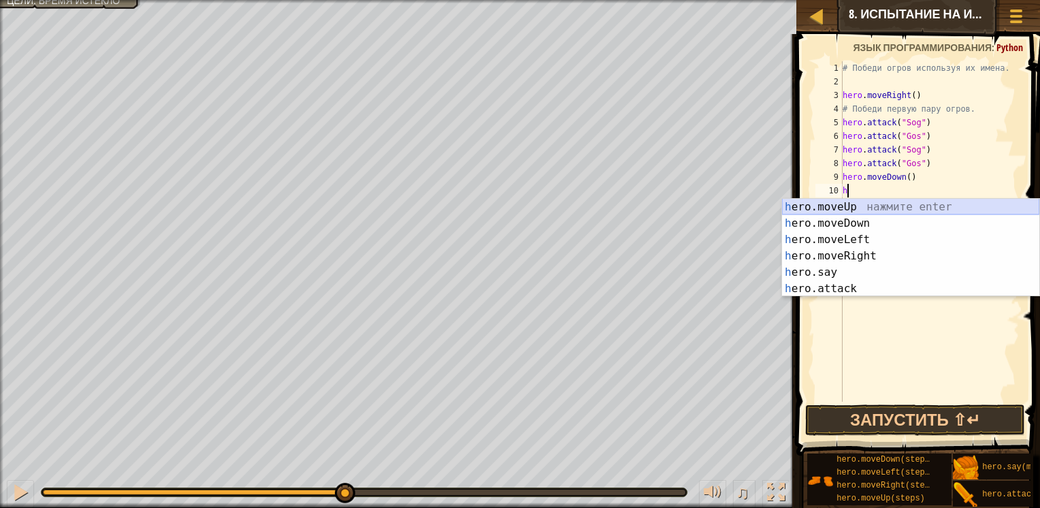
click at [846, 207] on div "h ero.moveUp нажмите enter h ero.moveDown нажмите enter h ero.moveLeft нажмите …" at bounding box center [910, 264] width 257 height 131
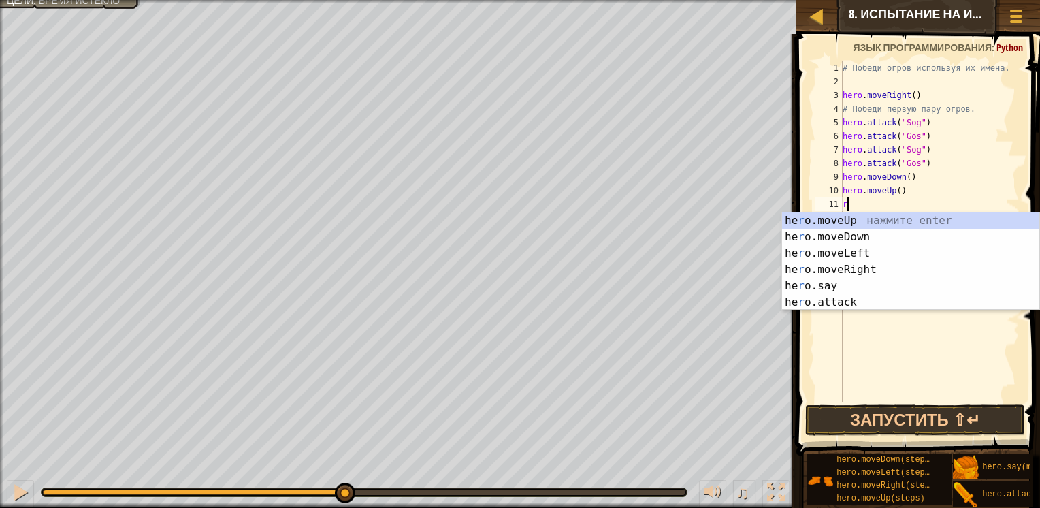
type textarea "re"
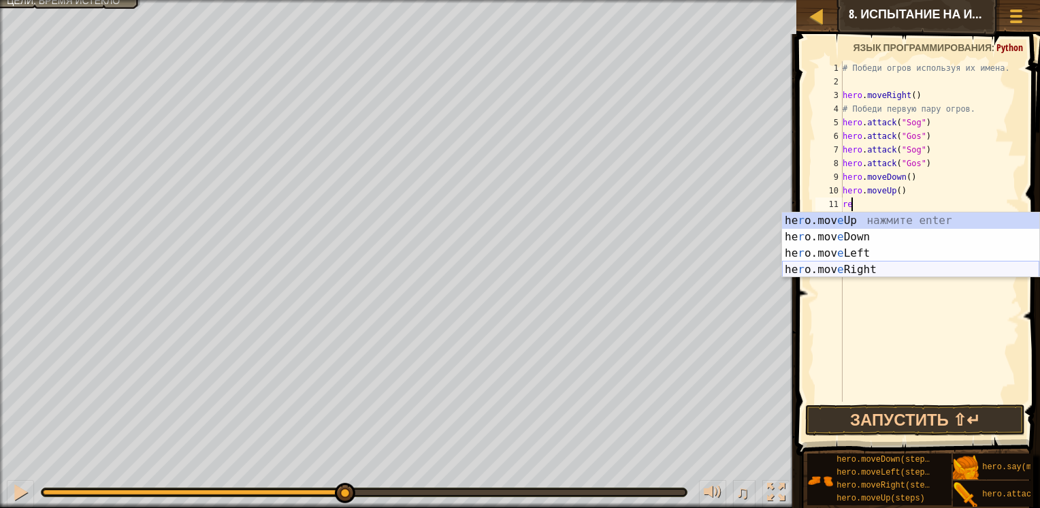
click at [857, 263] on div "he r o.mov e Up нажмите enter he r o.mov e Down нажмите enter he r o.mov e Left…" at bounding box center [910, 261] width 257 height 98
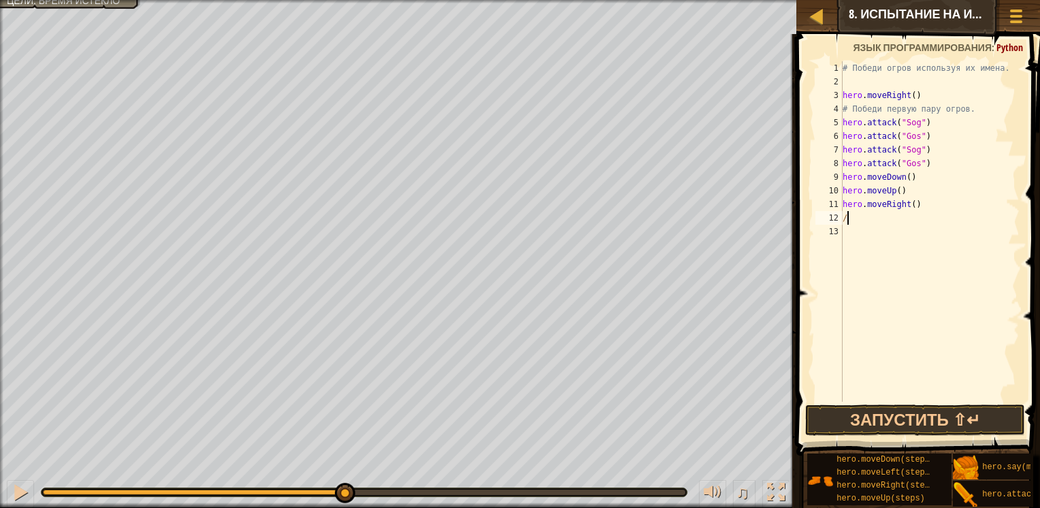
type textarea "/"
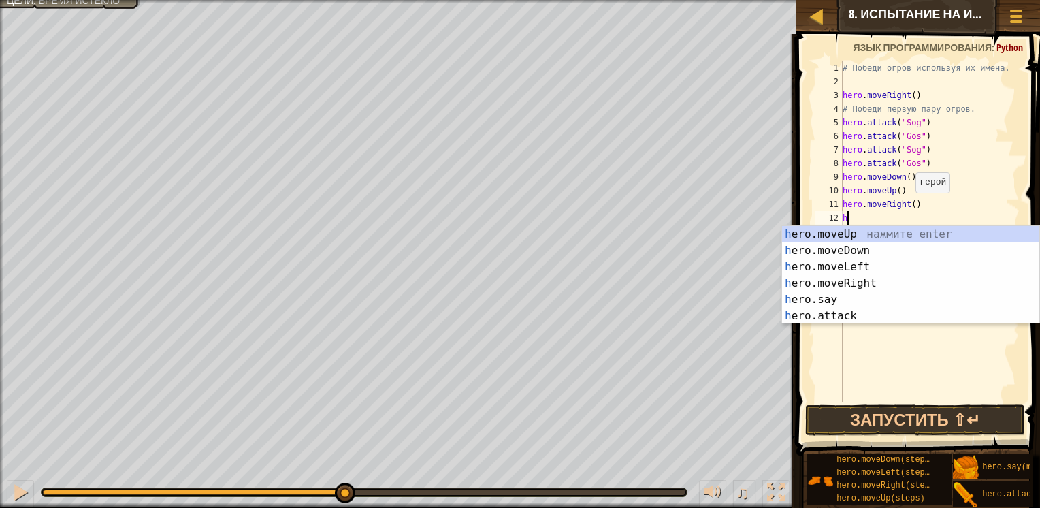
click at [909, 206] on div "# Победи огров используя их имена. hero . moveRight ( ) # Победи первую пару ог…" at bounding box center [930, 245] width 180 height 368
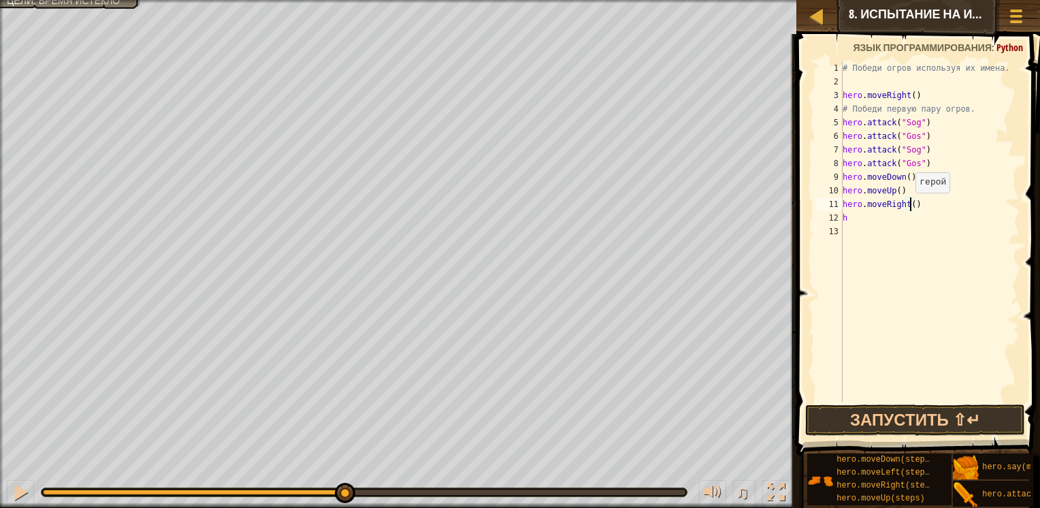
scroll to position [6, 5]
click at [855, 218] on div "# Победи огров используя их имена. hero . moveRight ( ) # Победи первую пару ог…" at bounding box center [930, 245] width 180 height 368
type textarea "h"
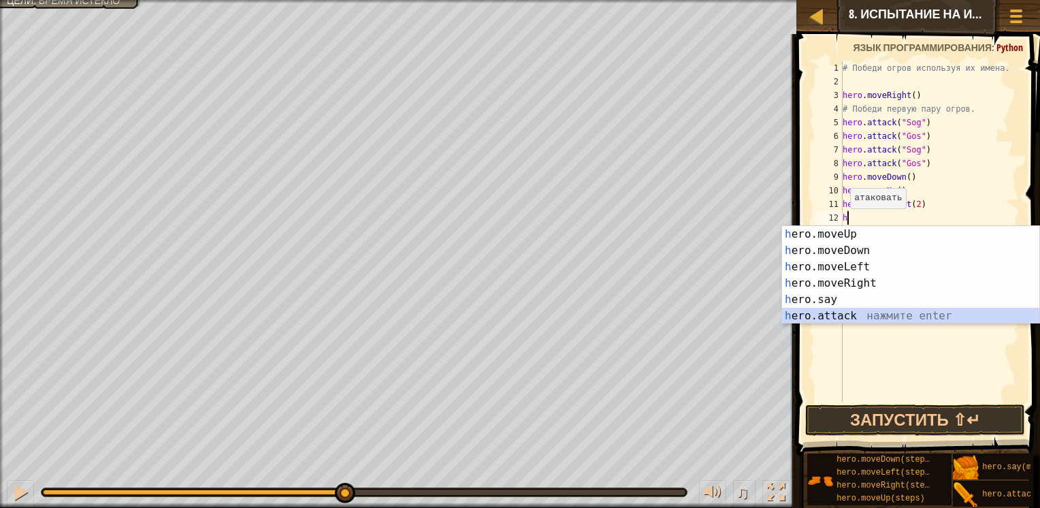
click at [834, 312] on div "h ero.moveUp нажмите enter h ero.moveDown нажмите enter h ero.moveLeft нажмите …" at bounding box center [910, 291] width 257 height 131
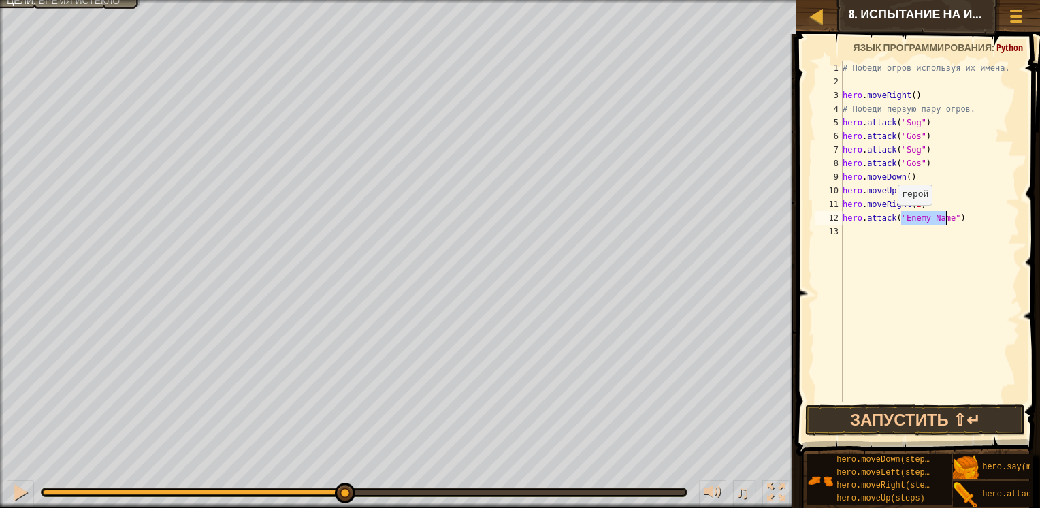
click at [890, 218] on div "# Победи огров используя их имена. hero . moveRight ( ) # Победи первую пару ог…" at bounding box center [930, 245] width 180 height 368
click at [921, 219] on div "# Победи огров используя их имена. hero . moveRight ( ) # Победи первую пару ог…" at bounding box center [930, 245] width 180 height 368
click at [893, 219] on div "# Победи огров используя их имена. hero . moveRight ( ) # Победи первую пару ог…" at bounding box center [930, 245] width 180 height 368
click at [894, 217] on div "# Победи огров используя их имена. hero . moveRight ( ) # Победи первую пару ог…" at bounding box center [930, 245] width 180 height 368
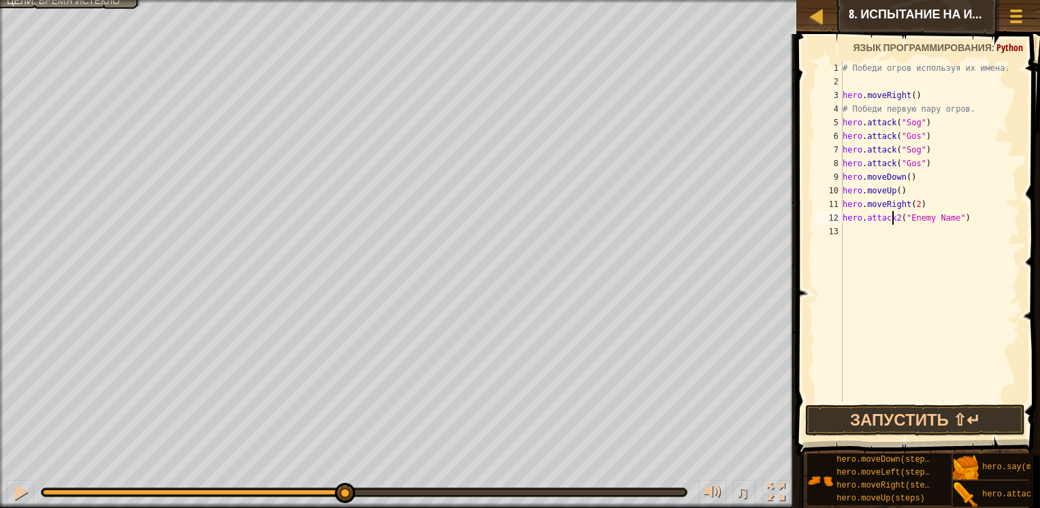
click at [896, 216] on div "# Победи огров используя их имена. hero . moveRight ( ) # Победи первую пару ог…" at bounding box center [930, 245] width 180 height 368
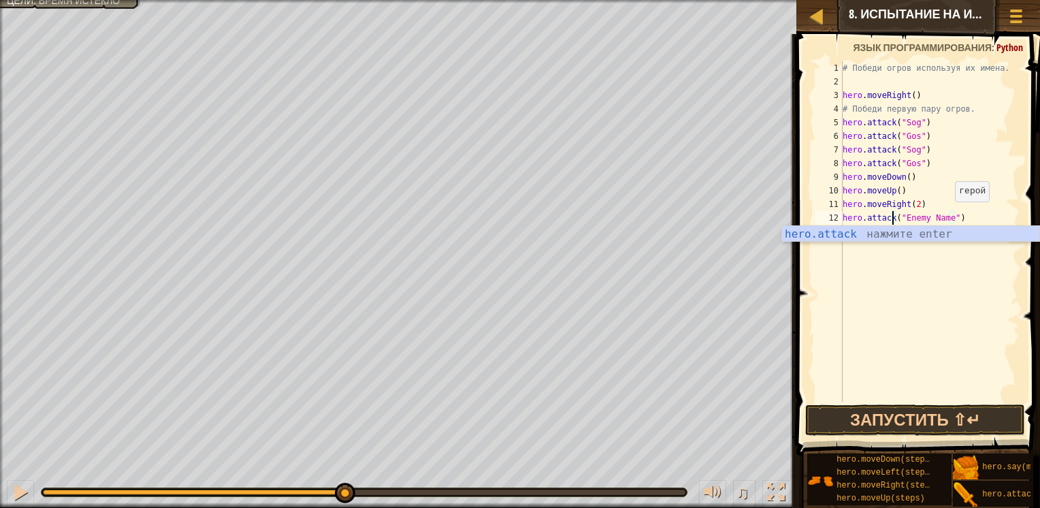
click at [948, 215] on div "# Победи огров используя их имена. hero . moveRight ( ) # Победи первую пару ог…" at bounding box center [930, 245] width 180 height 368
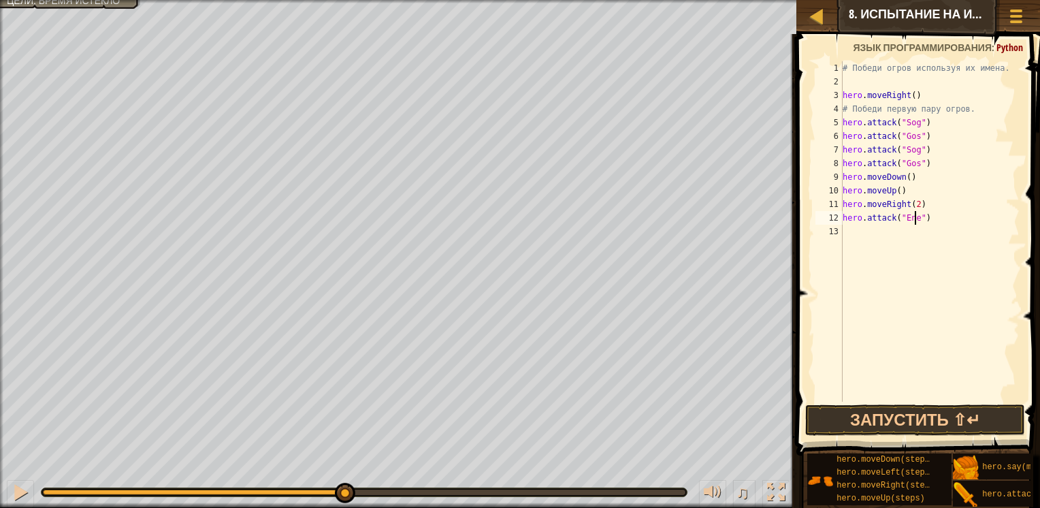
scroll to position [6, 3]
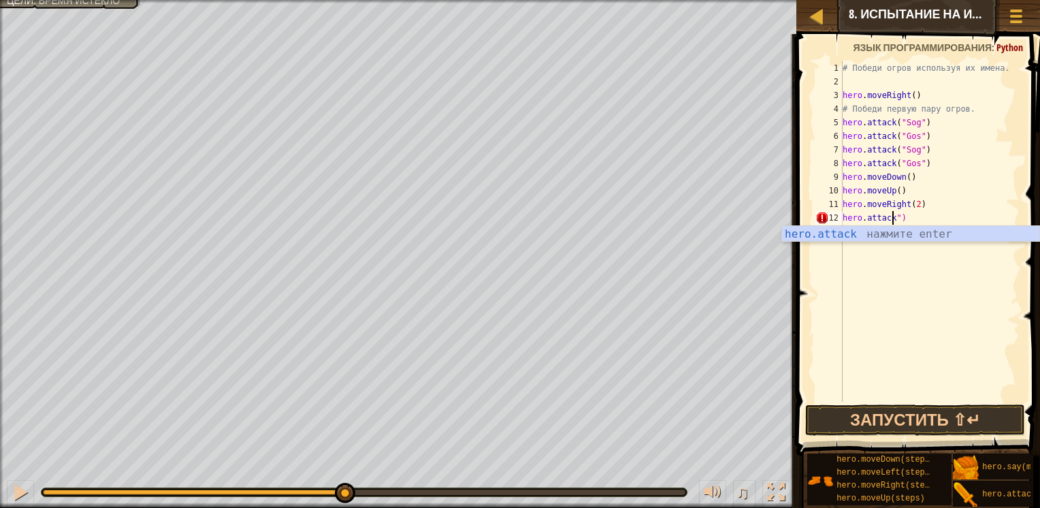
click at [937, 209] on div "# Победи огров используя их имена. hero . moveRight ( ) # Победи первую пару ог…" at bounding box center [930, 245] width 180 height 368
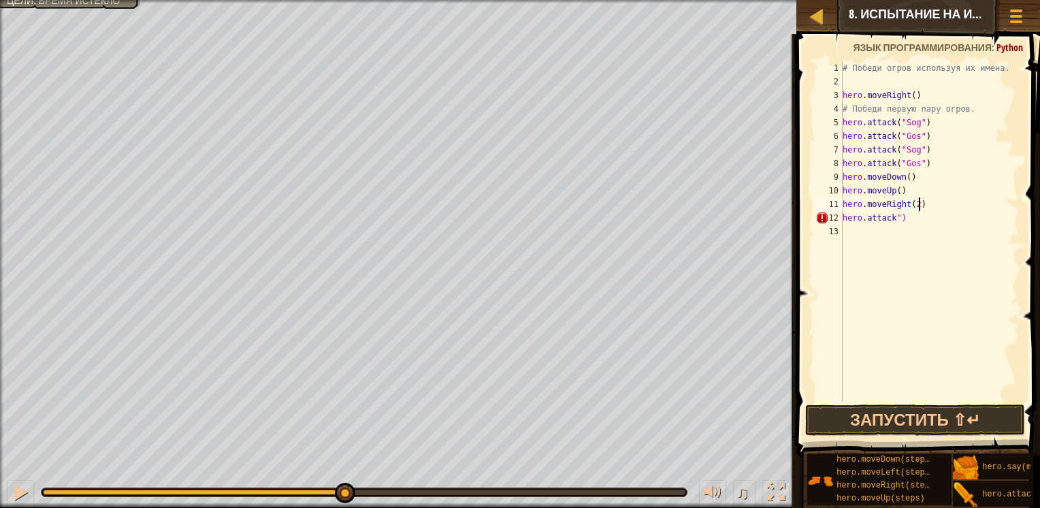
click at [925, 218] on div "# Победи огров используя их имена. hero . moveRight ( ) # Победи первую пару ог…" at bounding box center [930, 245] width 180 height 368
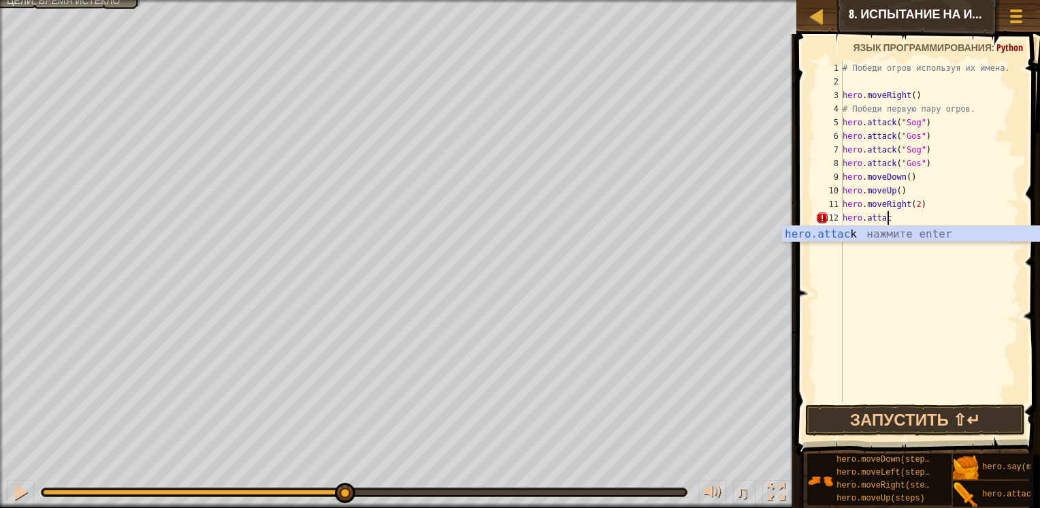
scroll to position [6, 3]
click at [880, 235] on div "hero.attac k нажмите enter" at bounding box center [910, 250] width 257 height 49
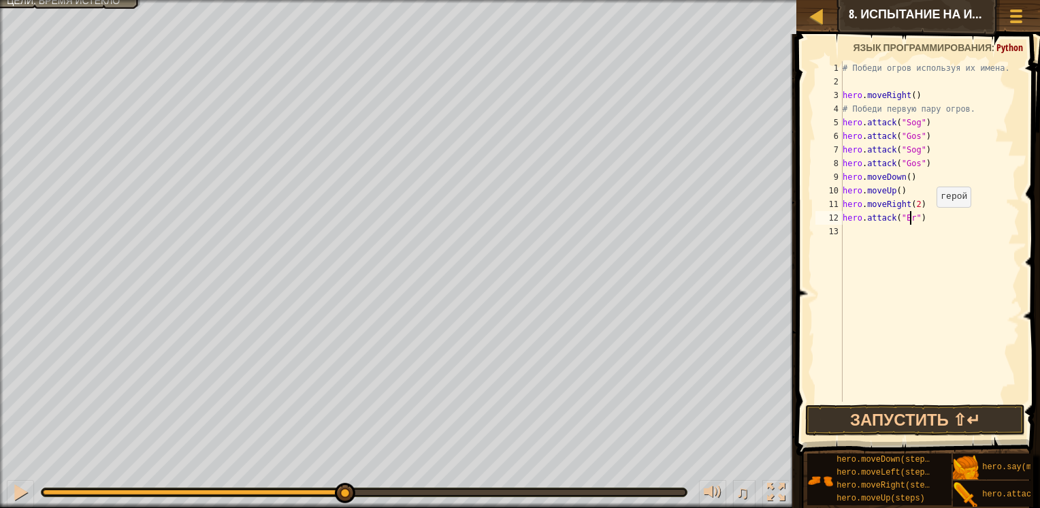
scroll to position [6, 5]
type textarea "hero.attack("Ergo")"
click at [871, 236] on div "# Победи огров используя их имена. hero . moveRight ( ) # Победи первую пару ог…" at bounding box center [930, 245] width 180 height 368
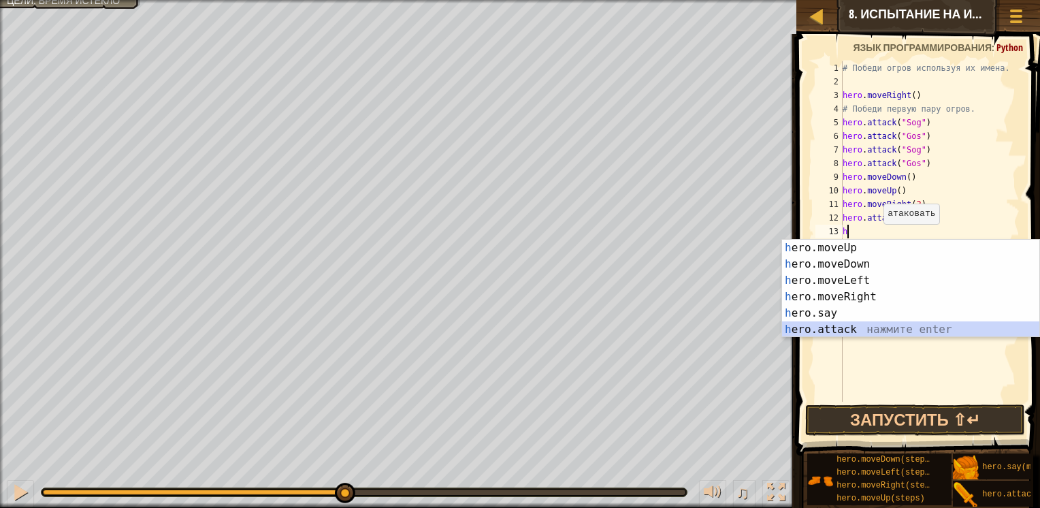
click at [860, 328] on div "h ero.moveUp нажмите enter h ero.moveDown нажмите enter h ero.moveLeft нажмите …" at bounding box center [910, 305] width 257 height 131
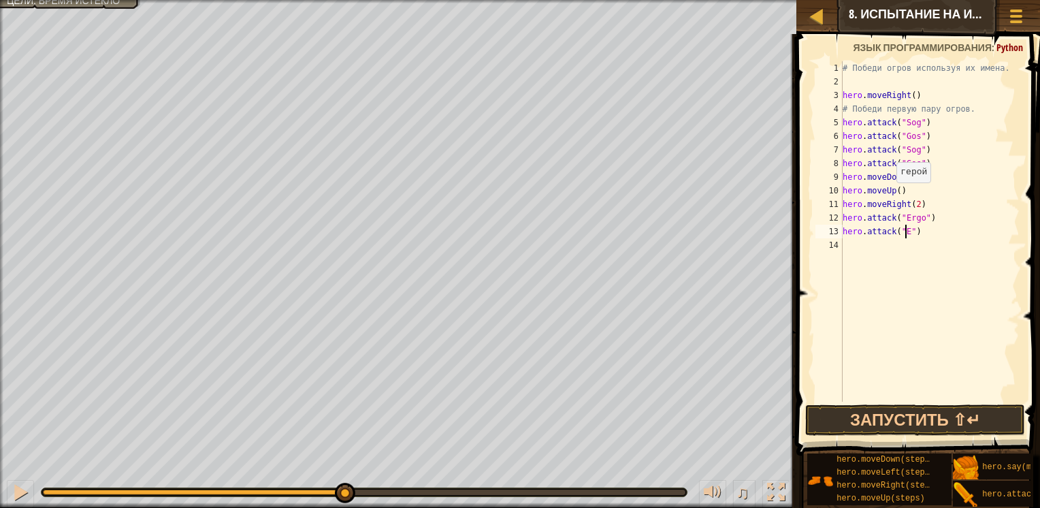
scroll to position [6, 5]
type textarea "hero.attack("Ergo")"
click at [864, 241] on div "# Победи огров используя их имена. hero . moveRight ( ) # Победи первую пару ог…" at bounding box center [930, 245] width 180 height 368
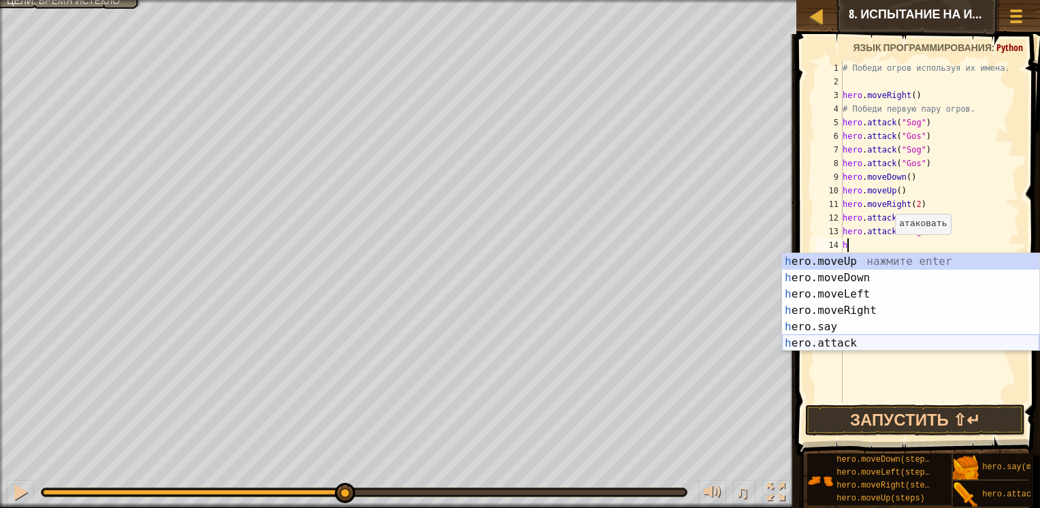
click at [850, 336] on div "h ero.moveUp нажмите enter h ero.moveDown нажмите enter h ero.moveLeft нажмите …" at bounding box center [910, 318] width 257 height 131
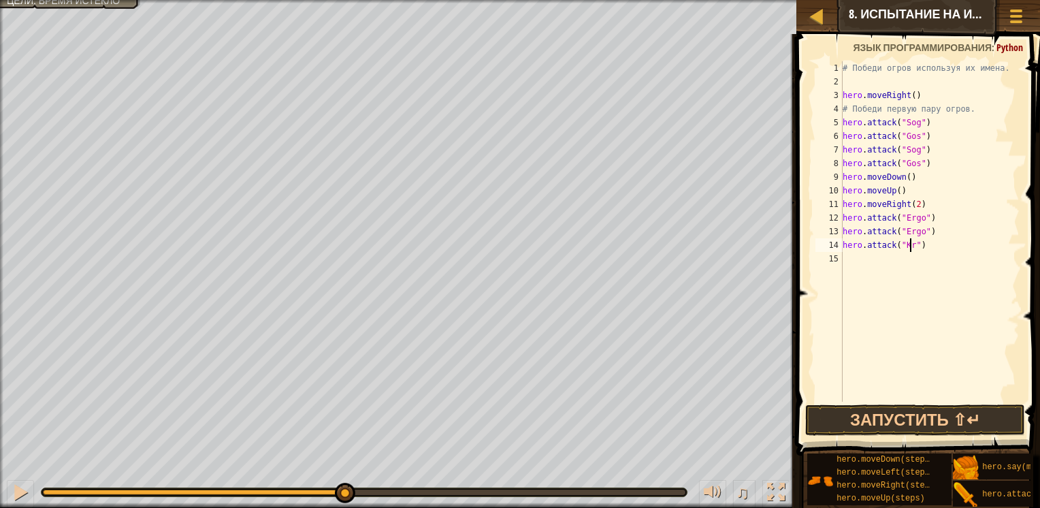
scroll to position [6, 5]
type textarea "hero.attack("Kro")"
click at [866, 265] on div "# Победи огров используя их имена. hero . moveRight ( ) # Победи первую пару ог…" at bounding box center [930, 245] width 180 height 368
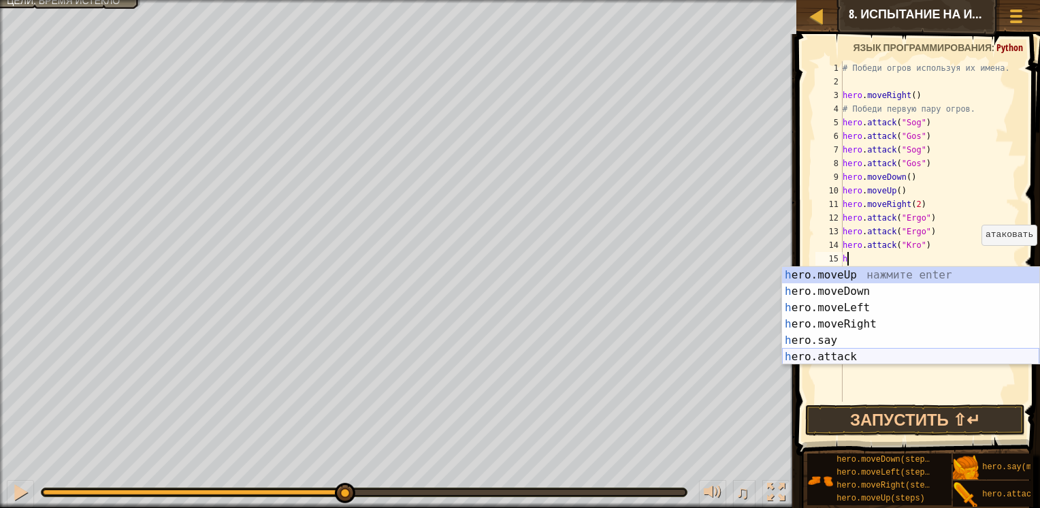
click at [863, 355] on div "h ero.moveUp нажмите enter h ero.moveDown нажмите enter h ero.moveLeft нажмите …" at bounding box center [910, 332] width 257 height 131
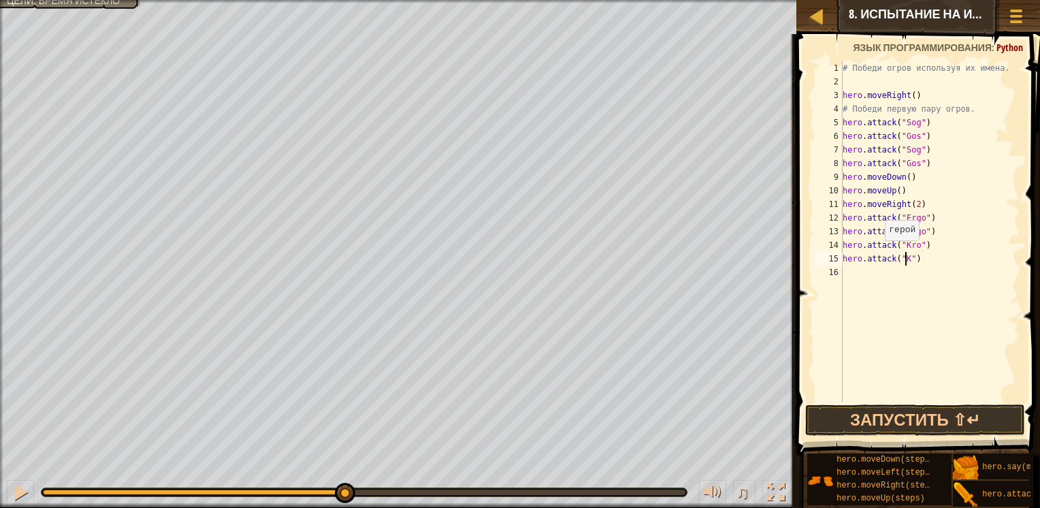
scroll to position [6, 5]
type textarea "hero.attack("Kro")"
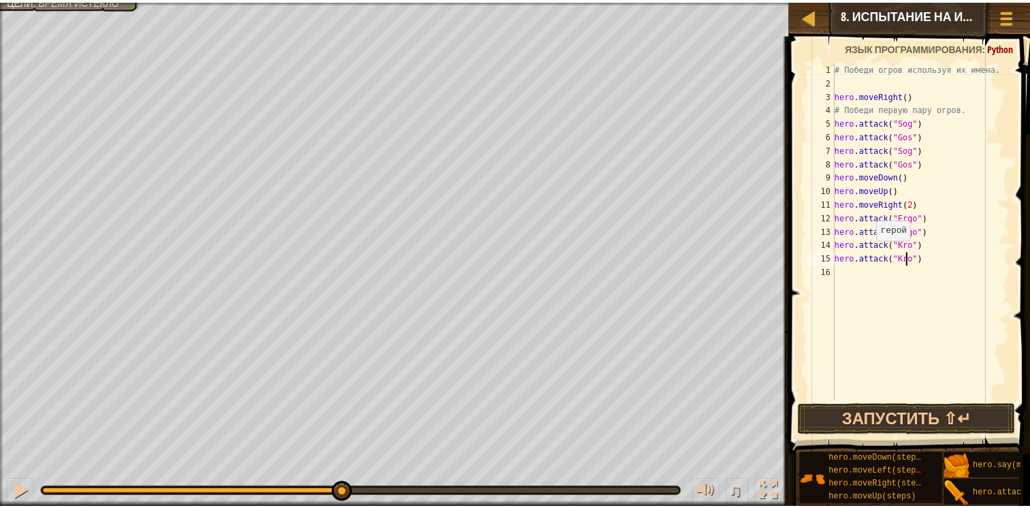
scroll to position [6, 0]
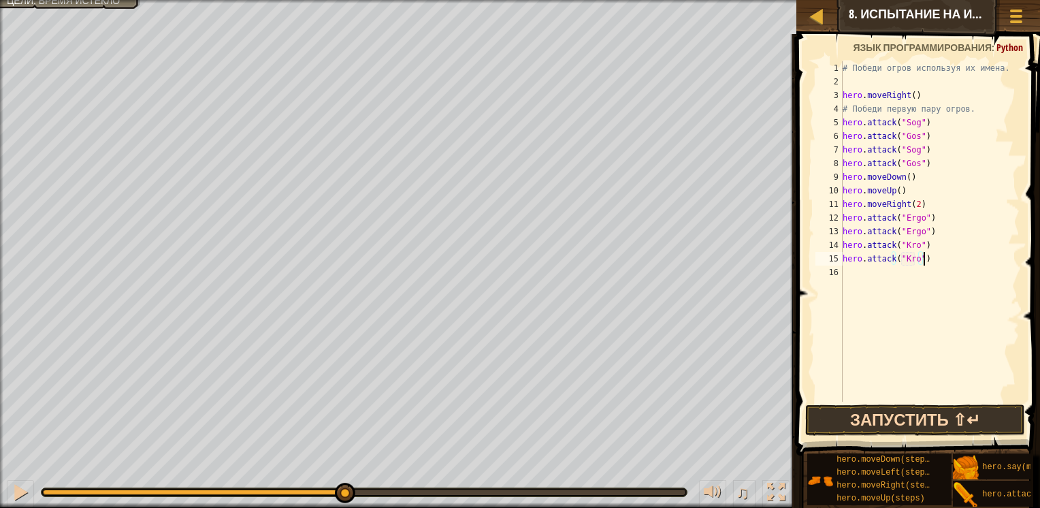
type textarea "hero.attack("Kro")"
click at [931, 418] on button "Запустить ⇧↵" at bounding box center [915, 419] width 221 height 31
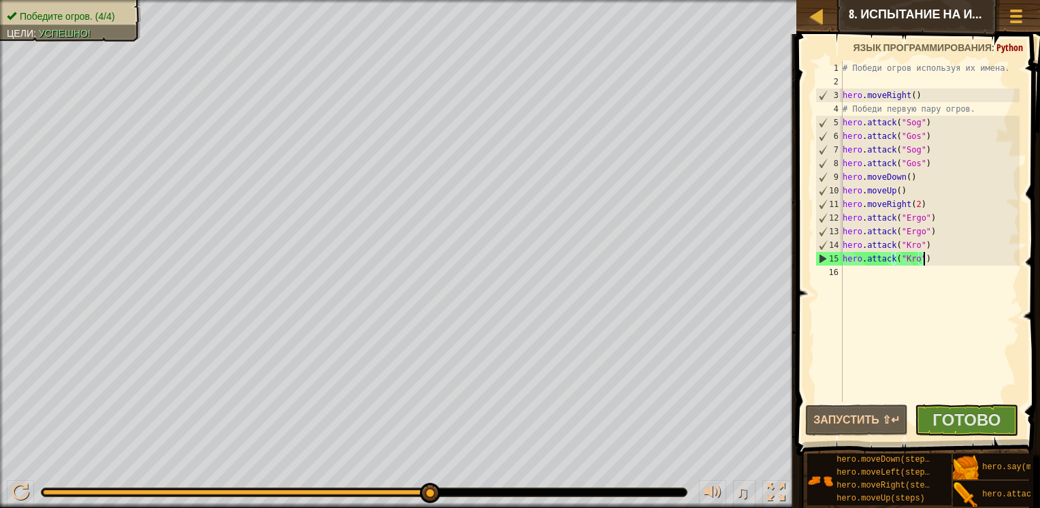
click at [912, 276] on div "# Победи огров используя их имена. hero . moveRight ( ) # Победи первую пару ог…" at bounding box center [930, 245] width 180 height 368
type textarea "h"
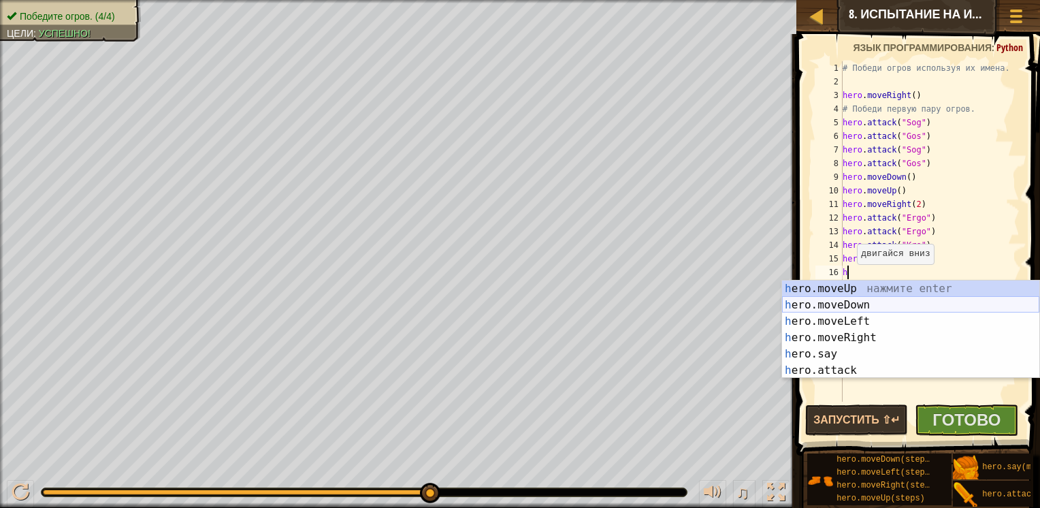
click at [810, 304] on div "h ero.moveUp нажмите enter h ero.moveDown нажмите enter h ero.moveLeft нажмите …" at bounding box center [910, 345] width 257 height 131
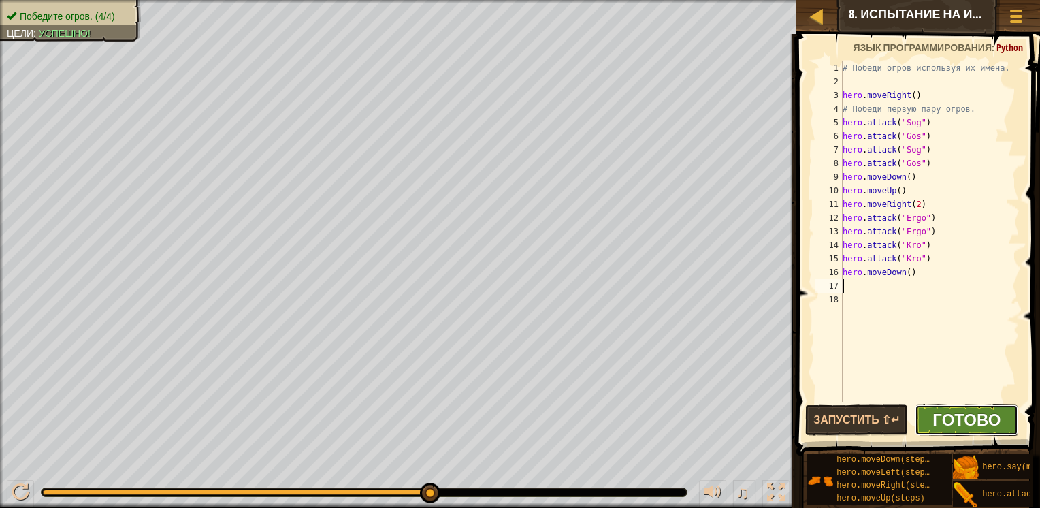
click at [959, 412] on span "Готово" at bounding box center [966, 419] width 68 height 22
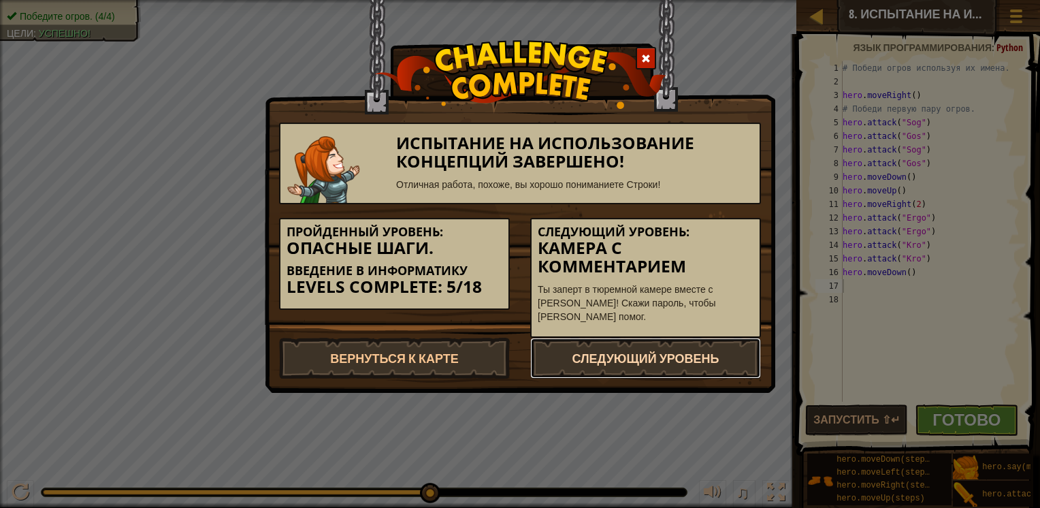
click at [684, 353] on link "Следующий уровень" at bounding box center [645, 358] width 231 height 41
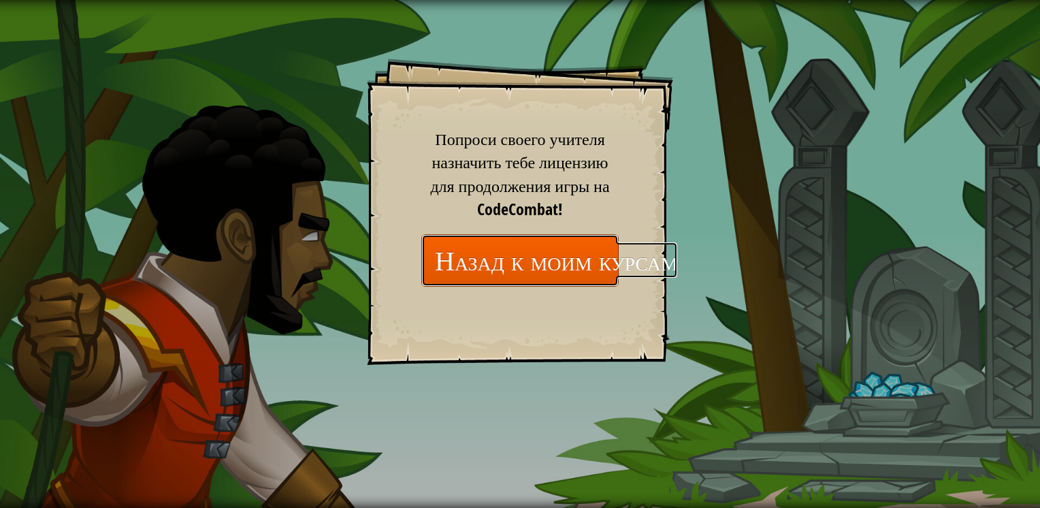
click at [570, 244] on link "Назад к моим курсам" at bounding box center [519, 260] width 197 height 52
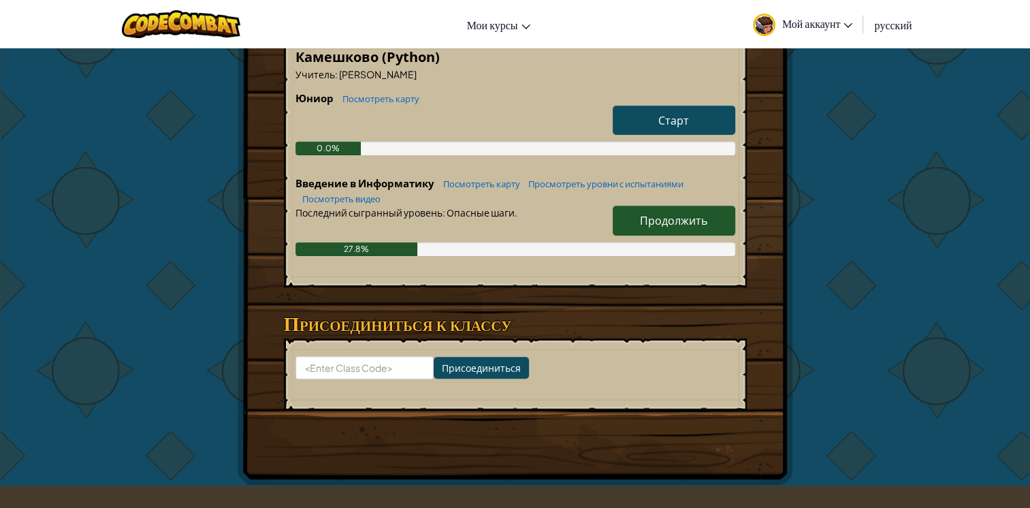
scroll to position [204, 0]
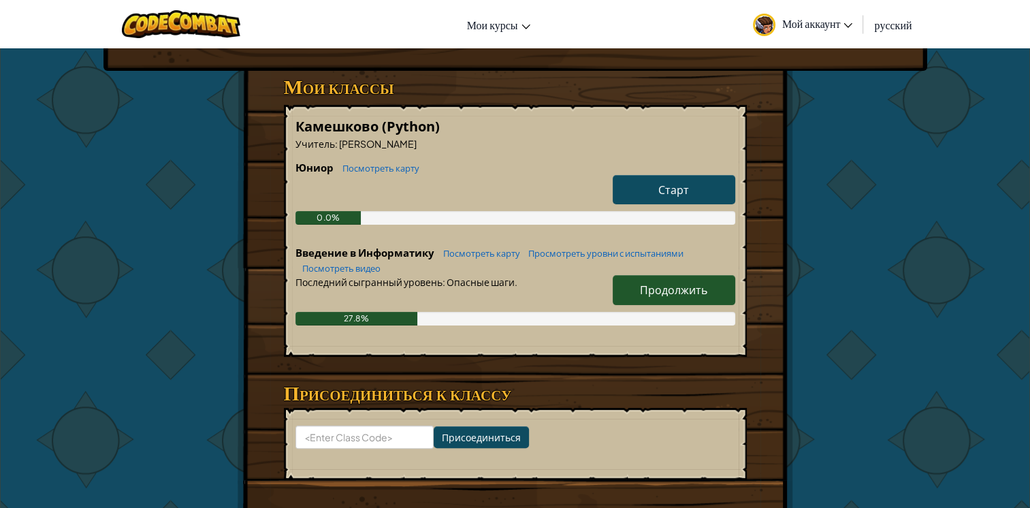
click at [647, 287] on span "Продолжить" at bounding box center [673, 289] width 67 height 14
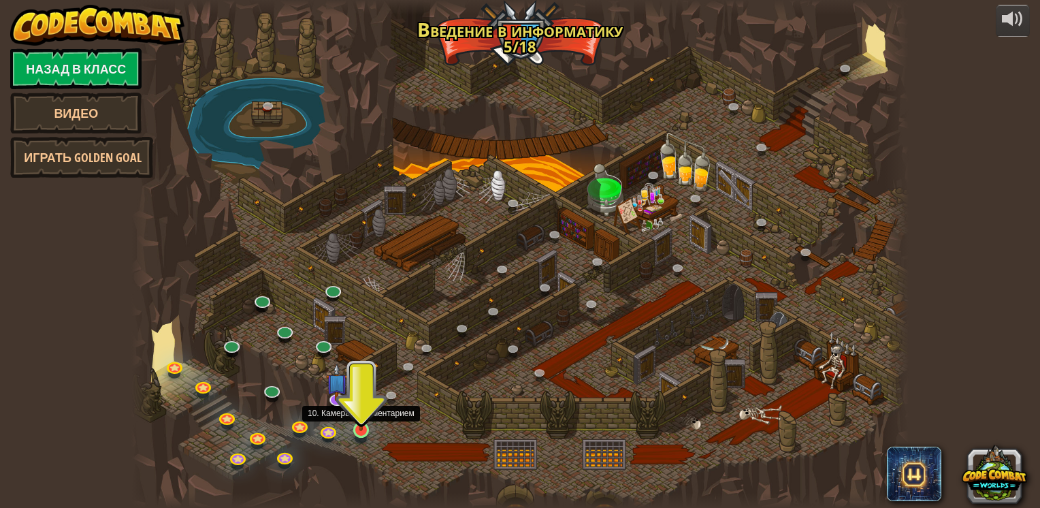
click at [363, 429] on img at bounding box center [361, 409] width 20 height 45
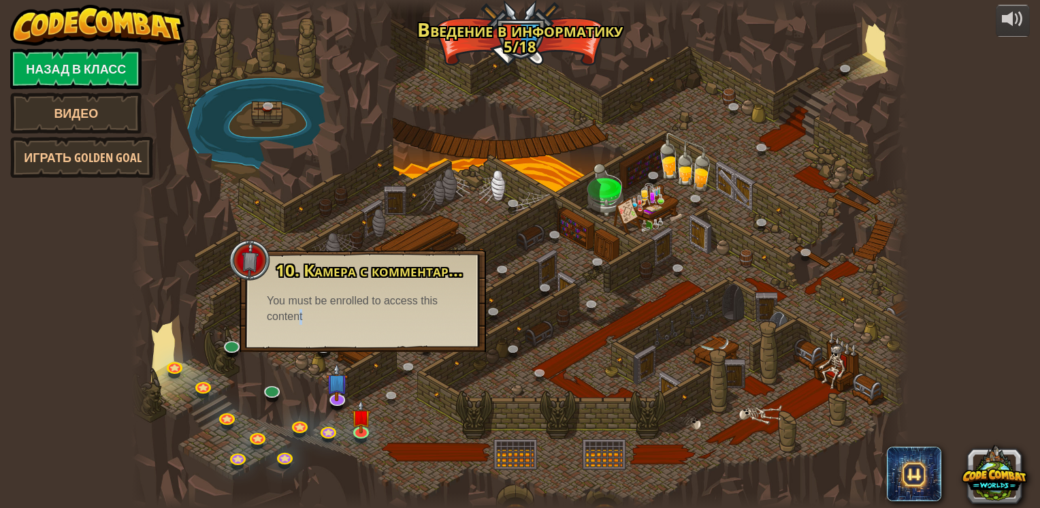
drag, startPoint x: 310, startPoint y: 316, endPoint x: 326, endPoint y: 317, distance: 15.7
click at [326, 317] on div "You must be enrolled to access this content" at bounding box center [363, 308] width 192 height 31
drag, startPoint x: 326, startPoint y: 317, endPoint x: 441, endPoint y: 334, distance: 116.3
click at [441, 334] on div "10. Камера с комментарием Ты заперт в тюремной камере вместе с Омарном Брюстоно…" at bounding box center [363, 301] width 246 height 102
click at [286, 301] on div "You must be enrolled to access this content" at bounding box center [363, 308] width 192 height 31
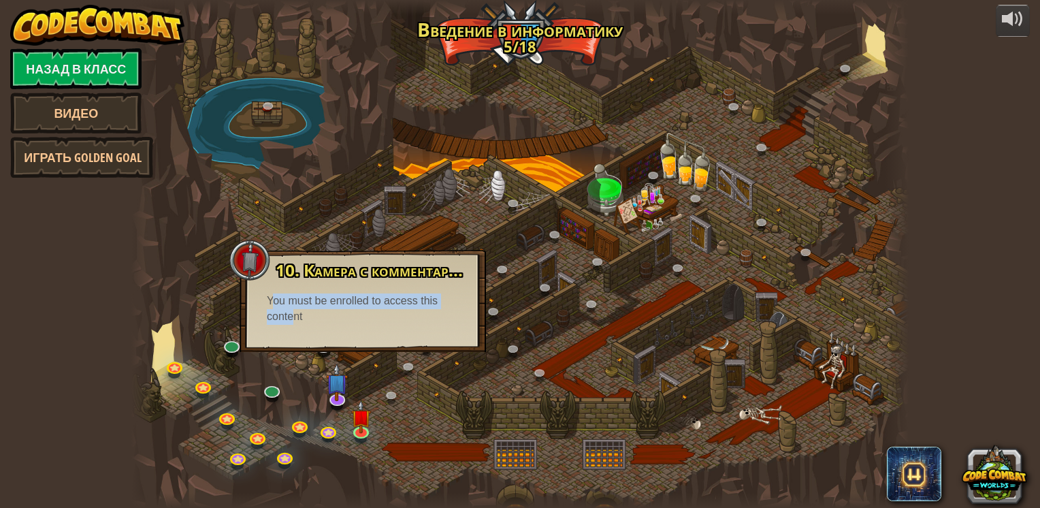
drag, startPoint x: 273, startPoint y: 298, endPoint x: 293, endPoint y: 310, distance: 23.2
click at [293, 310] on div "You must be enrolled to access this content" at bounding box center [363, 308] width 192 height 31
drag, startPoint x: 293, startPoint y: 310, endPoint x: 315, endPoint y: 315, distance: 23.0
click at [316, 315] on div "You must be enrolled to access this content" at bounding box center [363, 308] width 192 height 31
drag, startPoint x: 310, startPoint y: 315, endPoint x: 264, endPoint y: 301, distance: 47.8
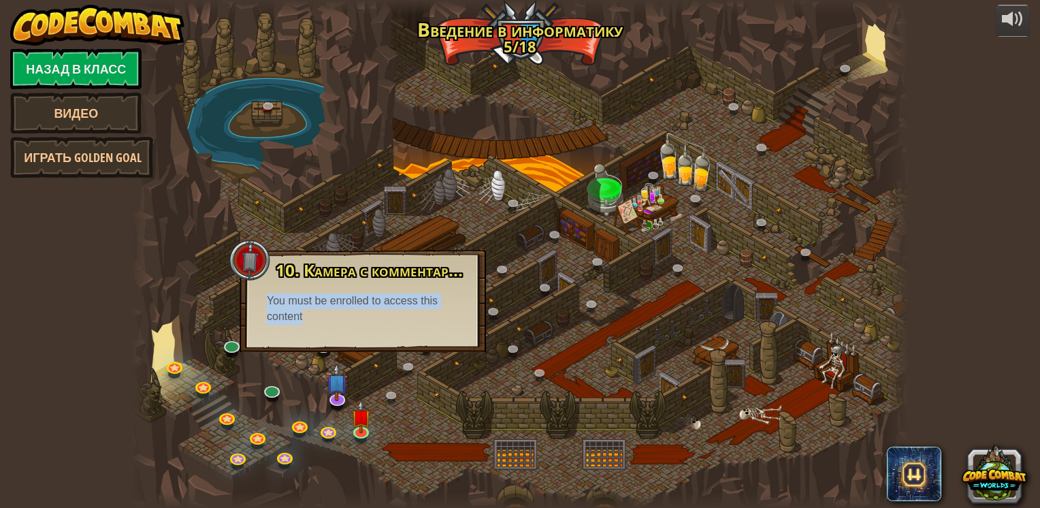
click at [264, 301] on div "10. Камера с комментарием Ты заперт в тюремной камере вместе с Омарном Брюстоно…" at bounding box center [362, 292] width 219 height 63
drag, startPoint x: 264, startPoint y: 301, endPoint x: 284, endPoint y: 298, distance: 20.6
click at [261, 299] on div "10. Камера с комментарием Ты заперт в тюремной камере вместе с Омарном Брюстоно…" at bounding box center [362, 292] width 219 height 63
drag, startPoint x: 299, startPoint y: 301, endPoint x: 276, endPoint y: 304, distance: 23.3
click at [276, 304] on div "You must be enrolled to access this content" at bounding box center [363, 308] width 192 height 31
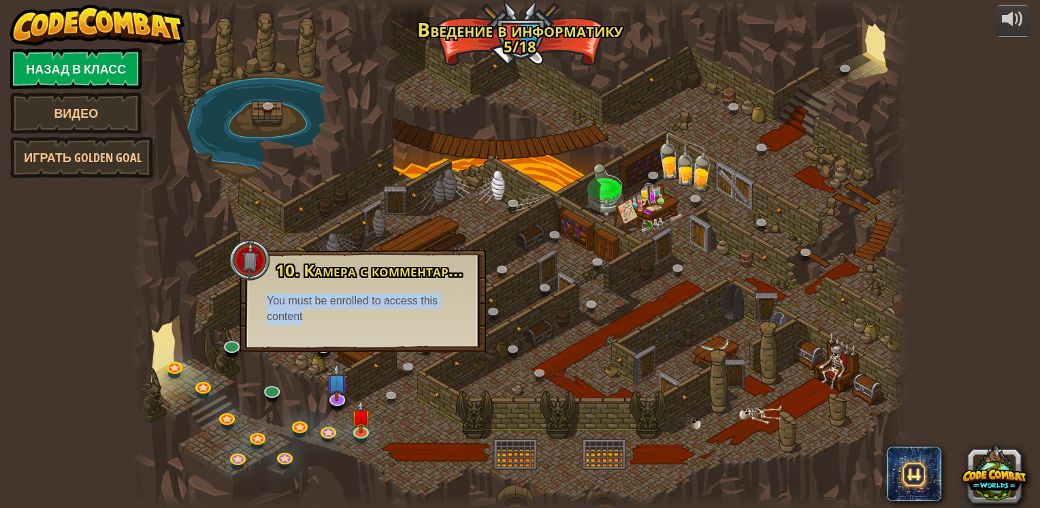
click at [333, 359] on div at bounding box center [519, 254] width 777 height 508
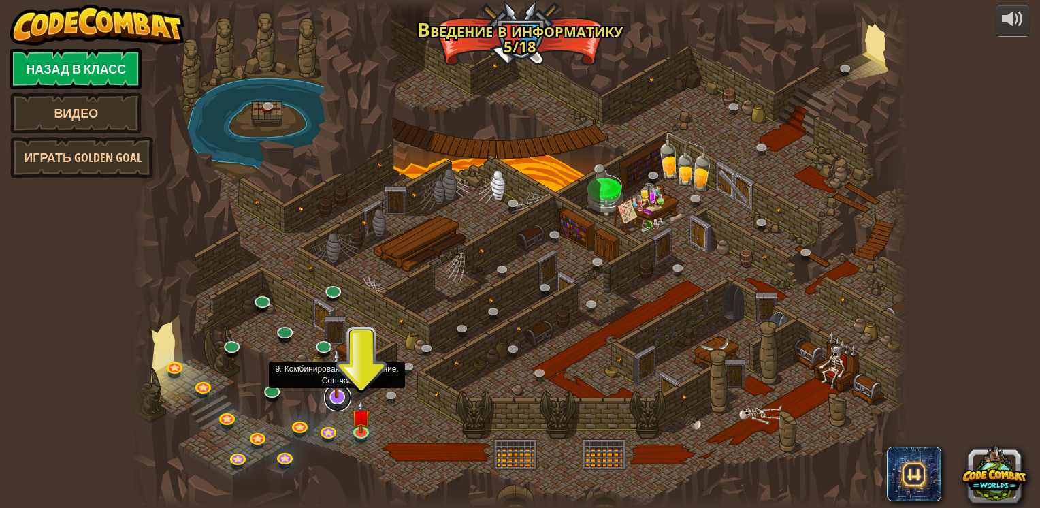
click at [338, 405] on link at bounding box center [337, 397] width 27 height 27
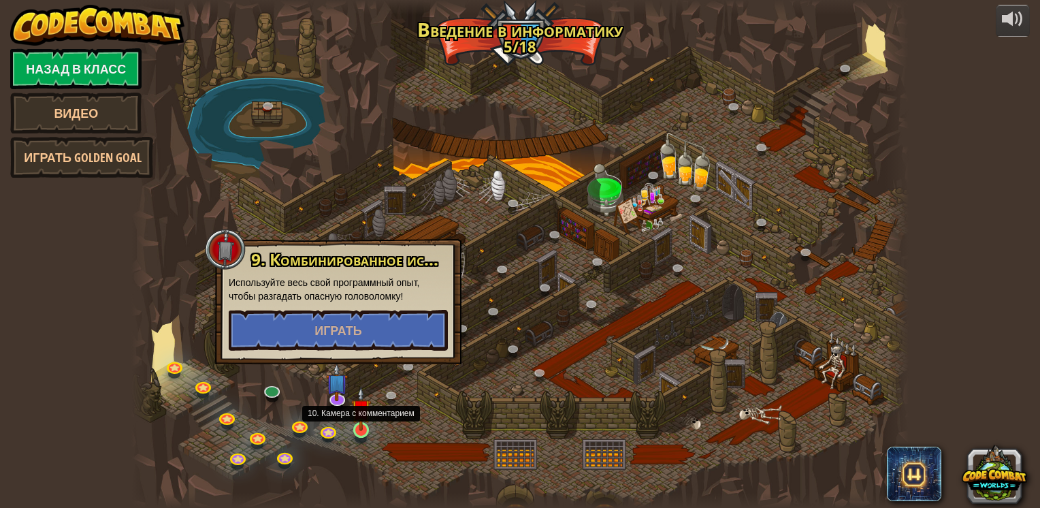
click at [357, 430] on img at bounding box center [361, 409] width 20 height 45
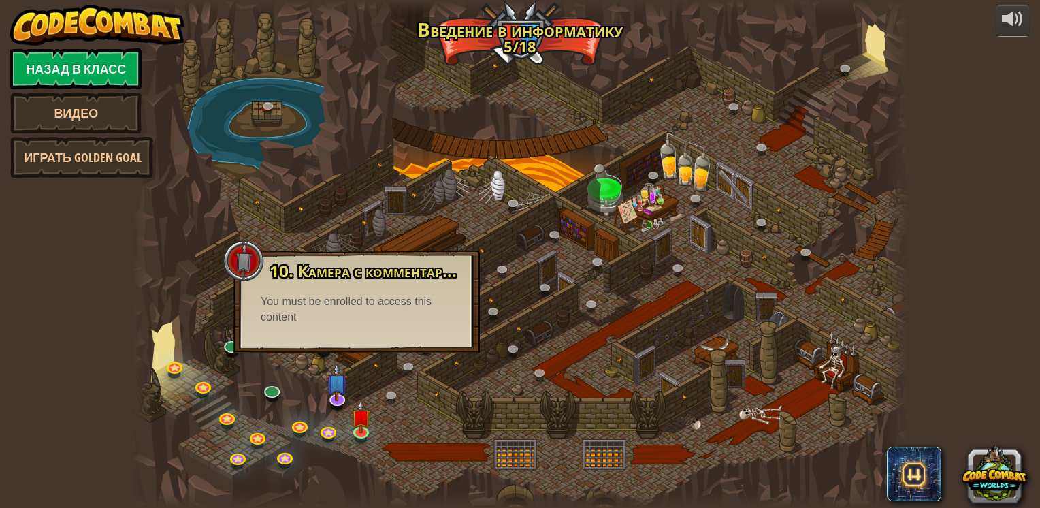
click at [443, 370] on div at bounding box center [519, 254] width 777 height 508
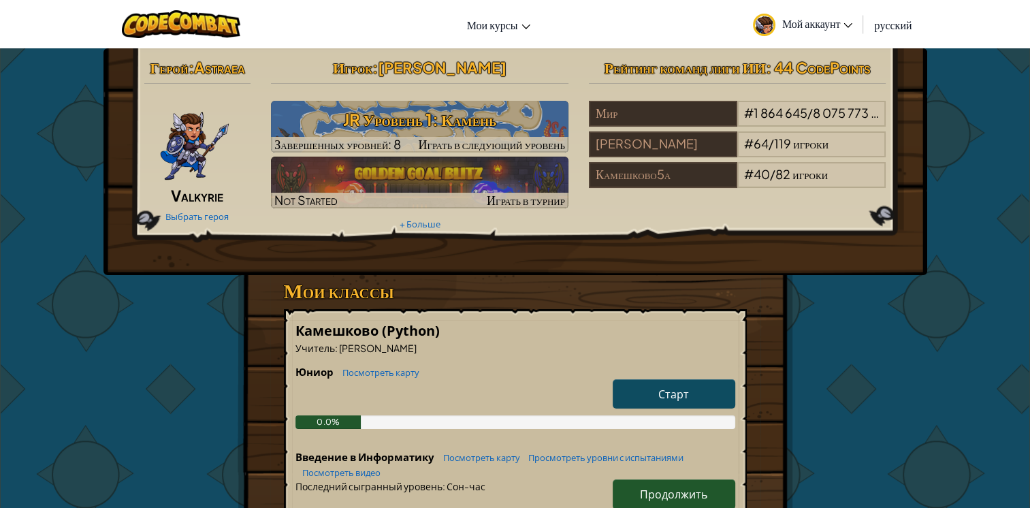
click at [845, 23] on icon at bounding box center [848, 25] width 8 height 5
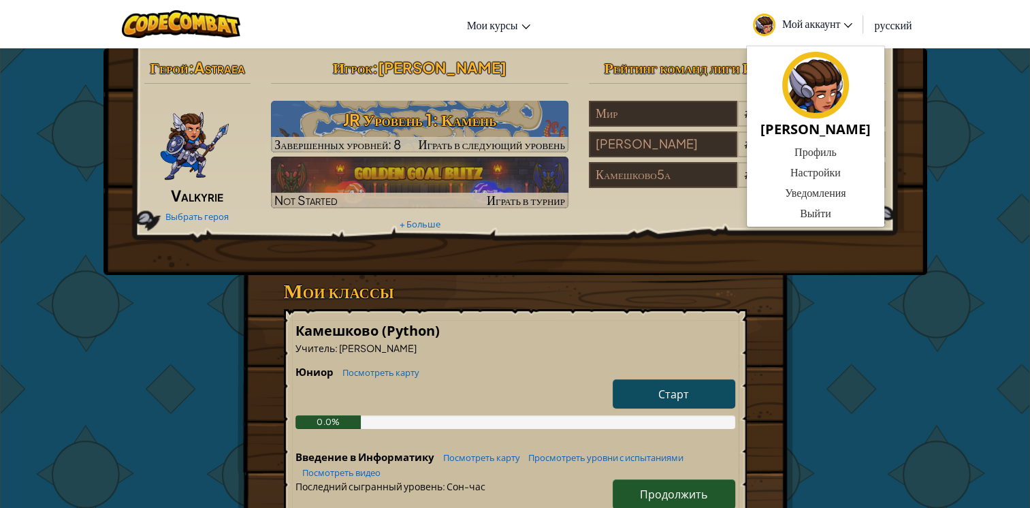
click at [837, 272] on div "Герой : [PERSON_NAME] Valkyrie Выбрать героя Игрок : [PERSON_NAME] Уровень 1: К…" at bounding box center [515, 161] width 824 height 227
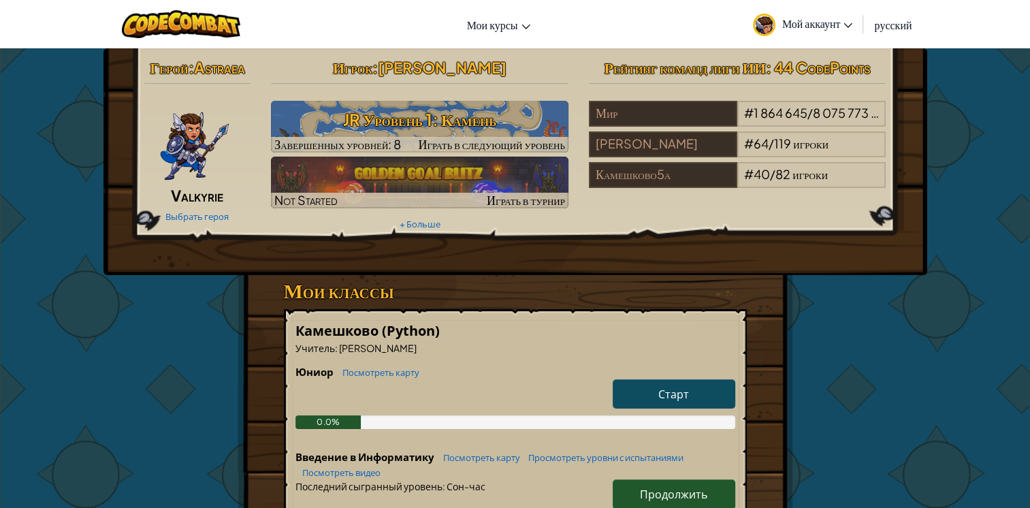
scroll to position [136, 0]
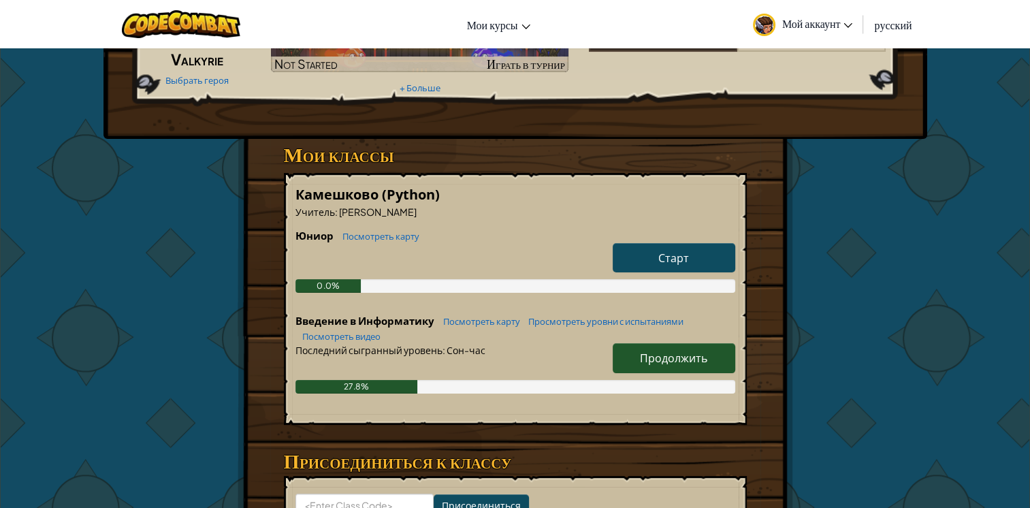
click at [820, 20] on span "Мой аккаунт" at bounding box center [817, 23] width 71 height 14
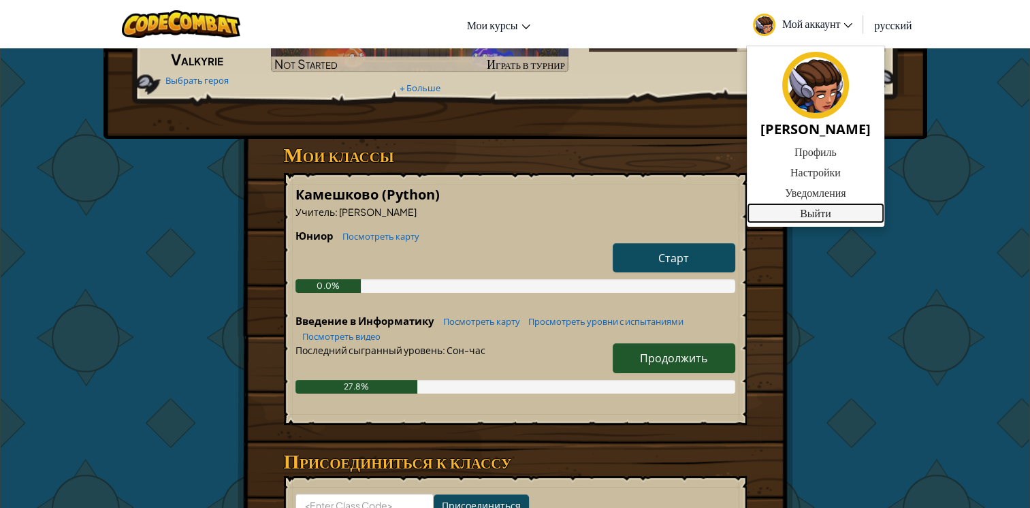
click at [813, 217] on link "Выйти" at bounding box center [815, 213] width 137 height 20
